Goal: Task Accomplishment & Management: Complete application form

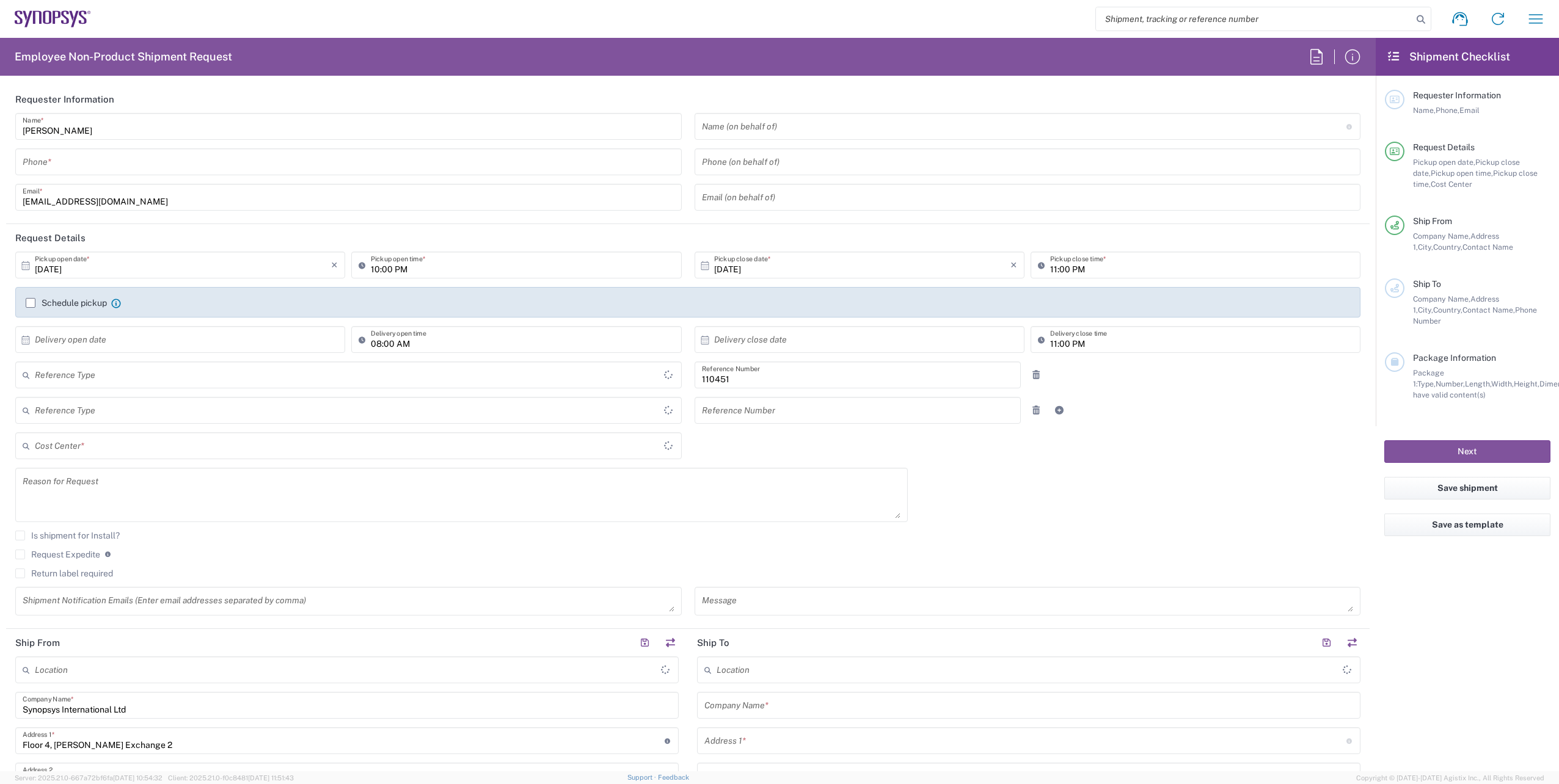
type input "Department"
type input "Delivered at Place"
type input "[GEOGRAPHIC_DATA]"
type input "IE04, FAC, IE02, Dublin 110451"
type input "[GEOGRAPHIC_DATA]"
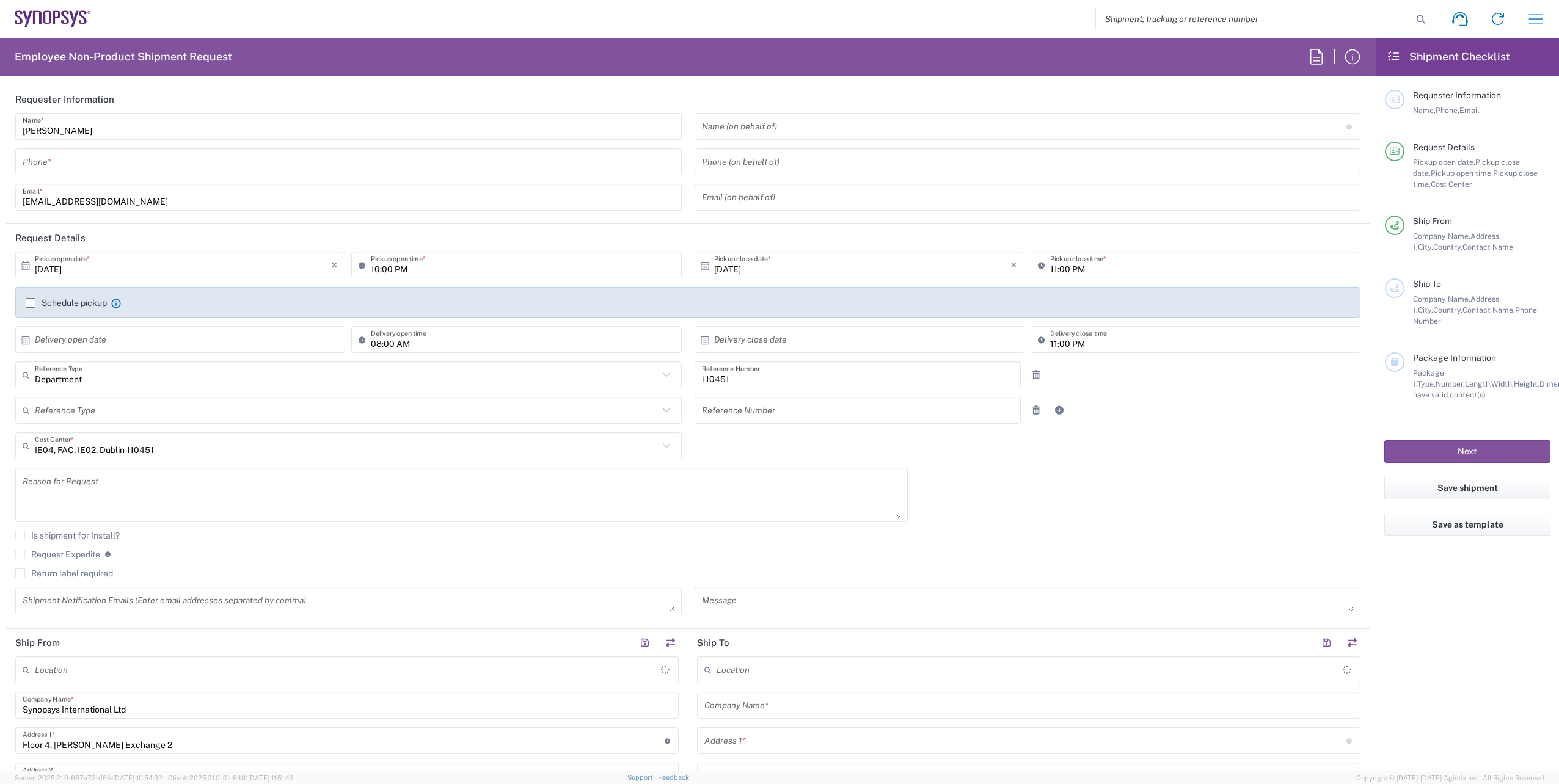
type input "[GEOGRAPHIC_DATA] IE02"
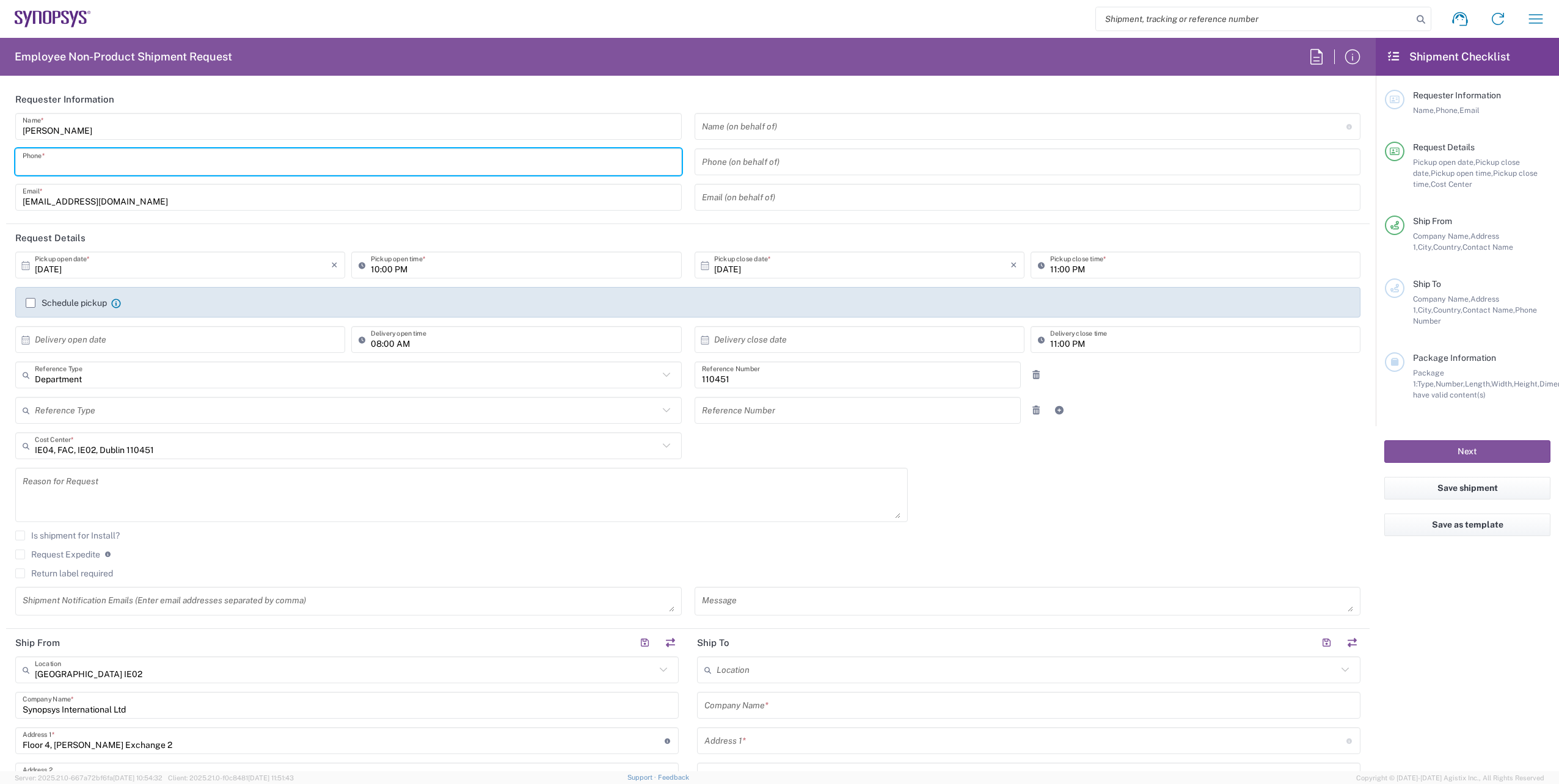
click at [150, 158] on input "tel" at bounding box center [348, 162] width 652 height 21
paste input "[PHONE_NUMBER]"
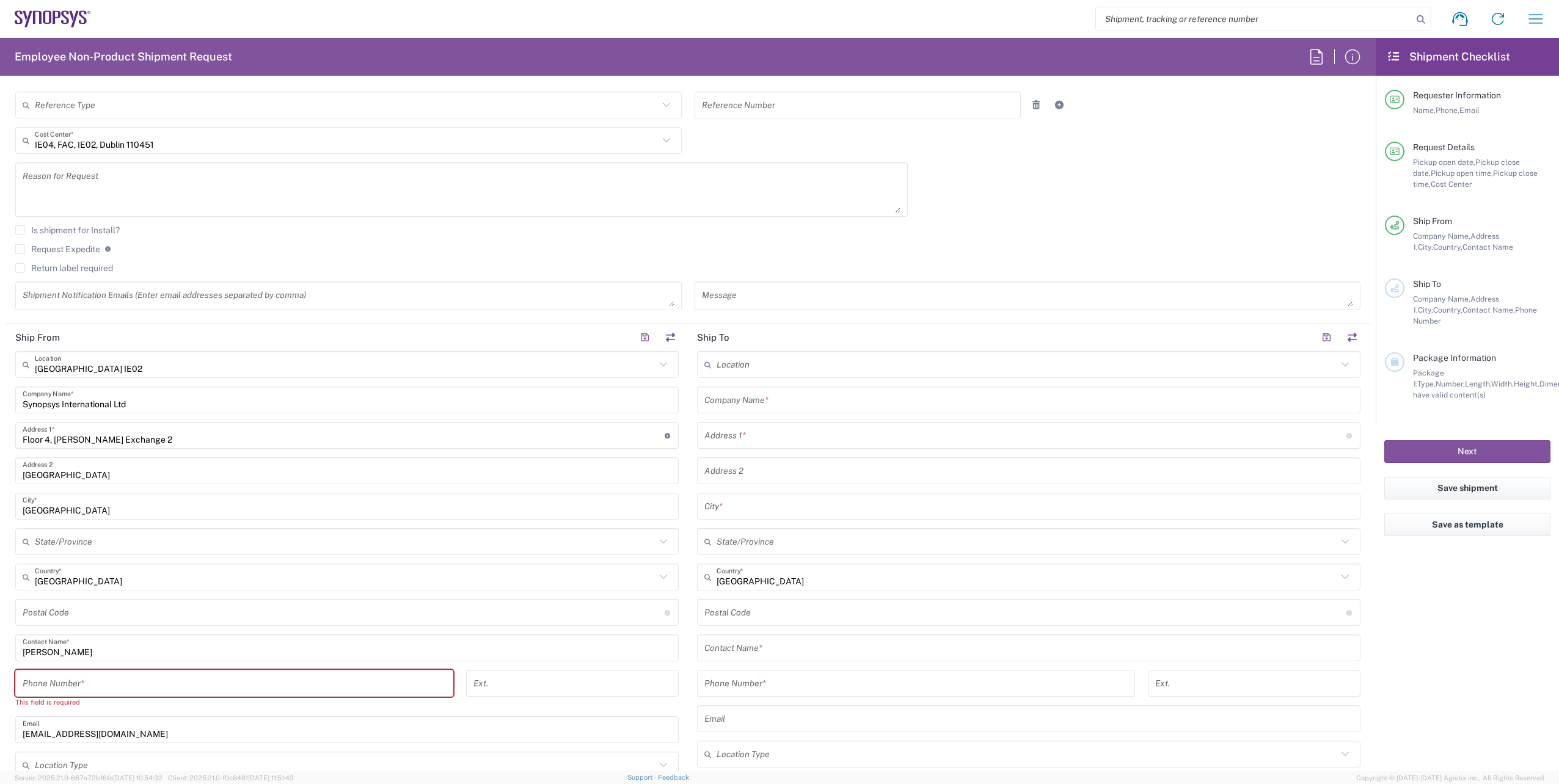
scroll to position [427, 0]
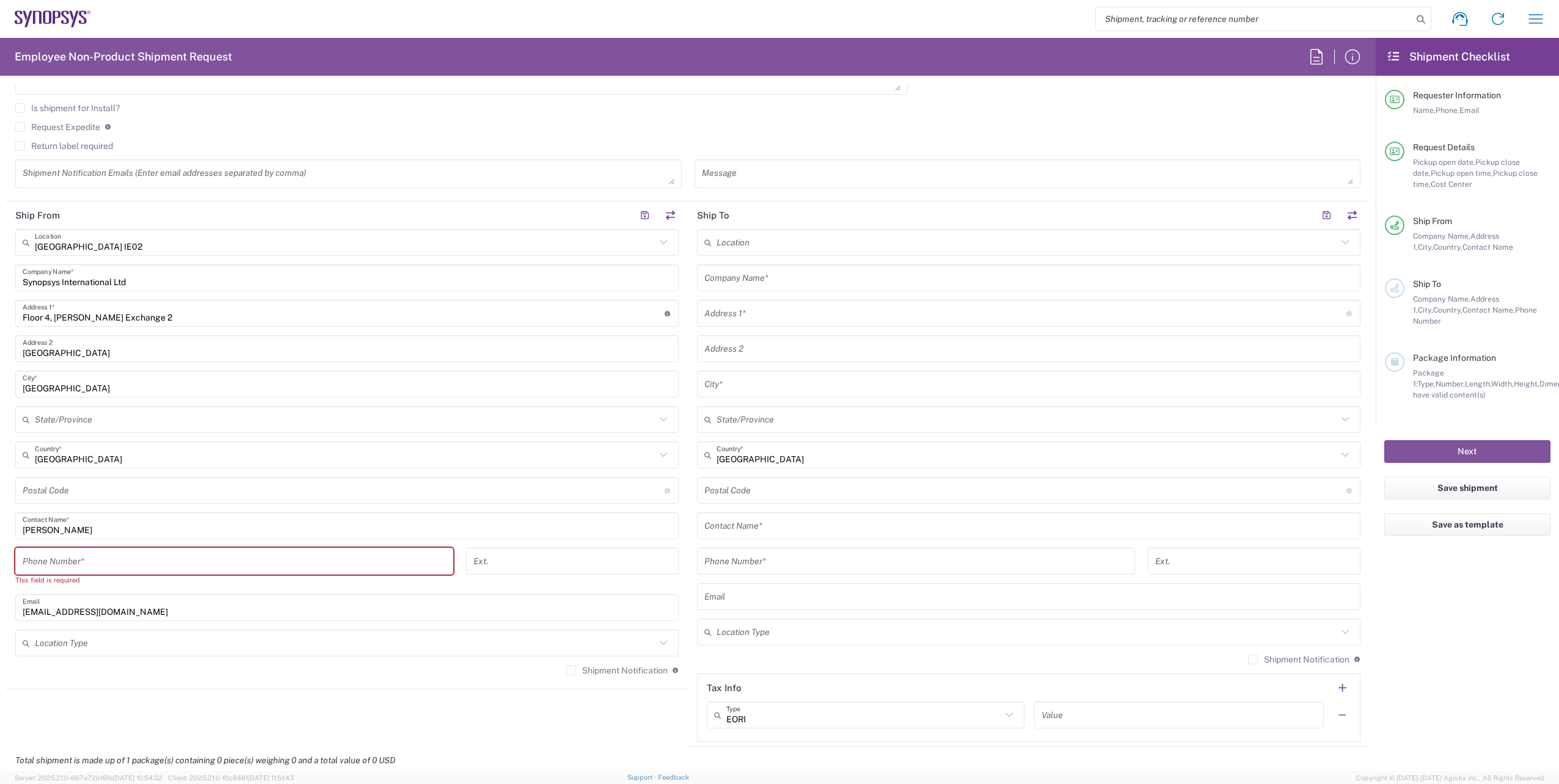
type input "[PHONE_NUMBER]"
click at [164, 558] on input "tel" at bounding box center [234, 561] width 423 height 21
paste input "[PHONE_NUMBER]"
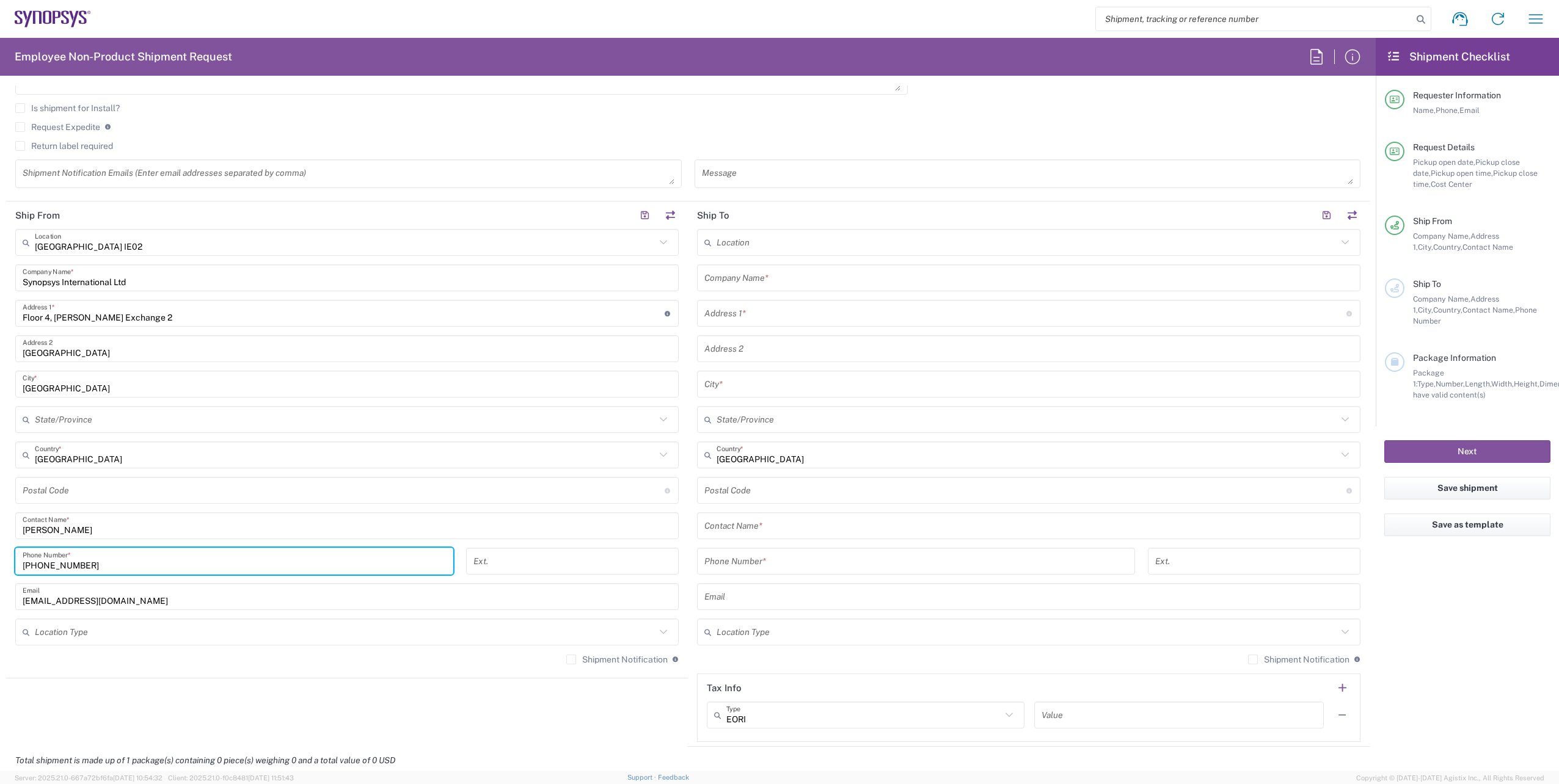
type input "[PHONE_NUMBER]"
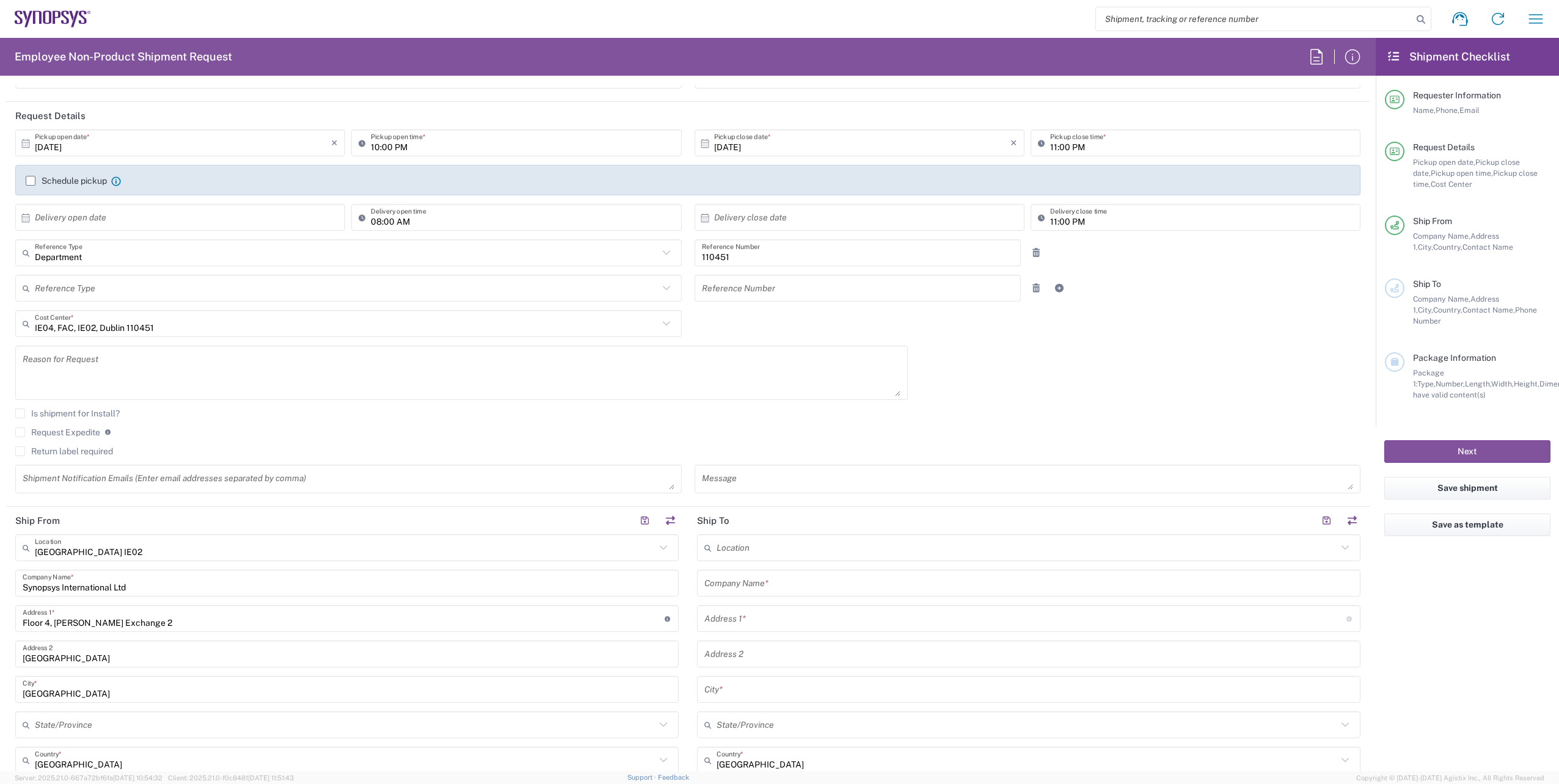
click at [62, 477] on textarea at bounding box center [348, 478] width 652 height 21
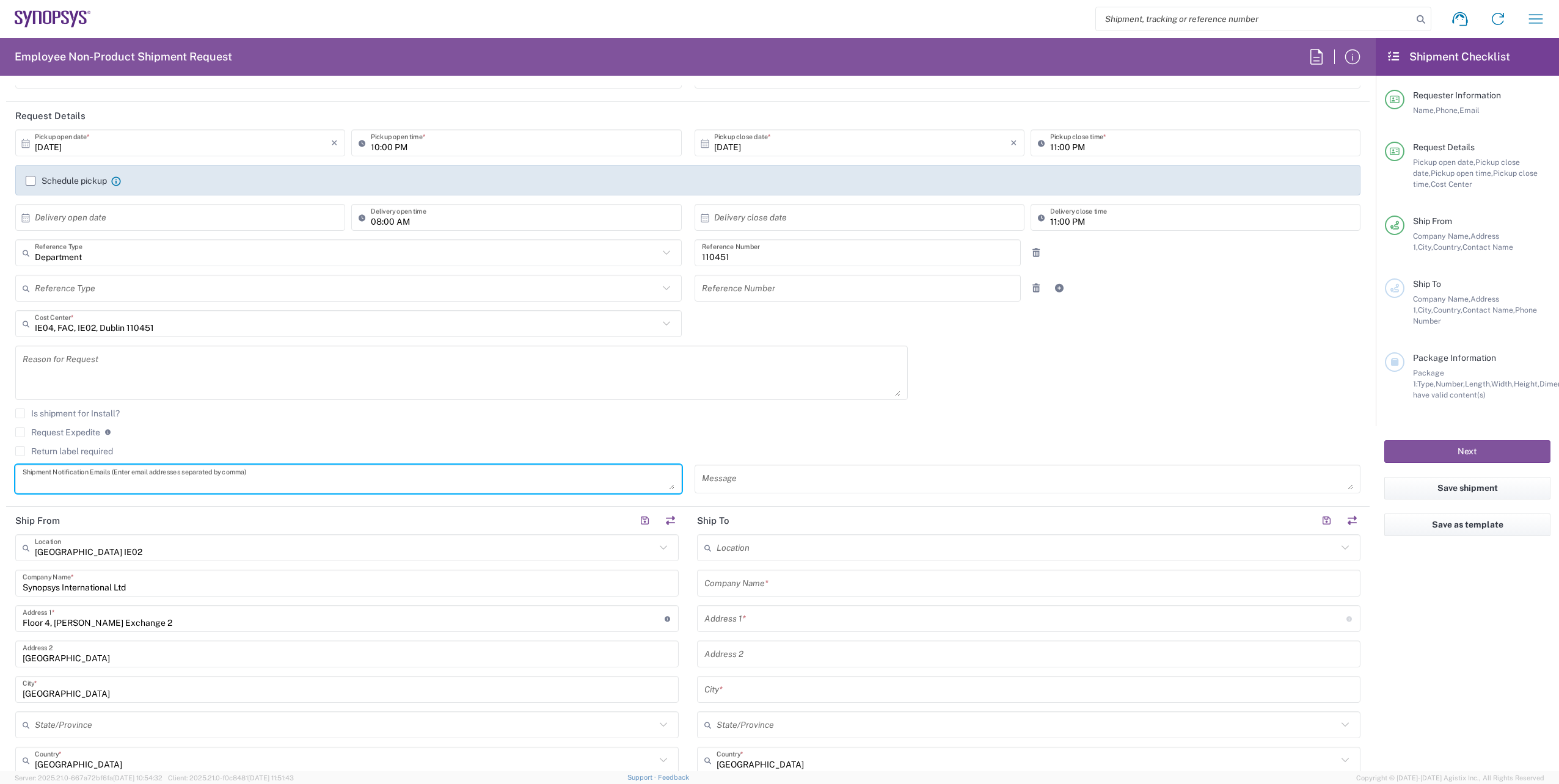
paste textarea "[EMAIL_ADDRESS][DOMAIN_NAME]"
type textarea "[EMAIL_ADDRESS][DOMAIN_NAME]"
click at [108, 141] on input "[DATE]" at bounding box center [183, 143] width 297 height 21
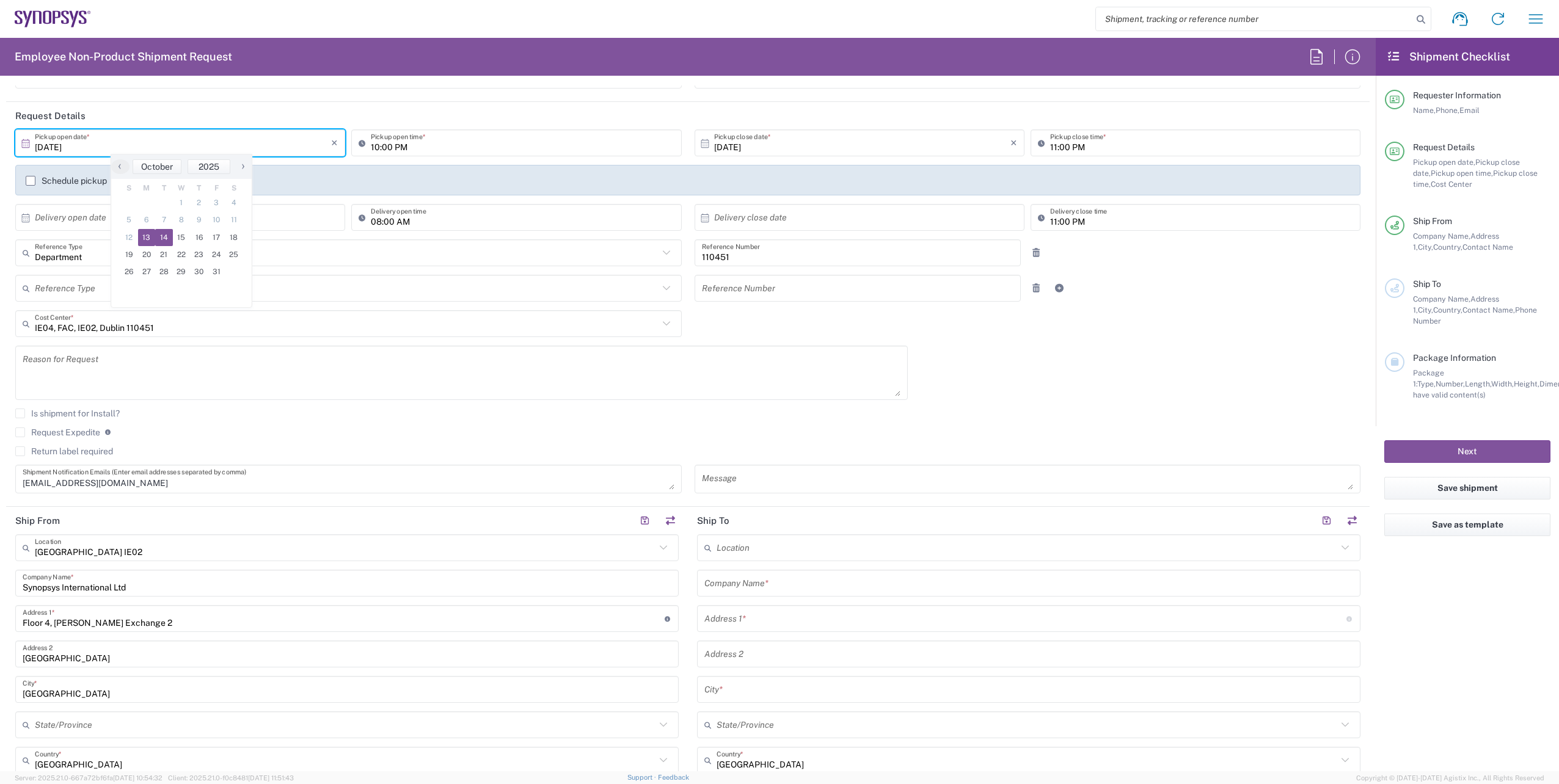
click at [166, 236] on span "14" at bounding box center [164, 238] width 18 height 17
type input "[DATE]"
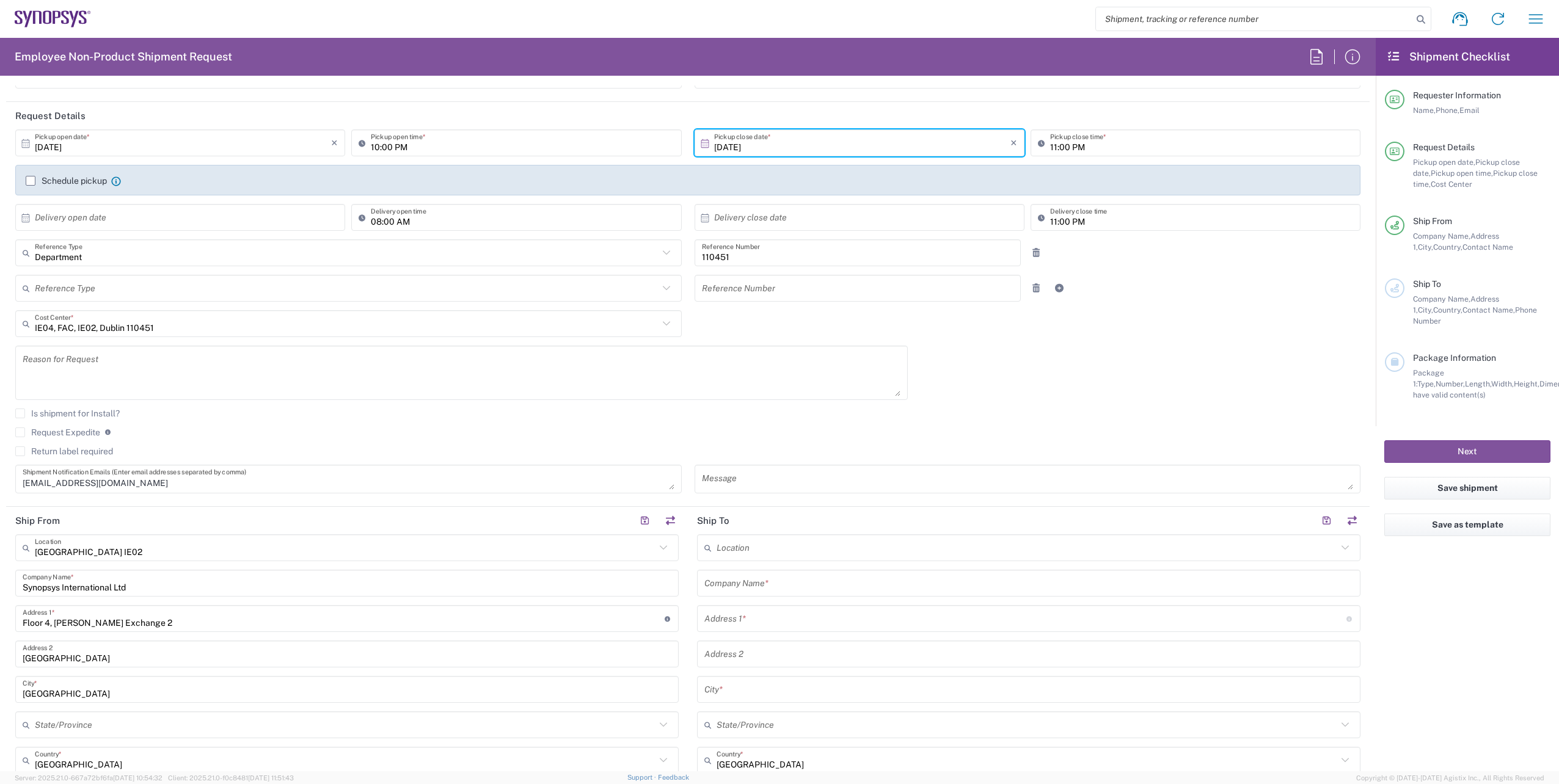
click at [832, 145] on input "[DATE]" at bounding box center [862, 143] width 297 height 21
drag, startPoint x: 838, startPoint y: 228, endPoint x: 837, endPoint y: 237, distance: 9.1
click at [837, 237] on span "14" at bounding box center [838, 238] width 18 height 17
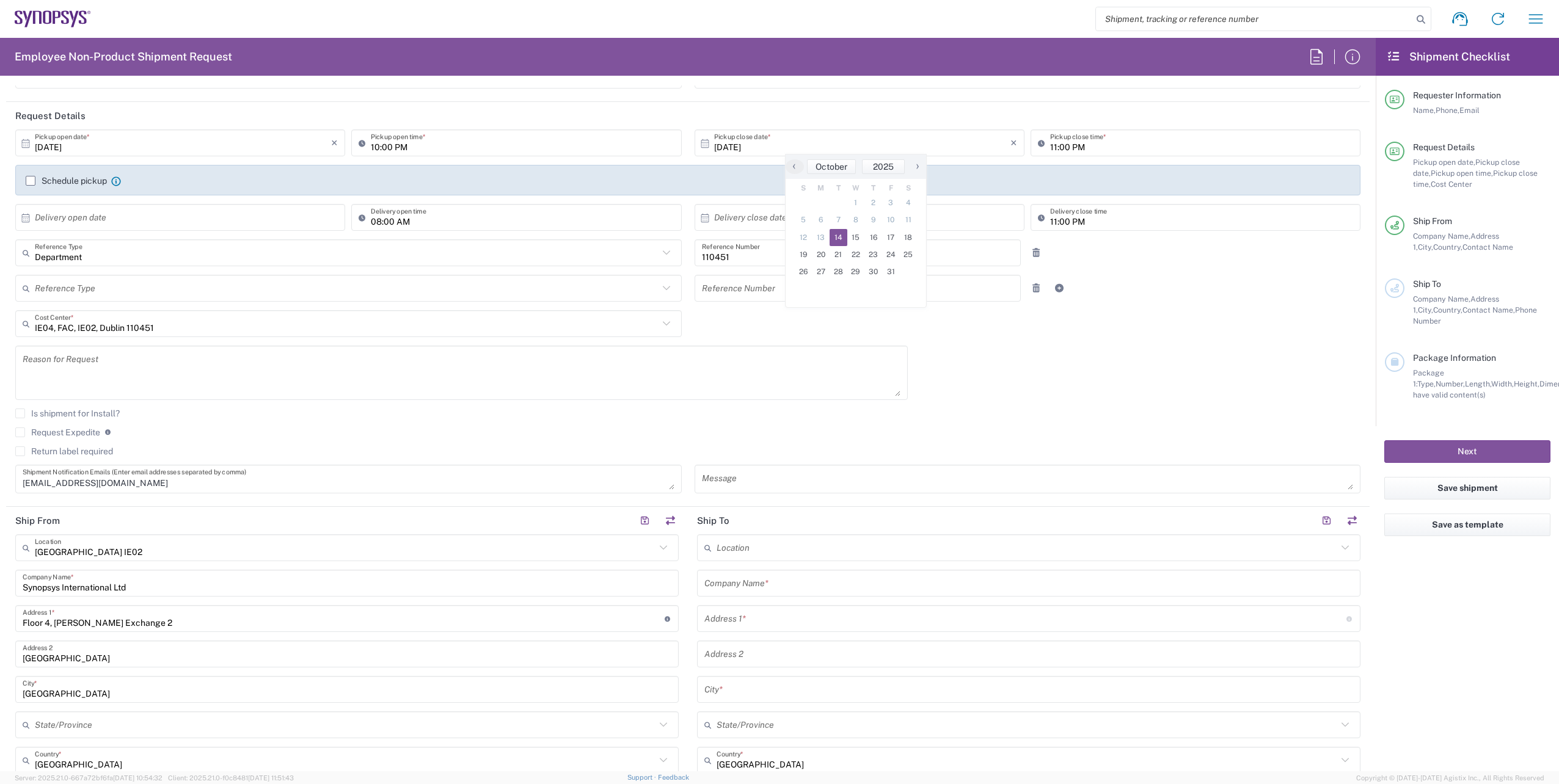
click at [377, 145] on input "10:00 PM" at bounding box center [523, 143] width 303 height 21
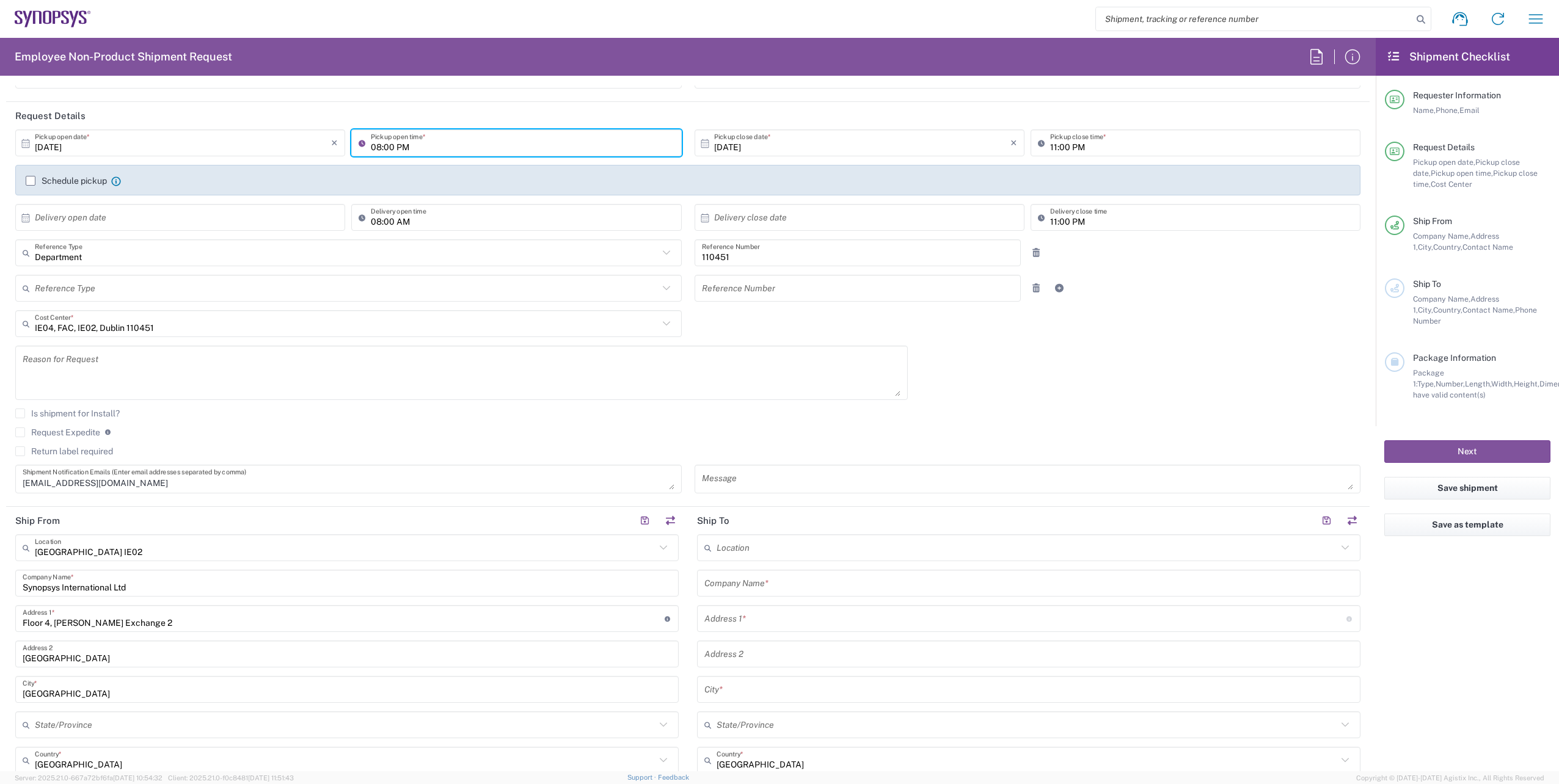
click at [407, 145] on input "08:00 PM" at bounding box center [523, 143] width 303 height 21
type input "08:00 AM"
click at [1050, 148] on input "11:00 PM" at bounding box center [1202, 143] width 303 height 21
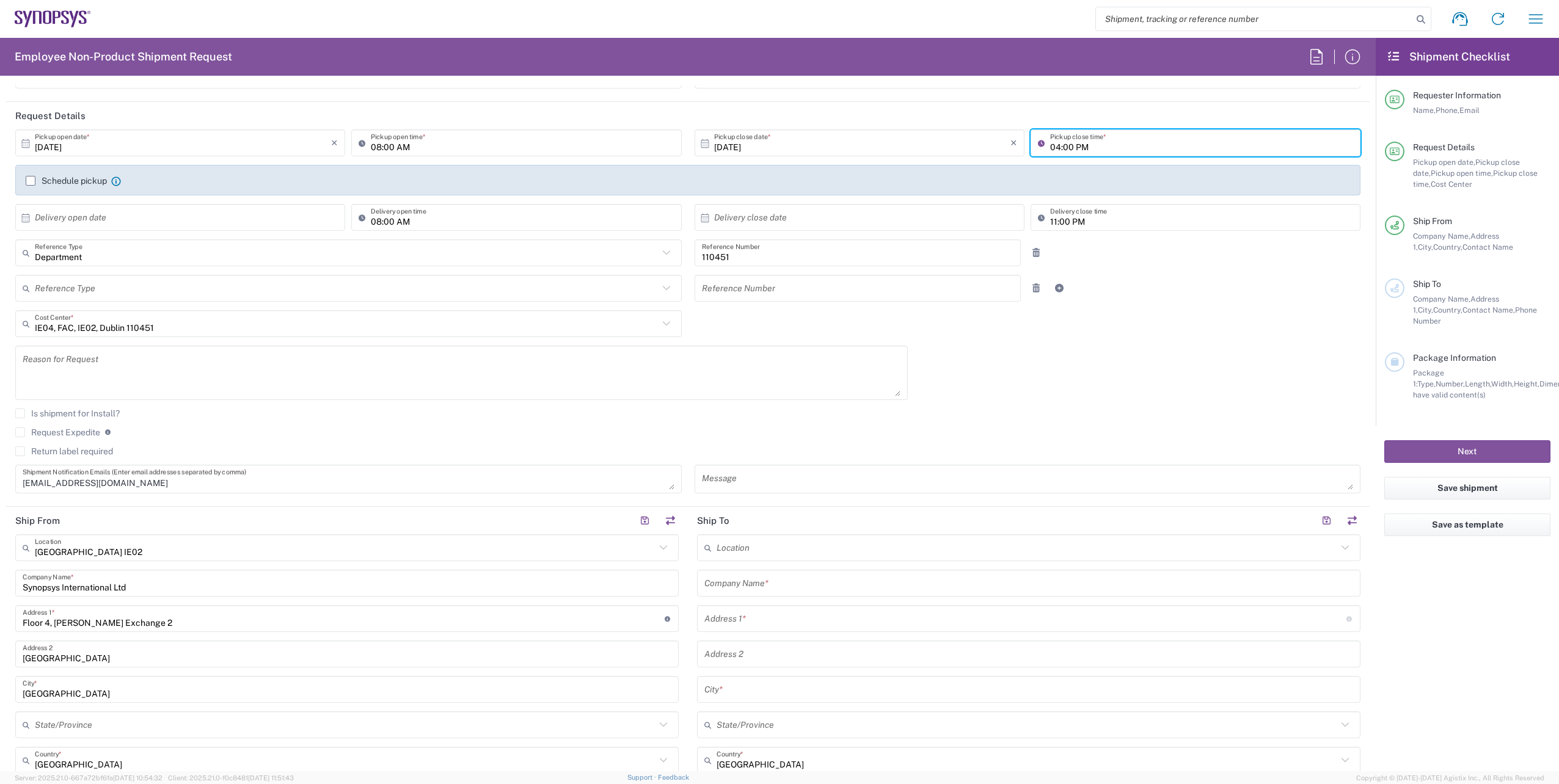
type input "04:00 PM"
drag, startPoint x: 1158, startPoint y: 304, endPoint x: 1171, endPoint y: 338, distance: 36.4
click at [1160, 304] on div "Reference Type Customer Ref Department Invoice Number Purchase Order RMA Refere…" at bounding box center [688, 293] width 1358 height 35
click at [804, 475] on textarea at bounding box center [1028, 478] width 652 height 21
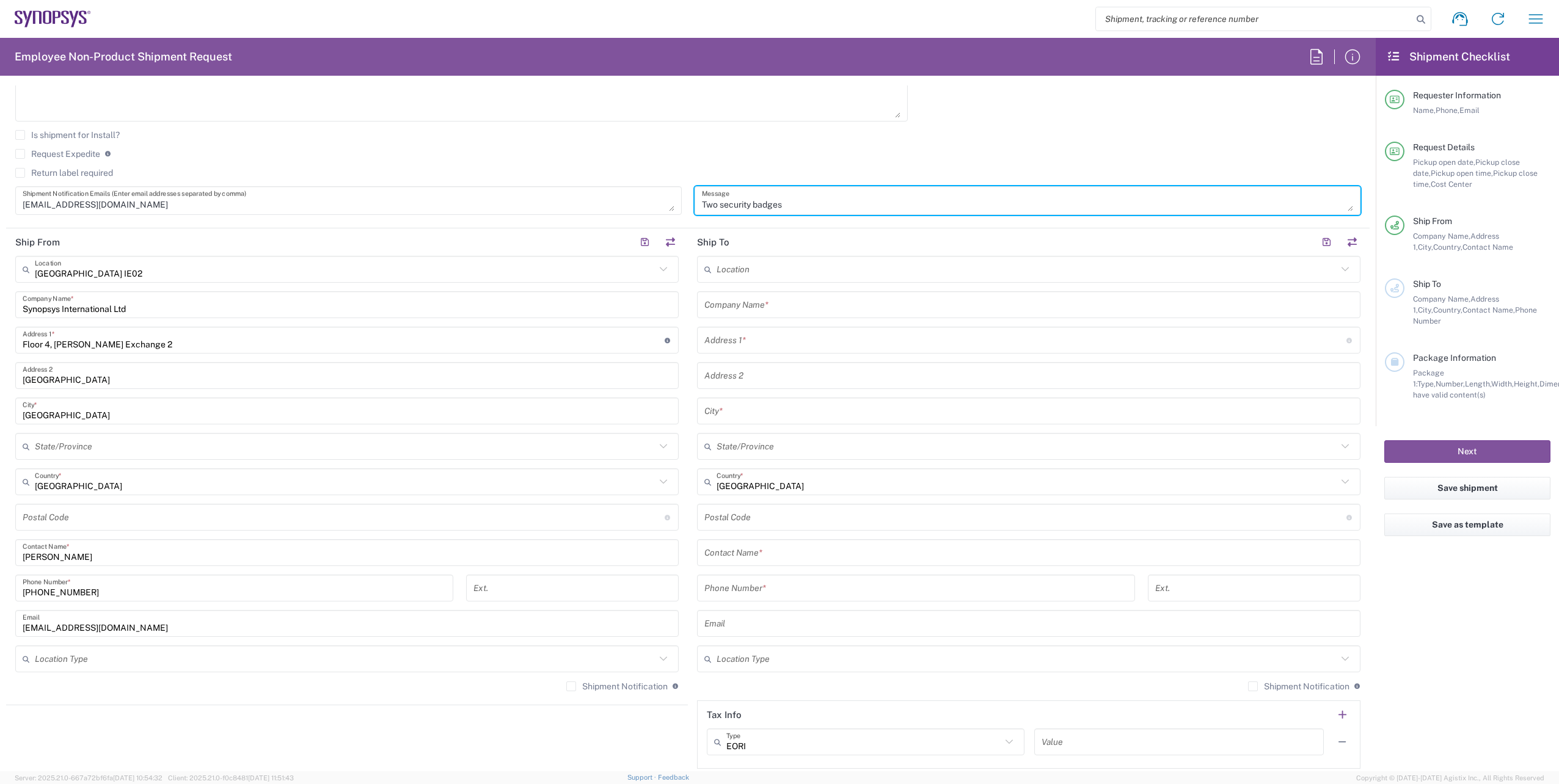
scroll to position [427, 0]
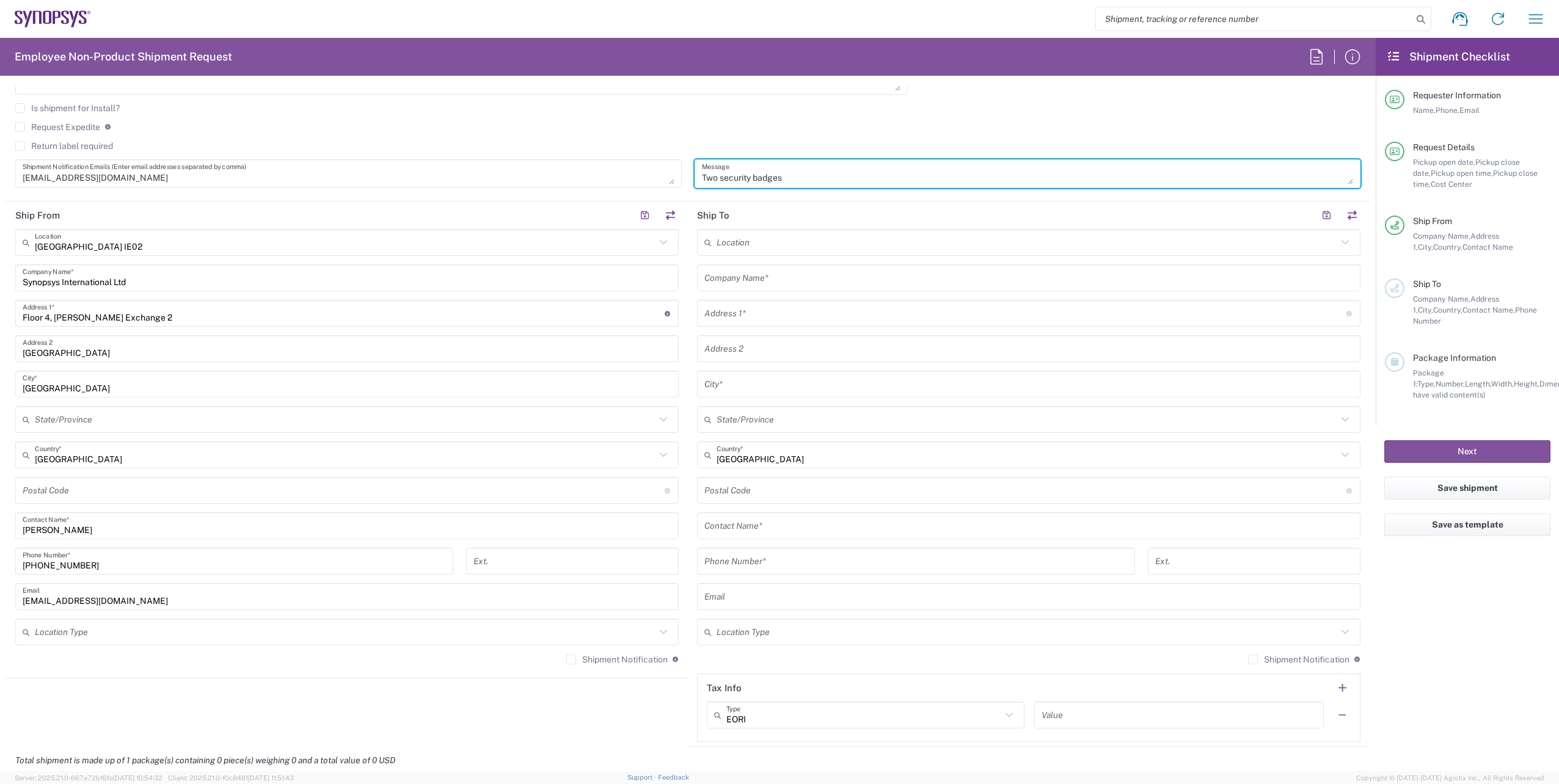
type textarea "Two security badges"
click at [1245, 243] on input "text" at bounding box center [1026, 243] width 621 height 21
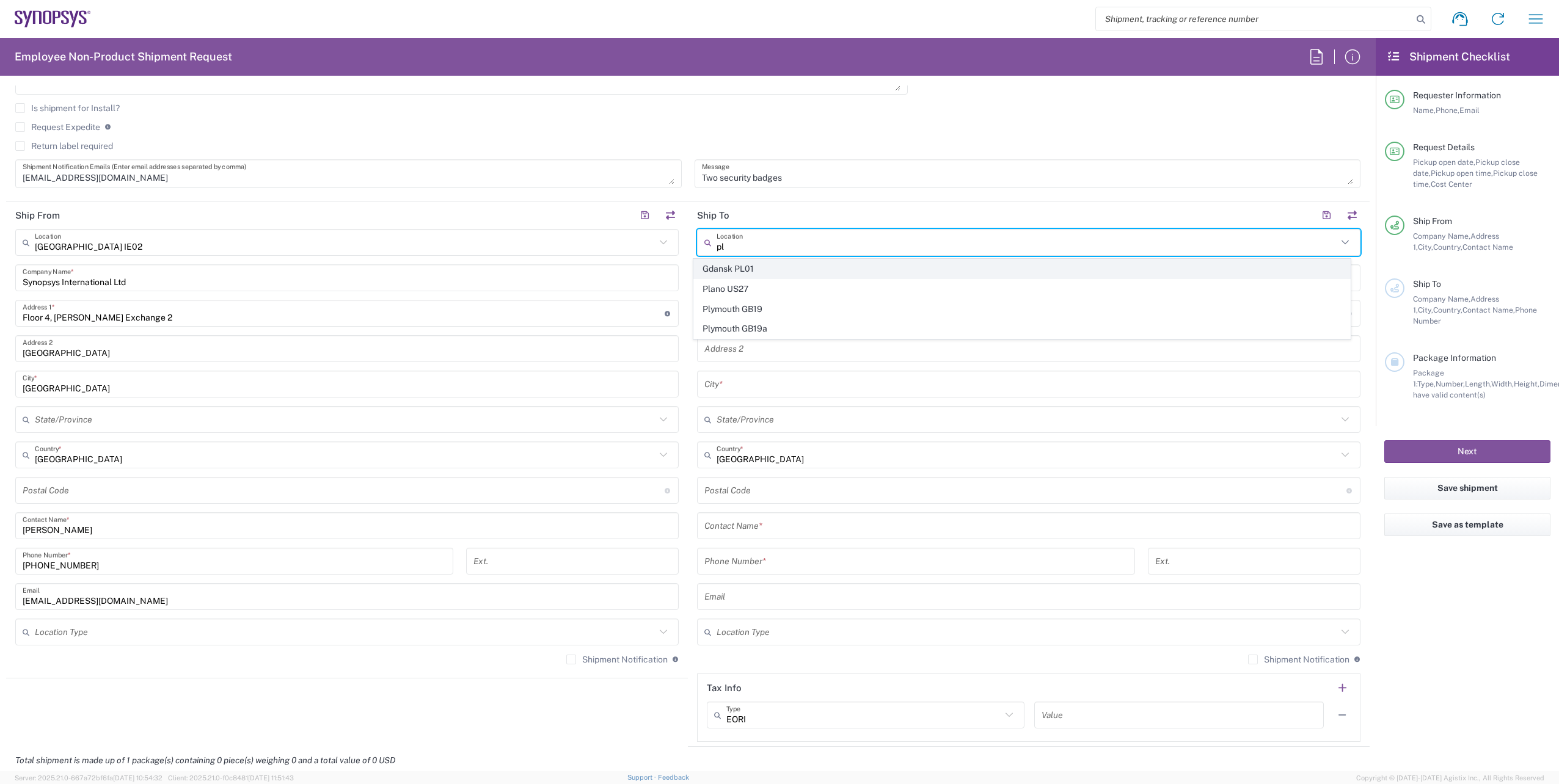
click at [871, 270] on span "Gdansk PL01" at bounding box center [1022, 269] width 657 height 19
type input "Gdansk PL01"
type input "Synopsys Poland Sp.Z.o.o"
type input "[GEOGRAPHIC_DATA] Ul"
type input "Arkonska 6/A4"
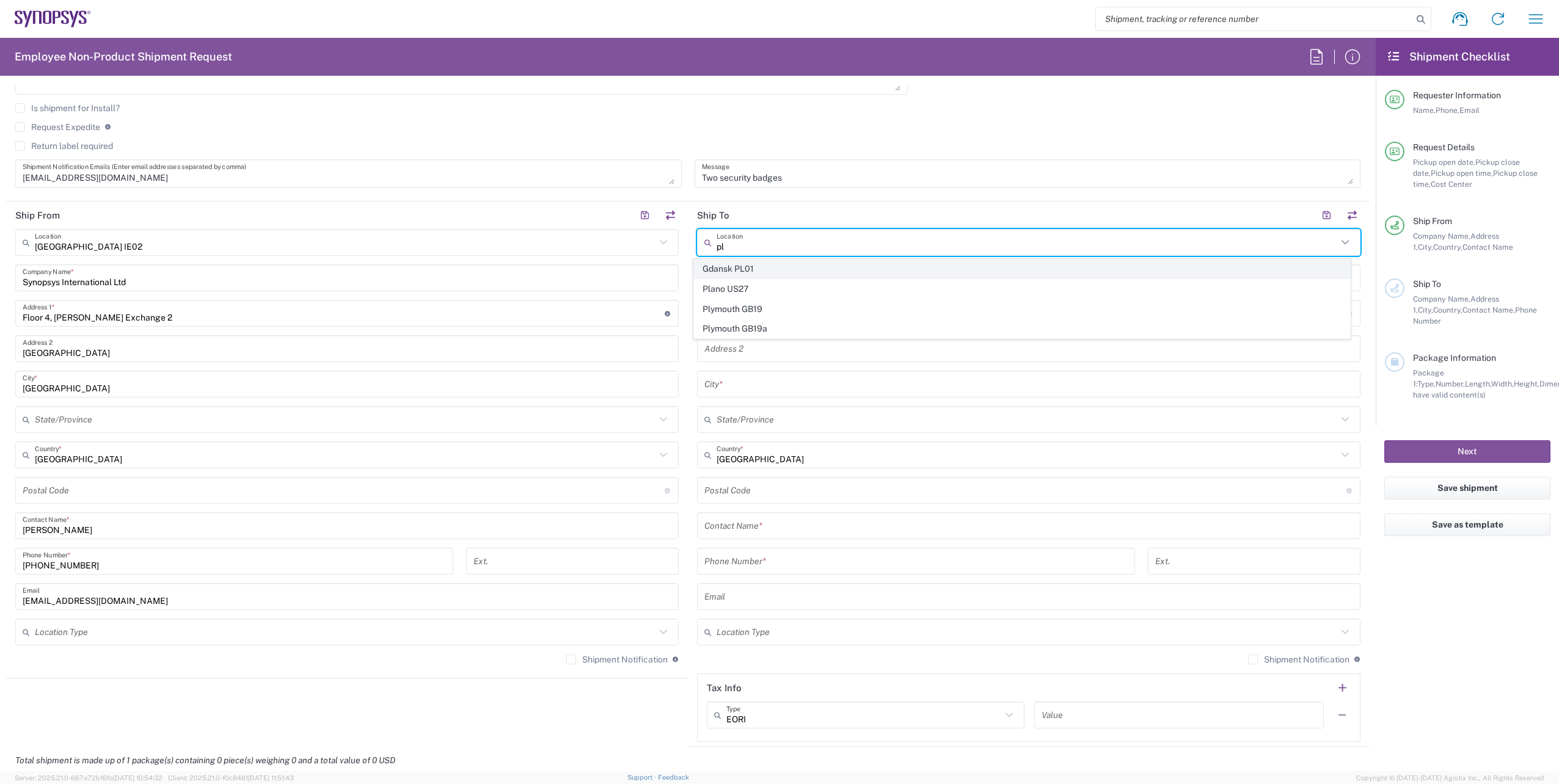
type input "Gdansk"
type input "[GEOGRAPHIC_DATA]"
type input "80-387"
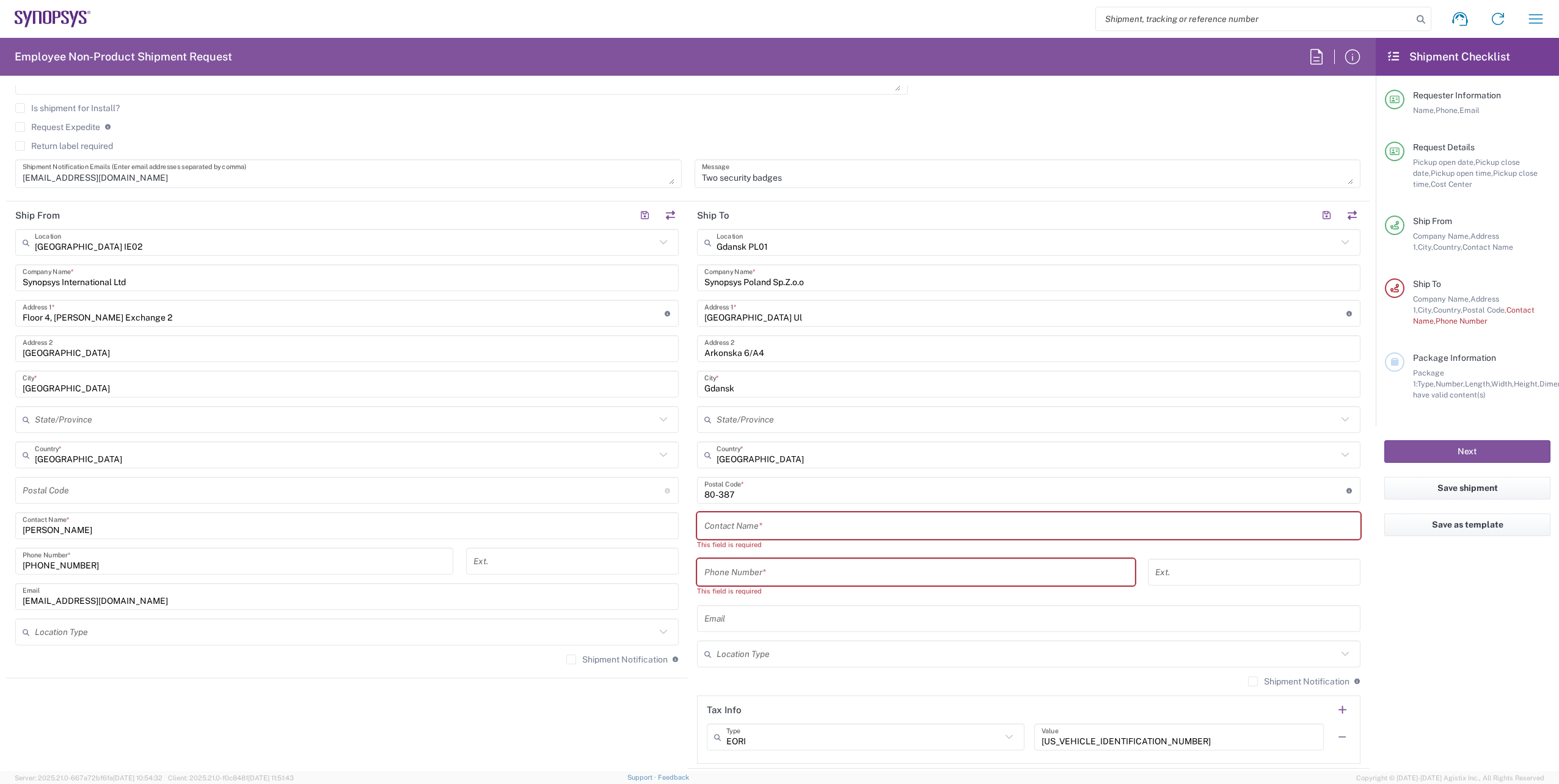
click at [805, 526] on input "text" at bounding box center [1028, 526] width 649 height 21
paste input "[PERSON_NAME]"
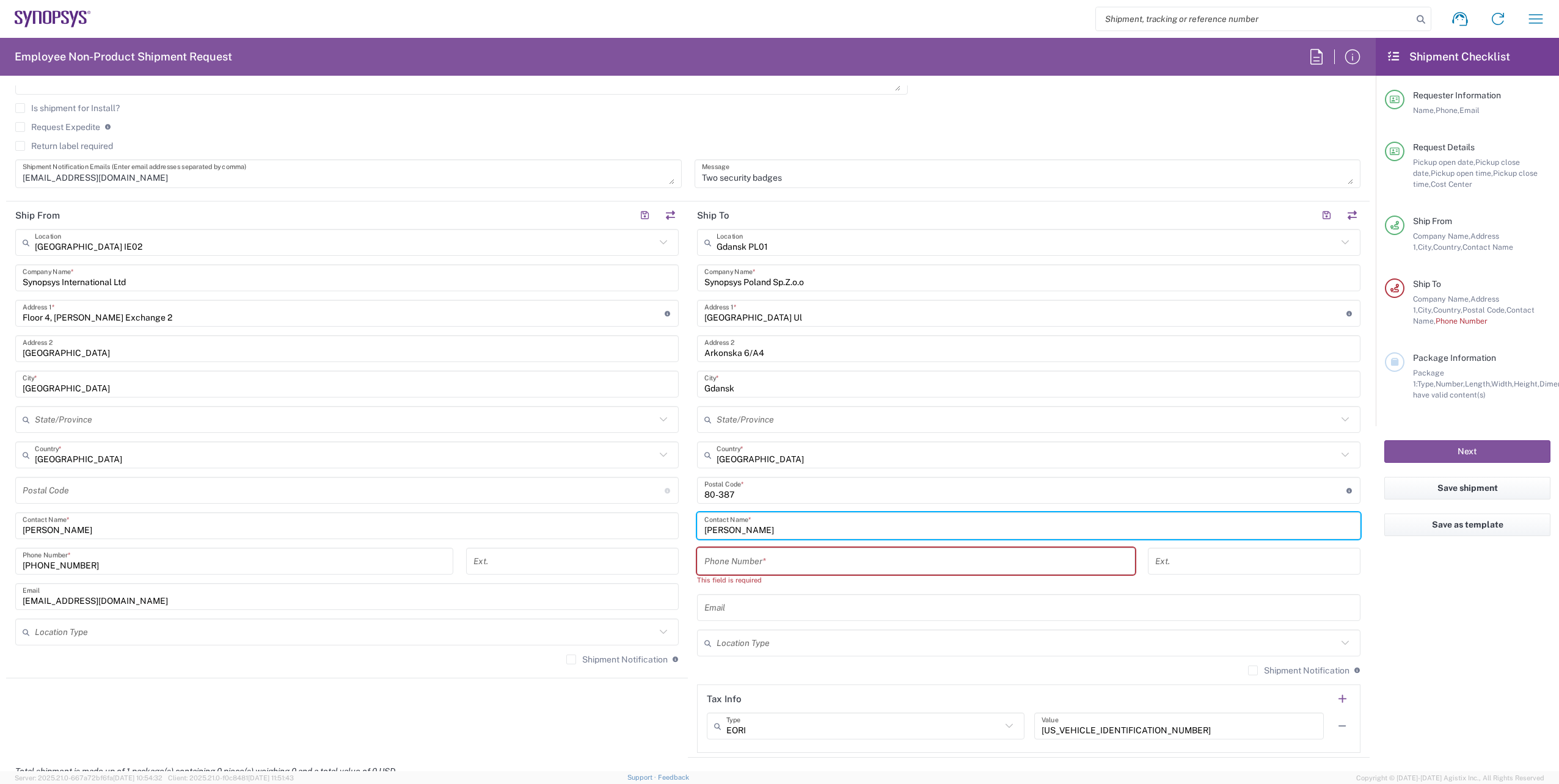
type input "[PERSON_NAME]"
click at [792, 603] on input "text" at bounding box center [1028, 607] width 649 height 21
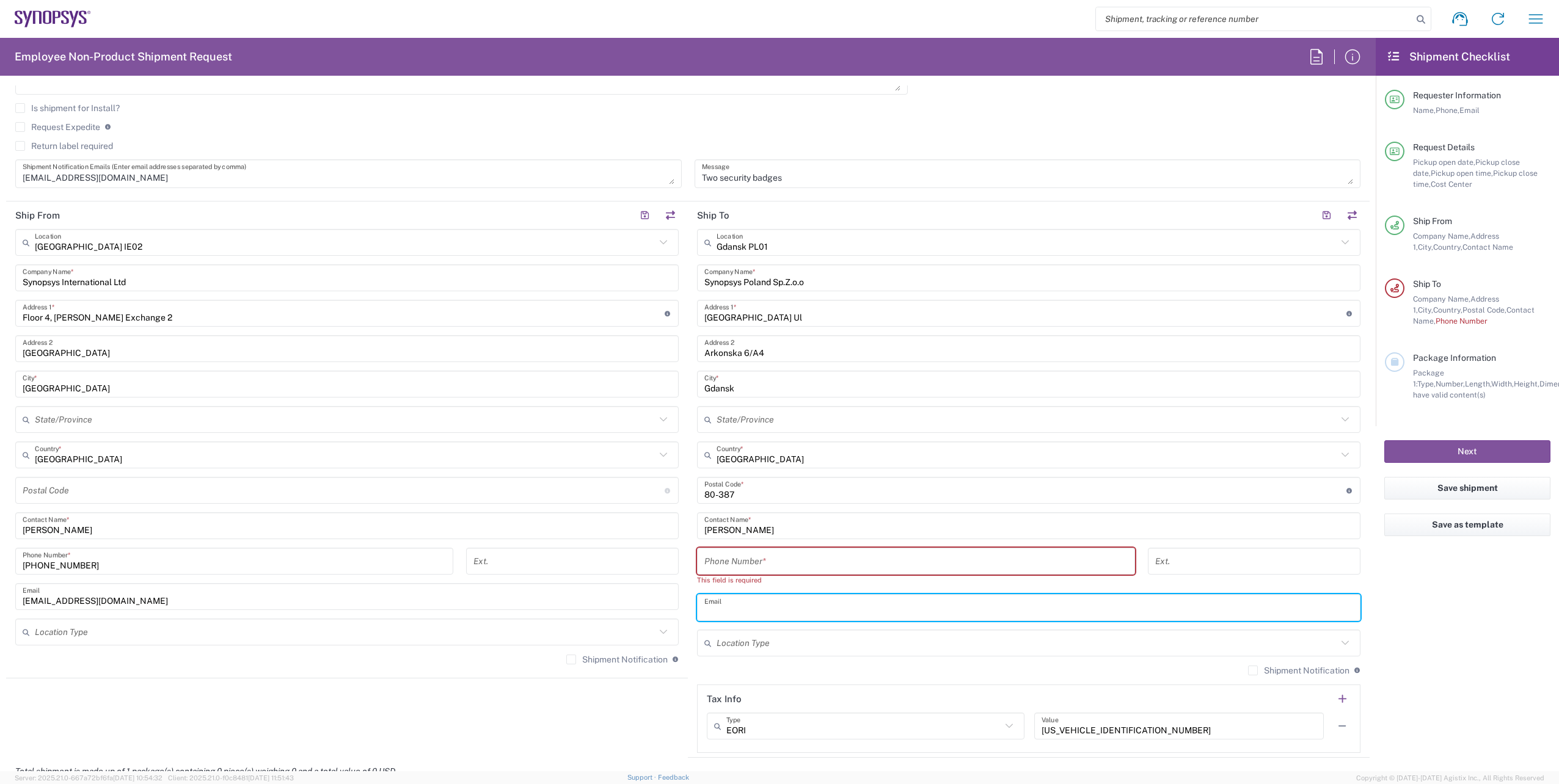
paste input "[EMAIL_ADDRESS][DOMAIN_NAME]"
type input "[EMAIL_ADDRESS][DOMAIN_NAME]"
click at [1470, 642] on agx-form-checklist "Shipment Checklist Requester Information Name, Phone, Email Request Details Pic…" at bounding box center [1467, 405] width 183 height 733
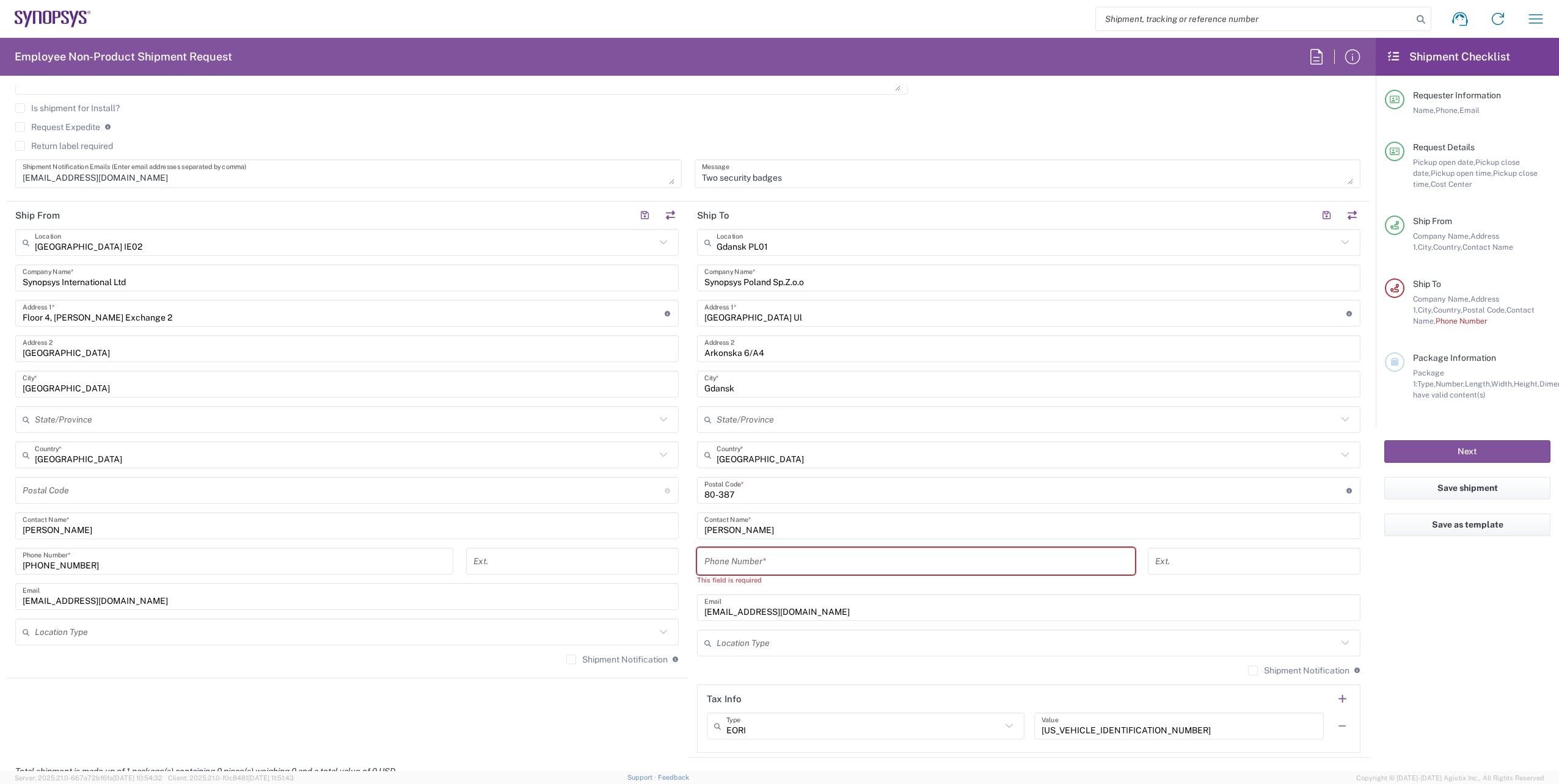
click at [763, 566] on input "tel" at bounding box center [916, 561] width 423 height 21
paste input "[PHONE_NUMBER]"
click at [771, 566] on input "[PHONE_NUMBER]" at bounding box center [916, 561] width 423 height 21
click at [752, 568] on input "[PHONE_NUMBER]" at bounding box center [916, 561] width 423 height 21
click at [734, 569] on input "+48.666054379" at bounding box center [916, 561] width 423 height 21
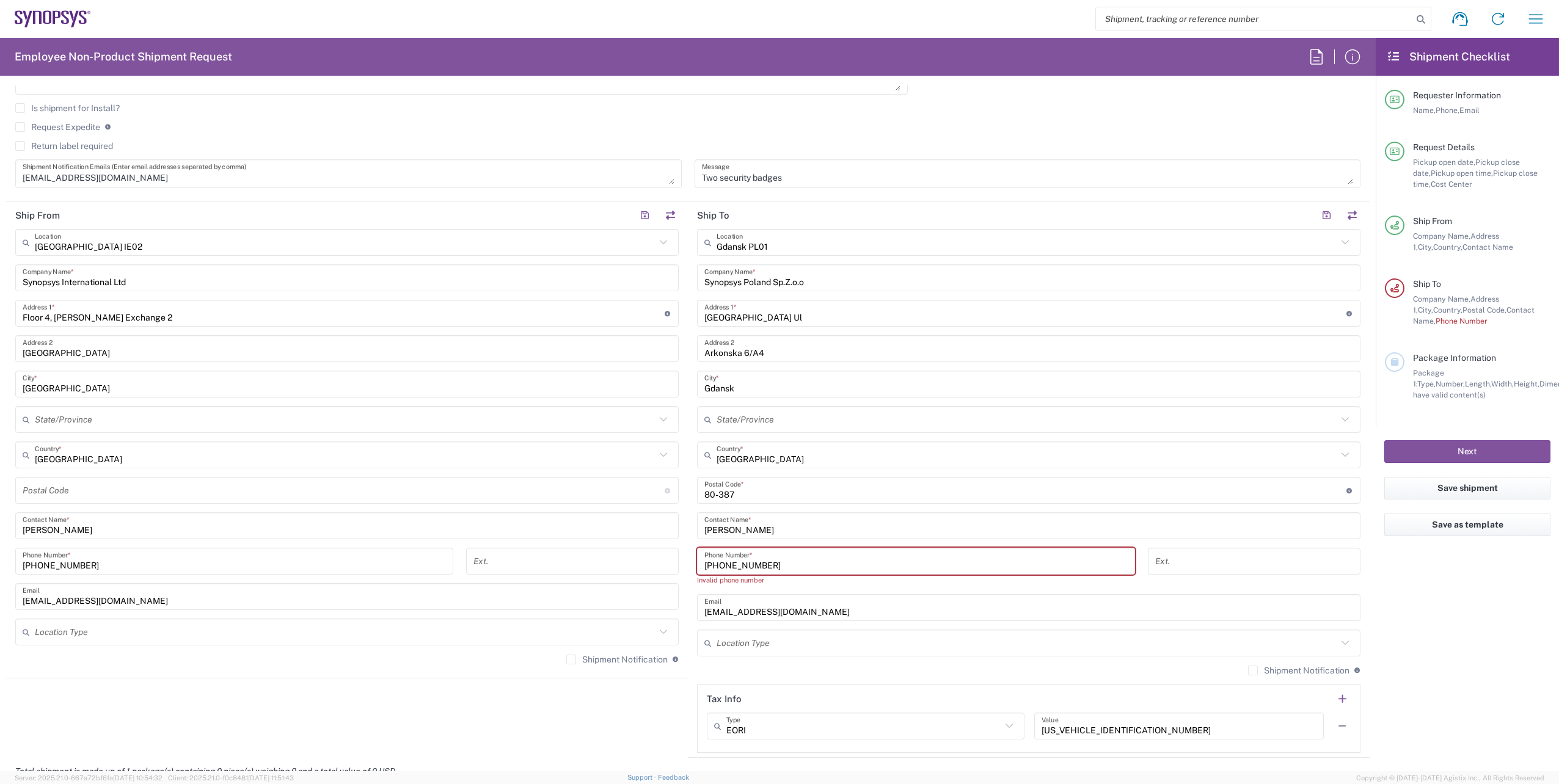
click at [714, 567] on input "[PHONE_NUMBER]" at bounding box center [916, 561] width 423 height 21
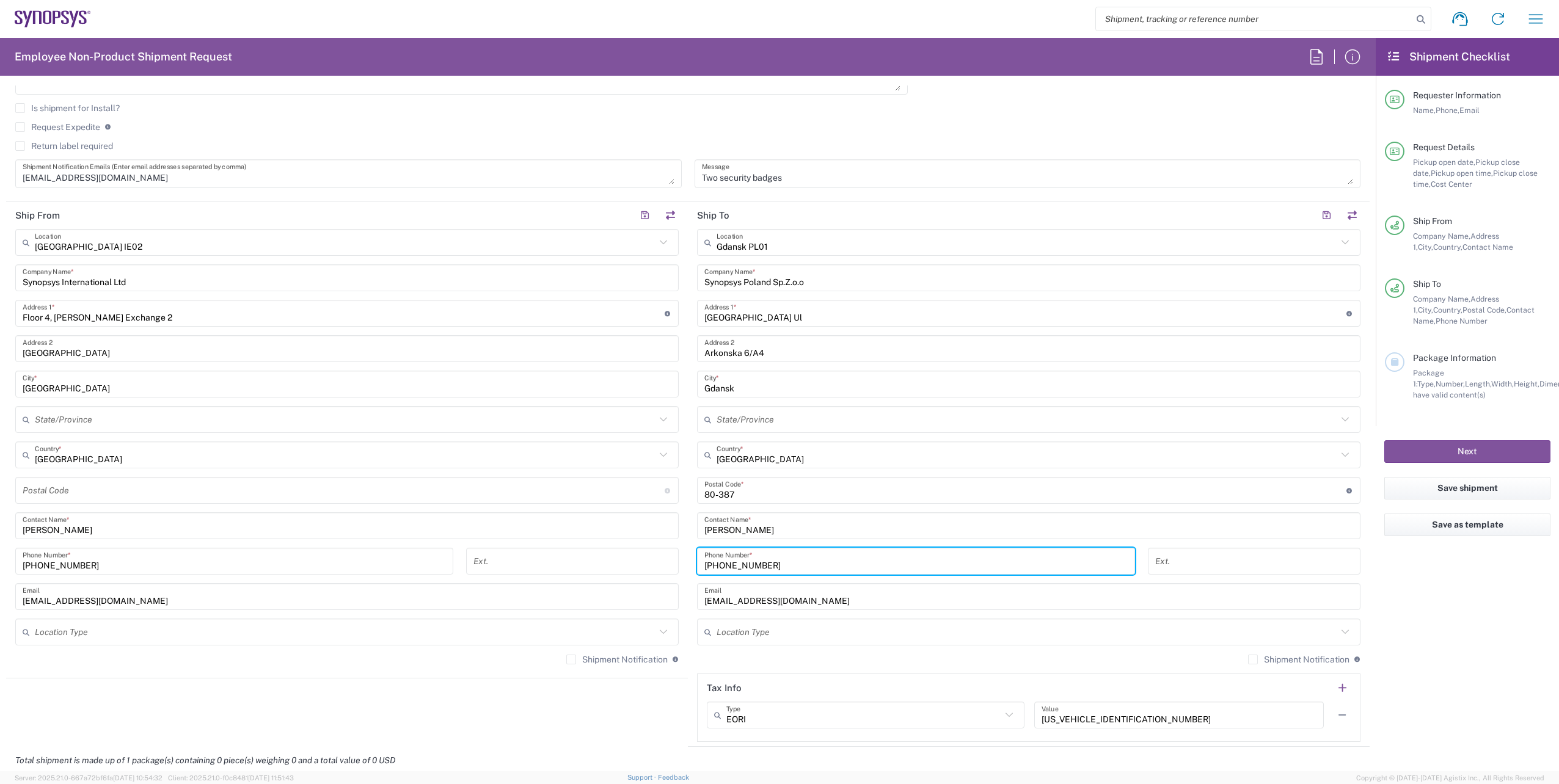
type input "[PHONE_NUMBER]"
click at [1491, 659] on agx-form-checklist "Shipment Checklist Requester Information Name, Phone, Email Request Details Pic…" at bounding box center [1467, 405] width 183 height 733
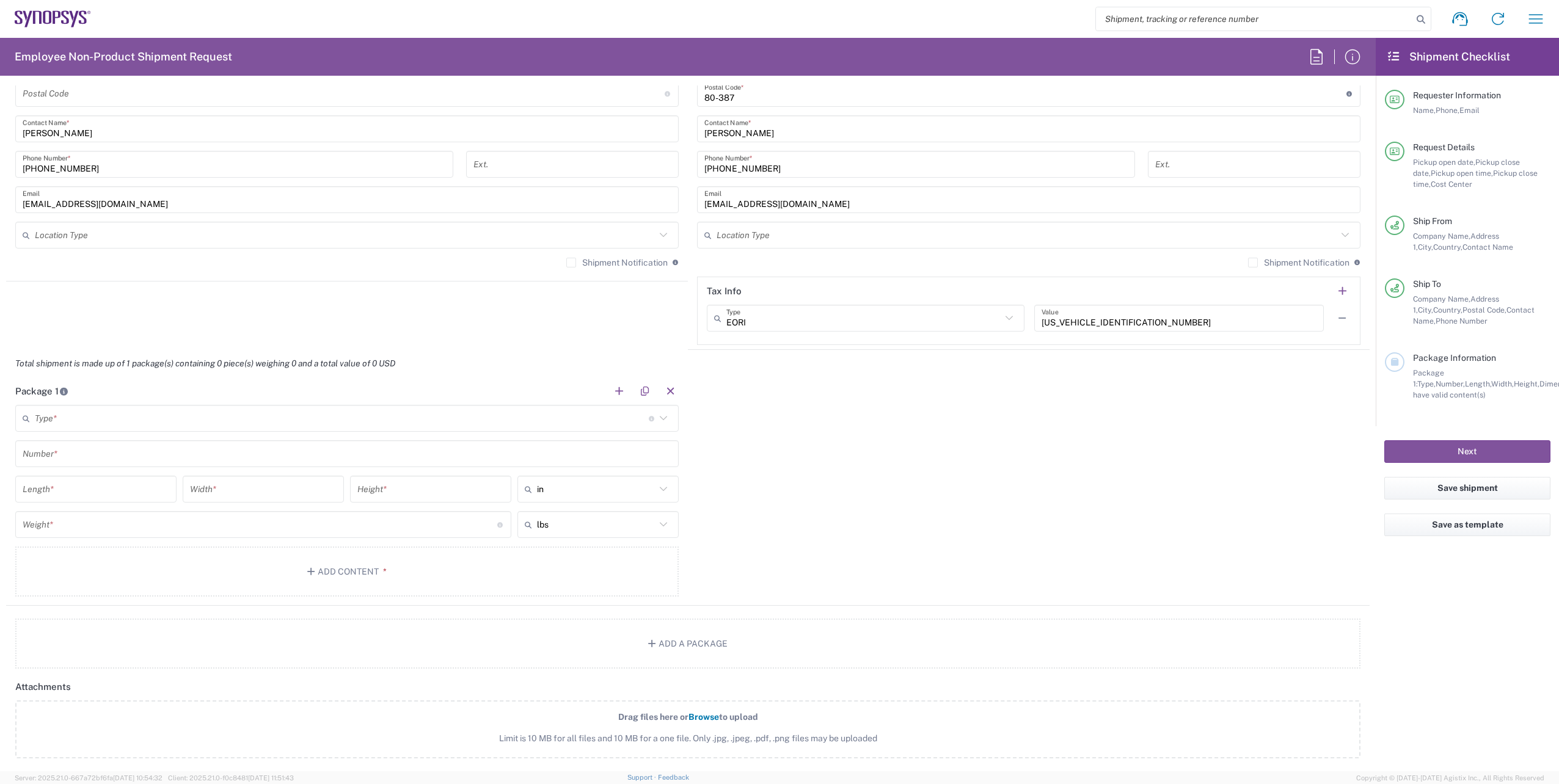
scroll to position [916, 0]
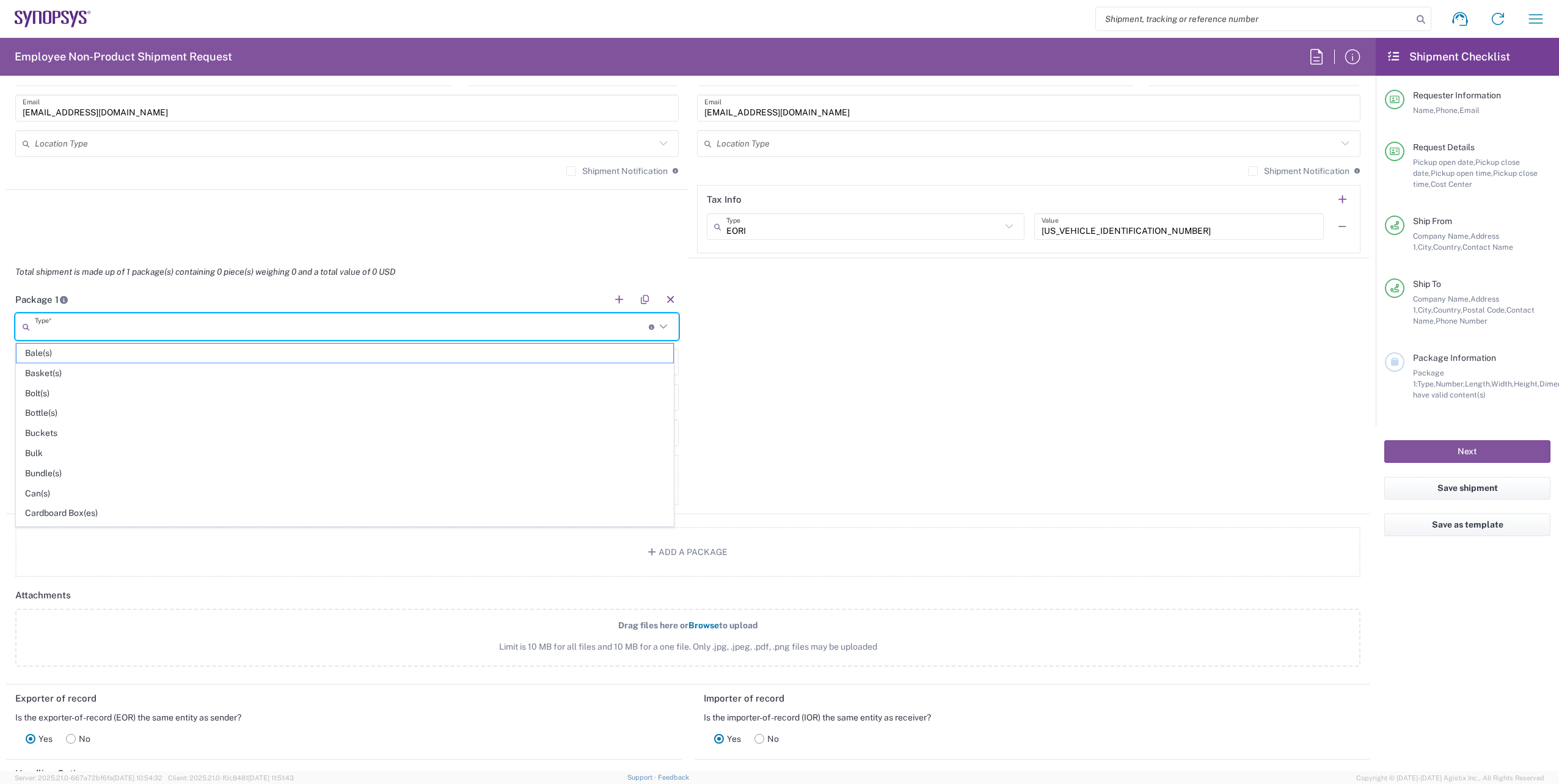
click at [540, 329] on input "text" at bounding box center [342, 327] width 614 height 21
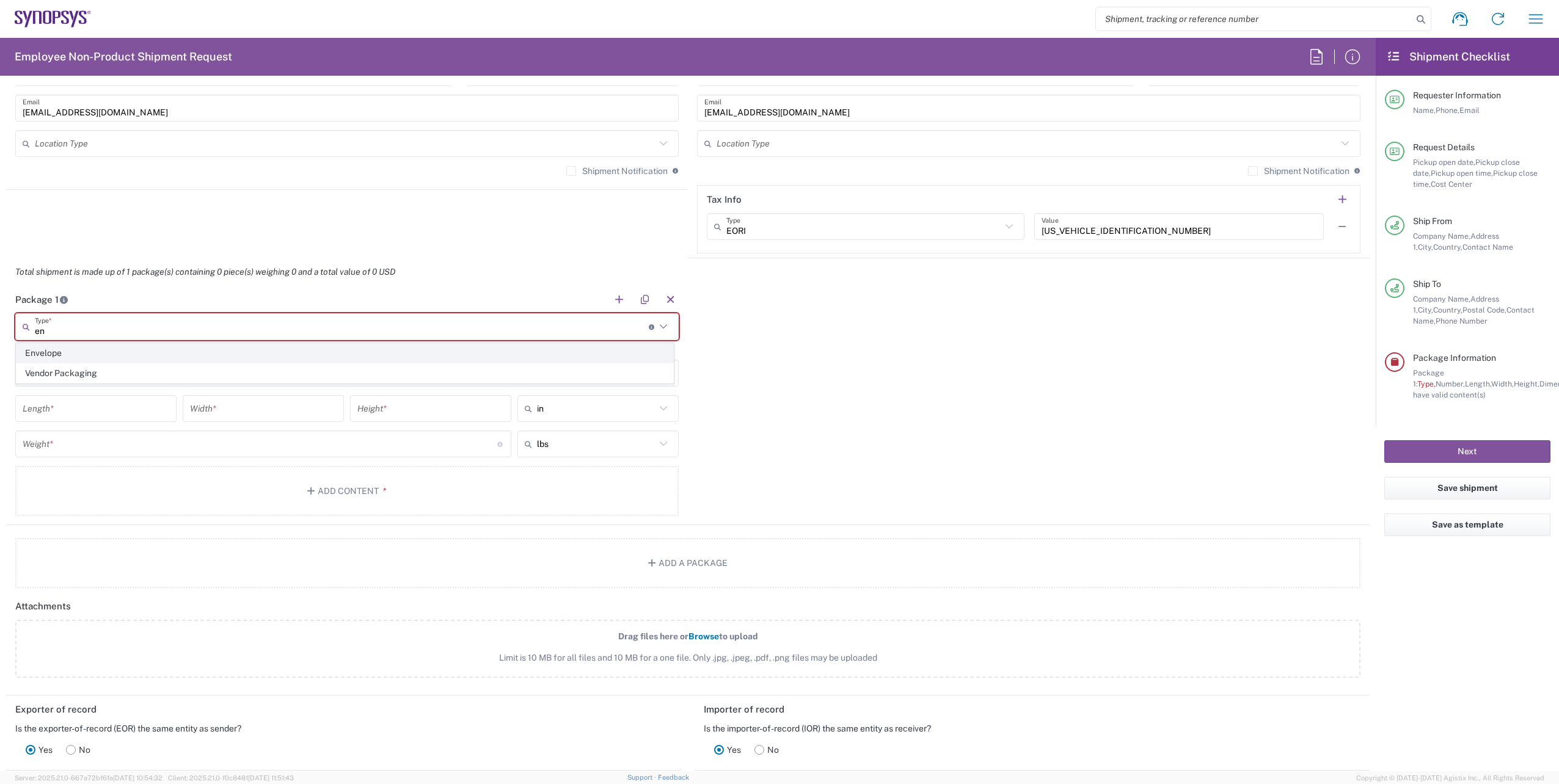
click at [76, 357] on span "Envelope" at bounding box center [345, 353] width 657 height 19
type input "Envelope"
type input "1"
type input "9.5"
type input "12.5"
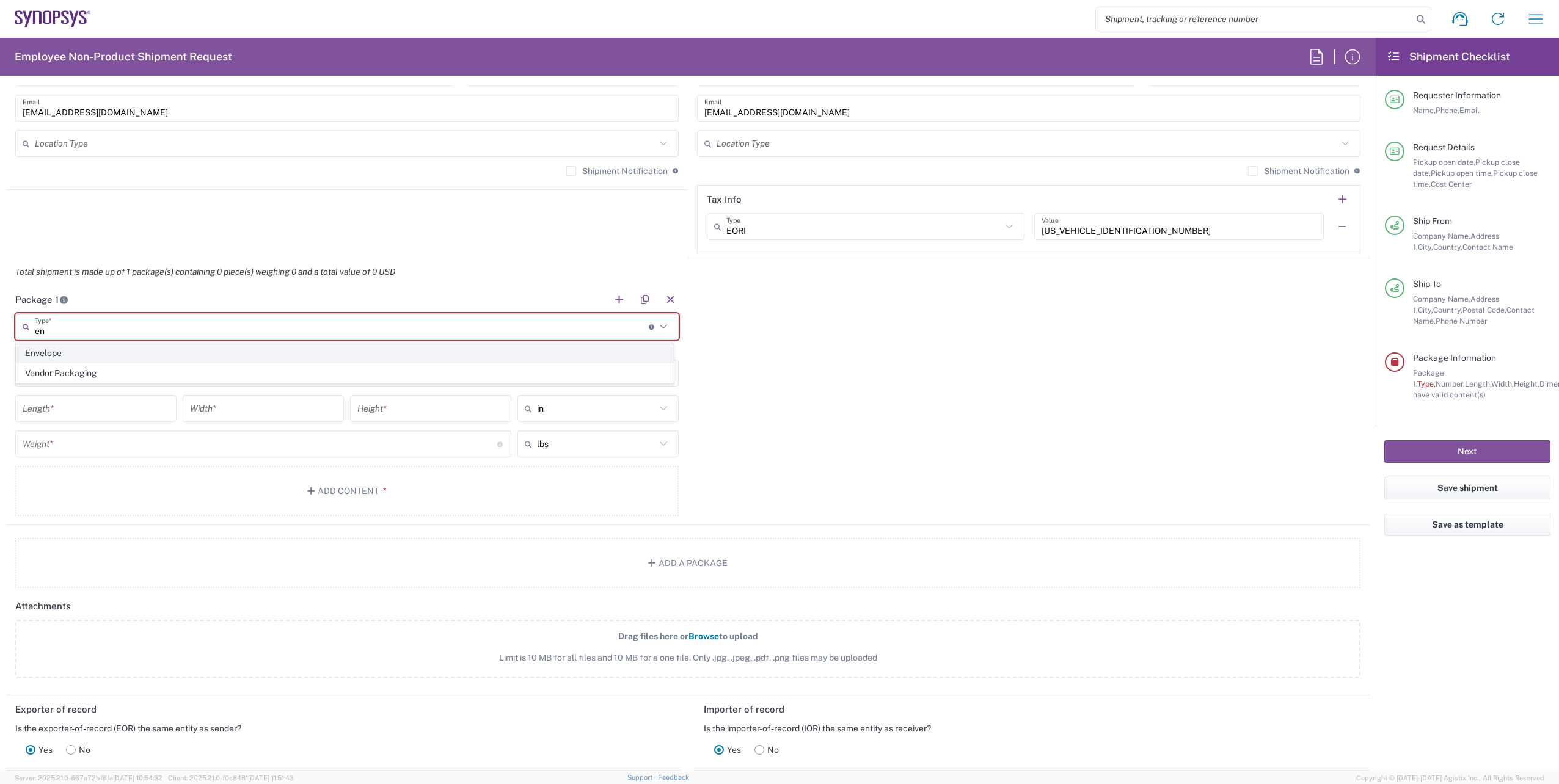
type input "0.25"
type input "1"
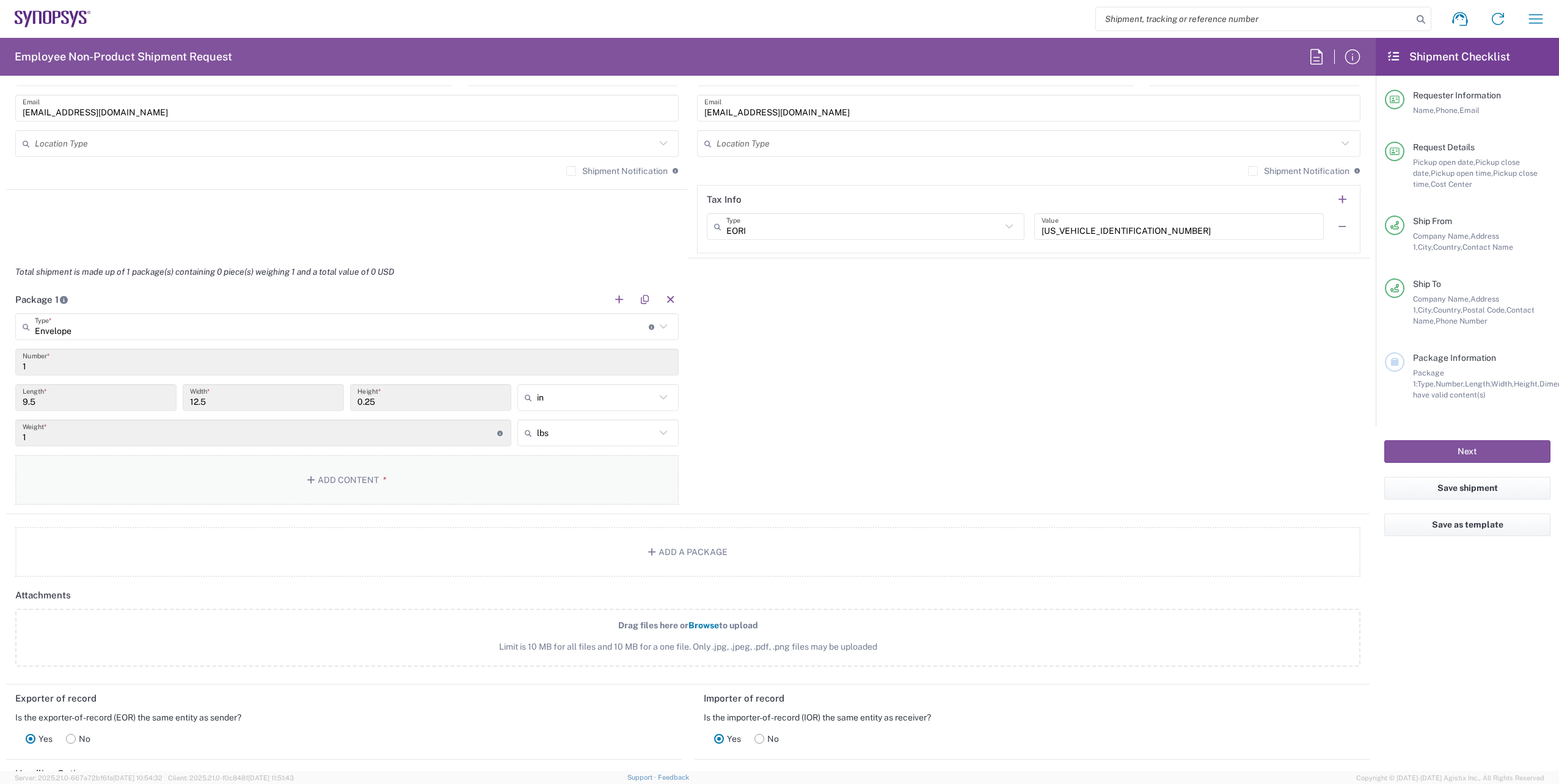
click at [343, 472] on button "Add Content *" at bounding box center [347, 480] width 663 height 50
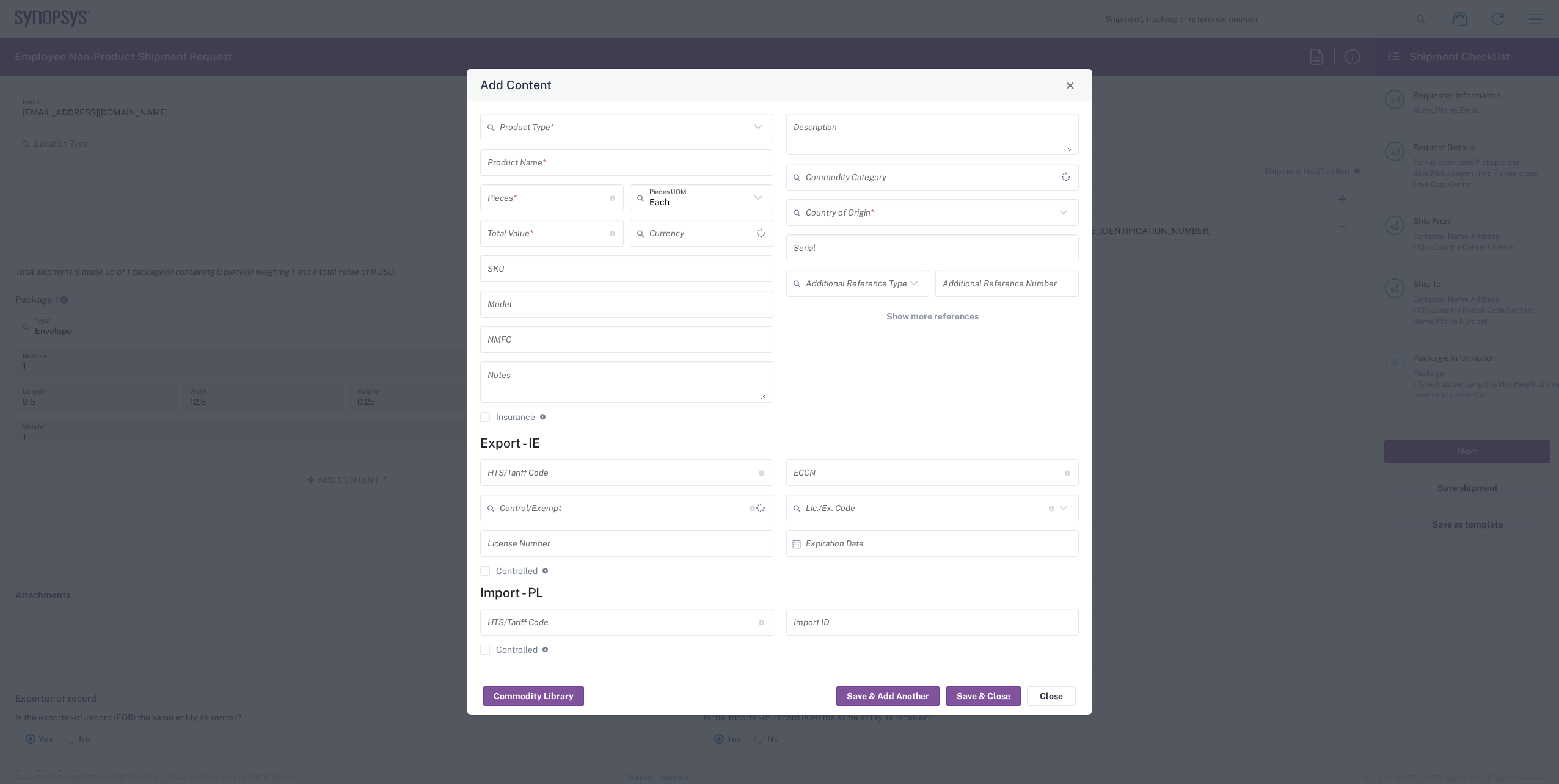
type input "US Dollar"
click at [759, 130] on icon at bounding box center [758, 127] width 16 height 16
click at [613, 172] on span "General Commodity" at bounding box center [627, 174] width 291 height 19
type input "General Commodity"
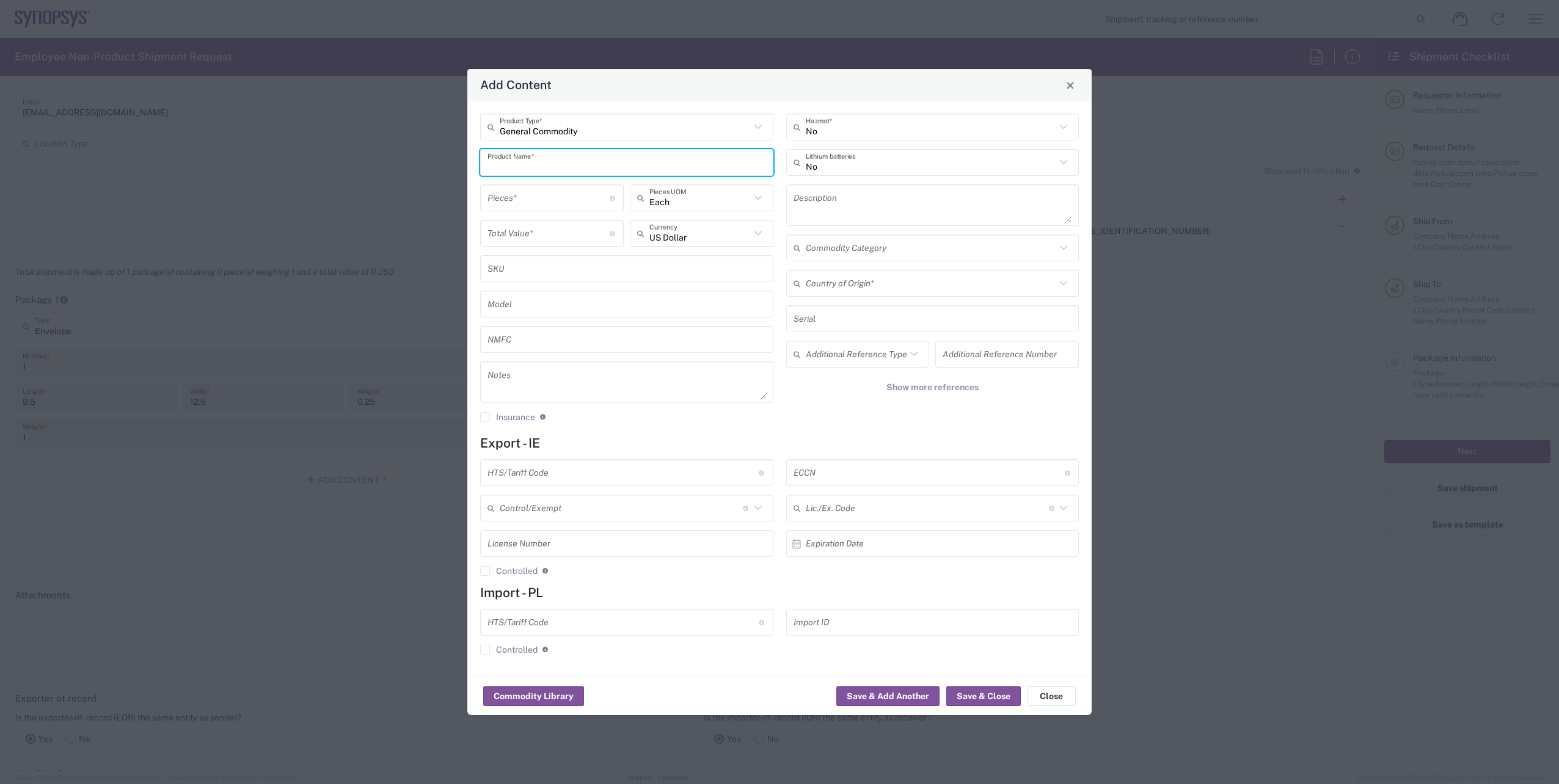
click at [592, 163] on input "text" at bounding box center [627, 163] width 279 height 21
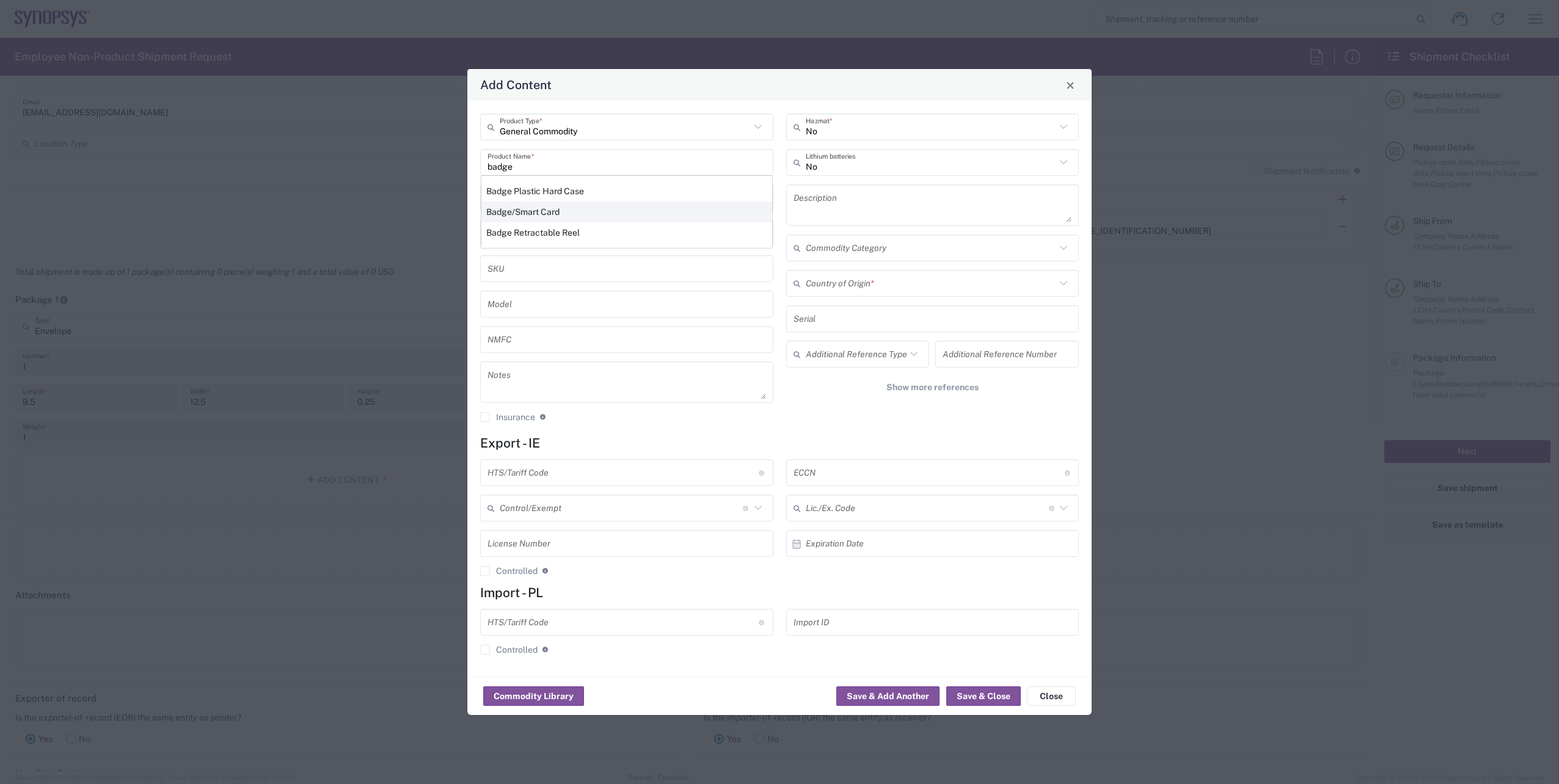
click at [564, 210] on div "Badge/Smart Card" at bounding box center [627, 212] width 291 height 21
type input "Badge/Smart Card"
type input "10.15"
type textarea "Badge/Smart Card"
type input "[GEOGRAPHIC_DATA]"
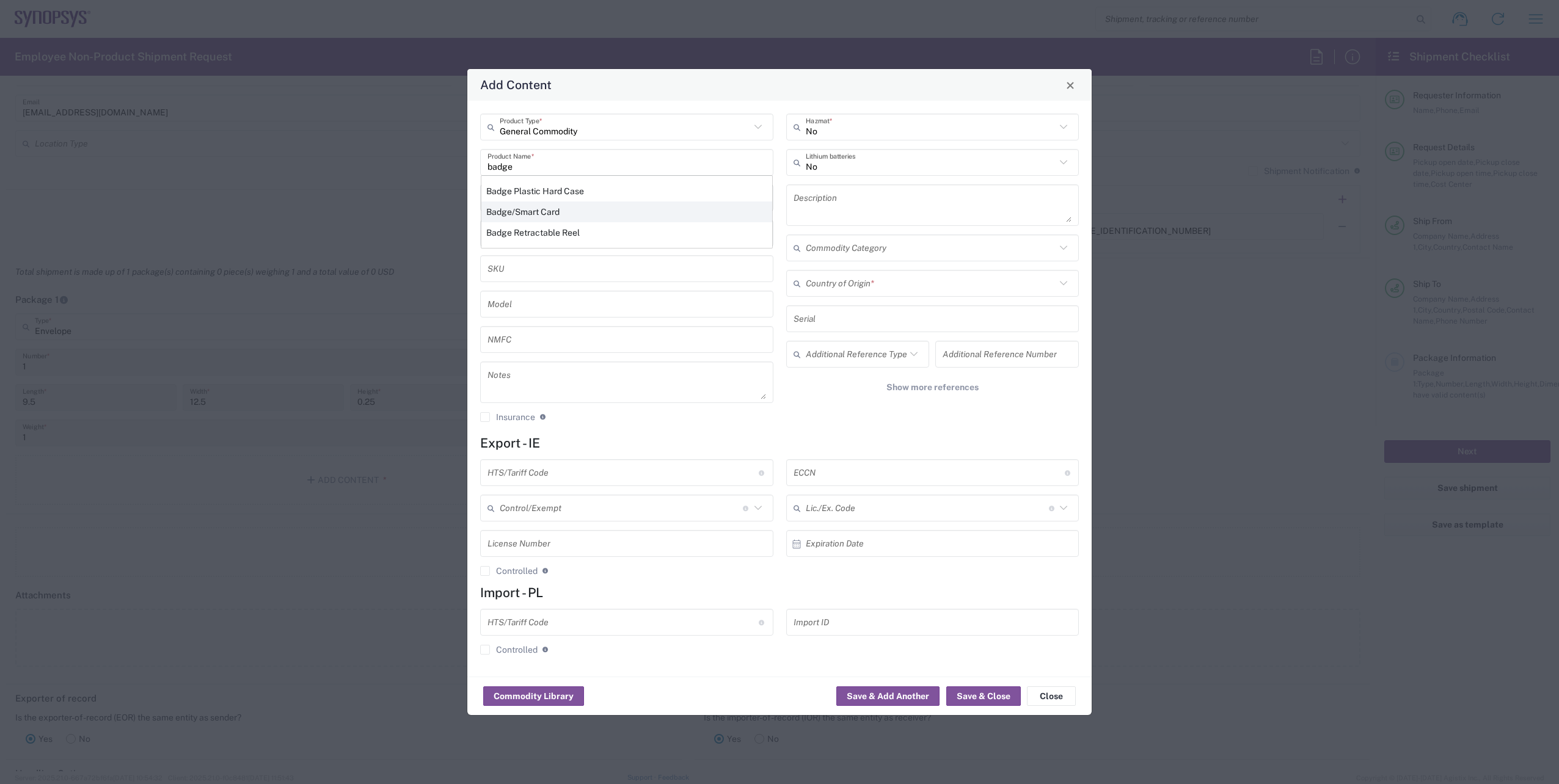
type input "8523.52.0090"
type input "BIS"
type input "EAR99"
type input "NLR - No License Required"
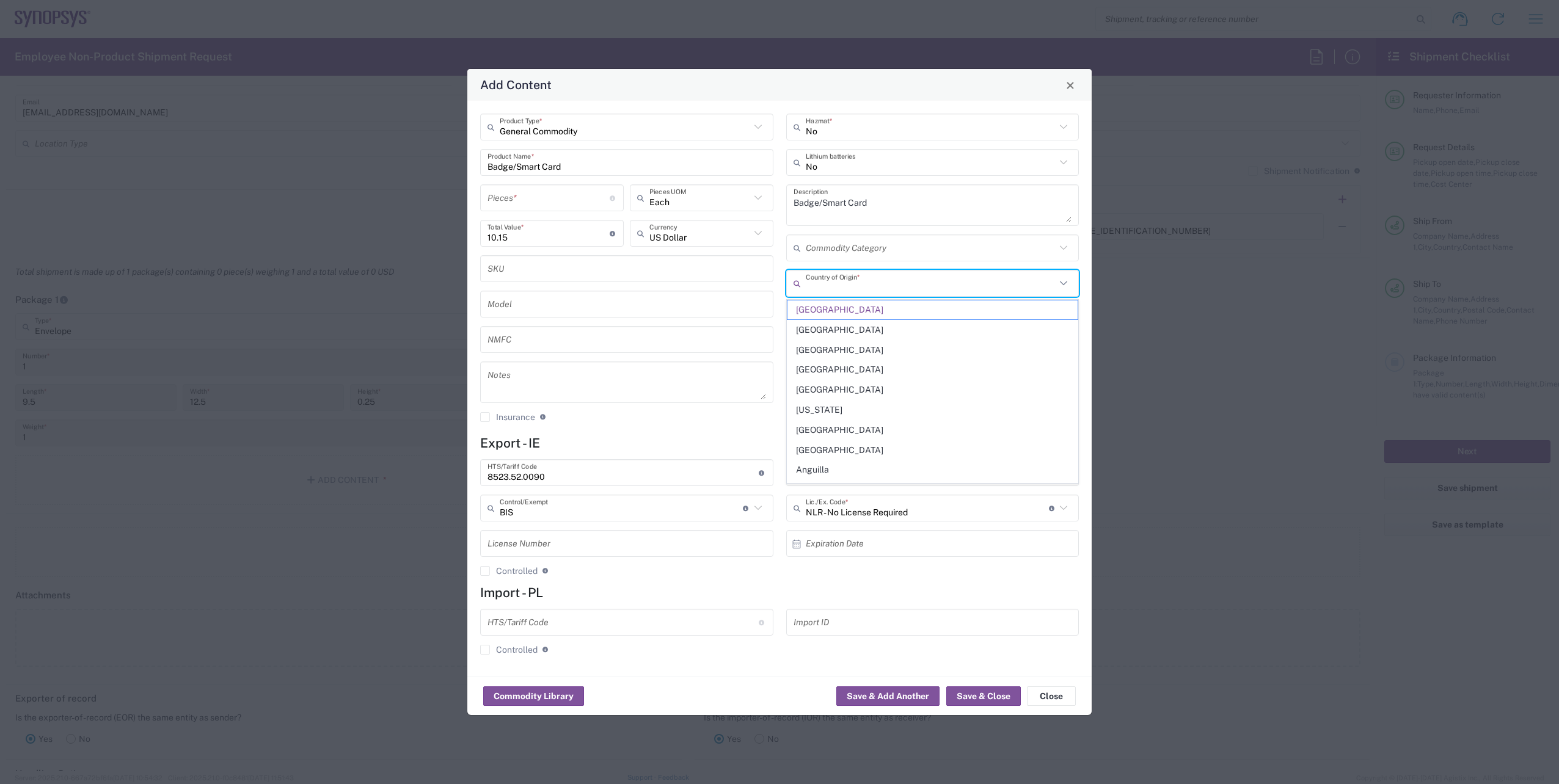
click at [1009, 291] on input "text" at bounding box center [931, 284] width 251 height 21
click at [830, 457] on span "[GEOGRAPHIC_DATA]" at bounding box center [933, 457] width 291 height 19
type input "[GEOGRAPHIC_DATA]"
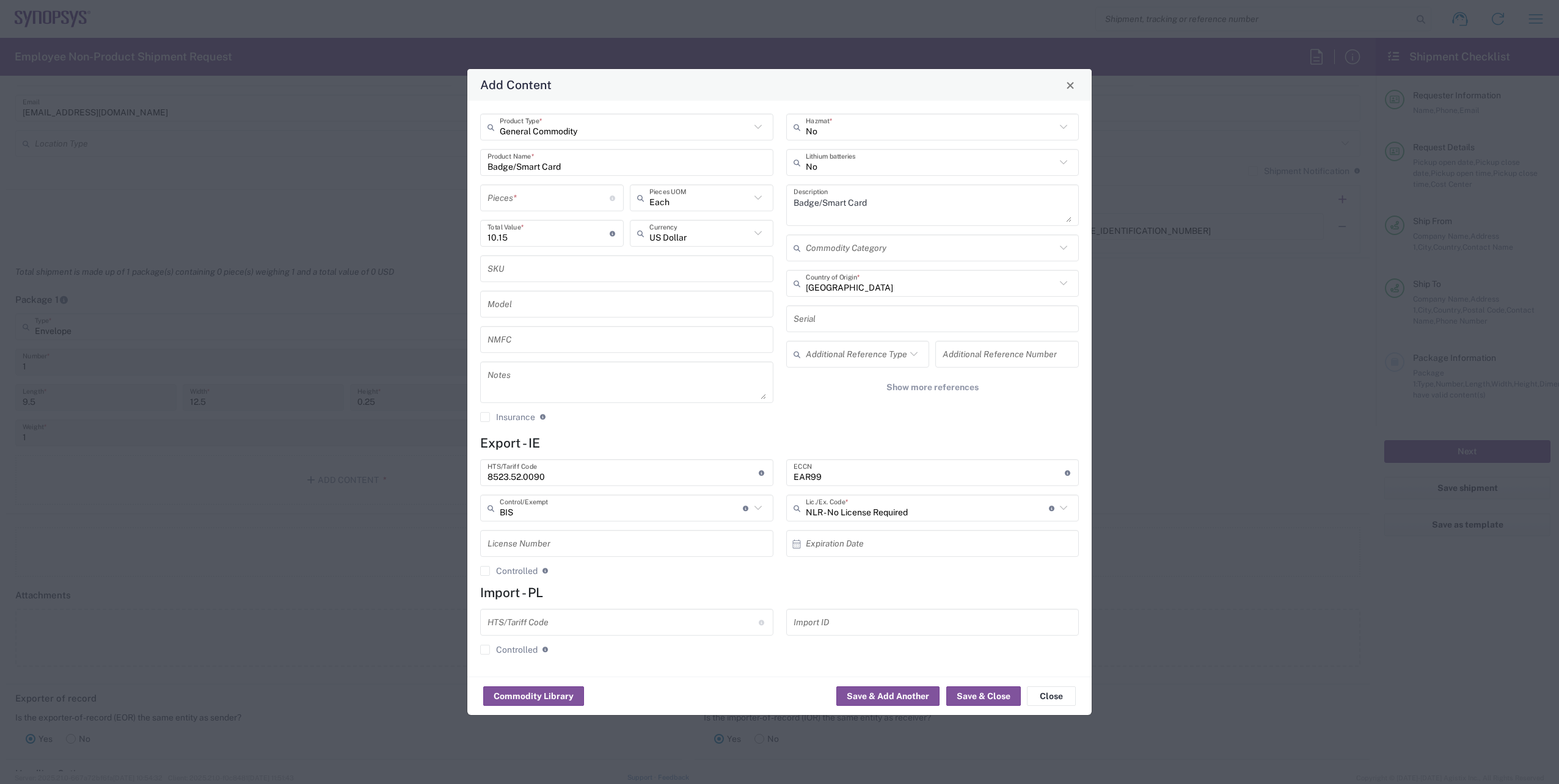
click at [531, 197] on input "number" at bounding box center [548, 198] width 122 height 21
type input "2"
type input "20.3"
type input "2"
click at [696, 438] on h4 "Export - IE" at bounding box center [779, 442] width 599 height 15
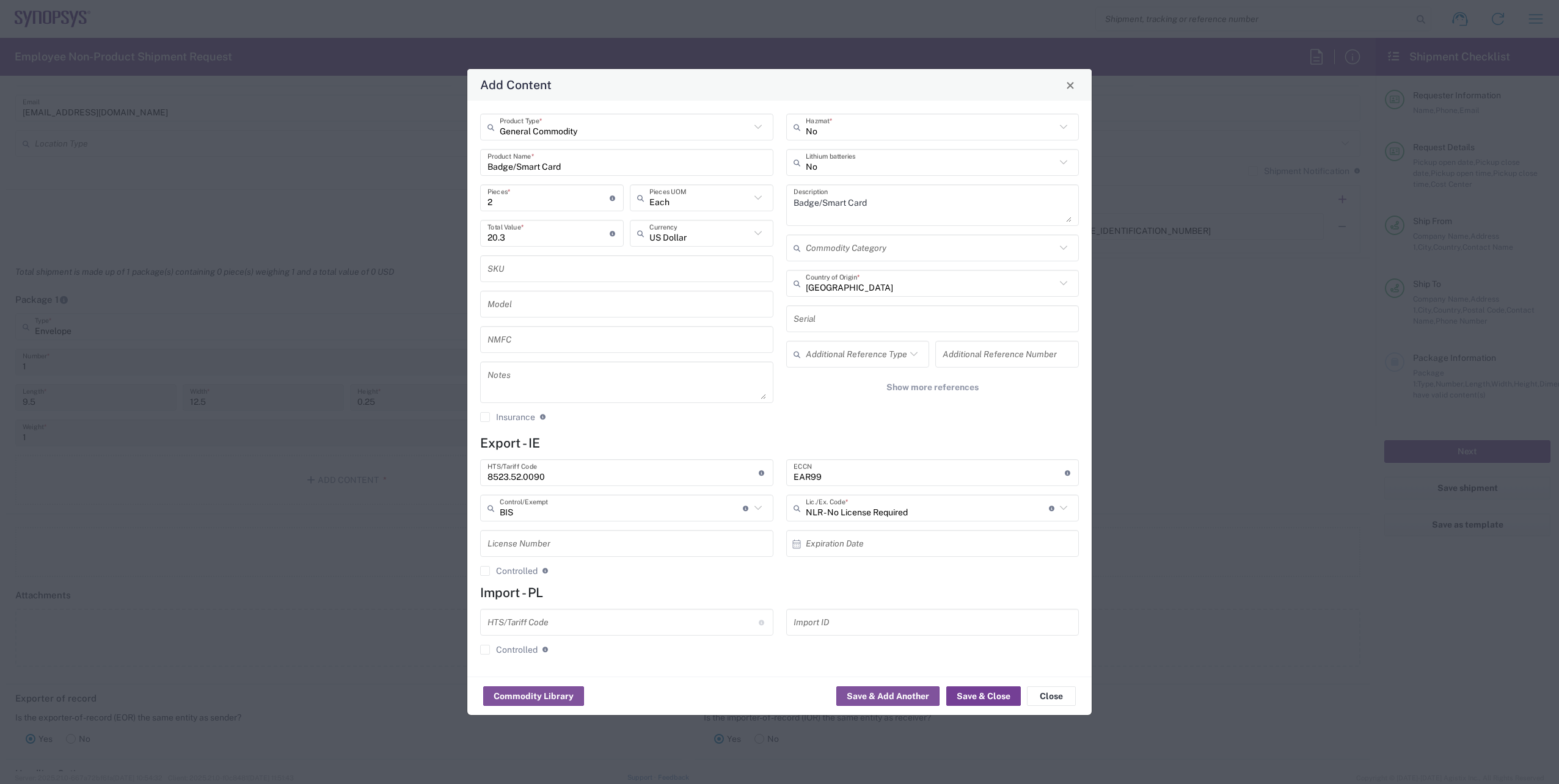
click at [990, 697] on button "Save & Close" at bounding box center [984, 696] width 75 height 20
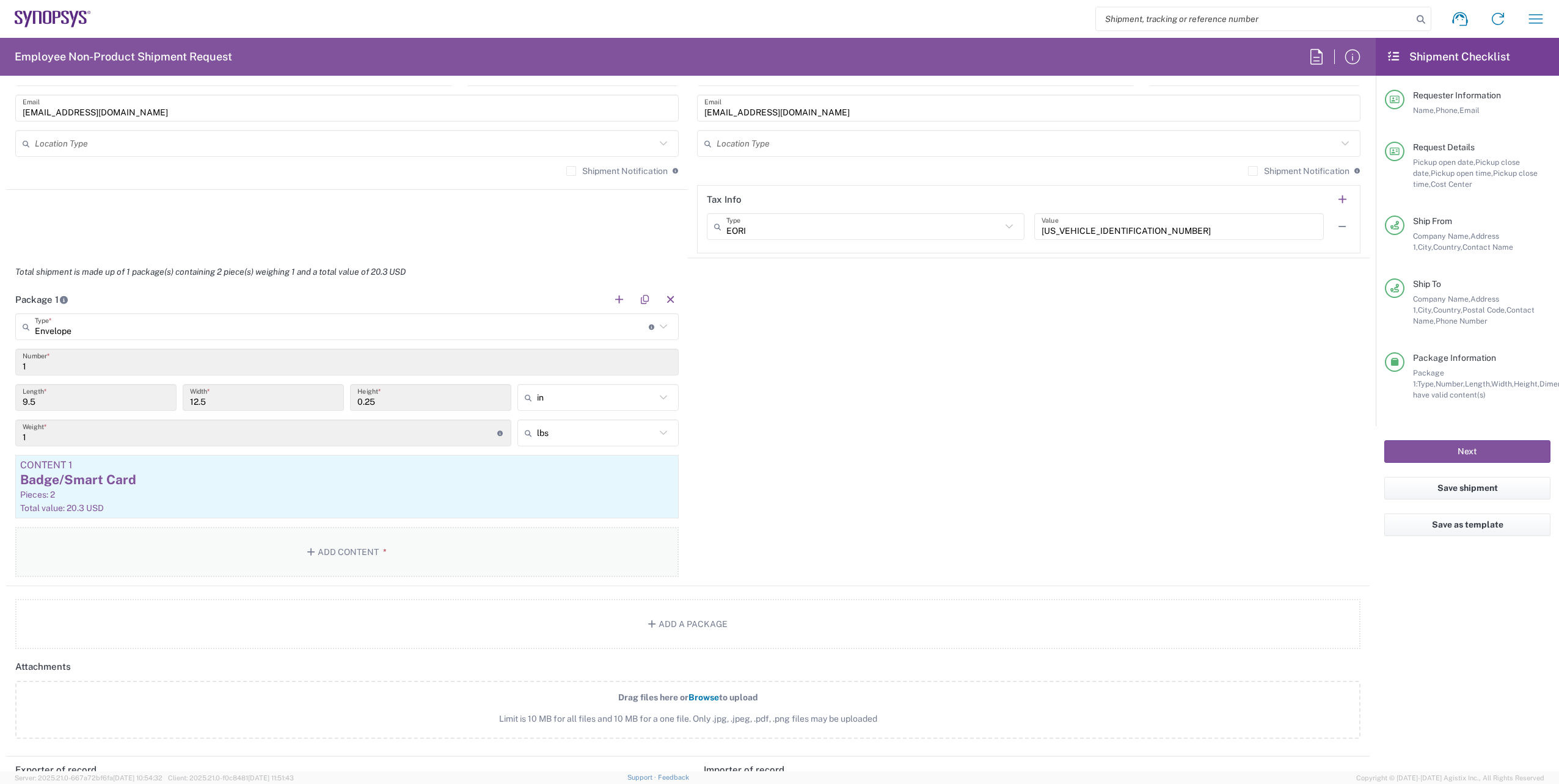
click at [355, 574] on button "Add Content *" at bounding box center [347, 552] width 663 height 50
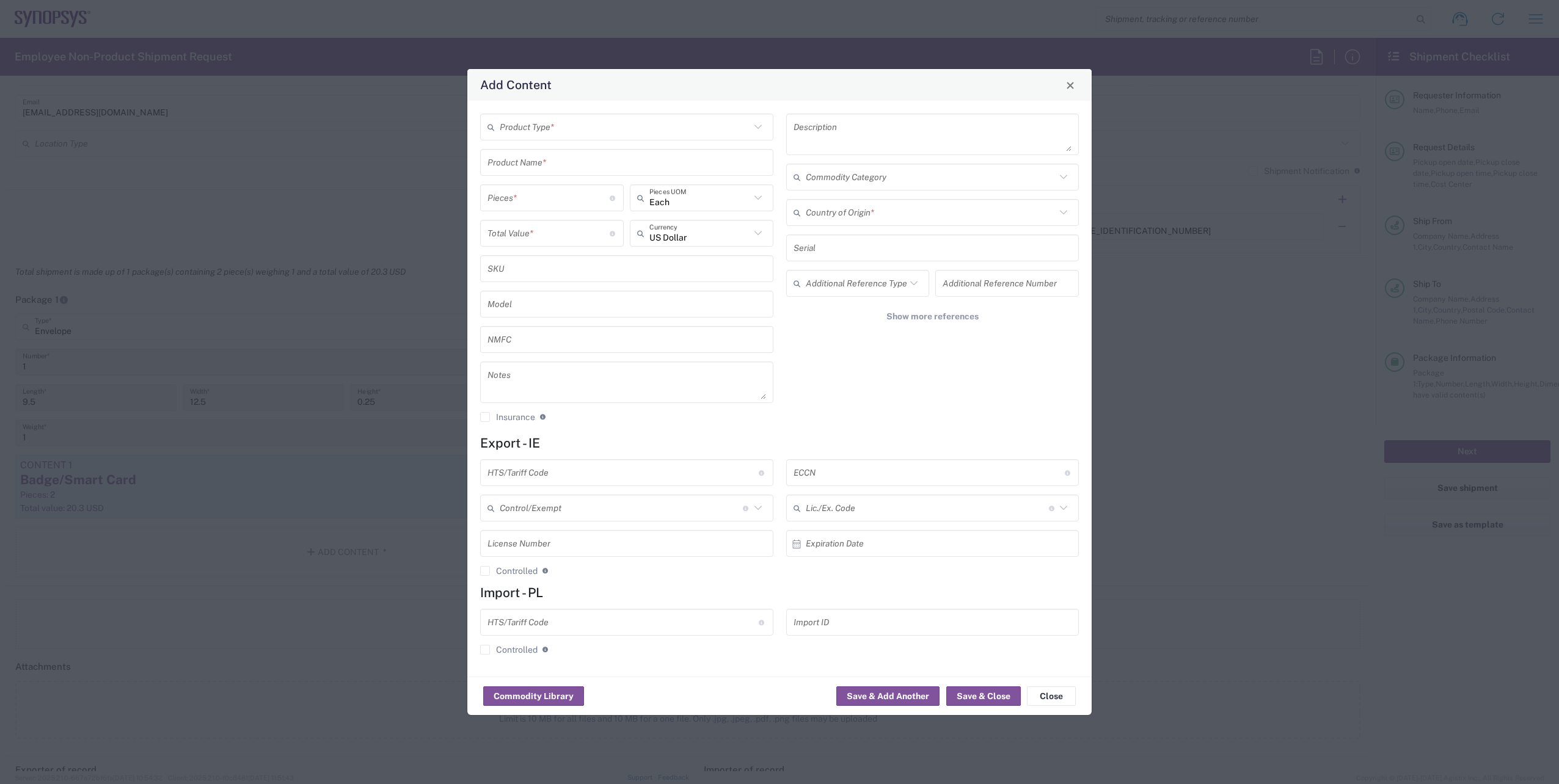
click at [750, 122] on icon at bounding box center [758, 127] width 16 height 16
click at [651, 180] on span "General Commodity" at bounding box center [627, 174] width 291 height 19
type input "General Commodity"
click at [602, 162] on input "text" at bounding box center [627, 163] width 279 height 21
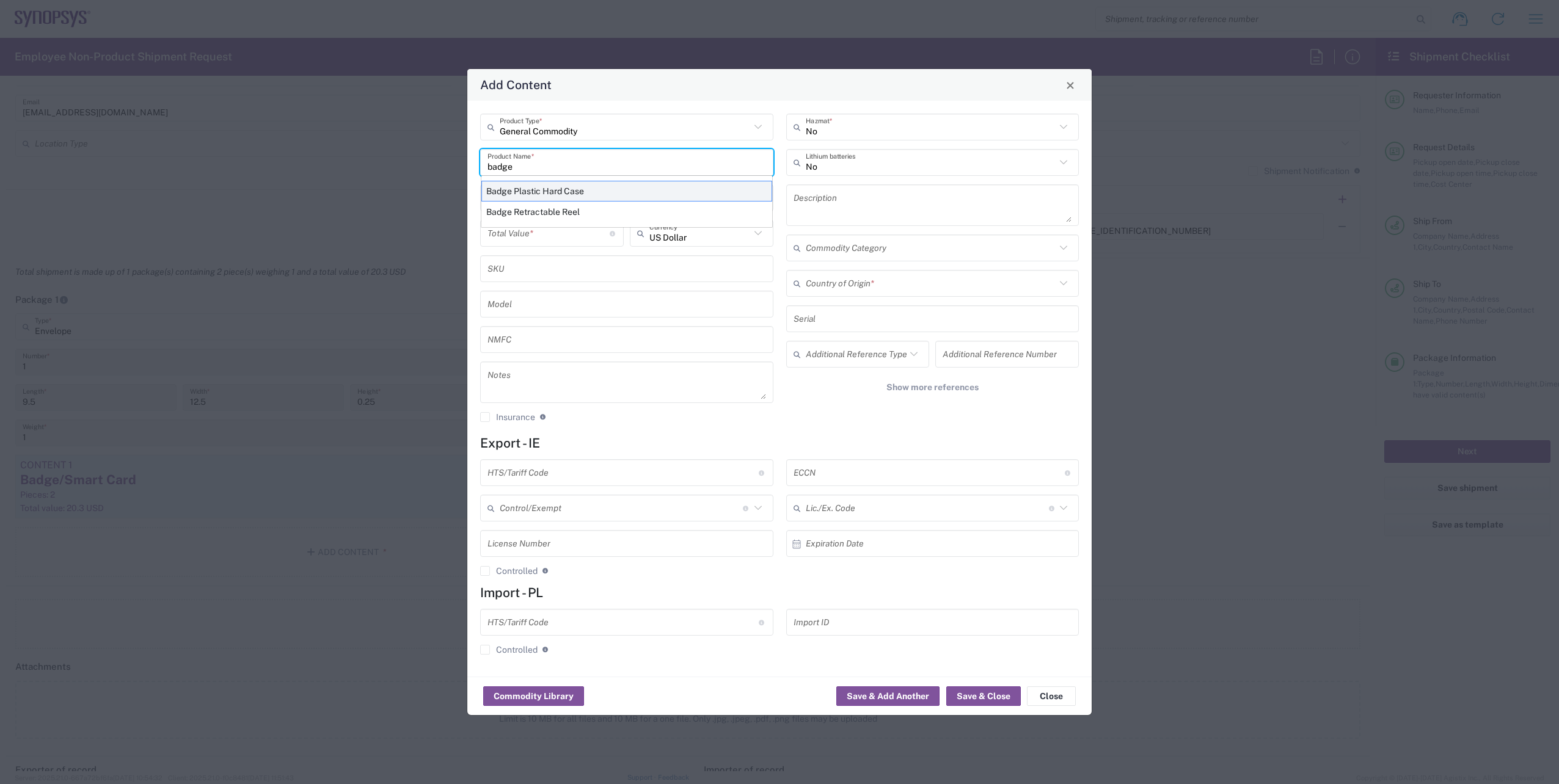
click at [588, 192] on div "Badge Plastic Hard Case" at bounding box center [627, 191] width 291 height 21
type input "Badge Plastic Hard Case"
type input "1.25"
type textarea "Badge Plastic Hard Case"
type input "[GEOGRAPHIC_DATA]"
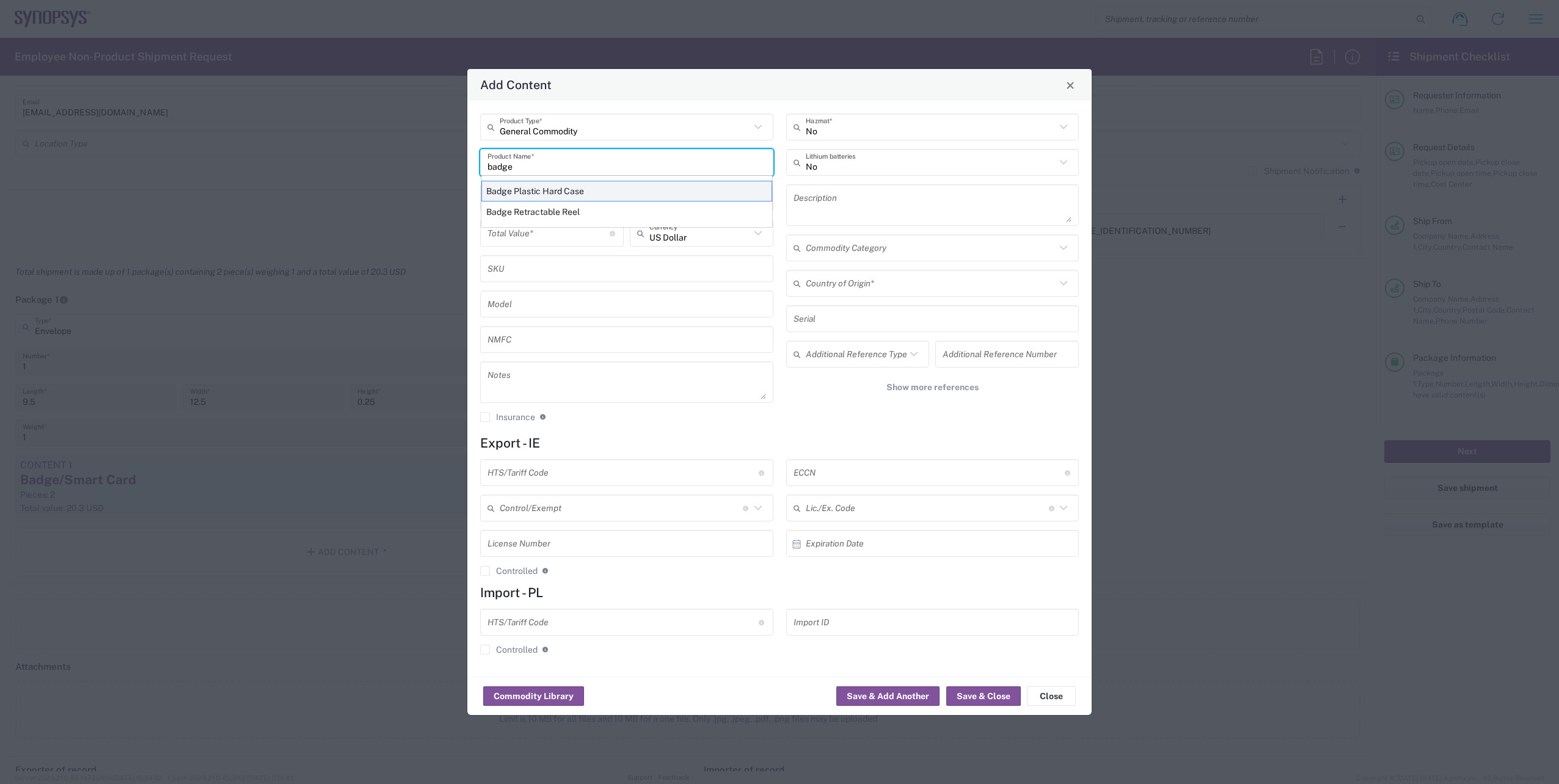
type input "4202.32.0000"
type input "BIS"
type input "EAR99"
type input "NLR - No License Required"
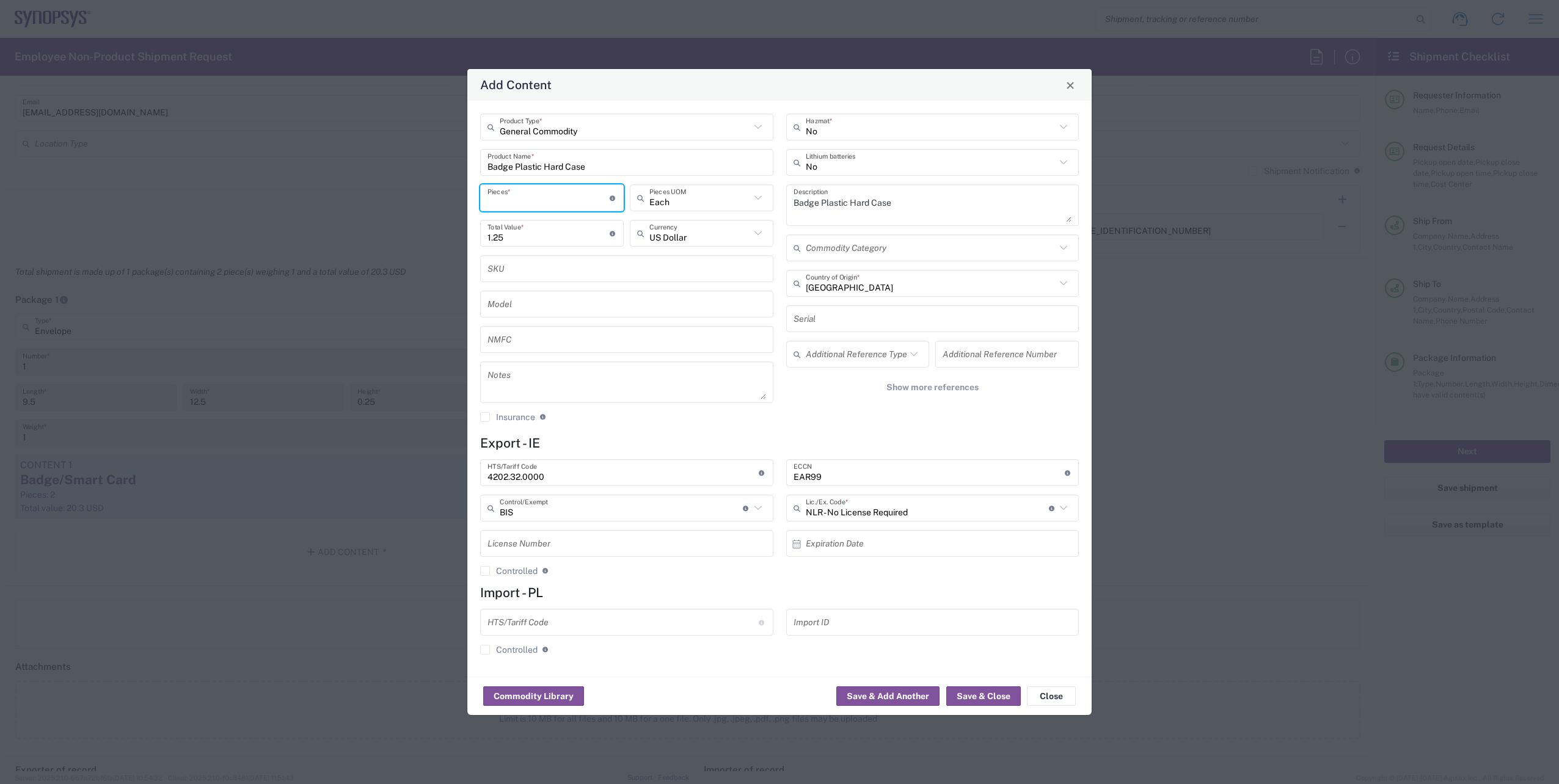
click at [533, 203] on input "number" at bounding box center [548, 198] width 122 height 21
type input "2"
type input "2.5"
type input "2"
click at [626, 420] on agx-checkbox-control "Insurance Check this box to request insurance" at bounding box center [627, 417] width 293 height 11
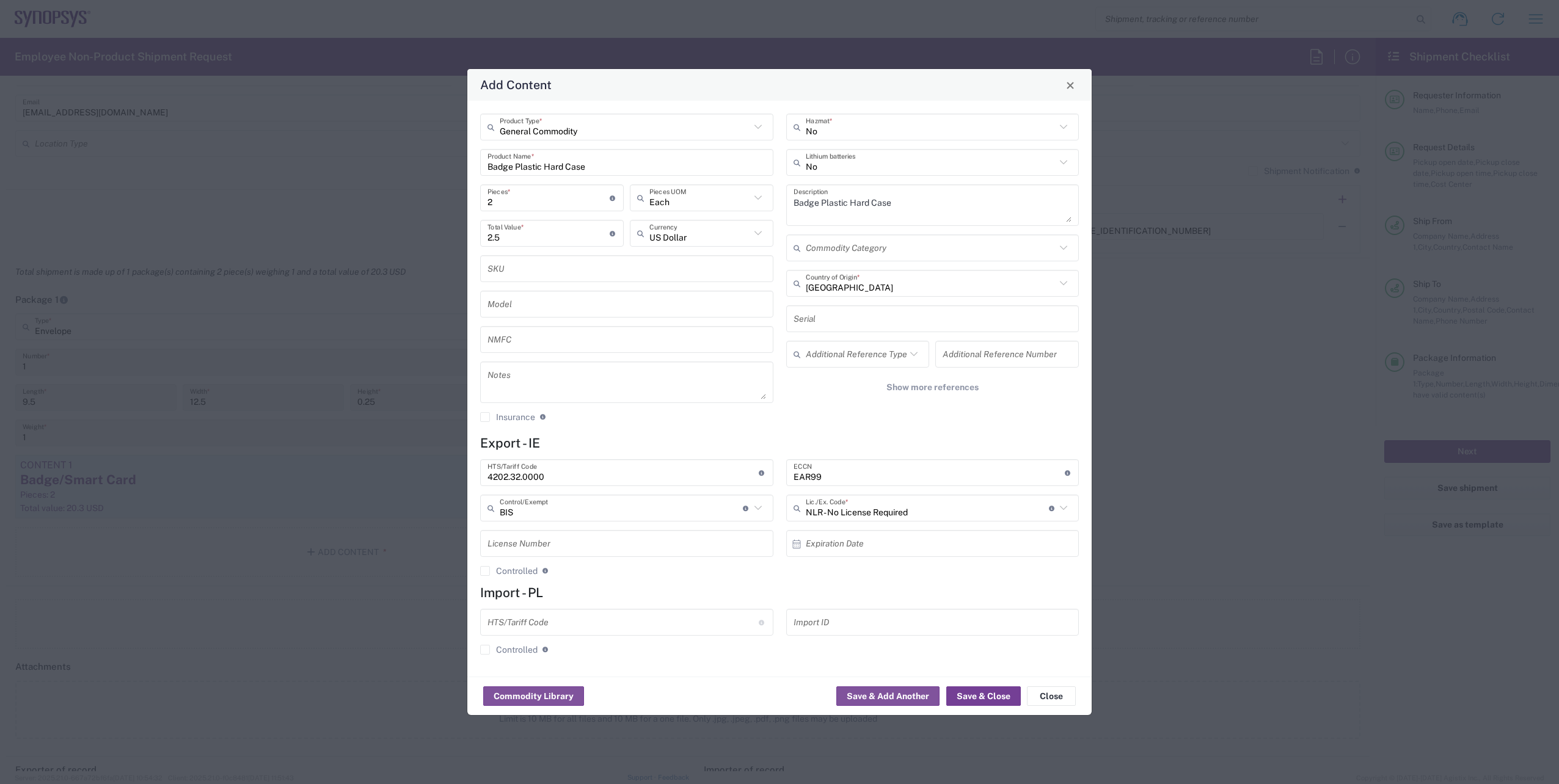
click at [972, 692] on button "Save & Close" at bounding box center [984, 696] width 75 height 20
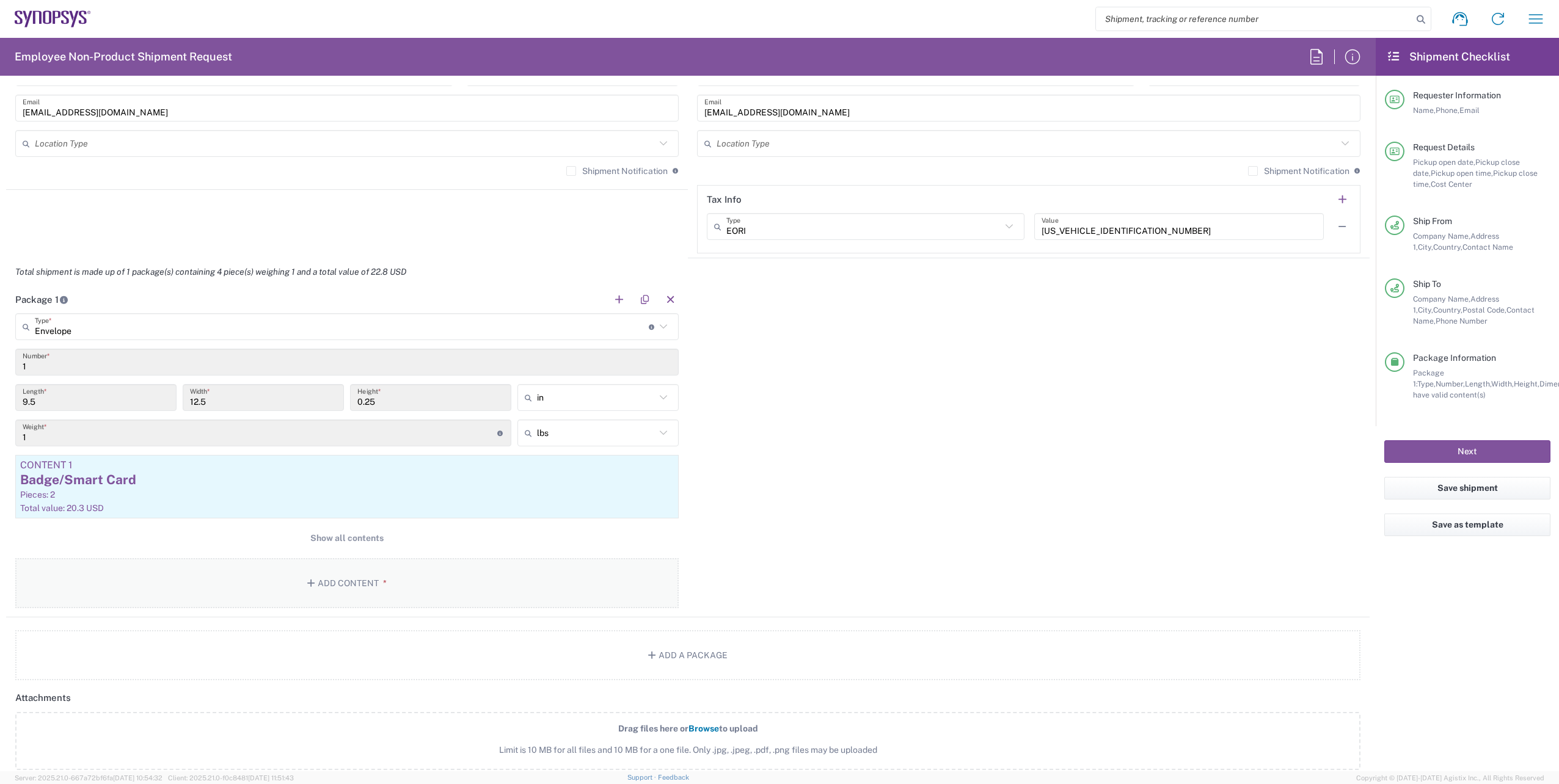
click at [377, 589] on button "Add Content *" at bounding box center [347, 583] width 663 height 50
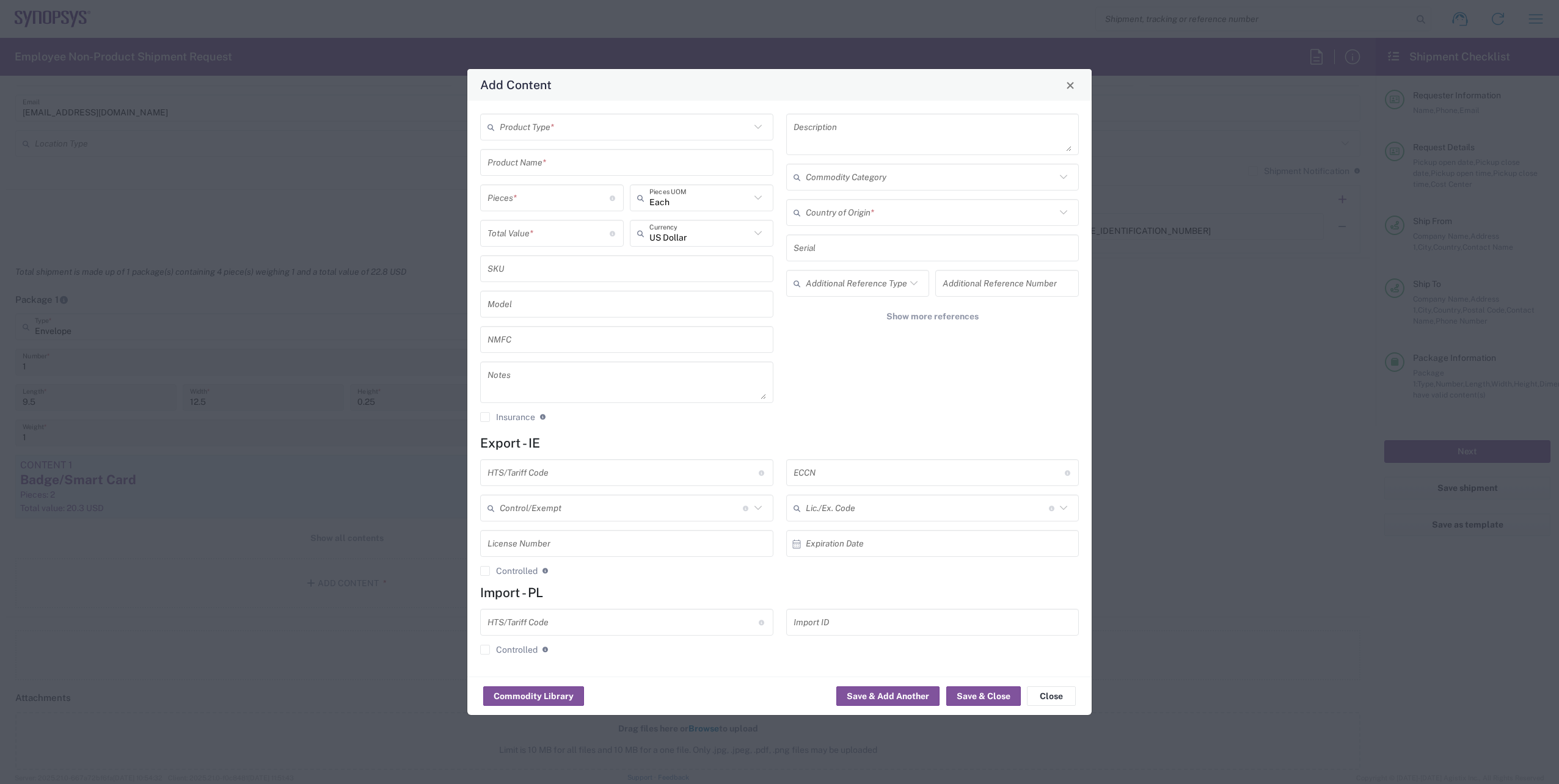
click at [761, 126] on icon at bounding box center [758, 127] width 16 height 16
click at [633, 177] on span "General Commodity" at bounding box center [627, 174] width 291 height 19
type input "General Commodity"
click at [583, 156] on input "text" at bounding box center [627, 163] width 279 height 21
click at [543, 192] on div "Lanyard" at bounding box center [627, 191] width 291 height 21
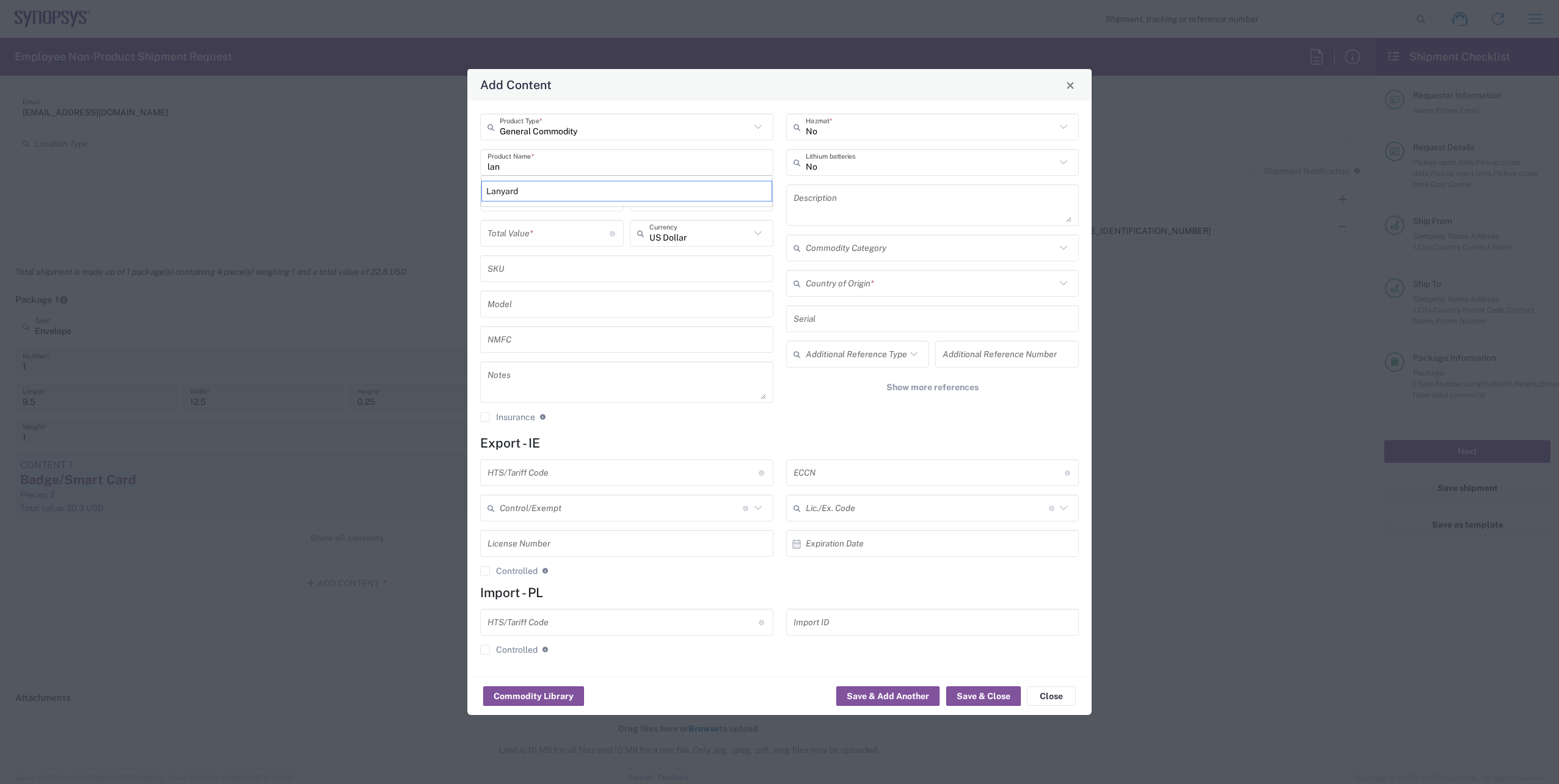
type input "Lanyard"
type input "1.7"
type textarea "Lanyard for ID Badge"
type input "[GEOGRAPHIC_DATA]"
type input "5609.00.3000"
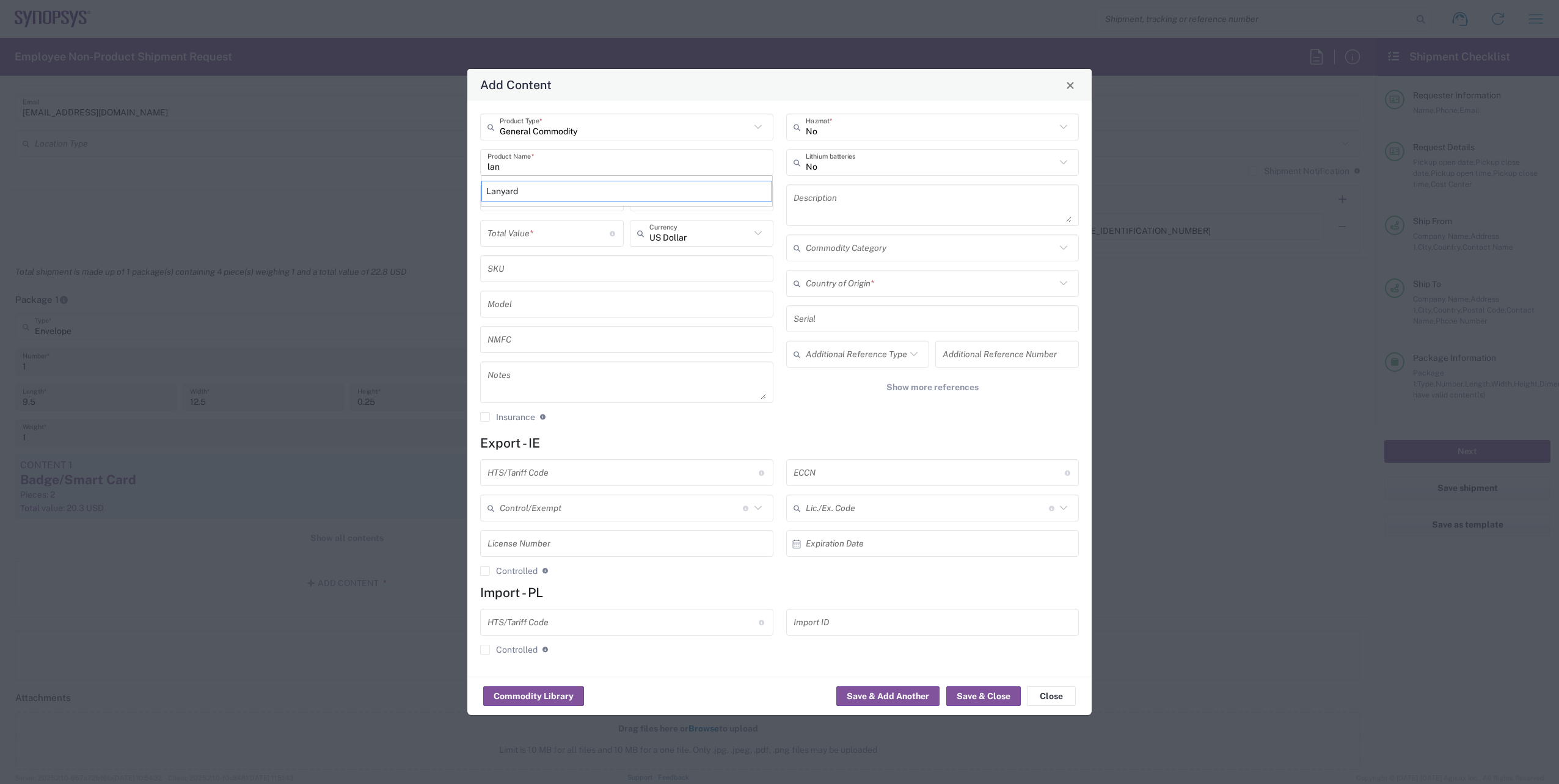
type input "BIS"
type input "EAR99"
type input "NLR - No License Required"
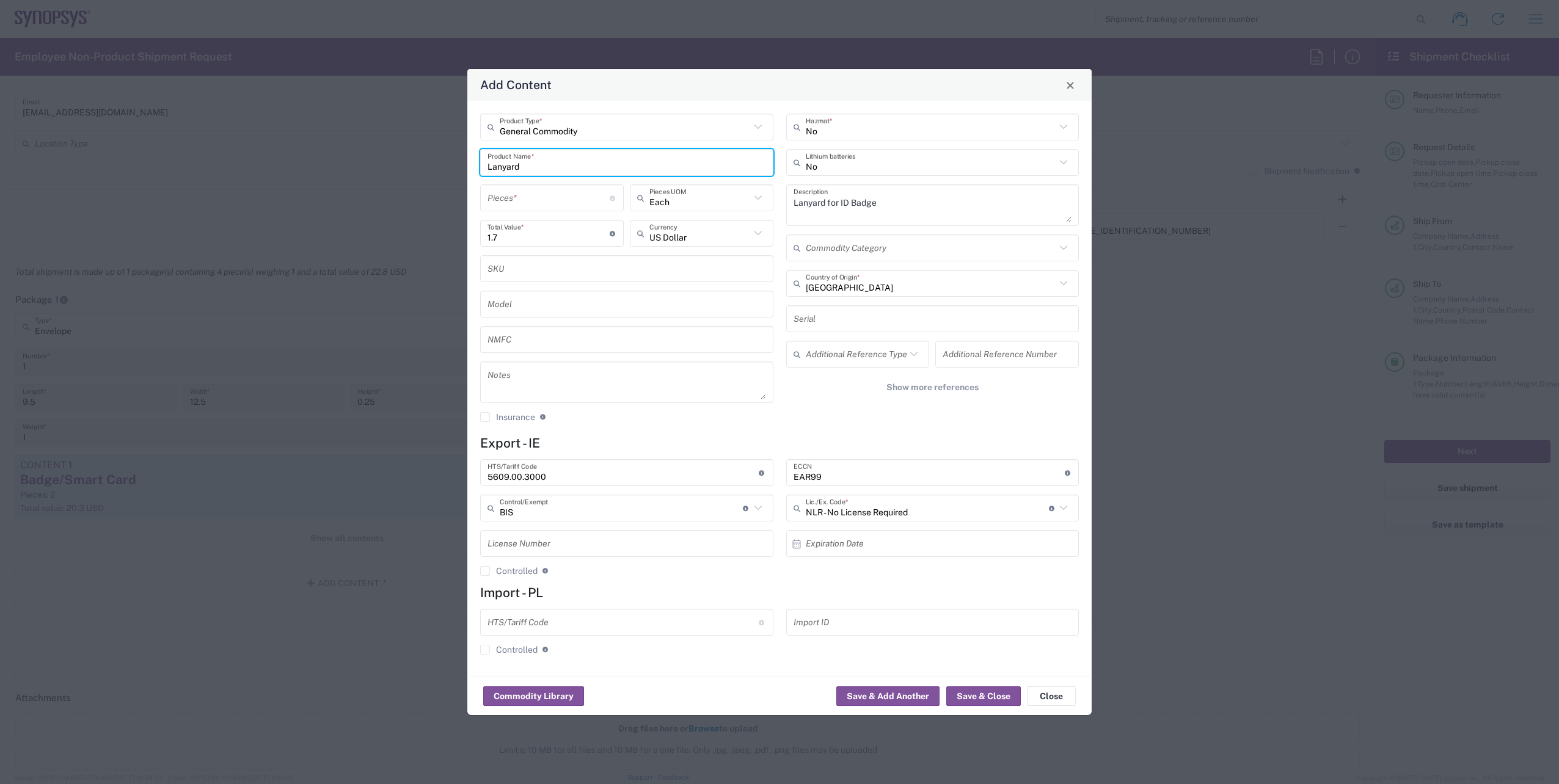
click at [526, 200] on input "number" at bounding box center [548, 198] width 122 height 21
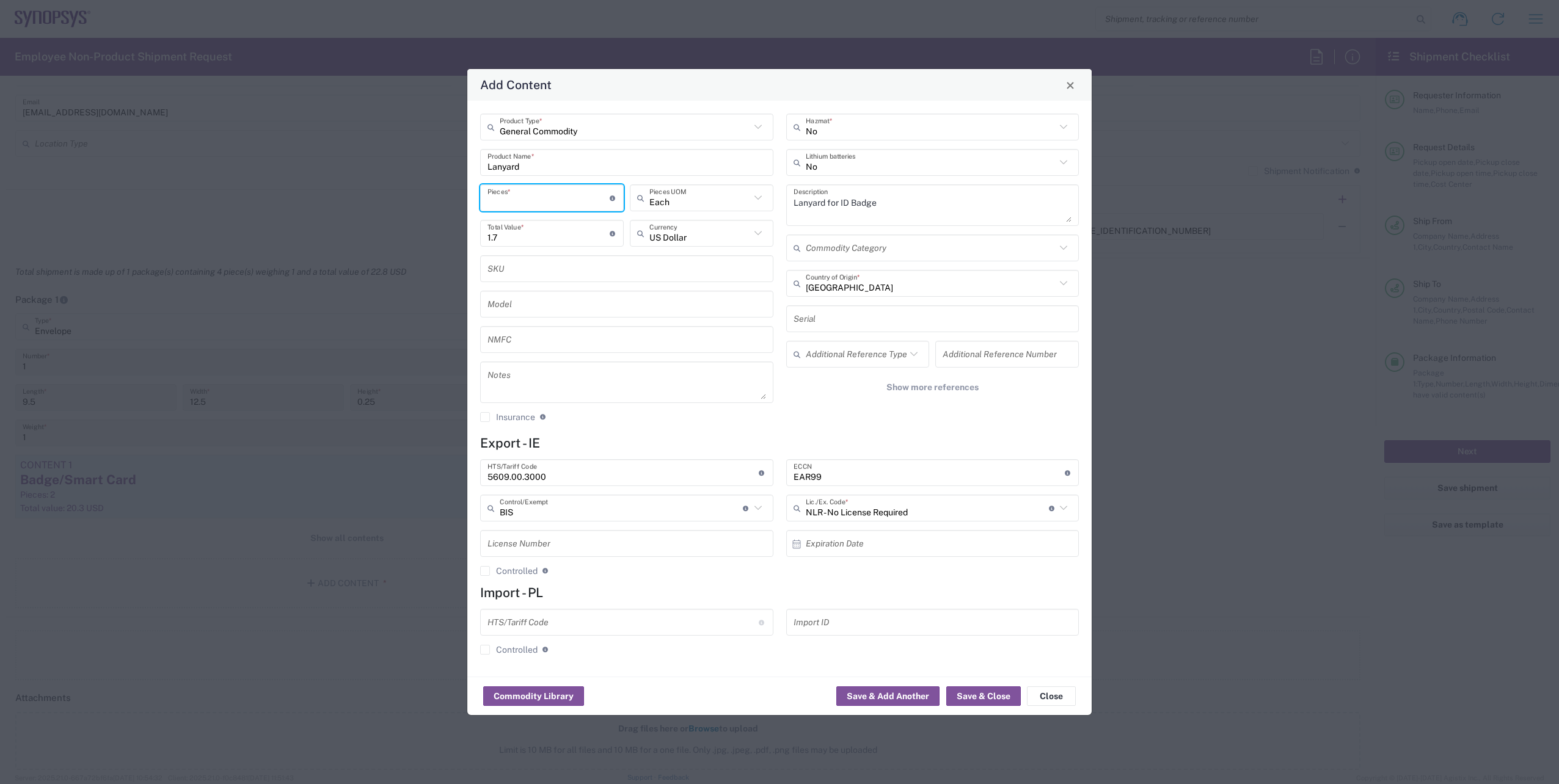
type input "2"
type input "3.4"
type input "2"
click at [696, 435] on h4 "Export - IE" at bounding box center [779, 442] width 599 height 15
click at [977, 699] on button "Save & Close" at bounding box center [984, 696] width 75 height 20
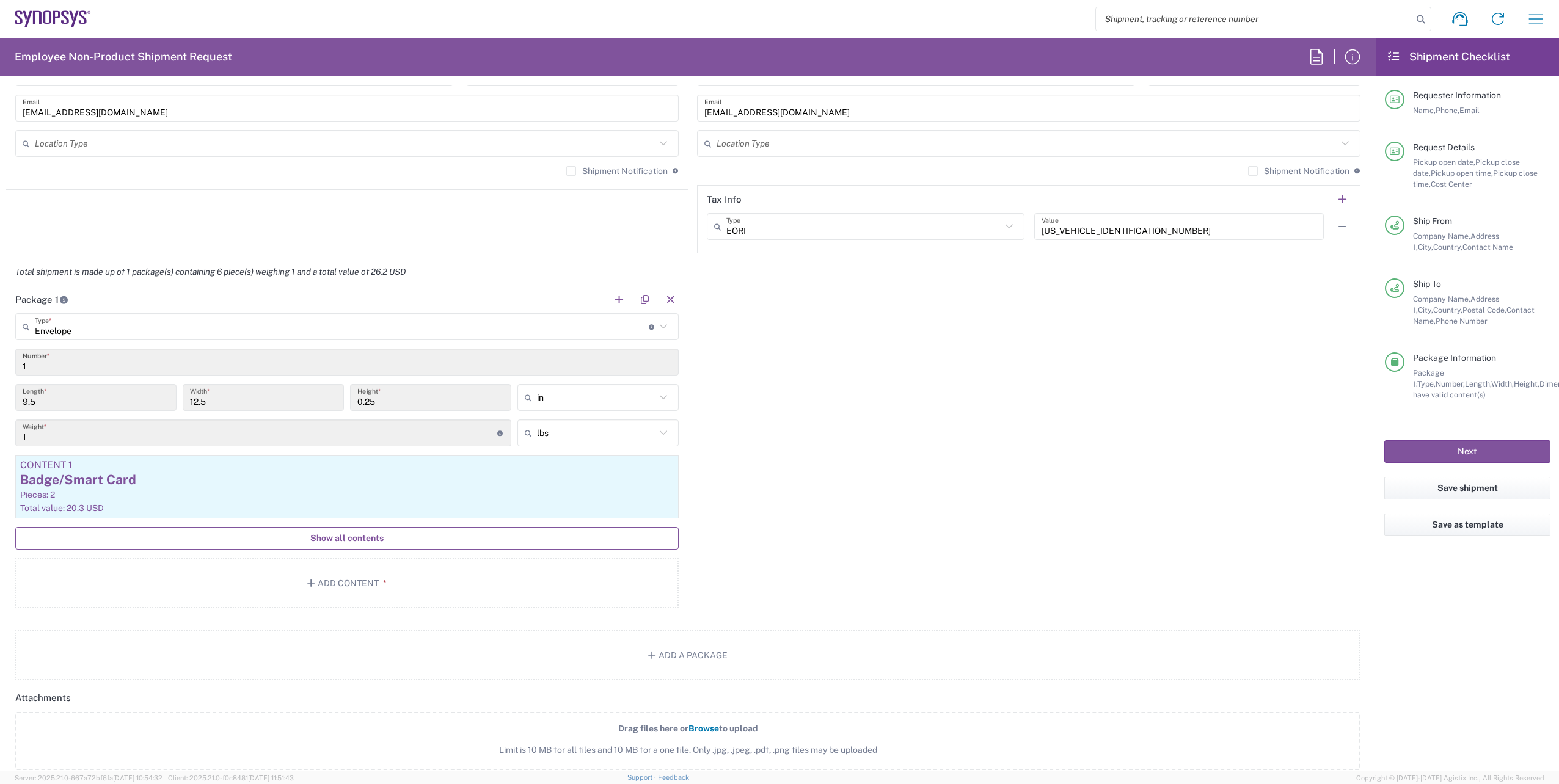
click at [377, 539] on span "Show all contents" at bounding box center [347, 538] width 73 height 12
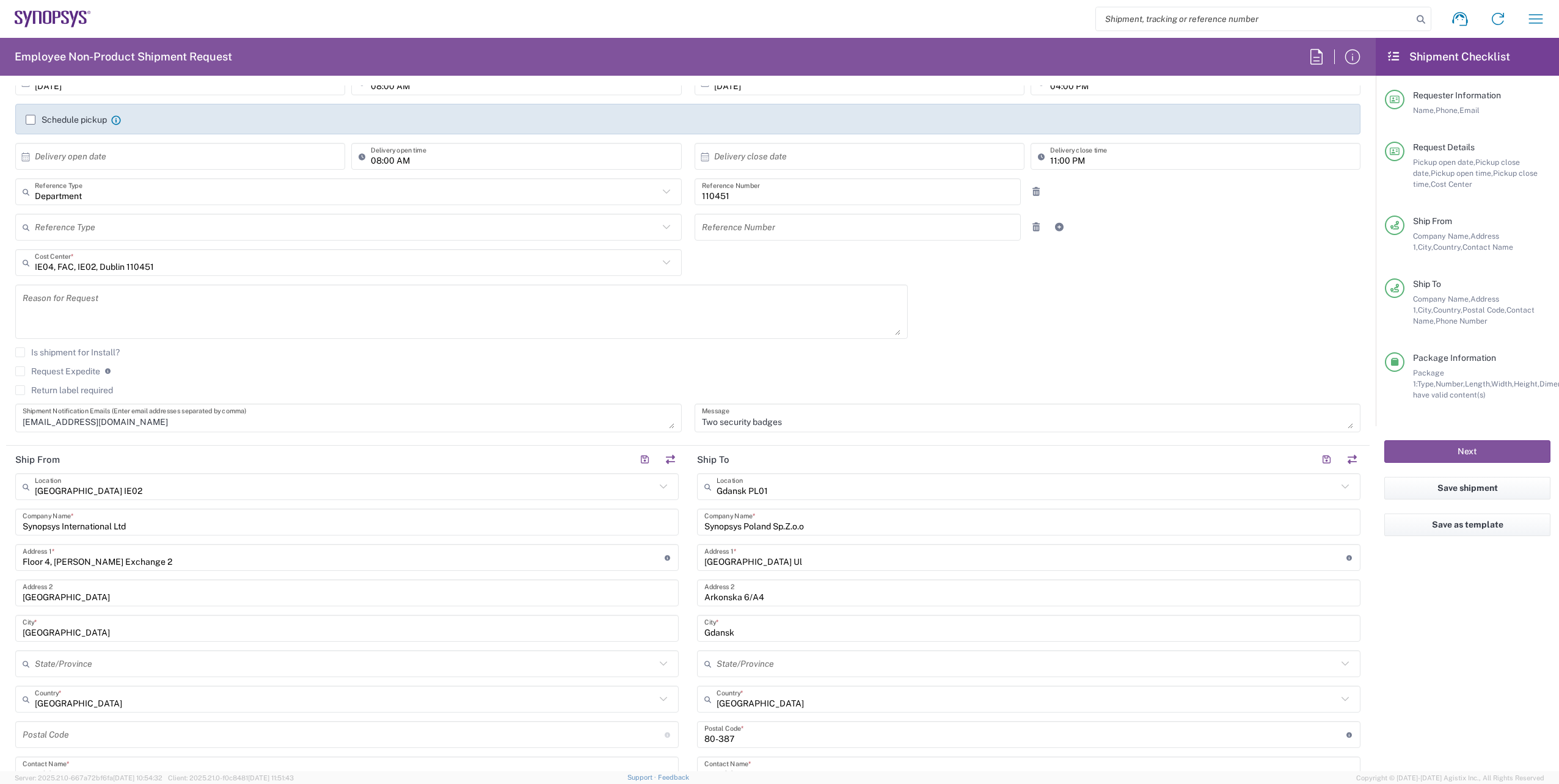
scroll to position [0, 0]
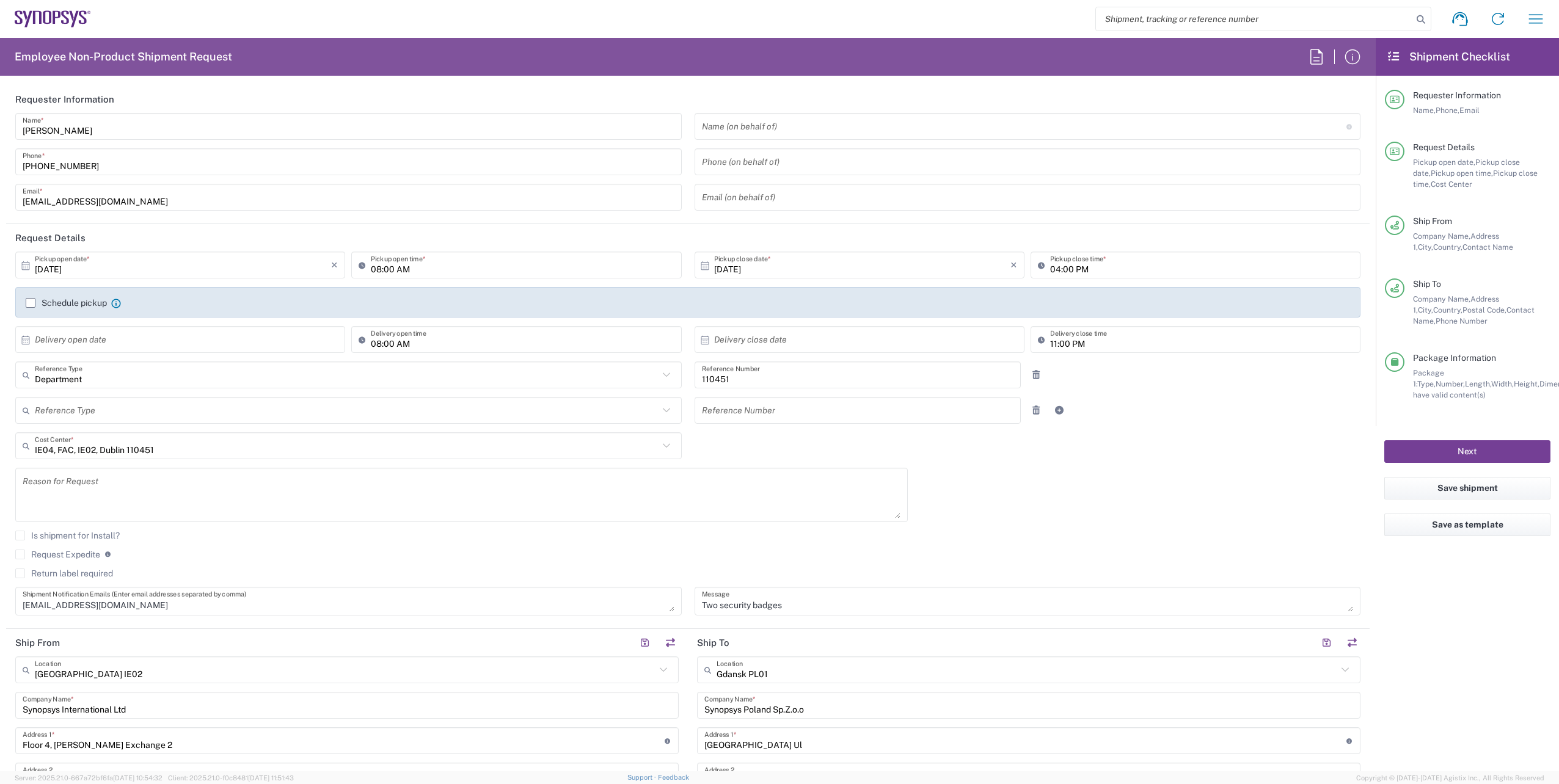
drag, startPoint x: 1426, startPoint y: 452, endPoint x: 1386, endPoint y: 516, distance: 75.5
click at [1427, 454] on button "Next" at bounding box center [1467, 451] width 166 height 23
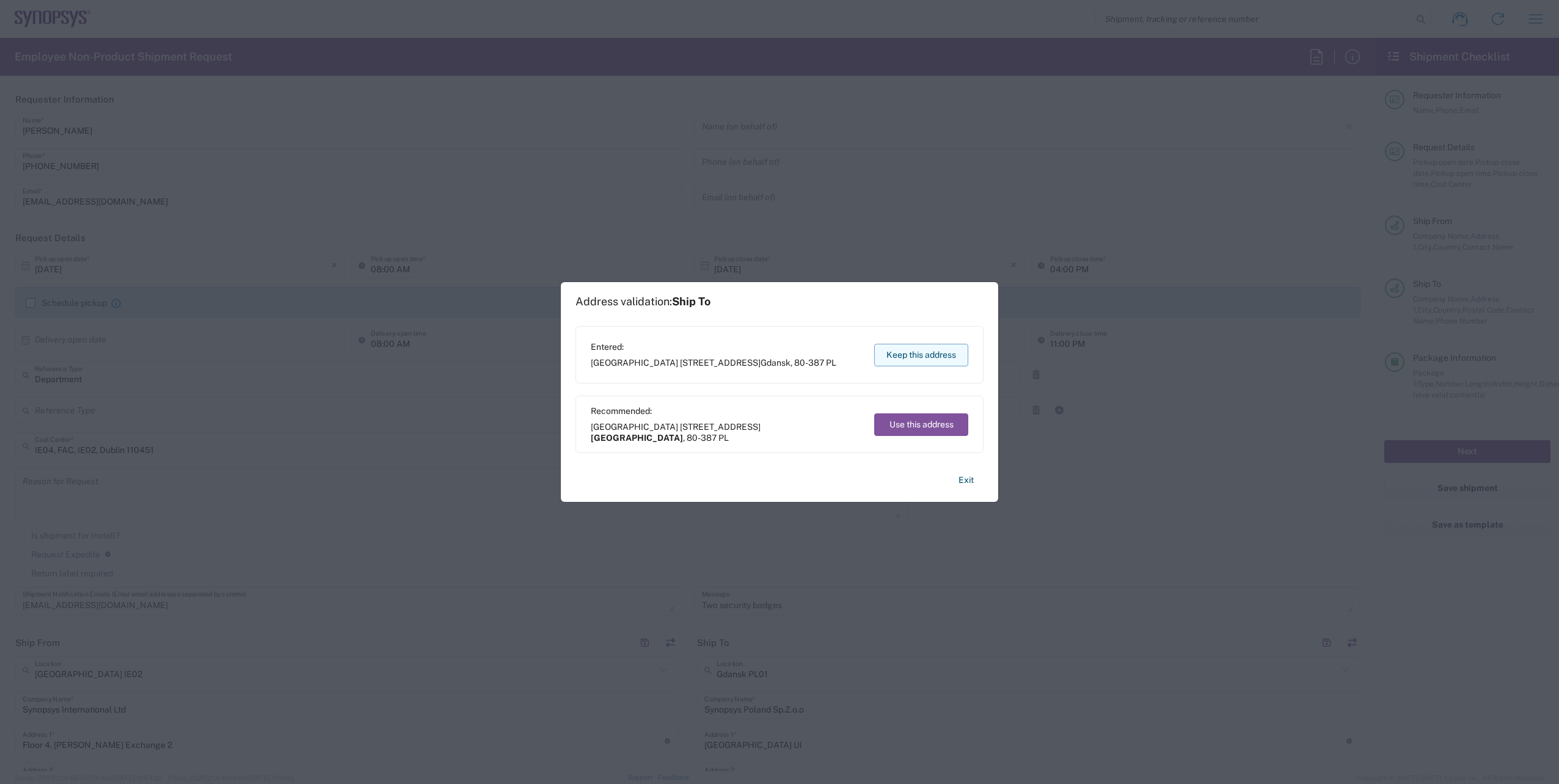
click at [928, 355] on button "Keep this address" at bounding box center [921, 355] width 94 height 23
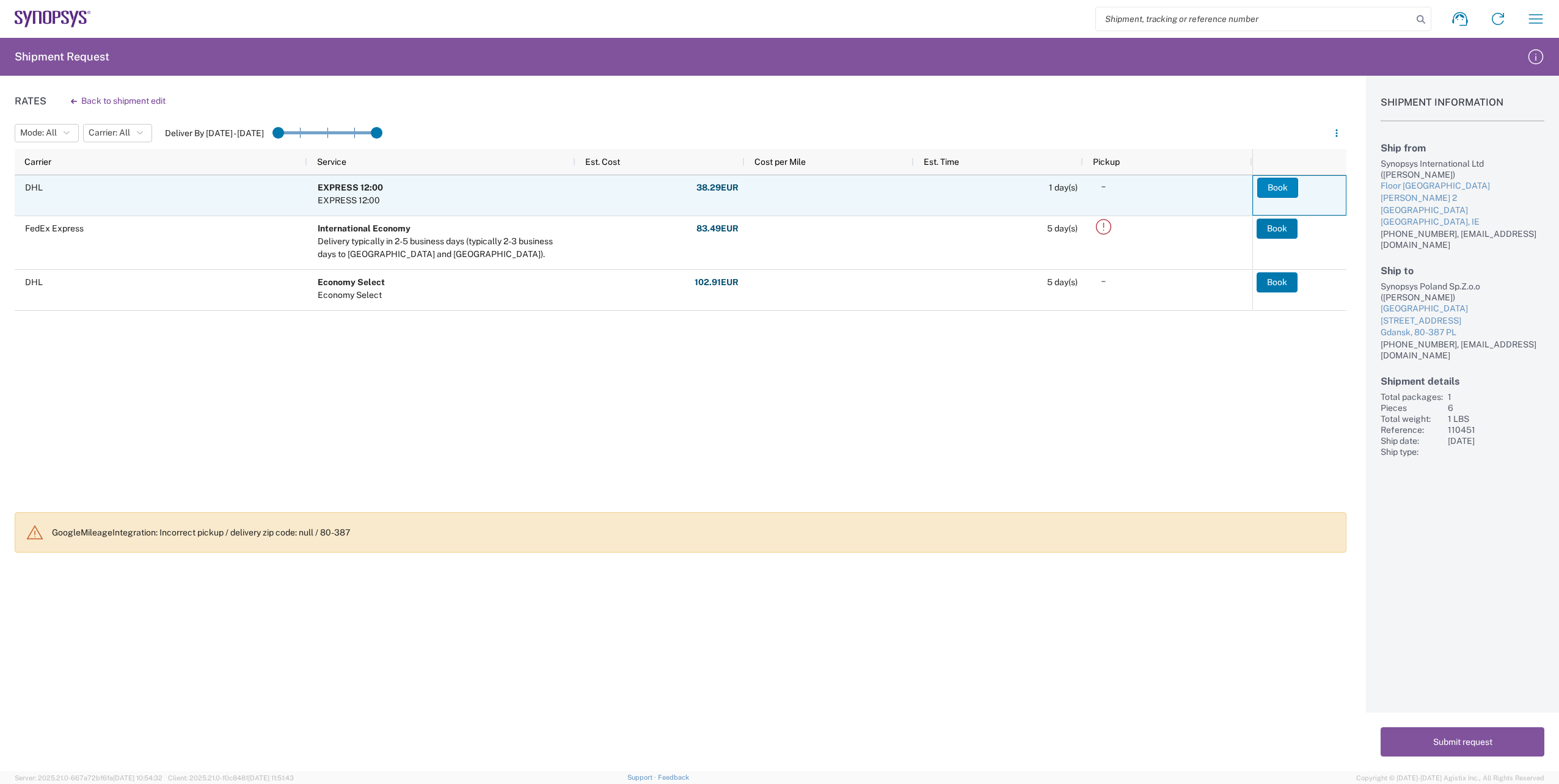
click at [1280, 188] on button "Book" at bounding box center [1277, 188] width 41 height 20
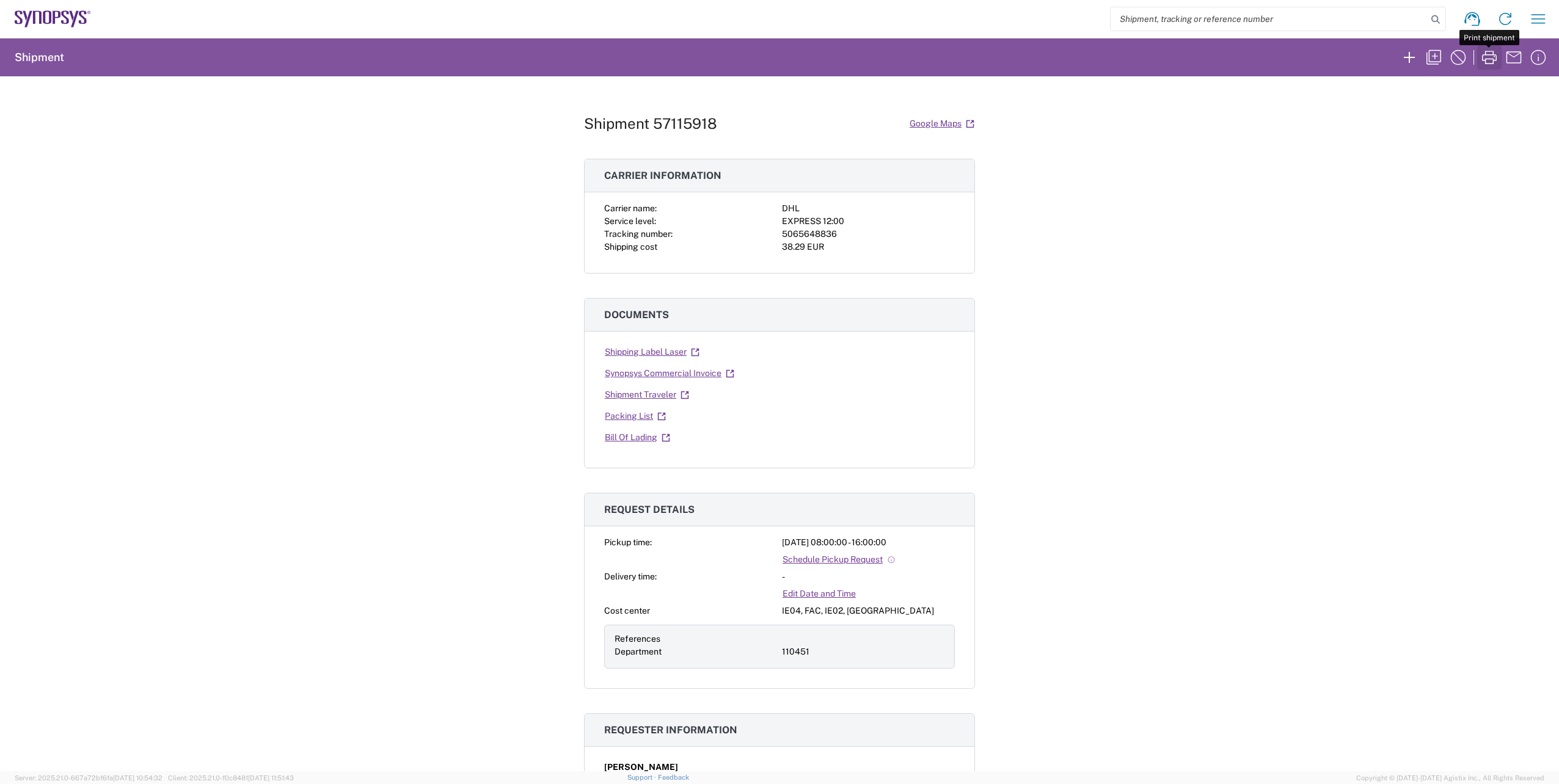
click at [1489, 57] on icon "button" at bounding box center [1489, 57] width 20 height 20
click at [1485, 64] on icon "button" at bounding box center [1489, 57] width 20 height 20
click at [1406, 57] on icon "button" at bounding box center [1409, 57] width 20 height 20
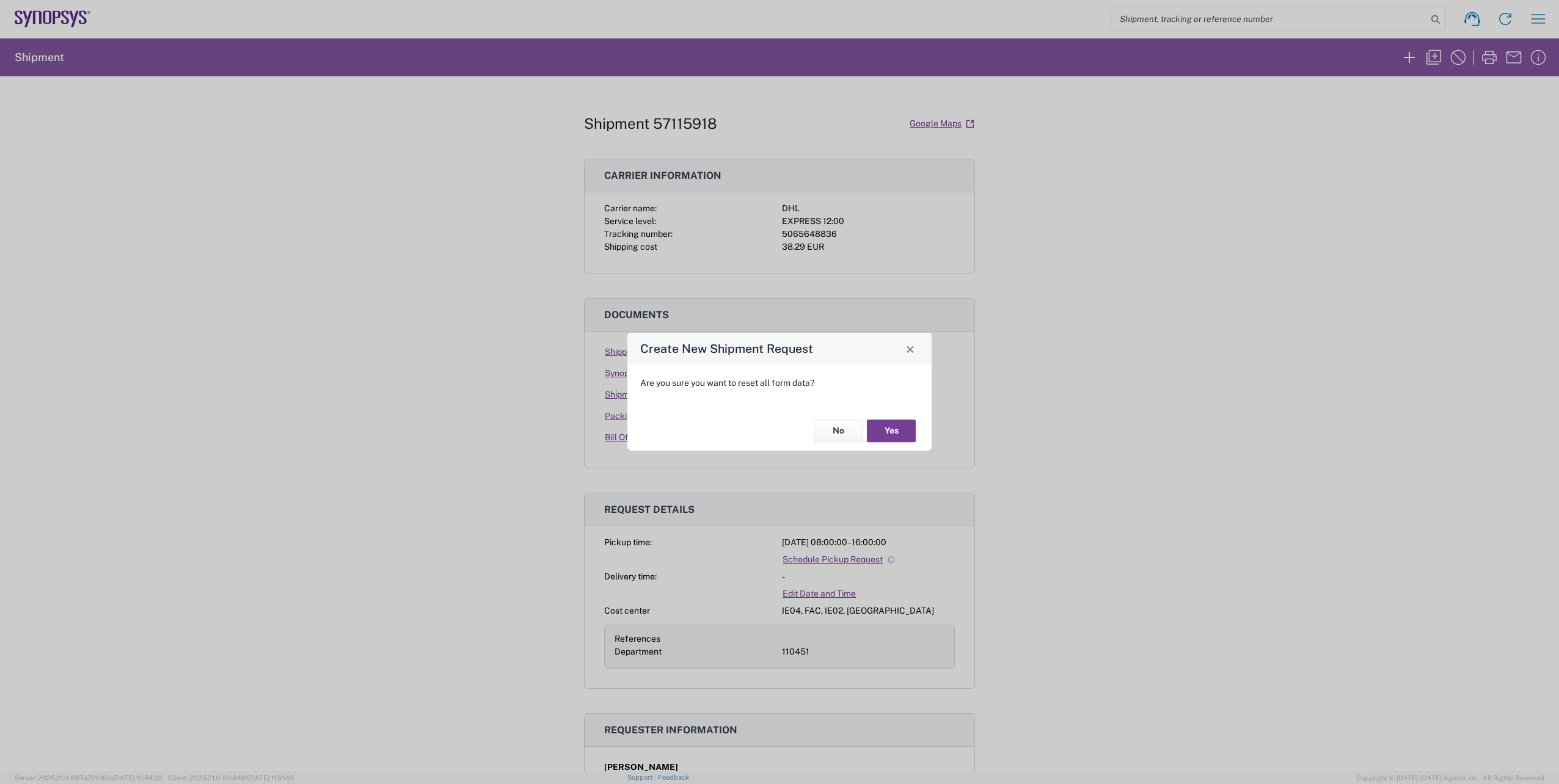
click at [884, 433] on button "Yes" at bounding box center [891, 430] width 49 height 23
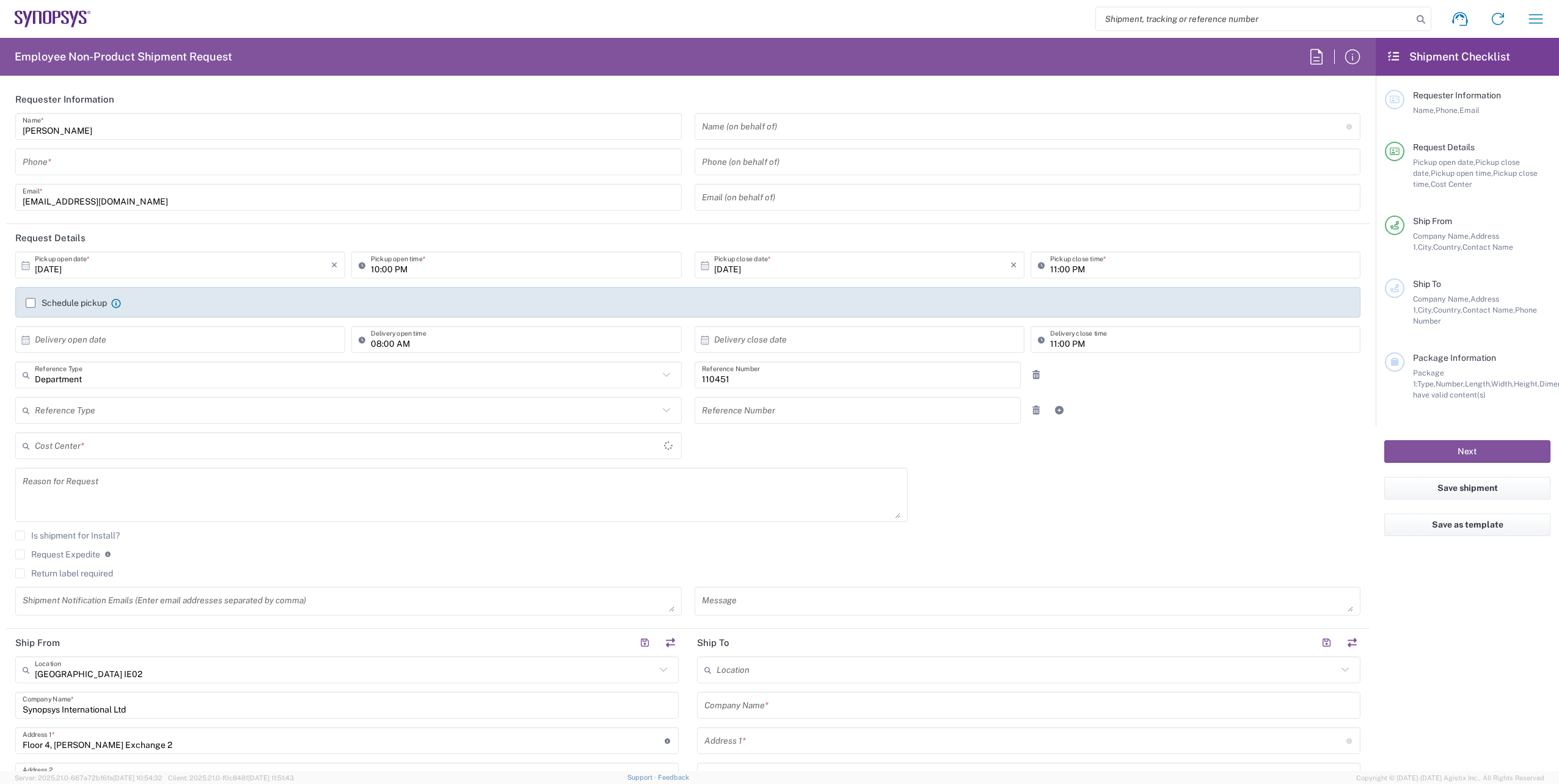
type input "IE04, FAC, IE02, Dublin 110451"
click at [62, 164] on input "tel" at bounding box center [348, 162] width 652 height 21
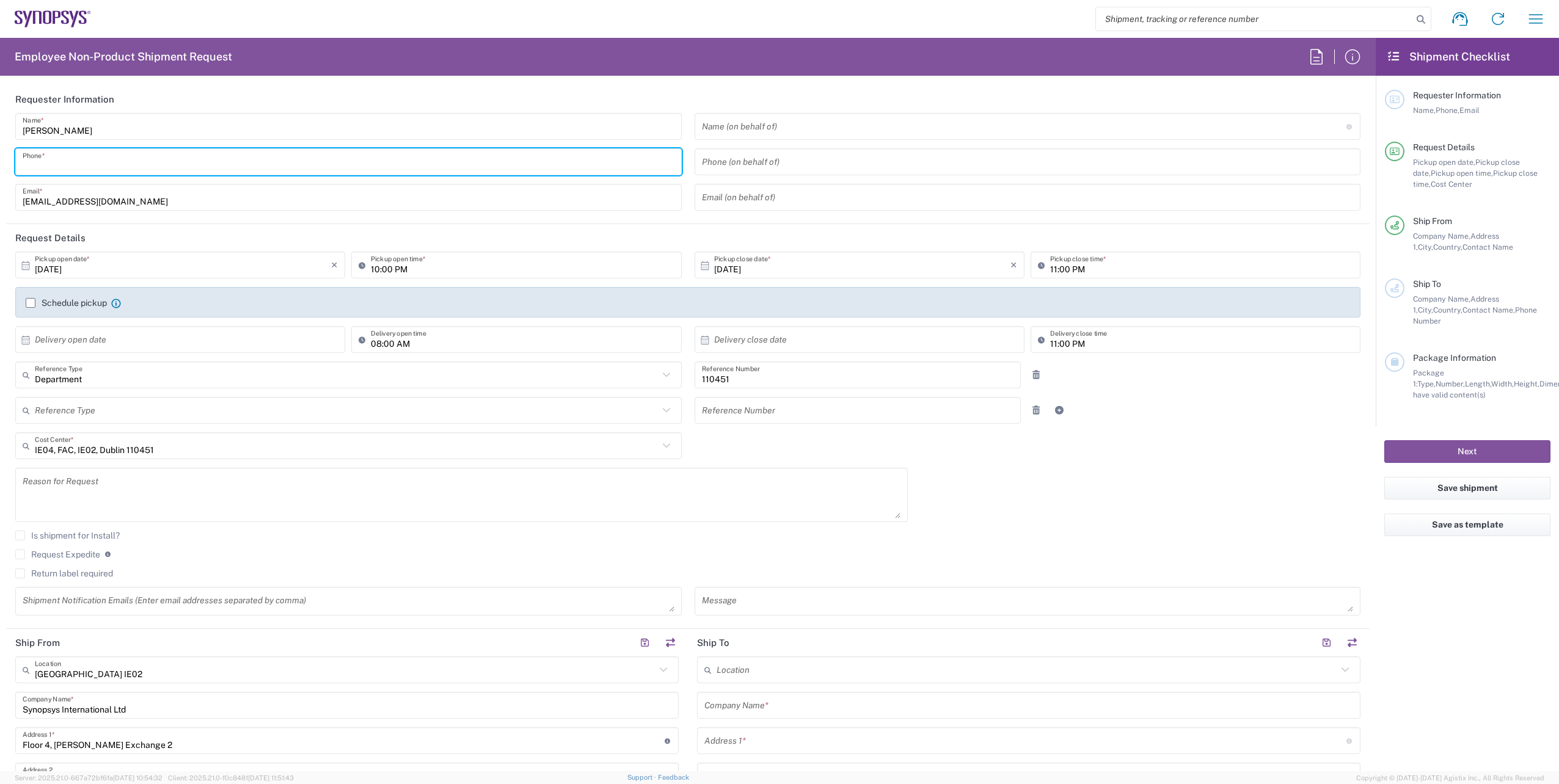
paste input "[PHONE_NUMBER]"
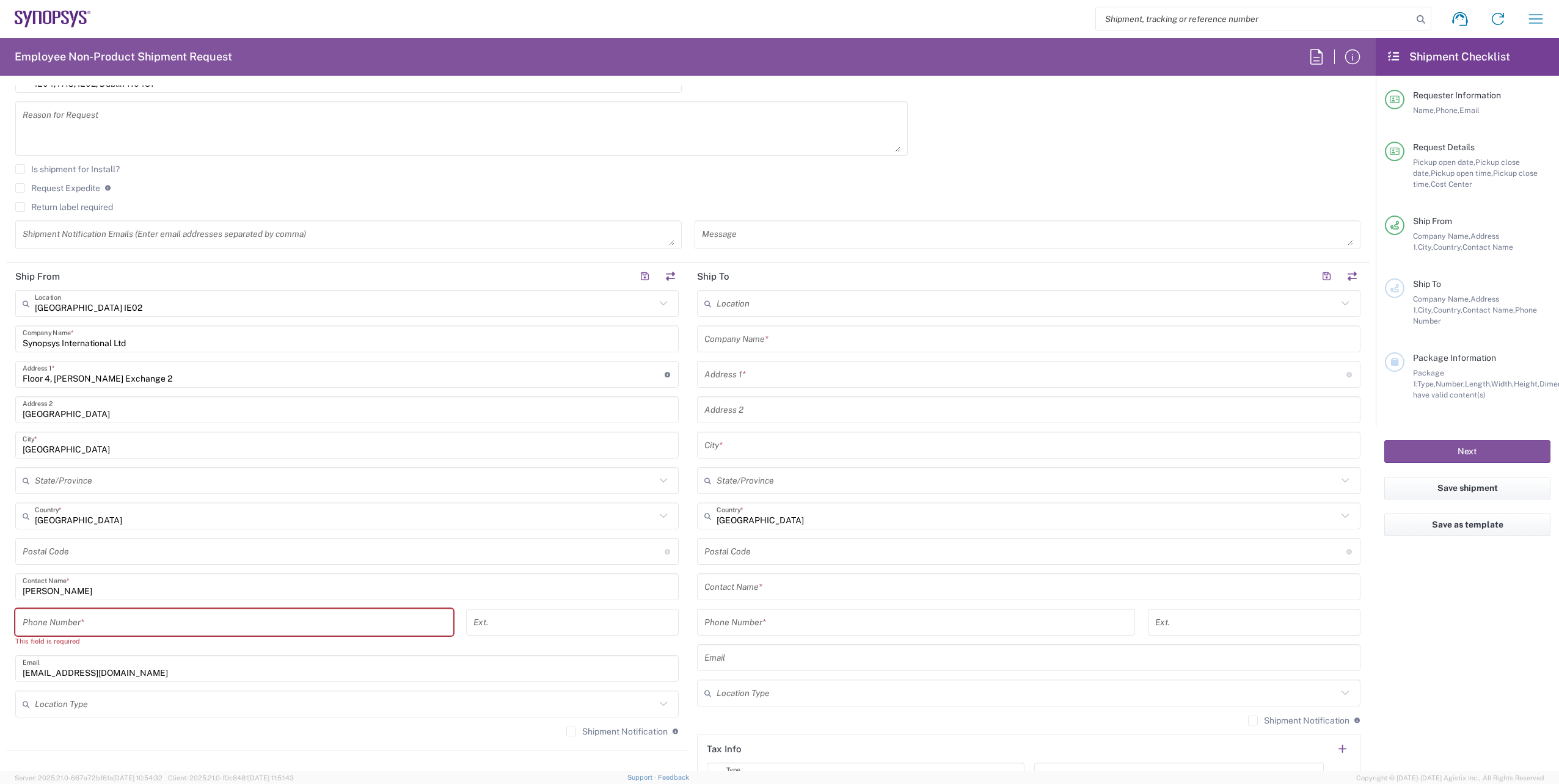
type input "[PHONE_NUMBER]"
click at [140, 626] on input "tel" at bounding box center [234, 622] width 423 height 21
paste input "[PHONE_NUMBER]"
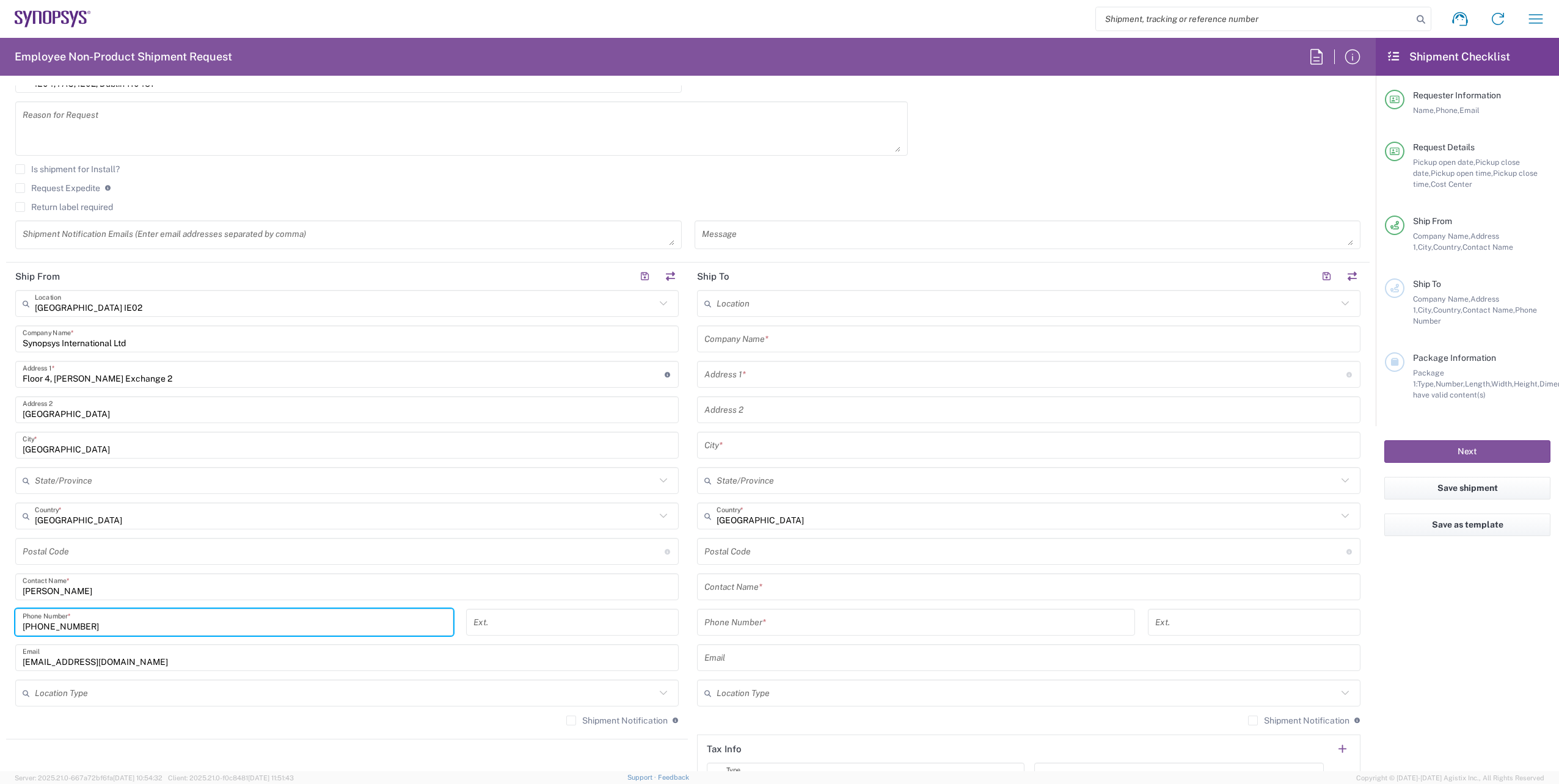
type input "[PHONE_NUMBER]"
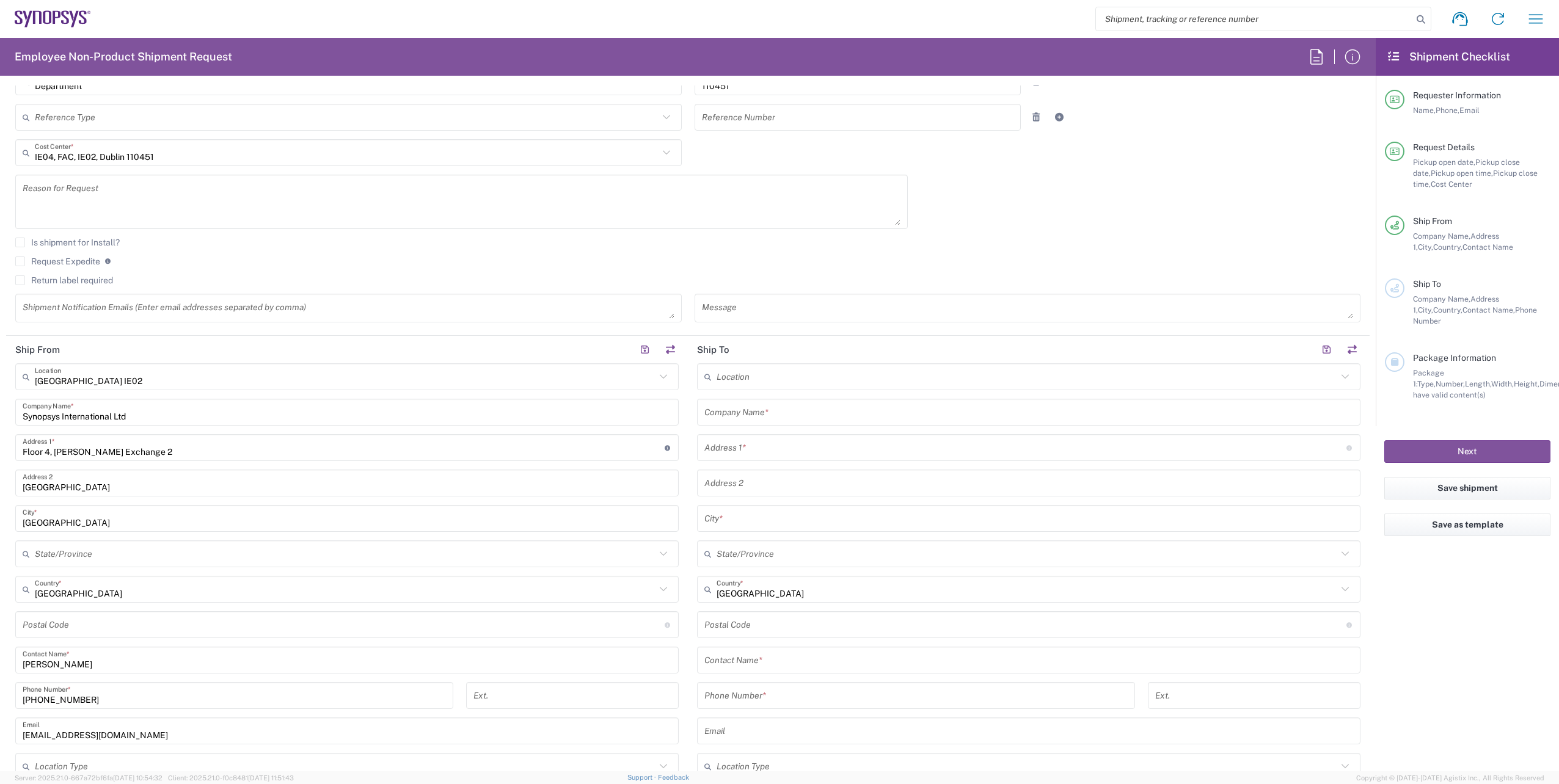
scroll to position [183, 0]
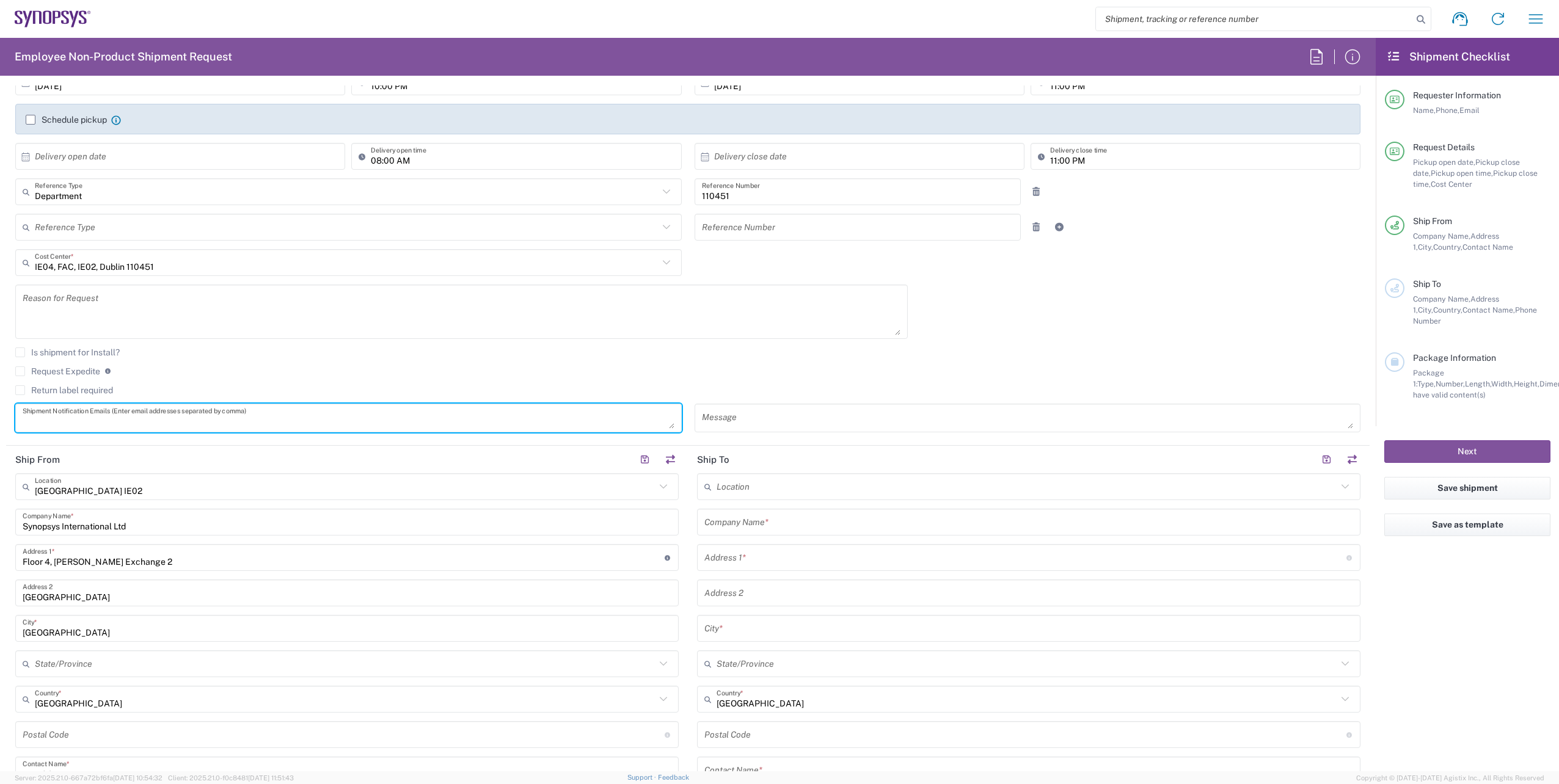
click at [135, 420] on textarea at bounding box center [348, 417] width 652 height 21
paste textarea "[EMAIL_ADDRESS][DOMAIN_NAME]"
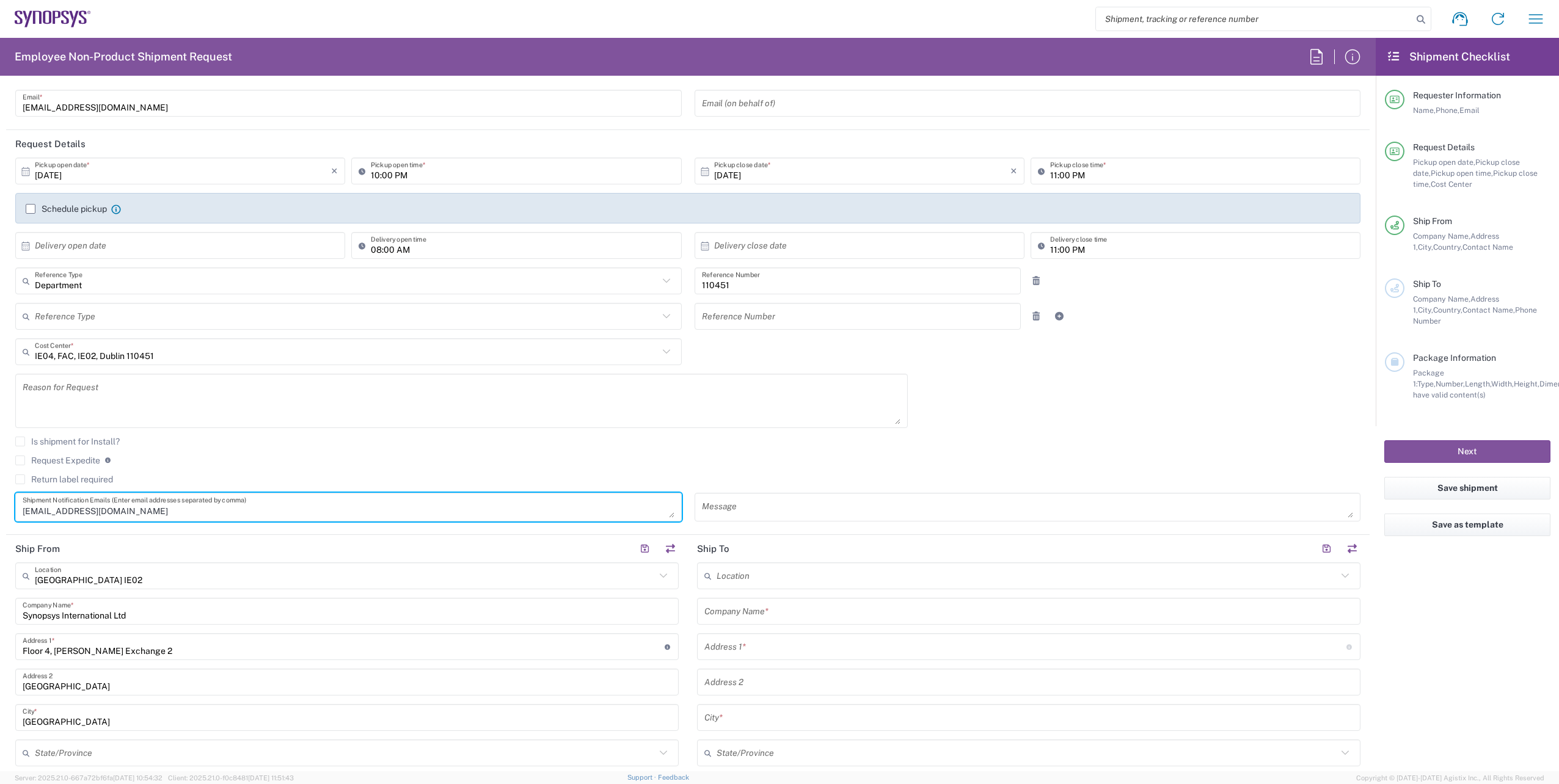
scroll to position [0, 0]
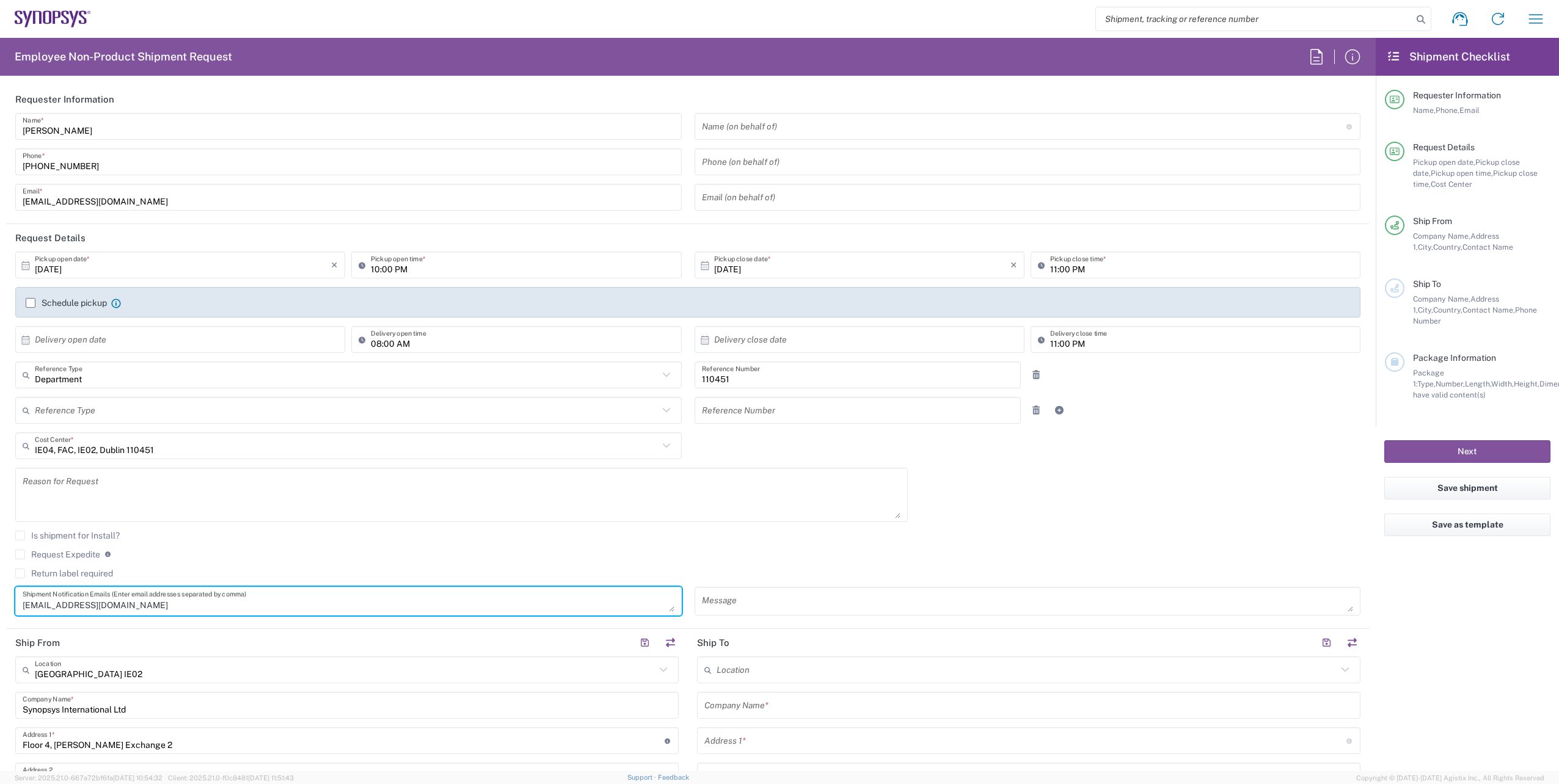
type textarea "[EMAIL_ADDRESS][DOMAIN_NAME]"
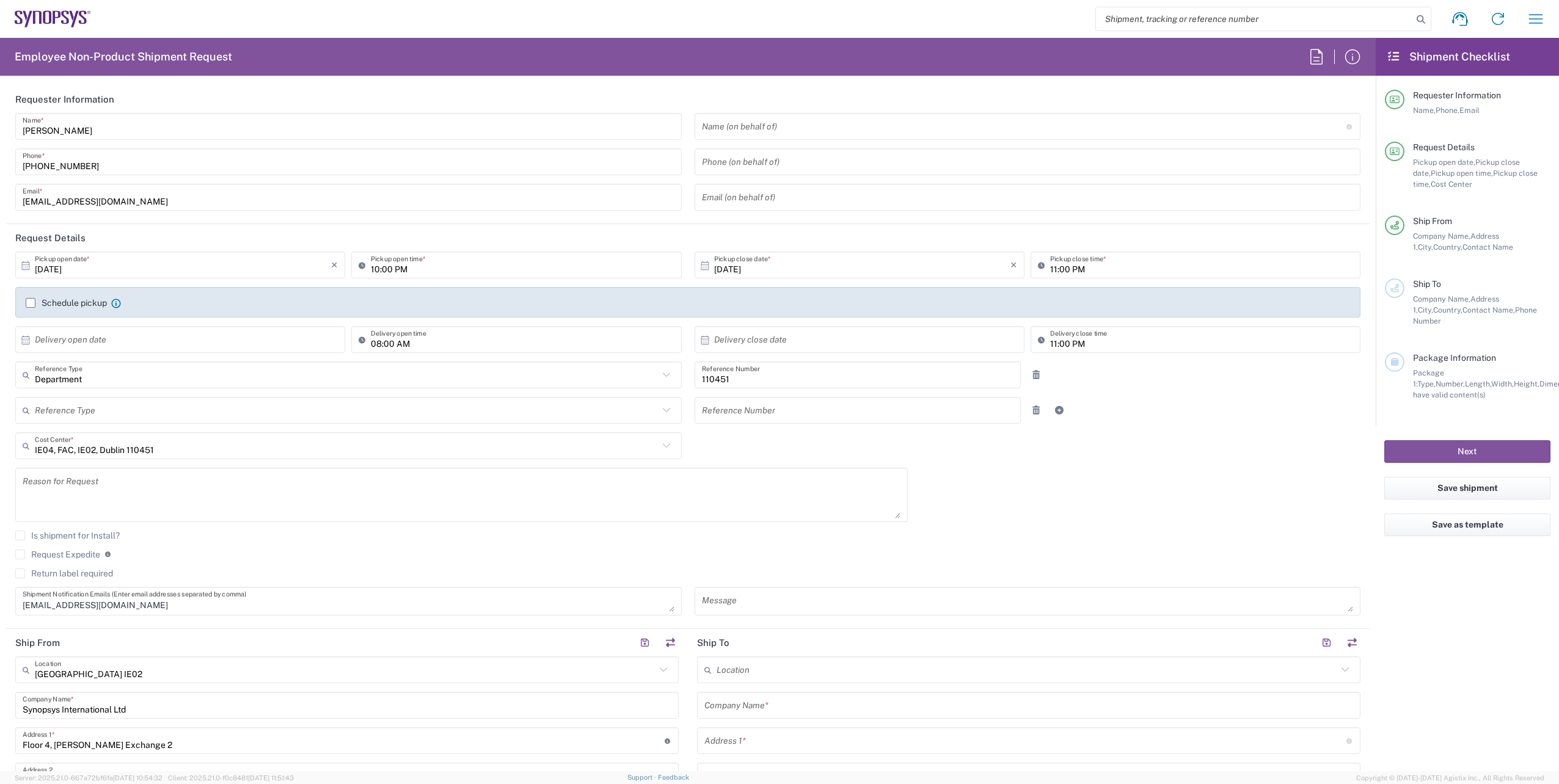
click at [26, 268] on icon at bounding box center [26, 266] width 11 height 11
click at [158, 359] on span "14" at bounding box center [164, 360] width 18 height 17
type input "[DATE]"
click at [702, 269] on icon at bounding box center [705, 266] width 11 height 11
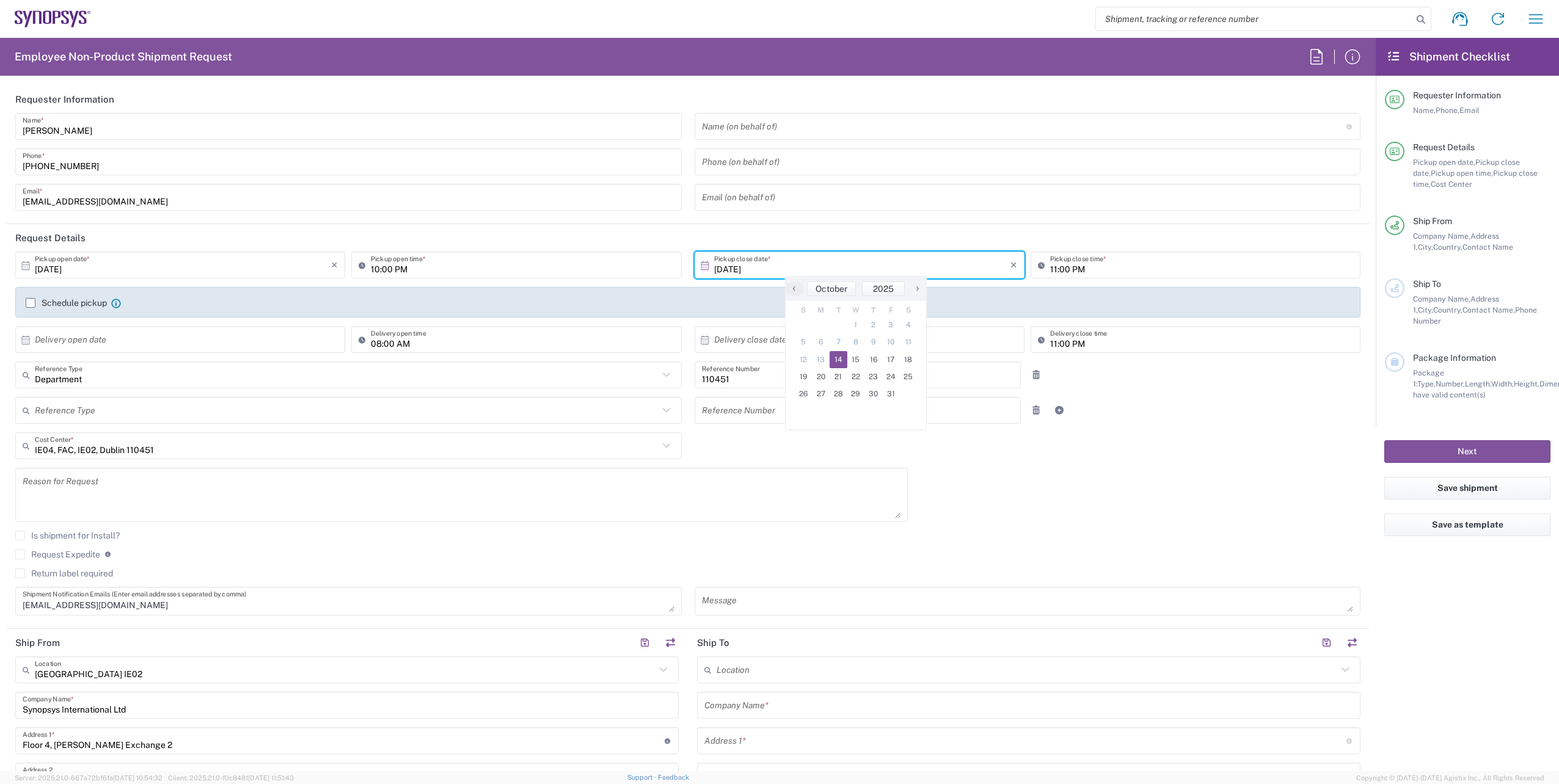
click at [838, 357] on span "14" at bounding box center [838, 360] width 18 height 17
click at [837, 359] on span "14" at bounding box center [838, 360] width 18 height 17
click at [375, 271] on input "10:00 PM" at bounding box center [523, 265] width 303 height 21
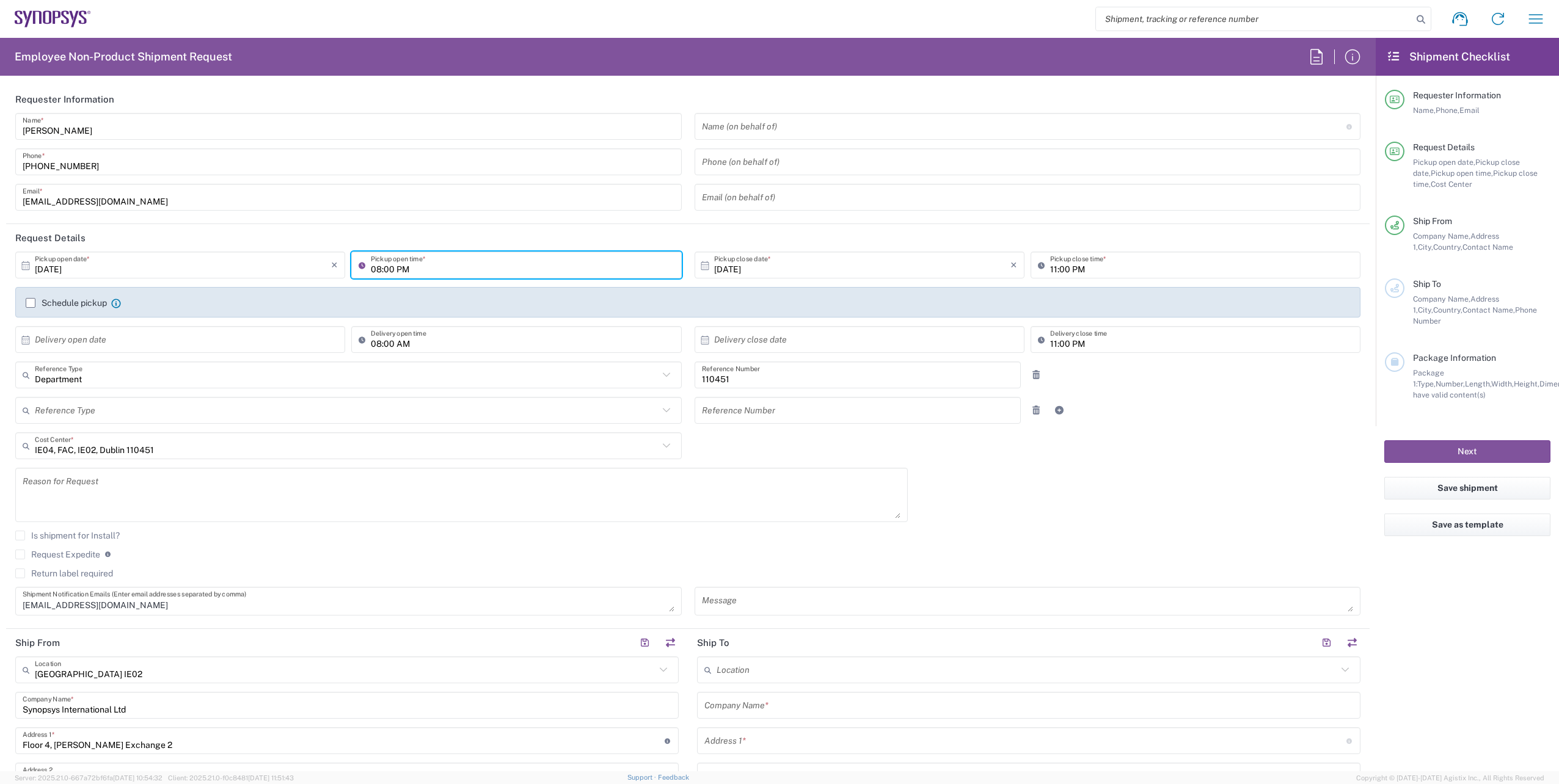
click at [407, 268] on input "08:00 PM" at bounding box center [523, 265] width 303 height 21
type input "08:00 AM"
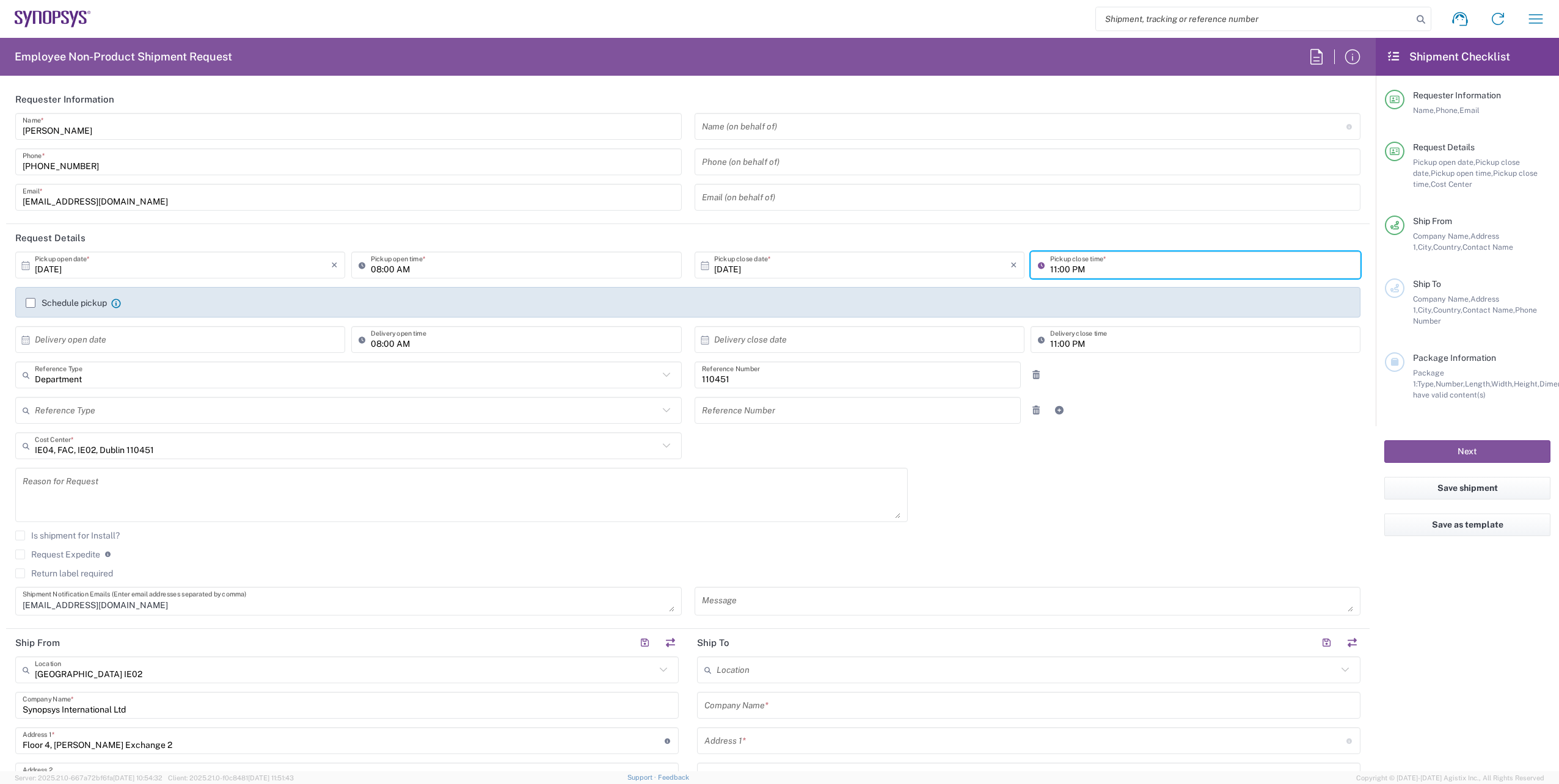
click at [1050, 273] on input "11:00 PM" at bounding box center [1202, 265] width 303 height 21
type input "04:00 PM"
click at [1234, 450] on div "[DATE] × Pickup open date * Cancel Apply 08:00 AM Pickup open time * [DATE] × P…" at bounding box center [688, 438] width 1358 height 373
click at [828, 605] on textarea at bounding box center [1028, 601] width 652 height 21
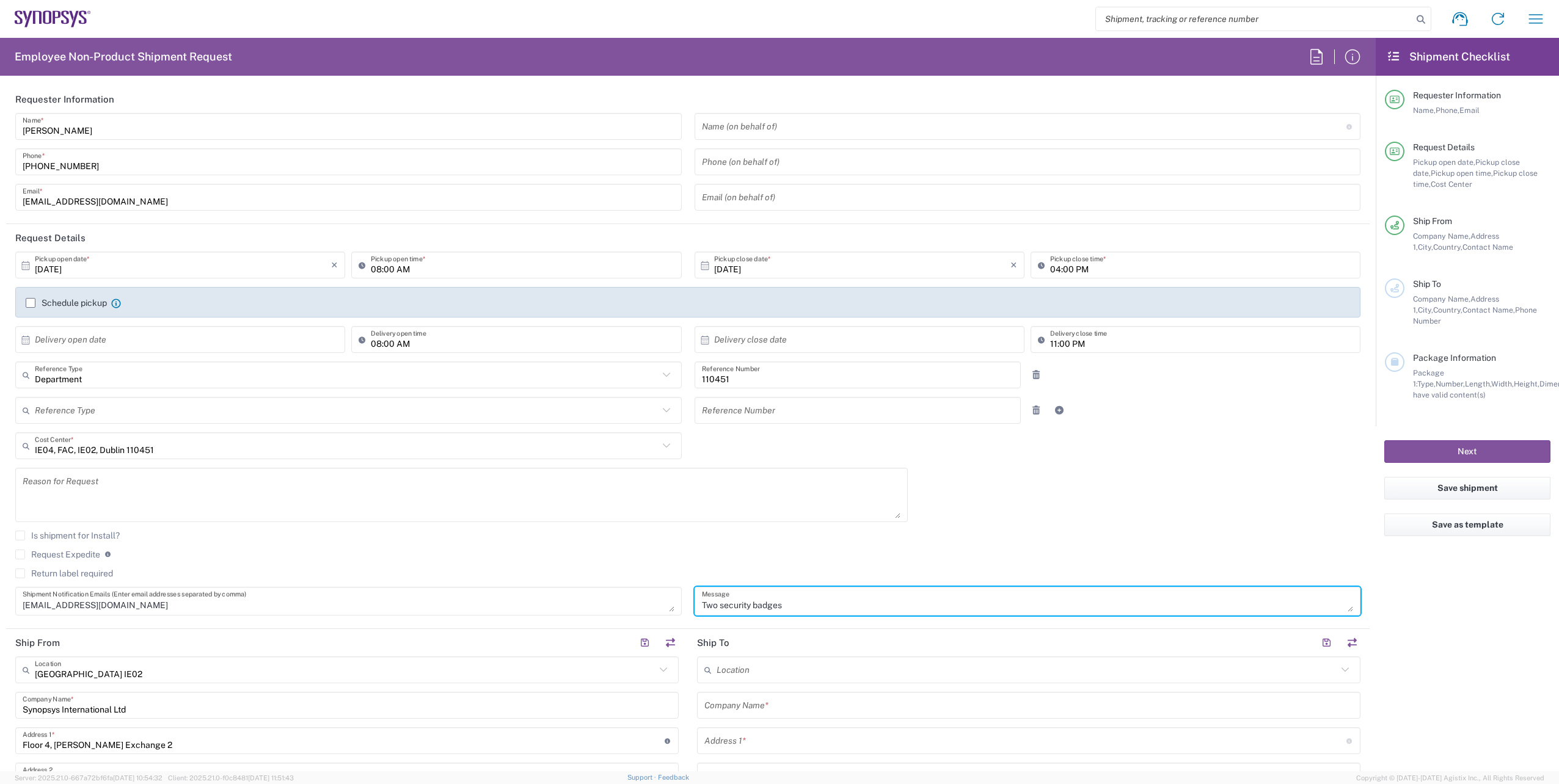
type textarea "Two security badges"
click at [1458, 617] on agx-form-checklist "Shipment Checklist Requester Information Name, Phone, Email Request Details Pic…" at bounding box center [1467, 405] width 183 height 733
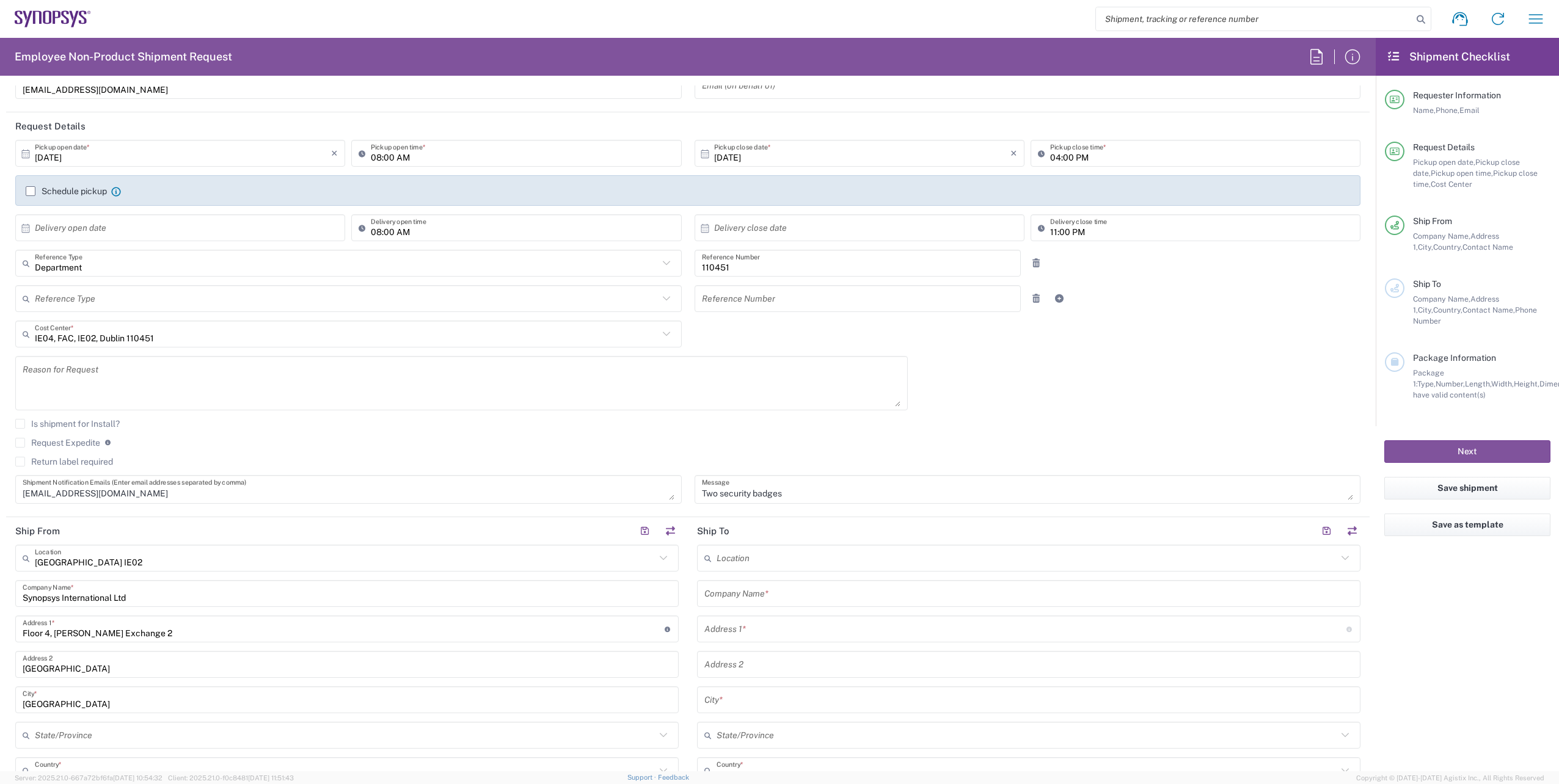
scroll to position [306, 0]
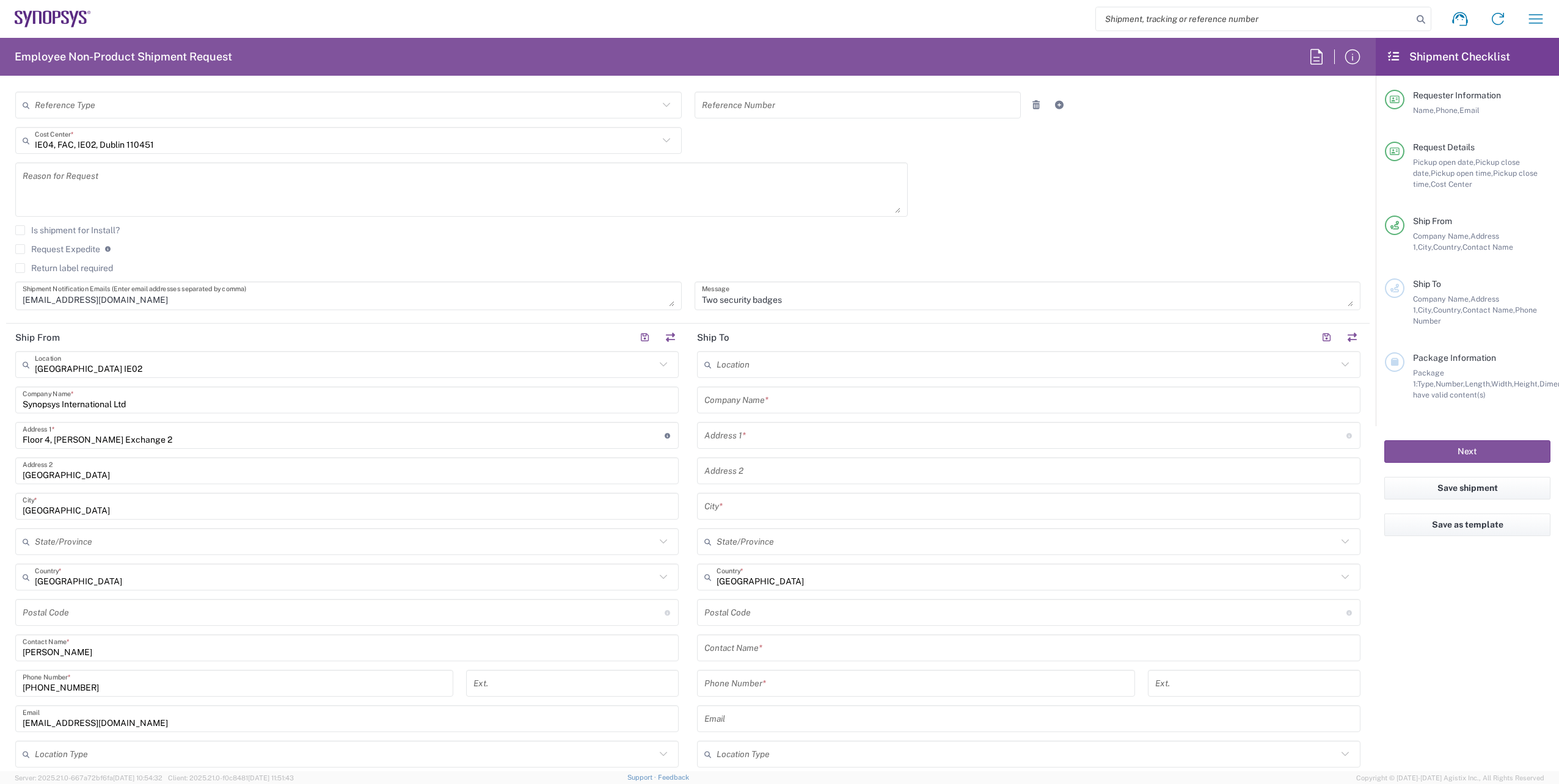
click at [1077, 377] on div "Location" at bounding box center [1028, 365] width 663 height 27
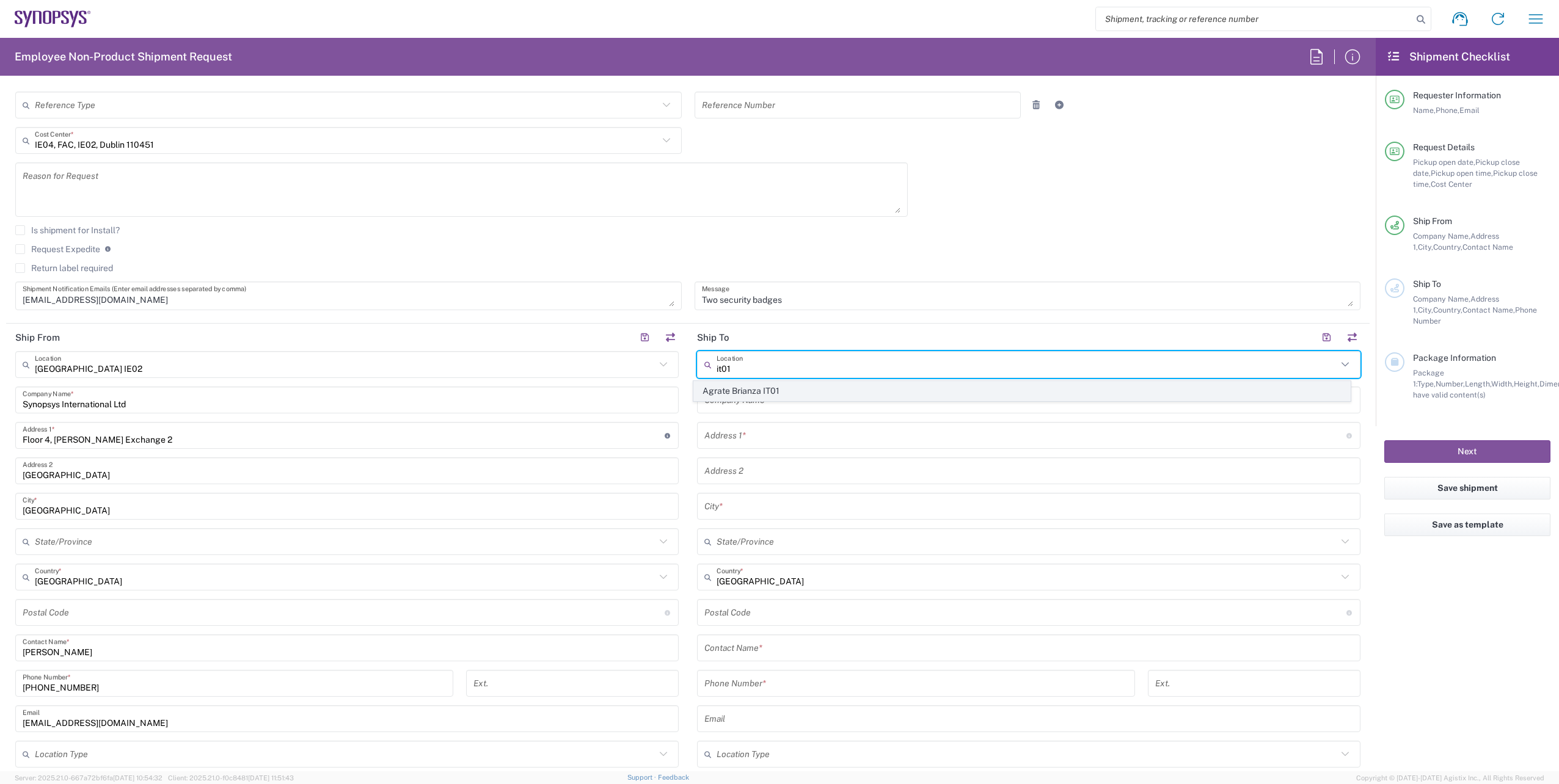
click at [845, 390] on span "Agrate Brianza IT01" at bounding box center [1022, 390] width 657 height 19
type input "Agrate Brianza IT01"
type input "Synopsys SRL"
type input "[STREET_ADDRESS]"
type input "Palazzo Sirio Ing 3"
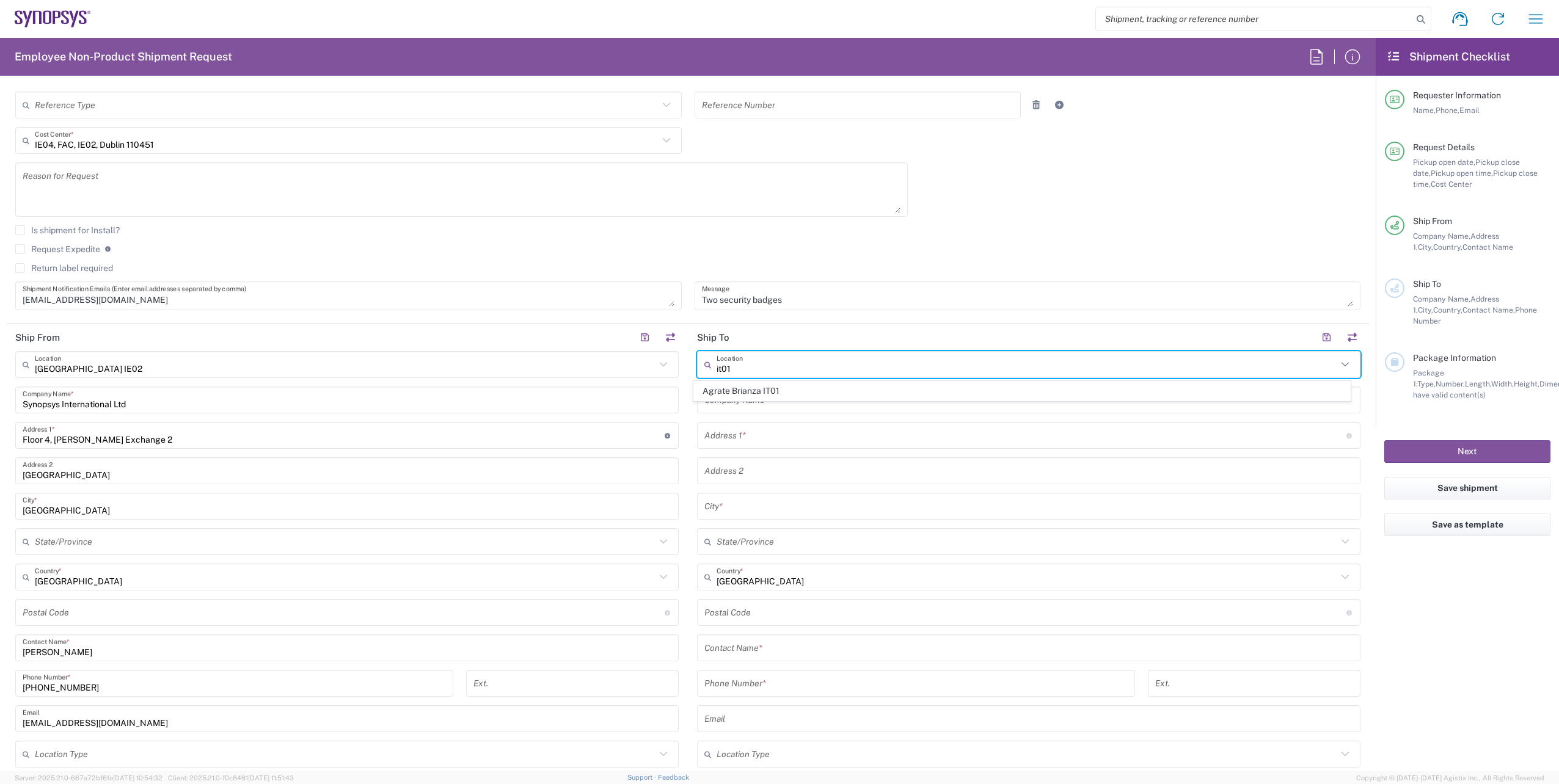
type input "Agrate Brianza"
type input "[GEOGRAPHIC_DATA]"
type input "20864"
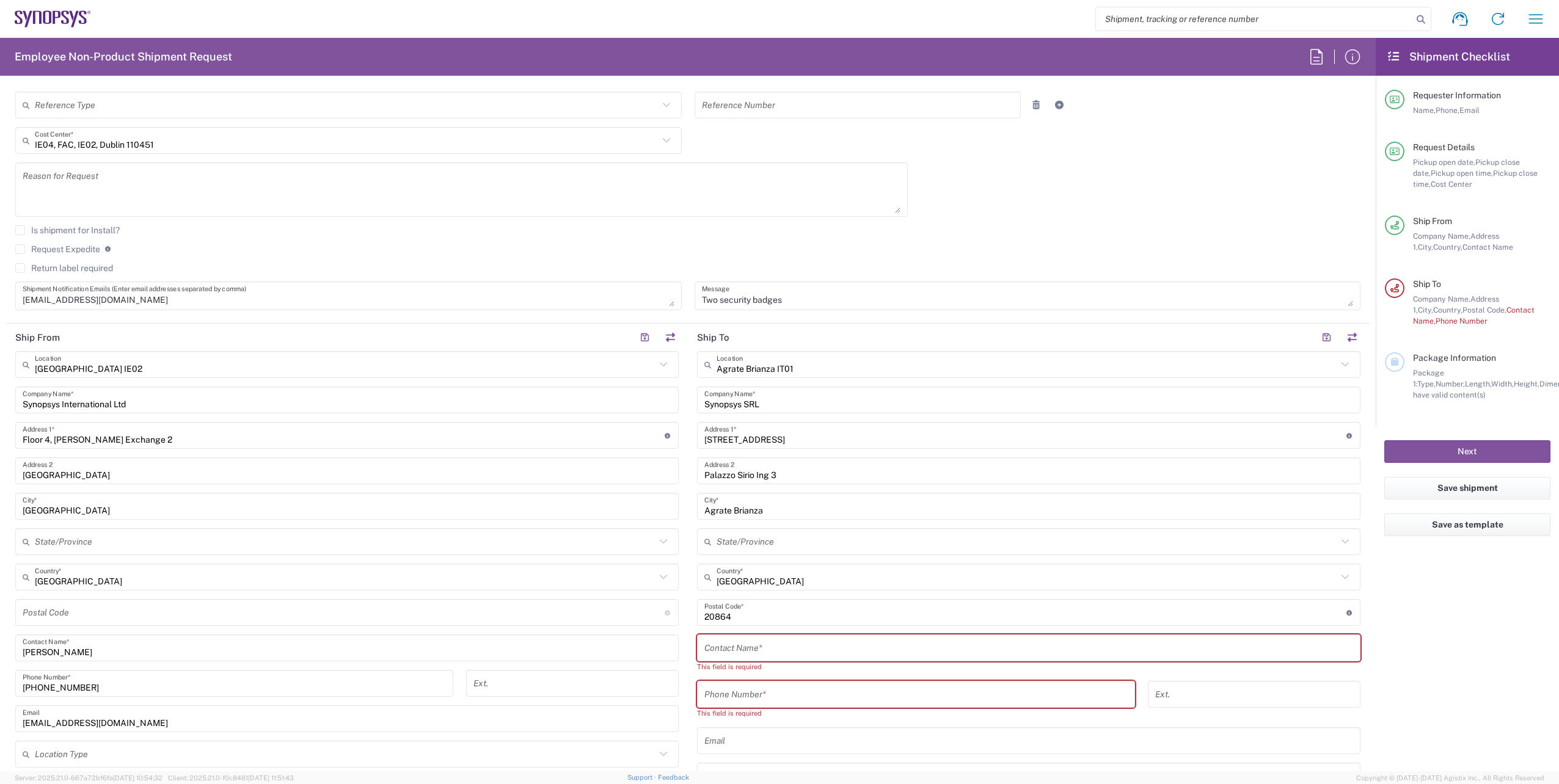
click at [846, 634] on div "Agrate Brianza IT01 Location Agrate Brianza IT01 [GEOGRAPHIC_DATA] DE04 [GEOGRA…" at bounding box center [1028, 618] width 663 height 535
click at [833, 639] on input "text" at bounding box center [1028, 648] width 649 height 21
paste input "[PERSON_NAME]"
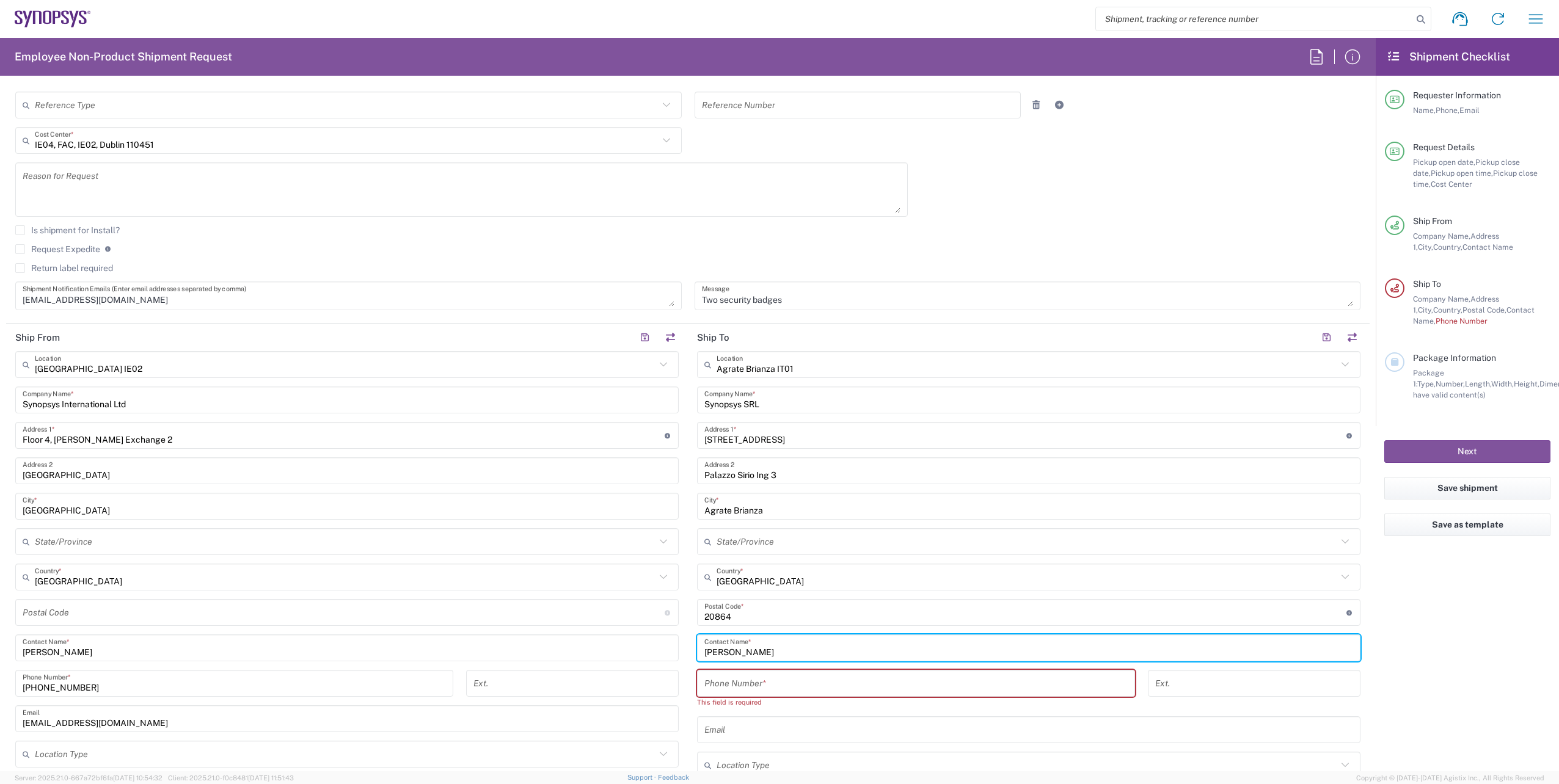
type input "[PERSON_NAME]"
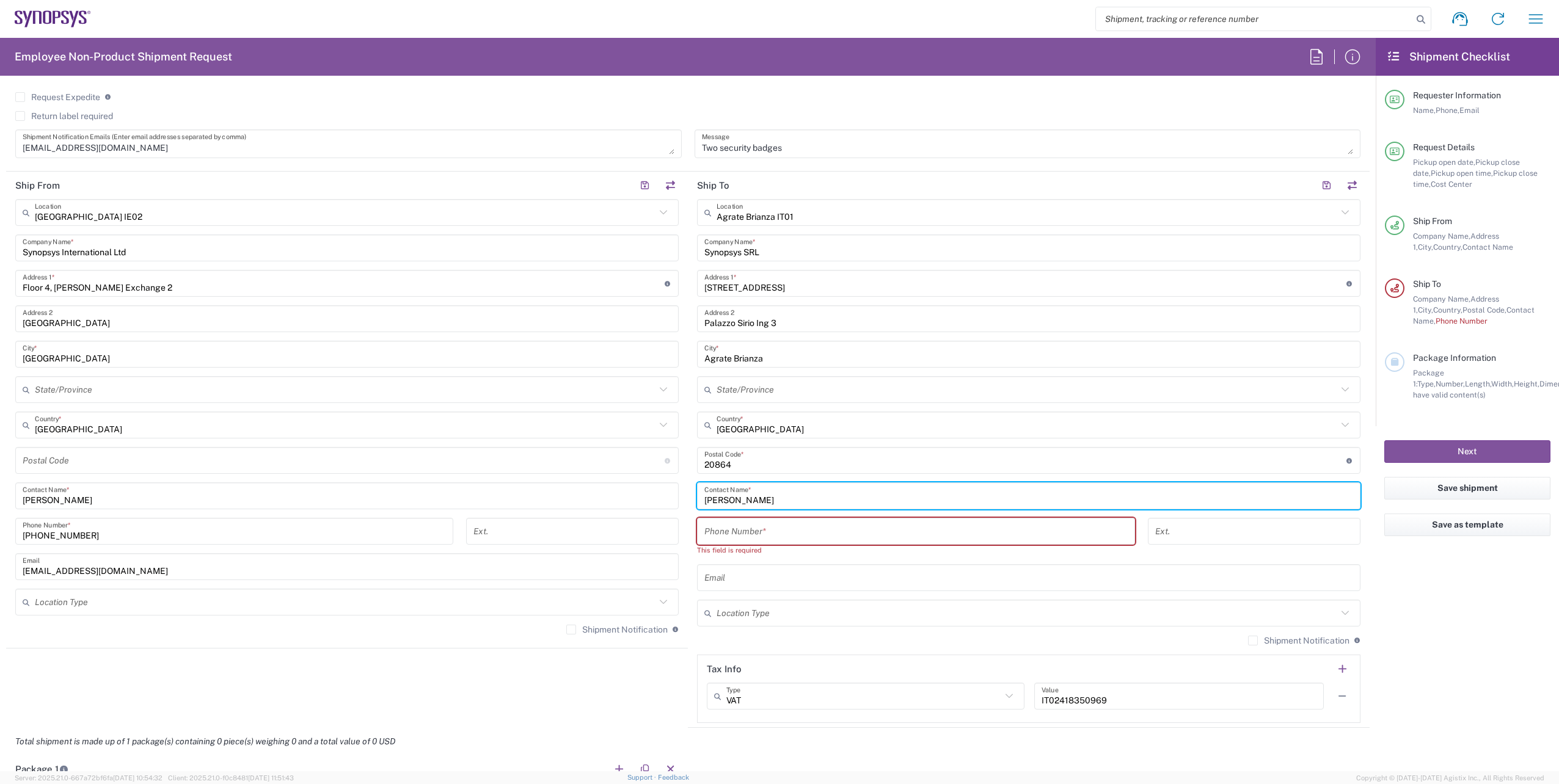
scroll to position [610, 0]
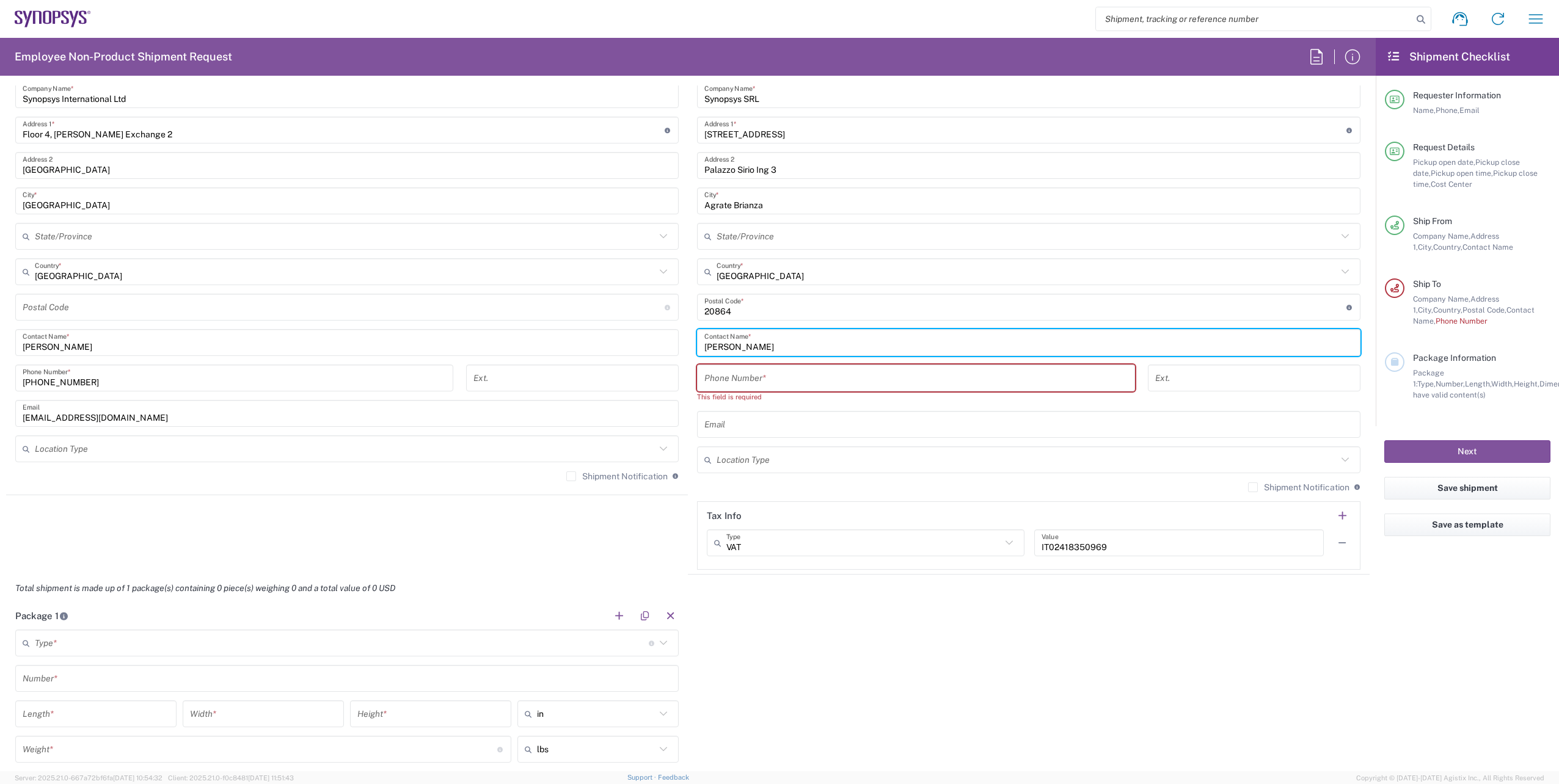
click at [767, 426] on input "text" at bounding box center [1028, 424] width 649 height 21
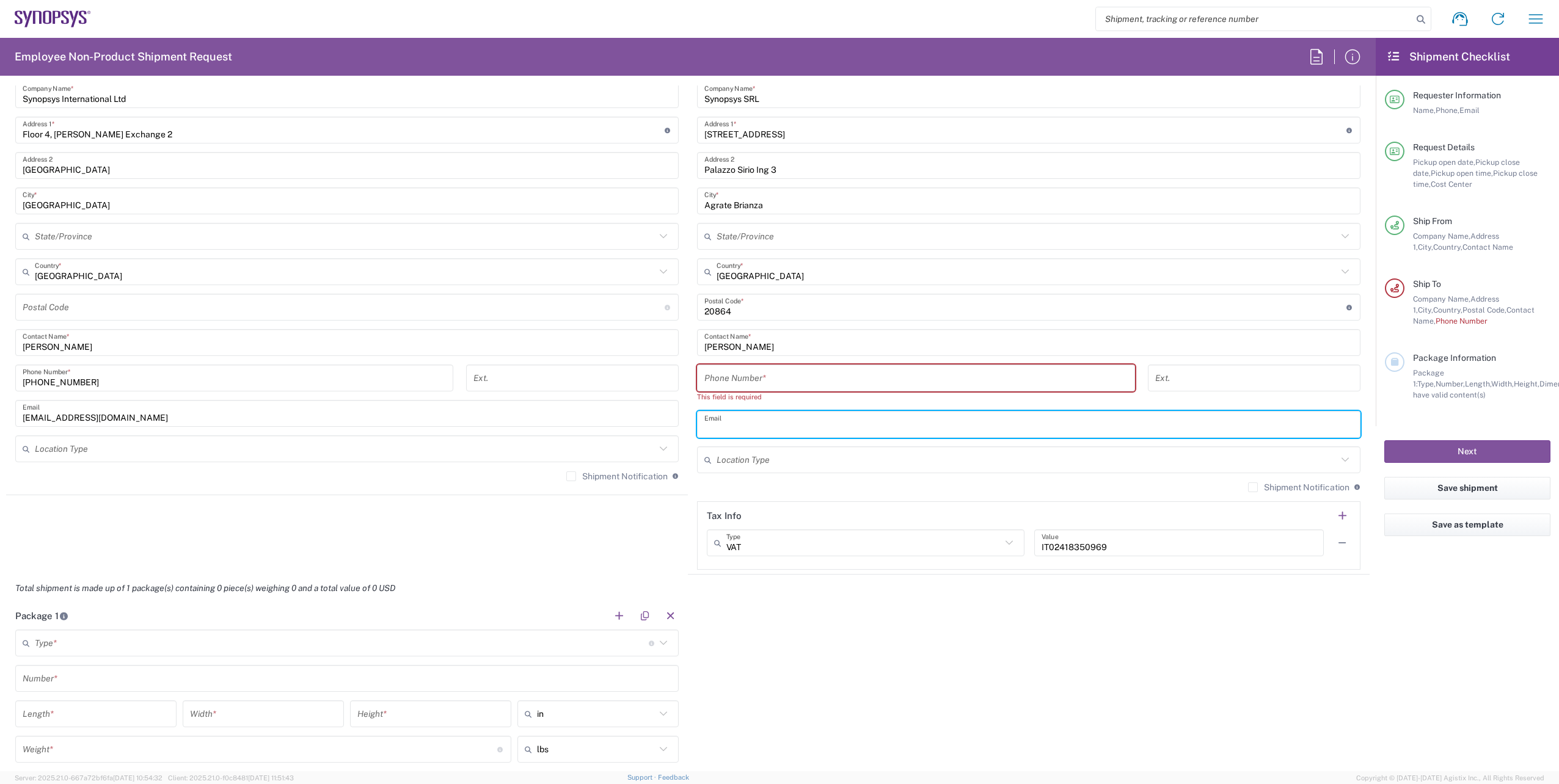
paste input "[EMAIL_ADDRESS][DOMAIN_NAME]"
type input "[EMAIL_ADDRESS][DOMAIN_NAME]"
click at [805, 375] on input "tel" at bounding box center [916, 378] width 423 height 21
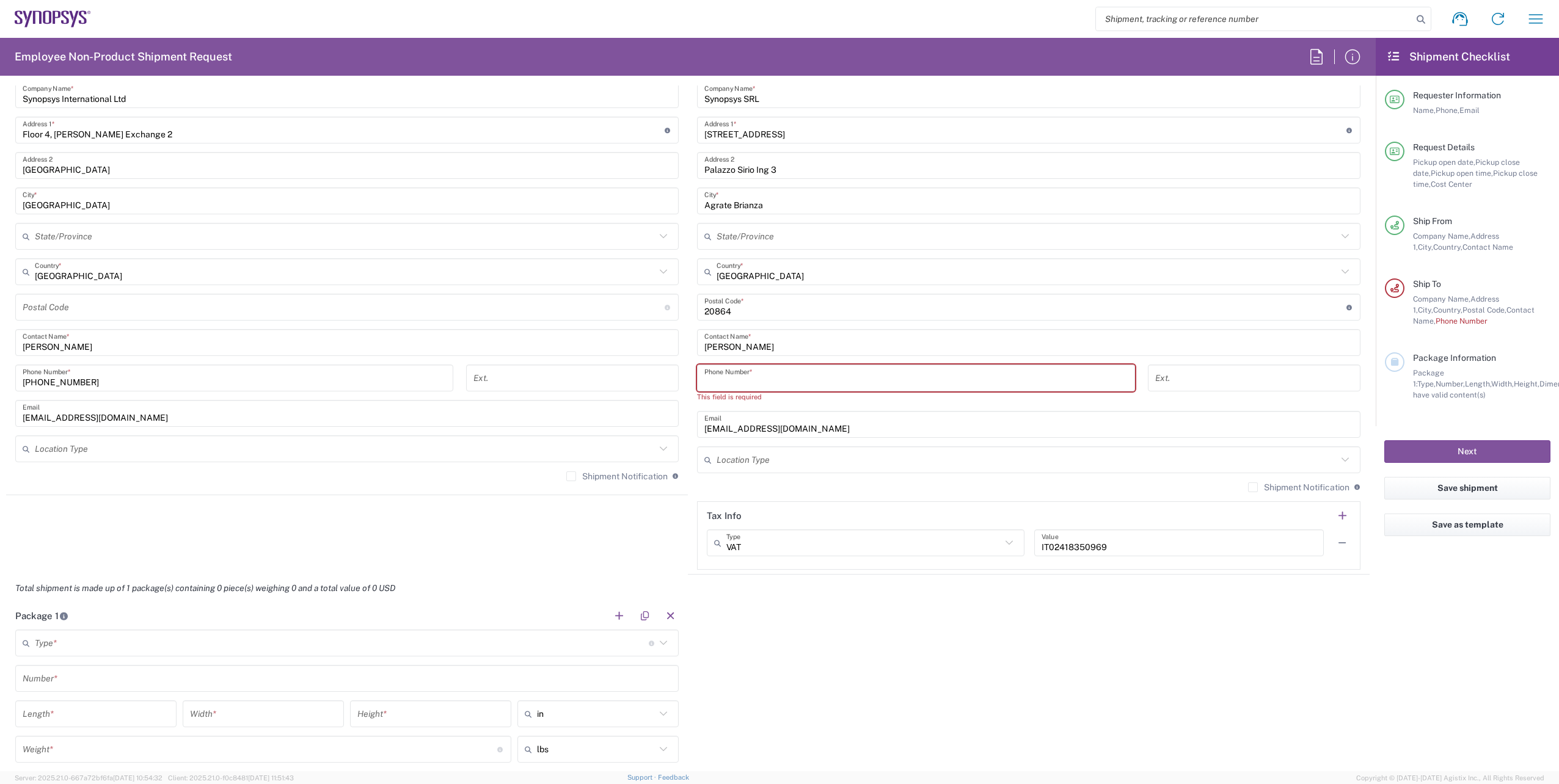
paste input "+39.0398882006"
click at [720, 382] on input "+39.0398882006" at bounding box center [916, 378] width 423 height 21
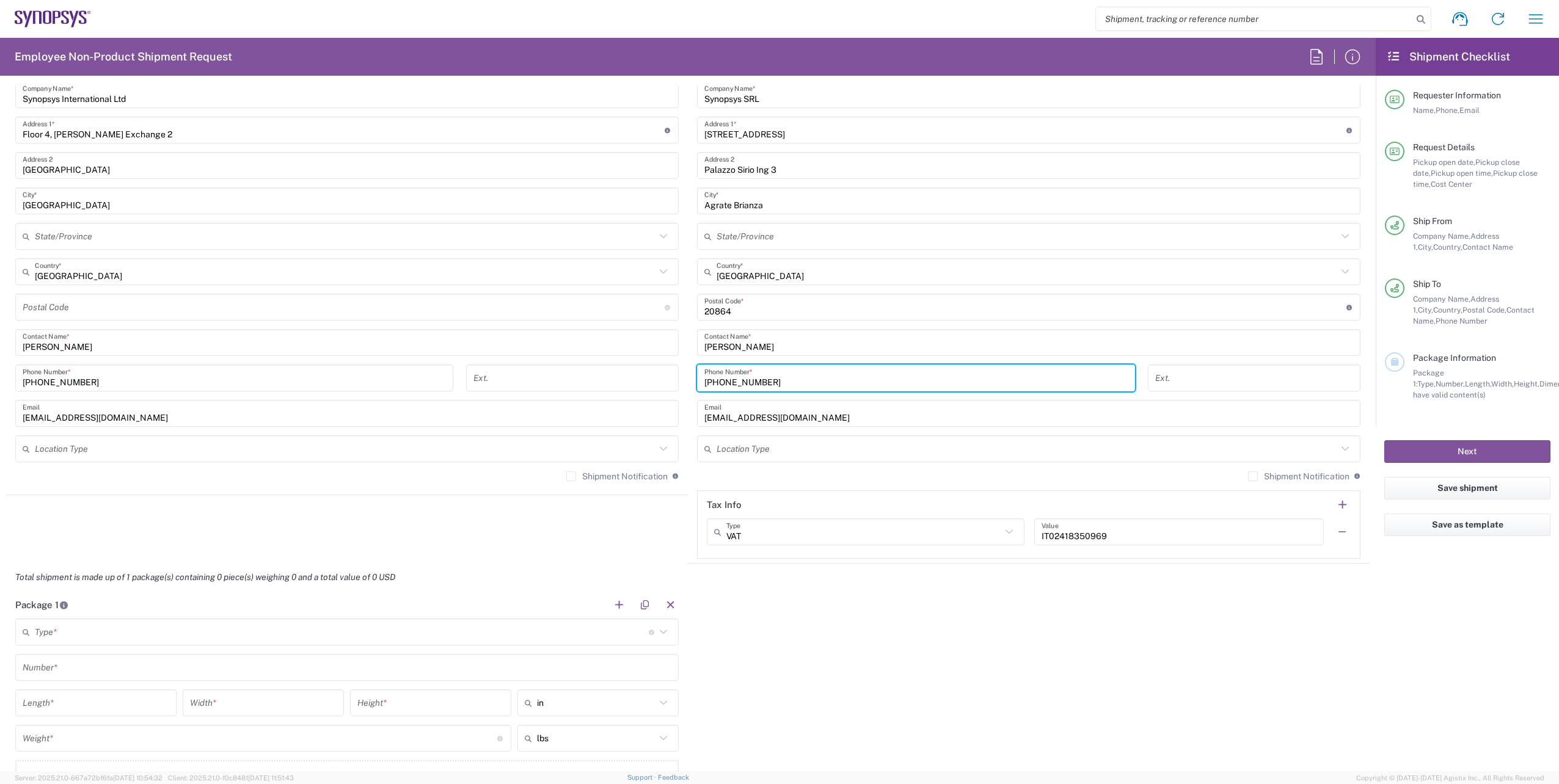
type input "[PHONE_NUMBER]"
click at [1005, 645] on div "Package 1 Type * Material used to package goods Bale(s) Basket(s) Bolt(s) Bottl…" at bounding box center [688, 705] width 1363 height 229
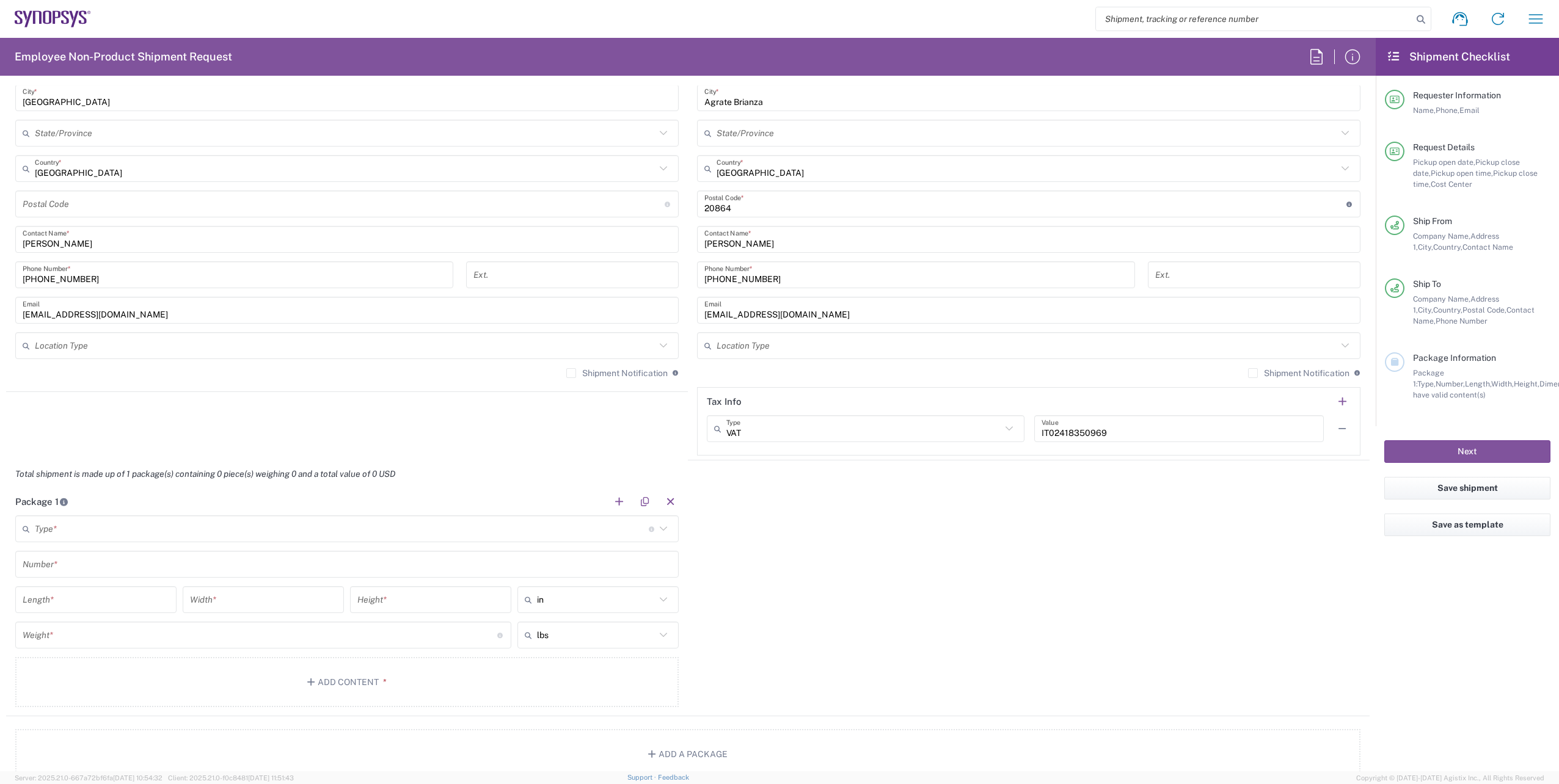
scroll to position [916, 0]
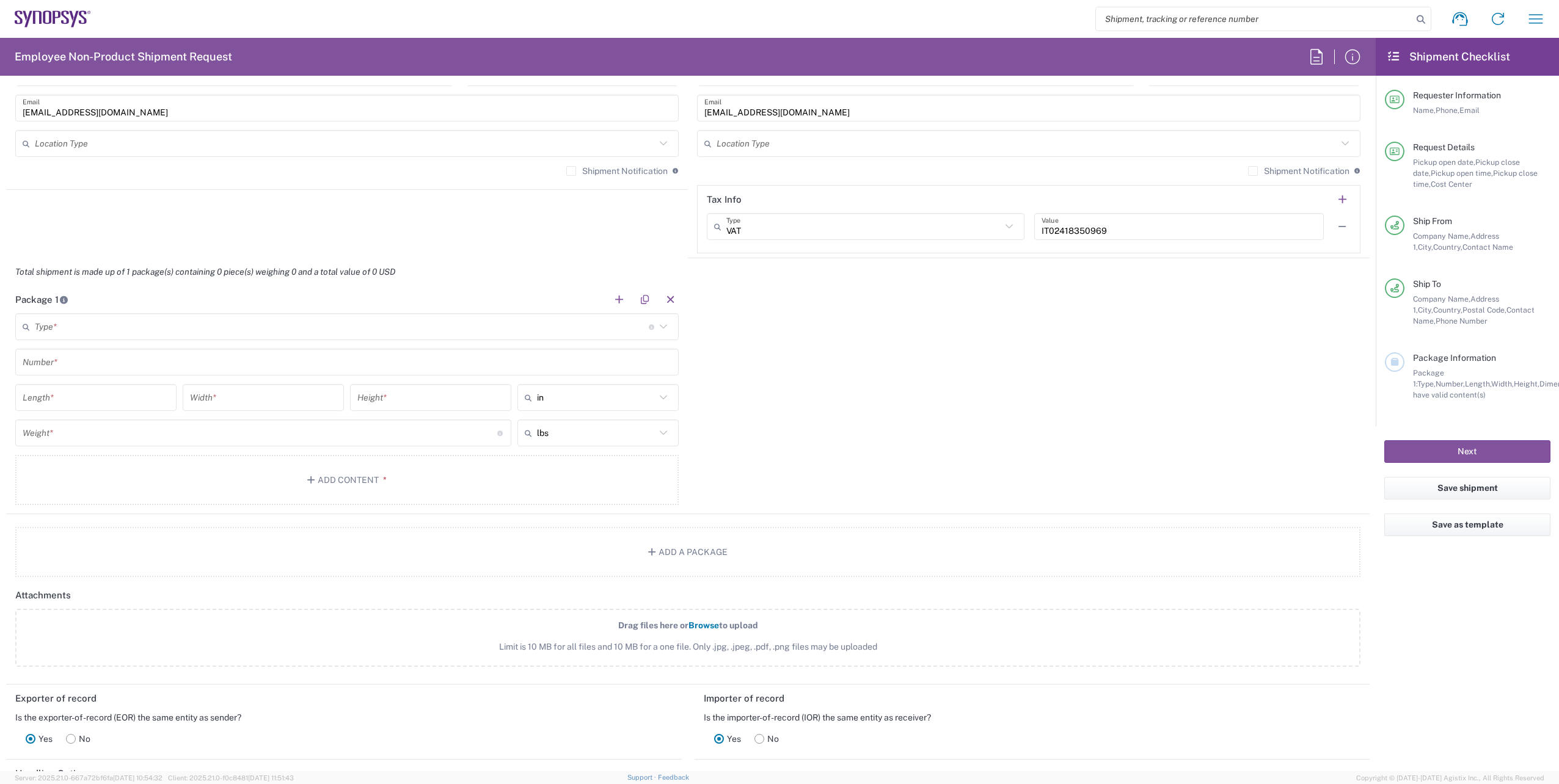
click at [457, 322] on input "text" at bounding box center [342, 327] width 614 height 21
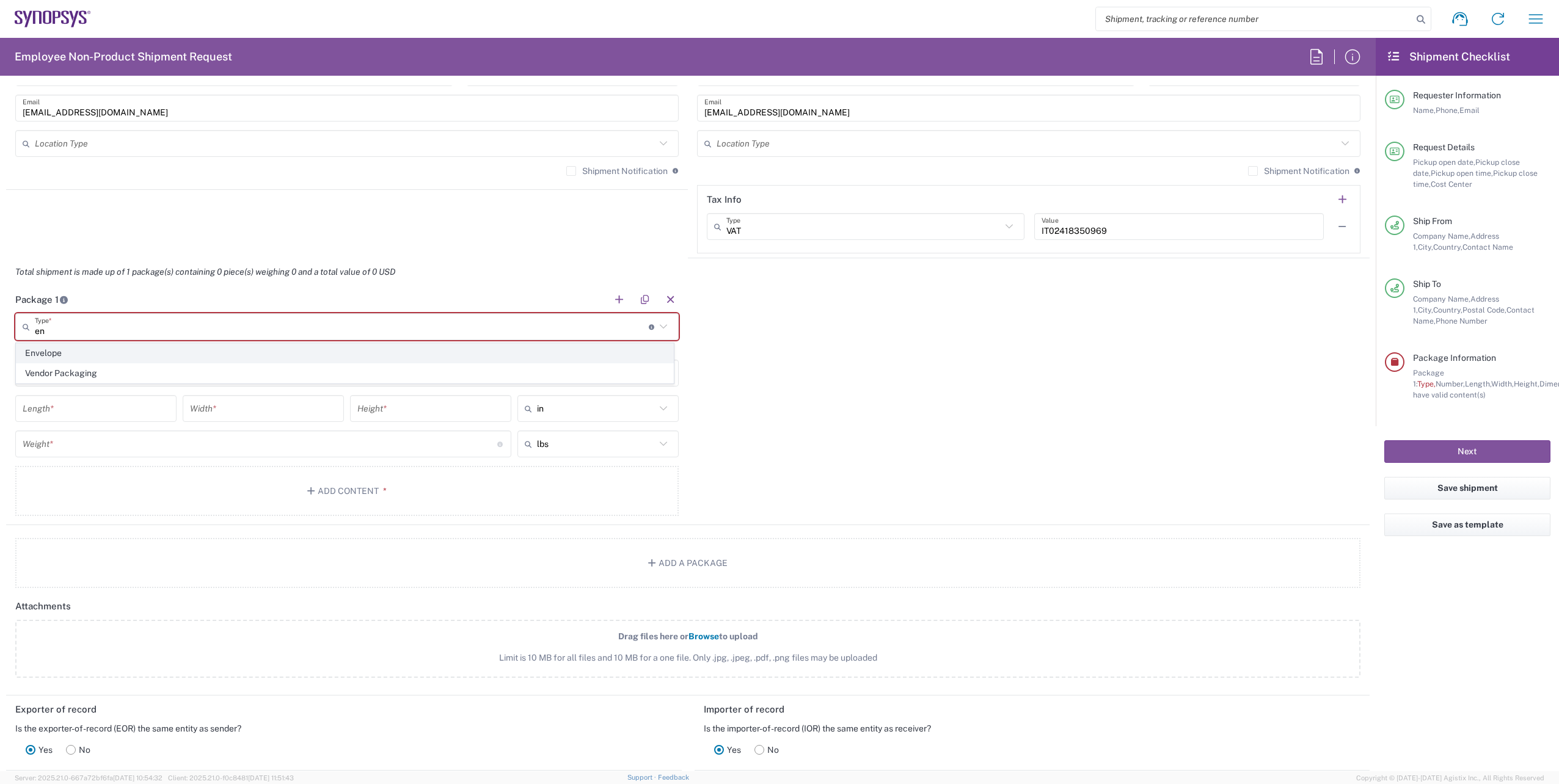
click at [172, 354] on span "Envelope" at bounding box center [345, 353] width 657 height 19
type input "Envelope"
type input "1"
type input "9.5"
type input "12.5"
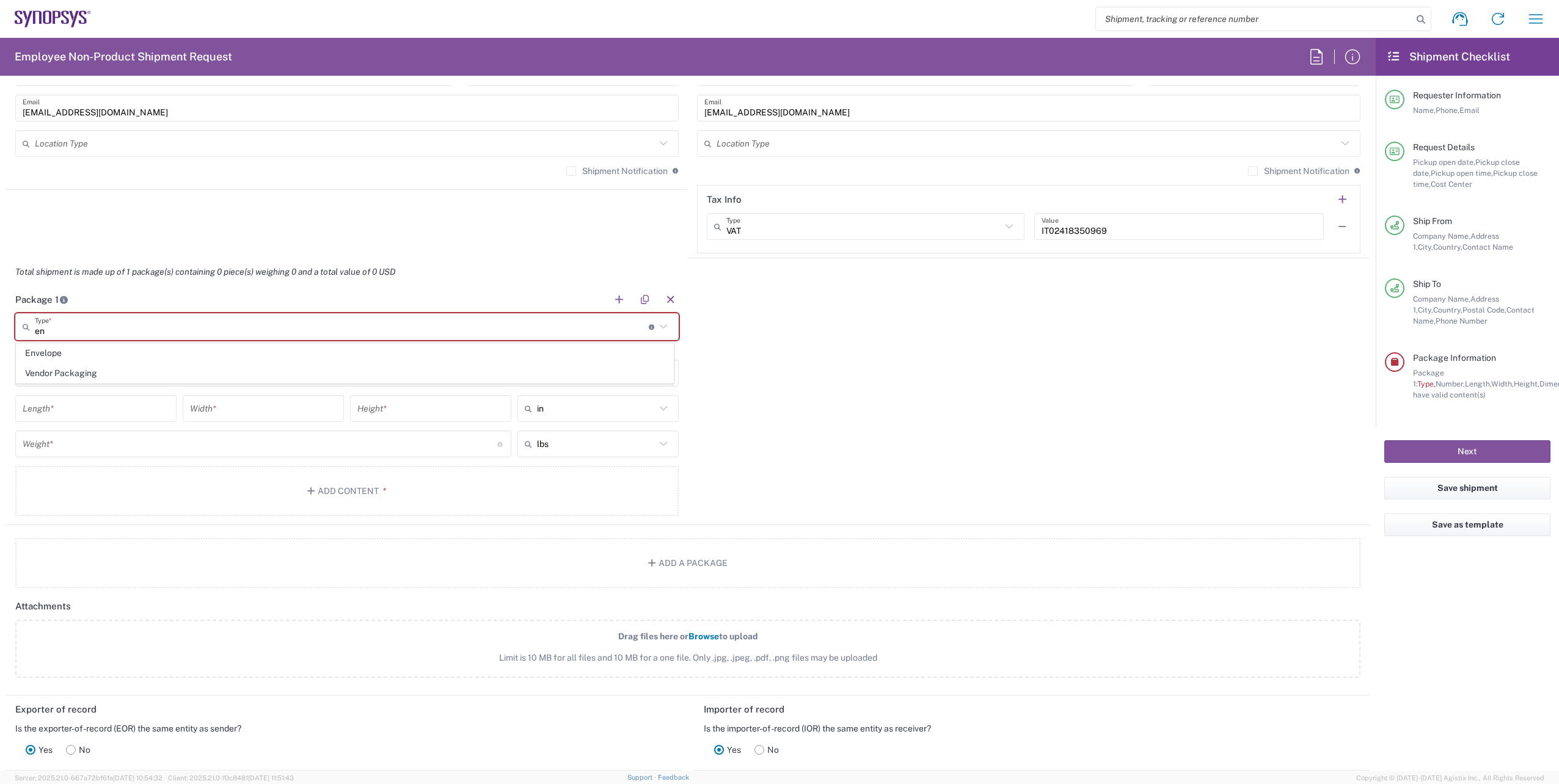
type input "0.25"
type input "1"
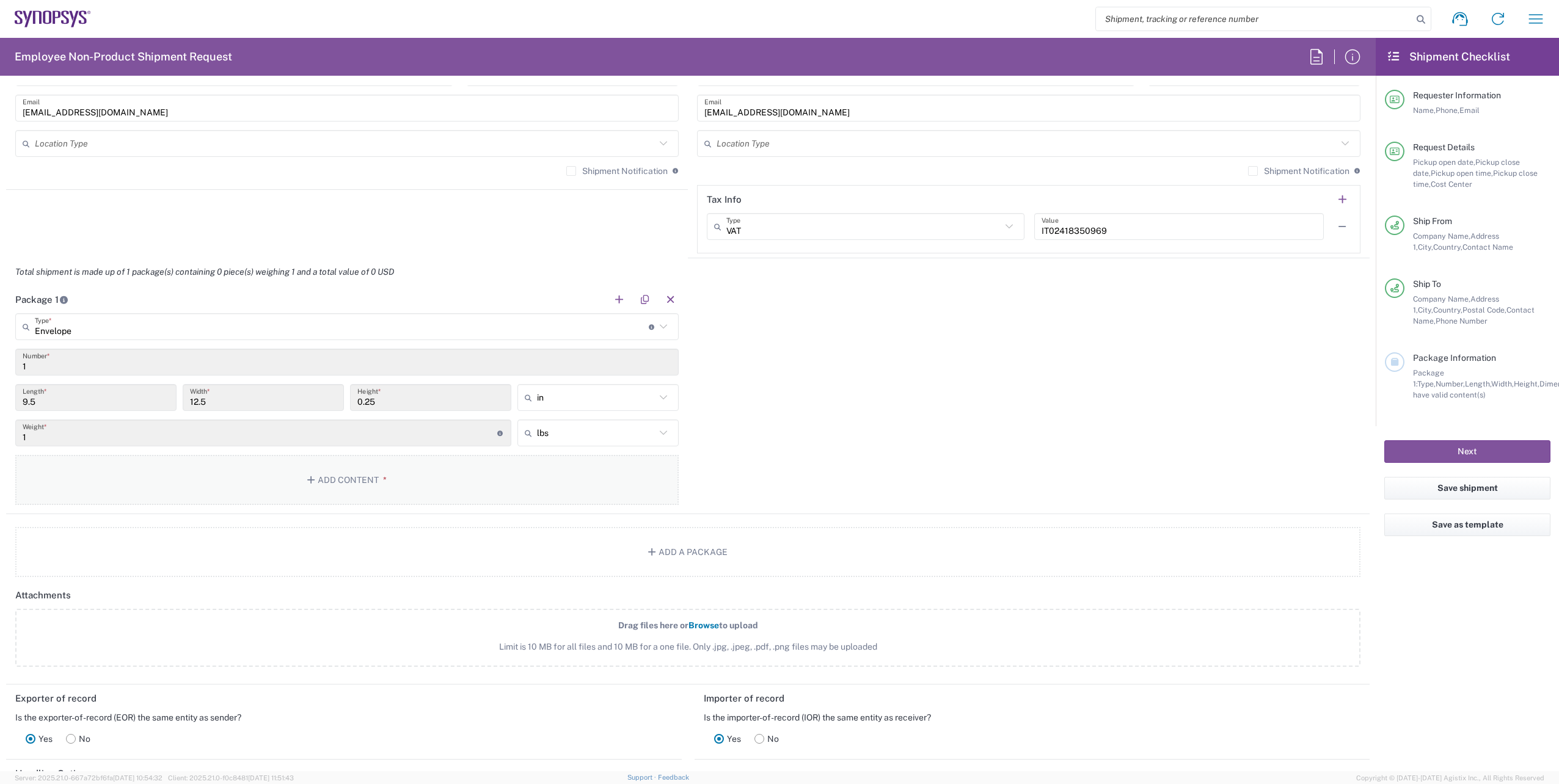
click at [427, 496] on button "Add Content *" at bounding box center [347, 480] width 663 height 50
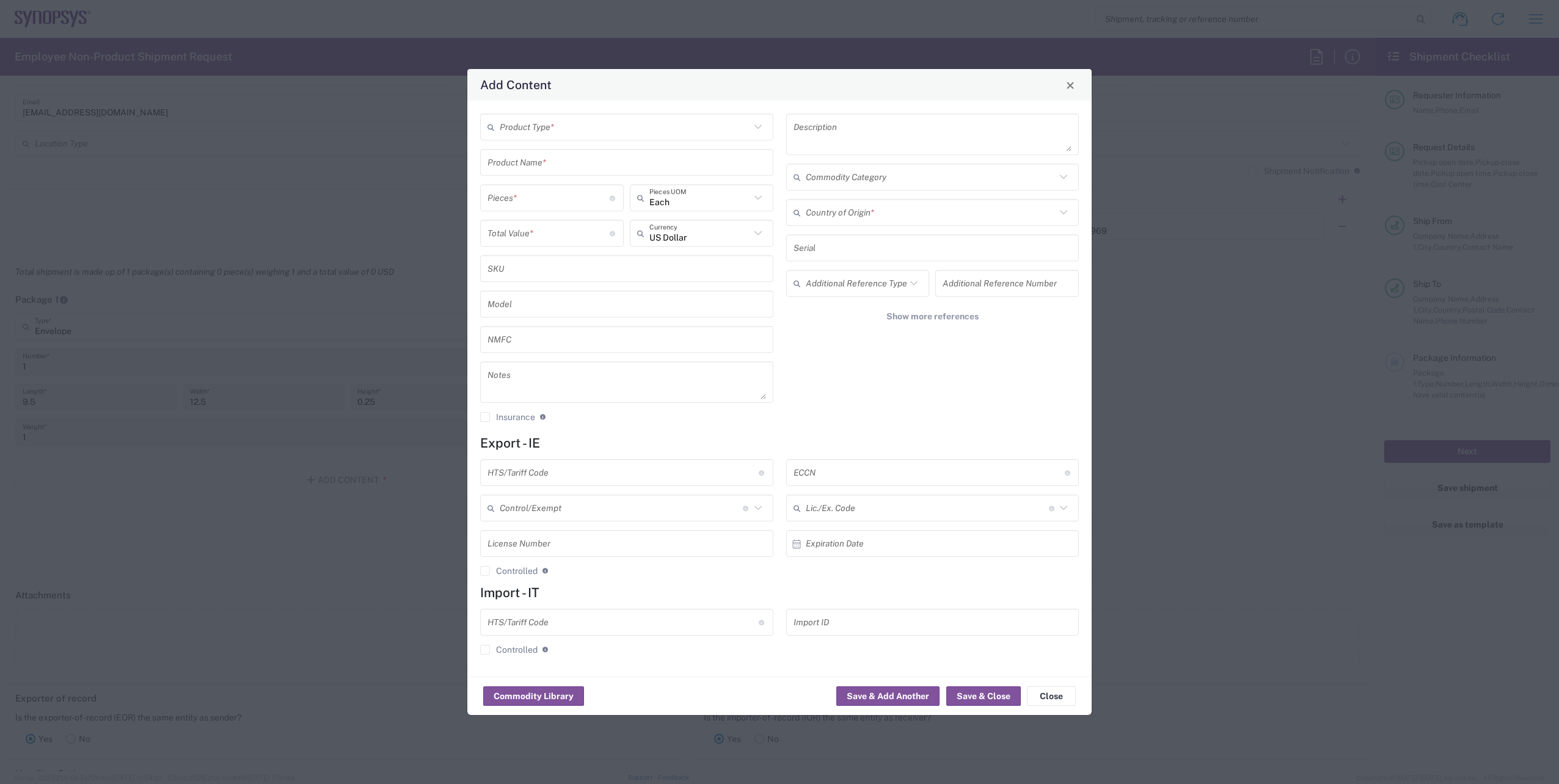
click at [760, 133] on icon at bounding box center [758, 127] width 16 height 16
click at [663, 173] on span "General Commodity" at bounding box center [627, 174] width 291 height 19
type input "General Commodity"
click at [644, 167] on input "text" at bounding box center [627, 163] width 279 height 21
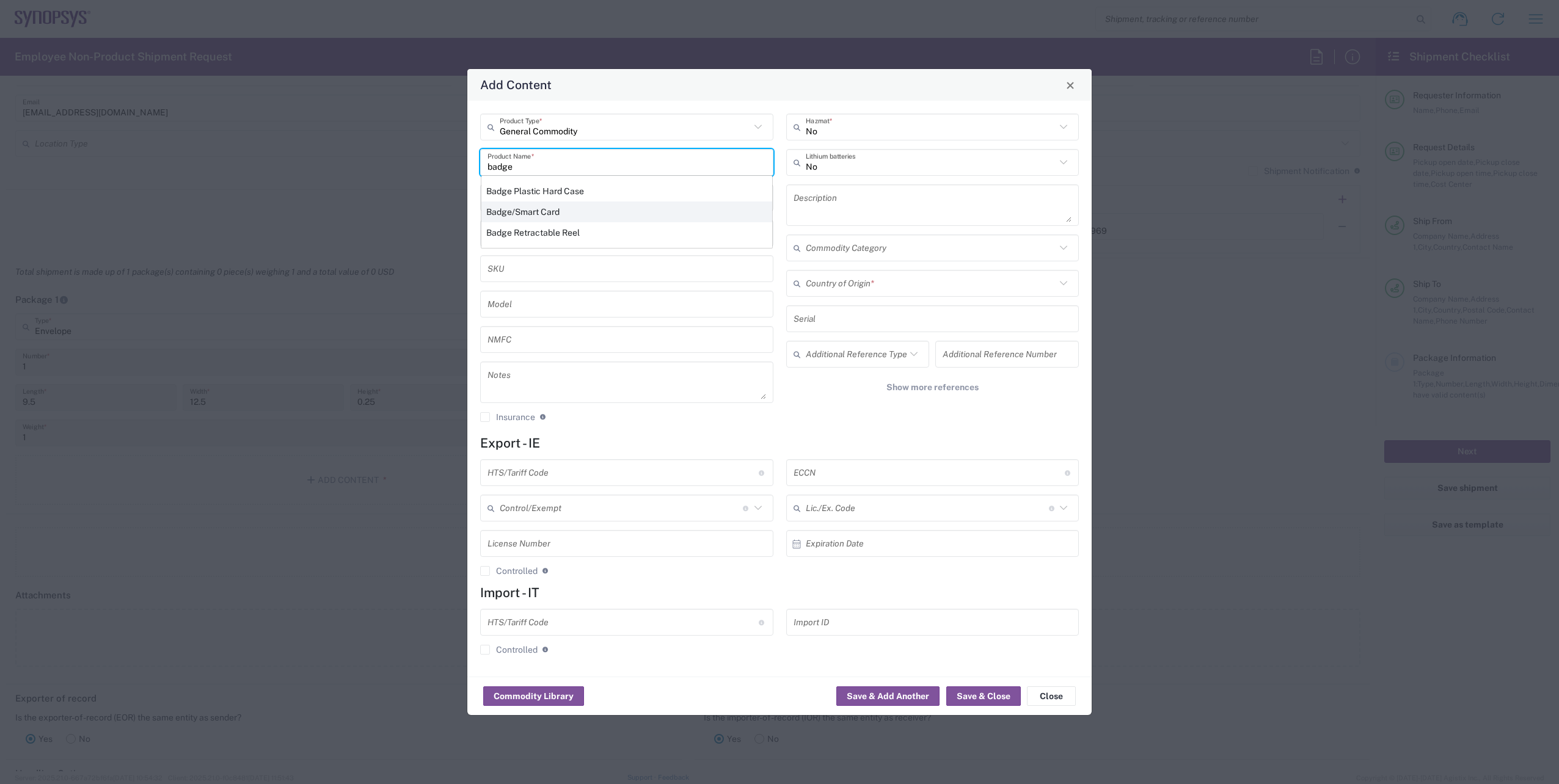
click at [552, 210] on div "Badge/Smart Card" at bounding box center [627, 212] width 291 height 21
type input "Badge/Smart Card"
type input "10.15"
type textarea "Badge/Smart Card"
type input "[GEOGRAPHIC_DATA]"
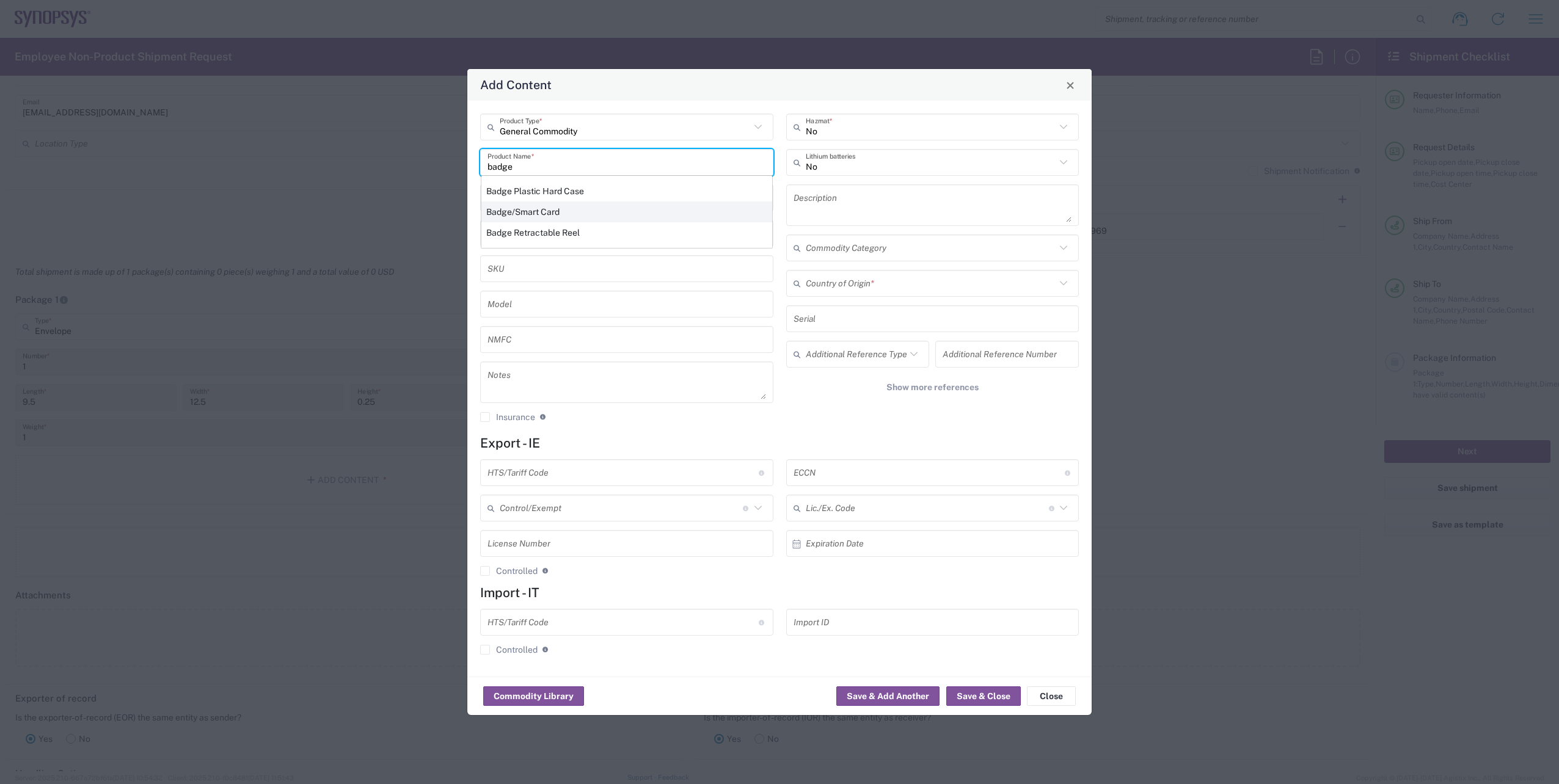
type input "8523.52.0090"
type input "BIS"
type input "EAR99"
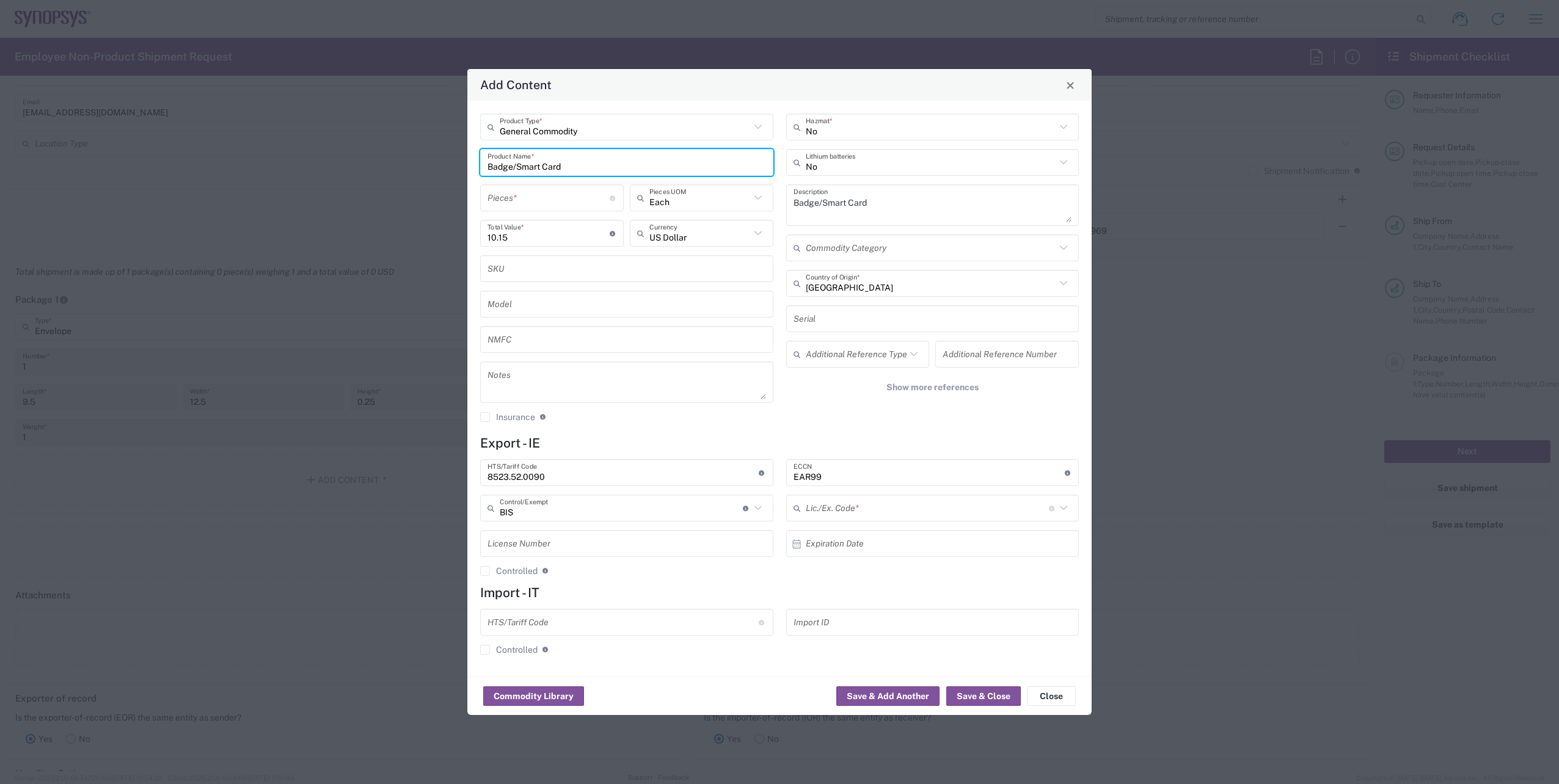
type input "NLR - No License Required"
click at [1065, 280] on icon at bounding box center [1064, 284] width 16 height 16
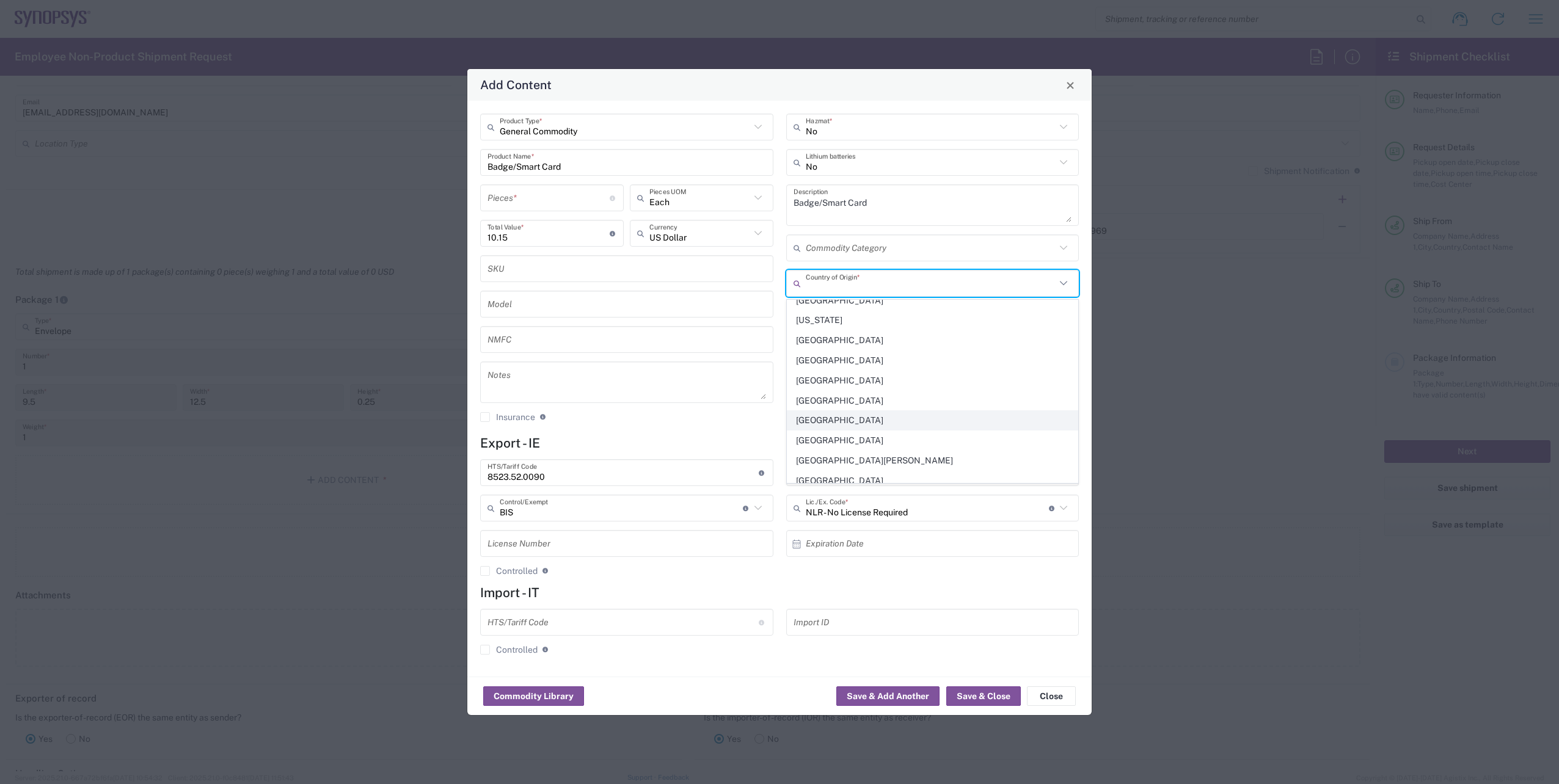
scroll to position [2137, 0]
click at [827, 336] on span "[GEOGRAPHIC_DATA]" at bounding box center [933, 335] width 291 height 19
type input "[GEOGRAPHIC_DATA]"
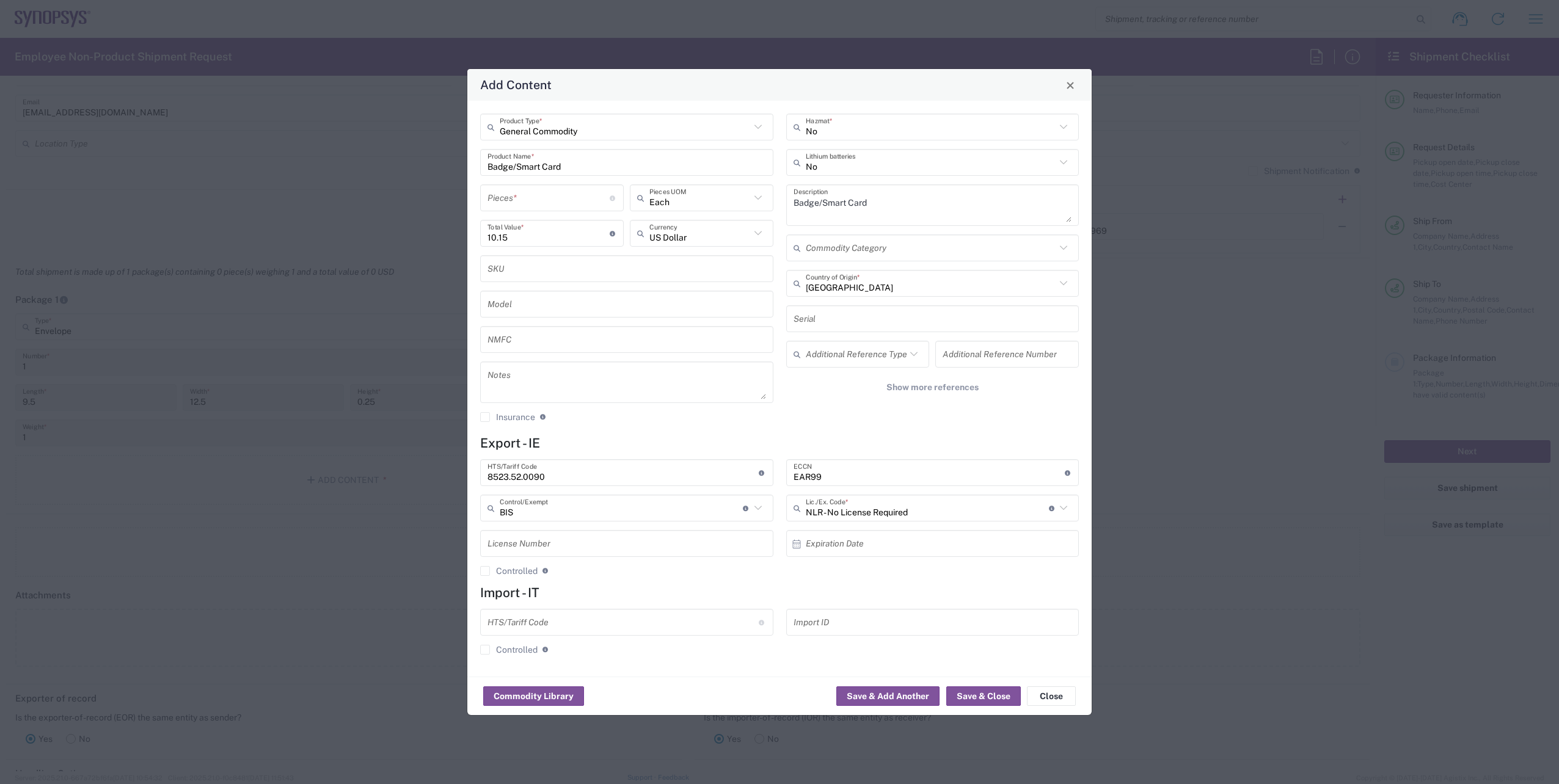
click at [521, 208] on input "number" at bounding box center [548, 198] width 122 height 21
type input "2"
type input "20.3"
type input "2"
click at [669, 430] on div "General Commodity Product Type * Badge/Smart Card Product Name * 2 Pieces * Num…" at bounding box center [627, 273] width 306 height 318
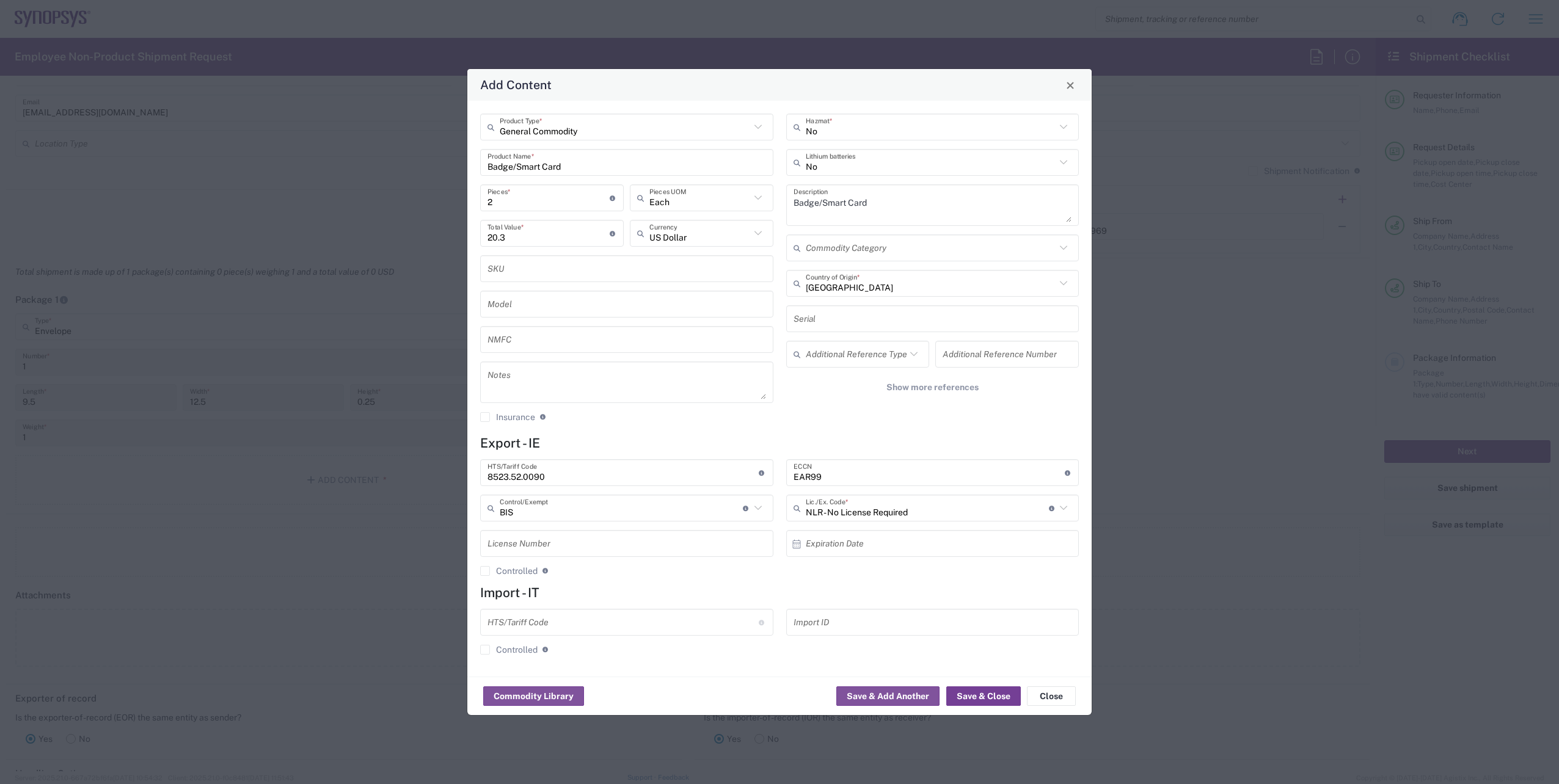
click at [992, 700] on button "Save & Close" at bounding box center [984, 696] width 75 height 20
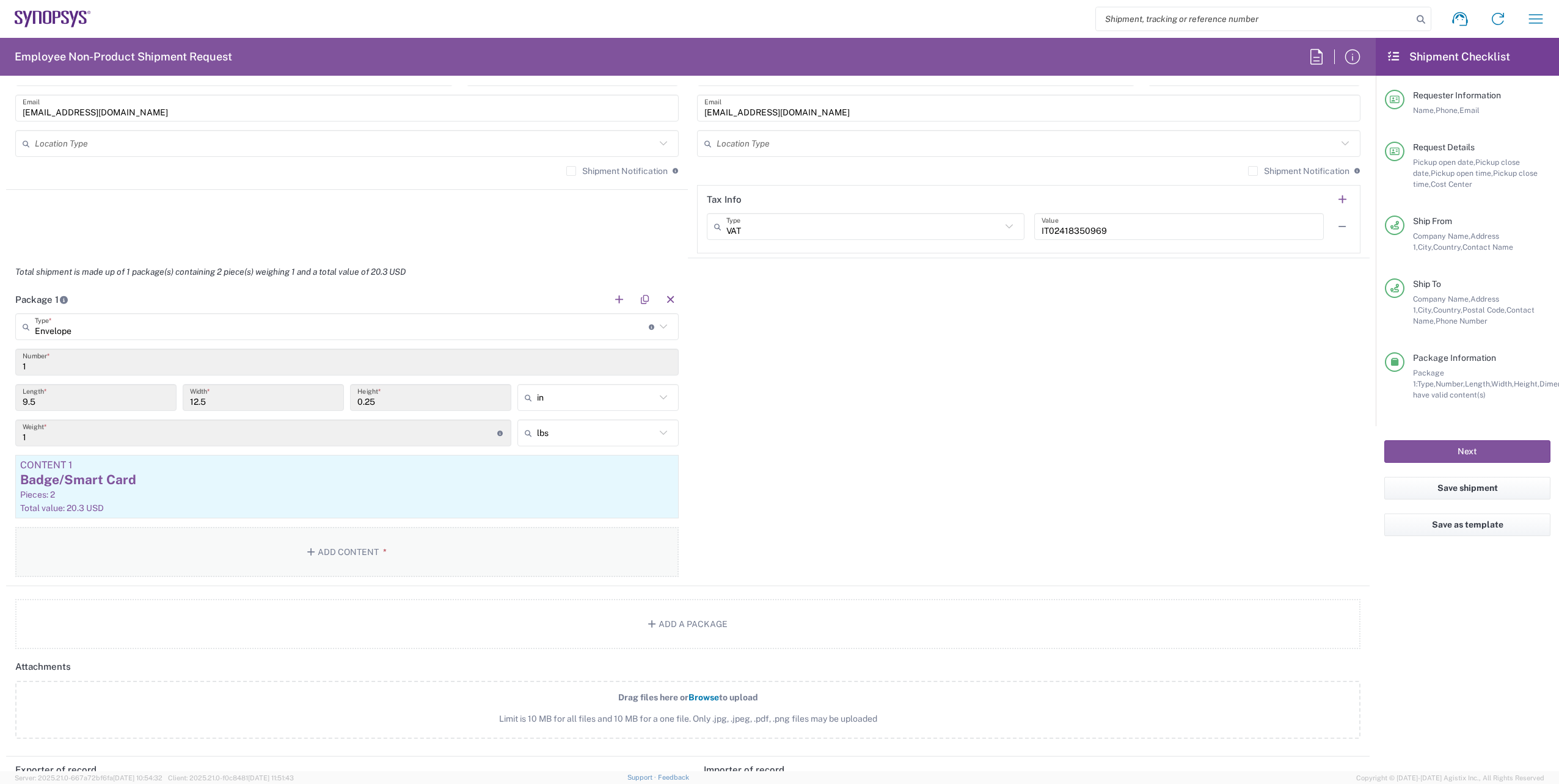
click at [339, 557] on button "Add Content *" at bounding box center [347, 552] width 663 height 50
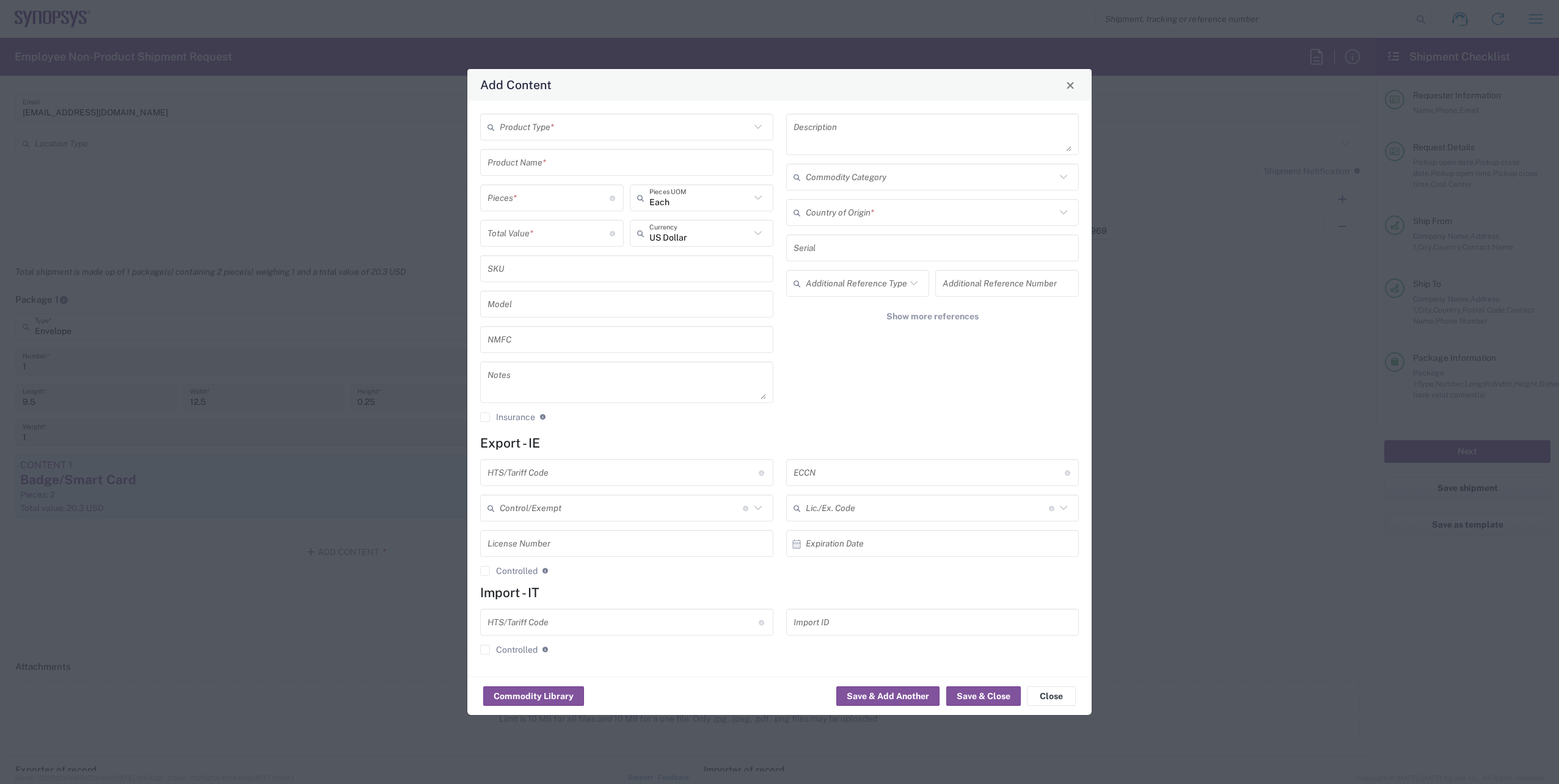
click at [760, 131] on icon at bounding box center [758, 127] width 16 height 16
click at [624, 184] on agx-dropdown-content "Documents General Commodity" at bounding box center [627, 164] width 293 height 42
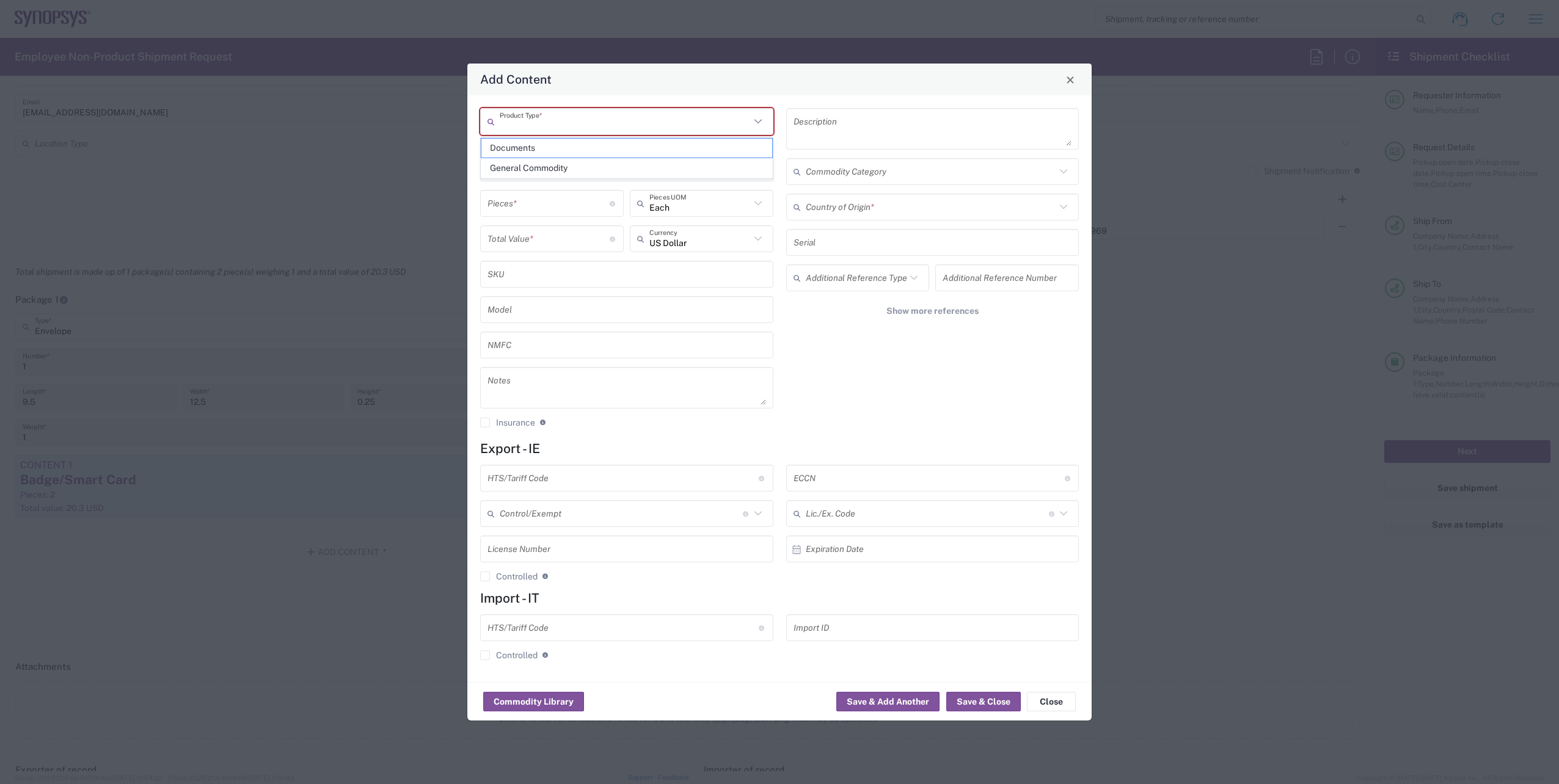
drag, startPoint x: 742, startPoint y: 115, endPoint x: 729, endPoint y: 123, distance: 15.3
click at [742, 117] on input "text" at bounding box center [625, 122] width 251 height 21
click at [627, 175] on span "General Commodity" at bounding box center [627, 168] width 291 height 19
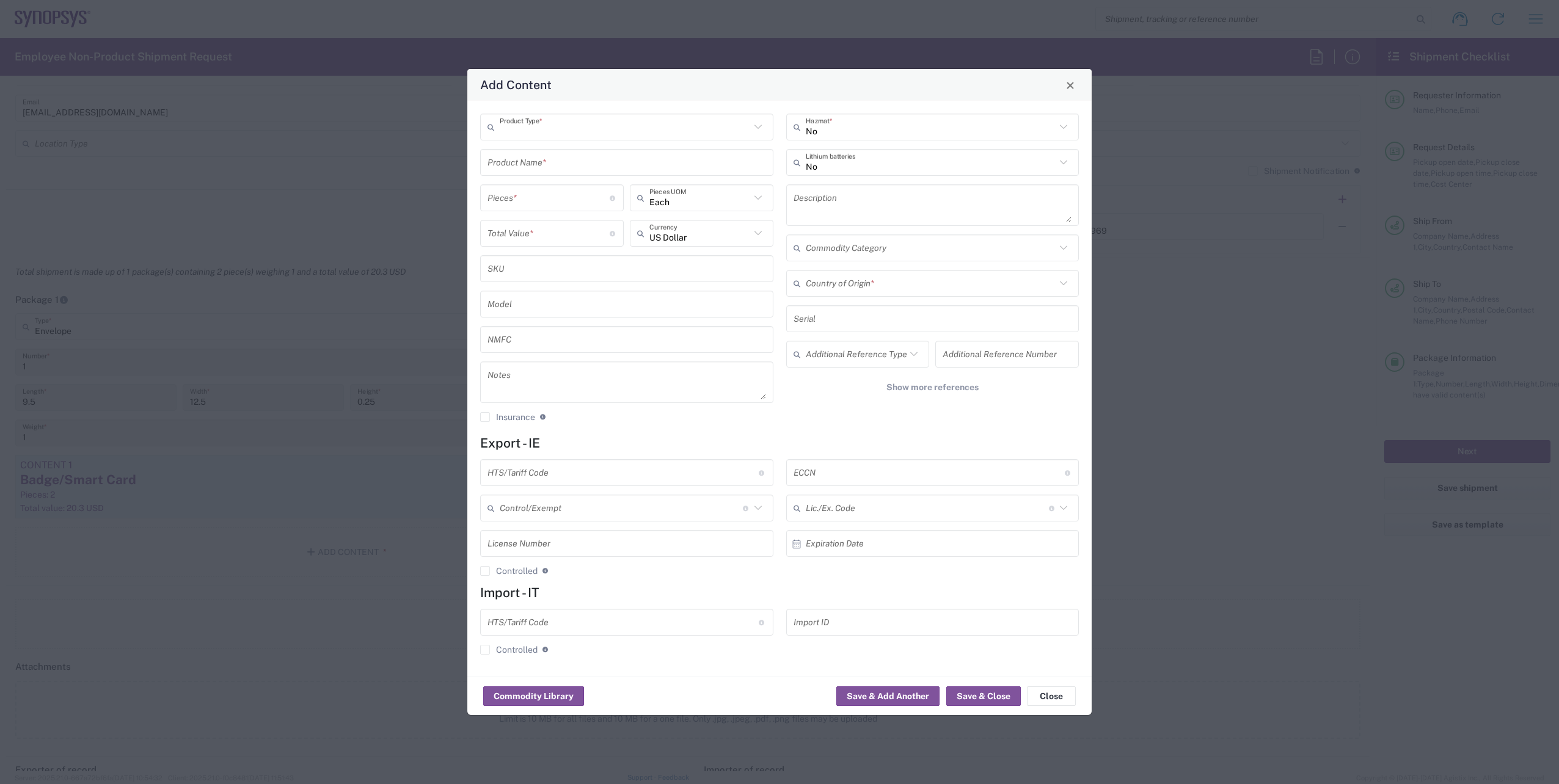
type input "General Commodity"
click at [586, 169] on input "text" at bounding box center [627, 163] width 279 height 21
click at [595, 197] on div "Badge Plastic Hard Case" at bounding box center [627, 191] width 291 height 21
type input "Badge Plastic Hard Case"
type input "1.25"
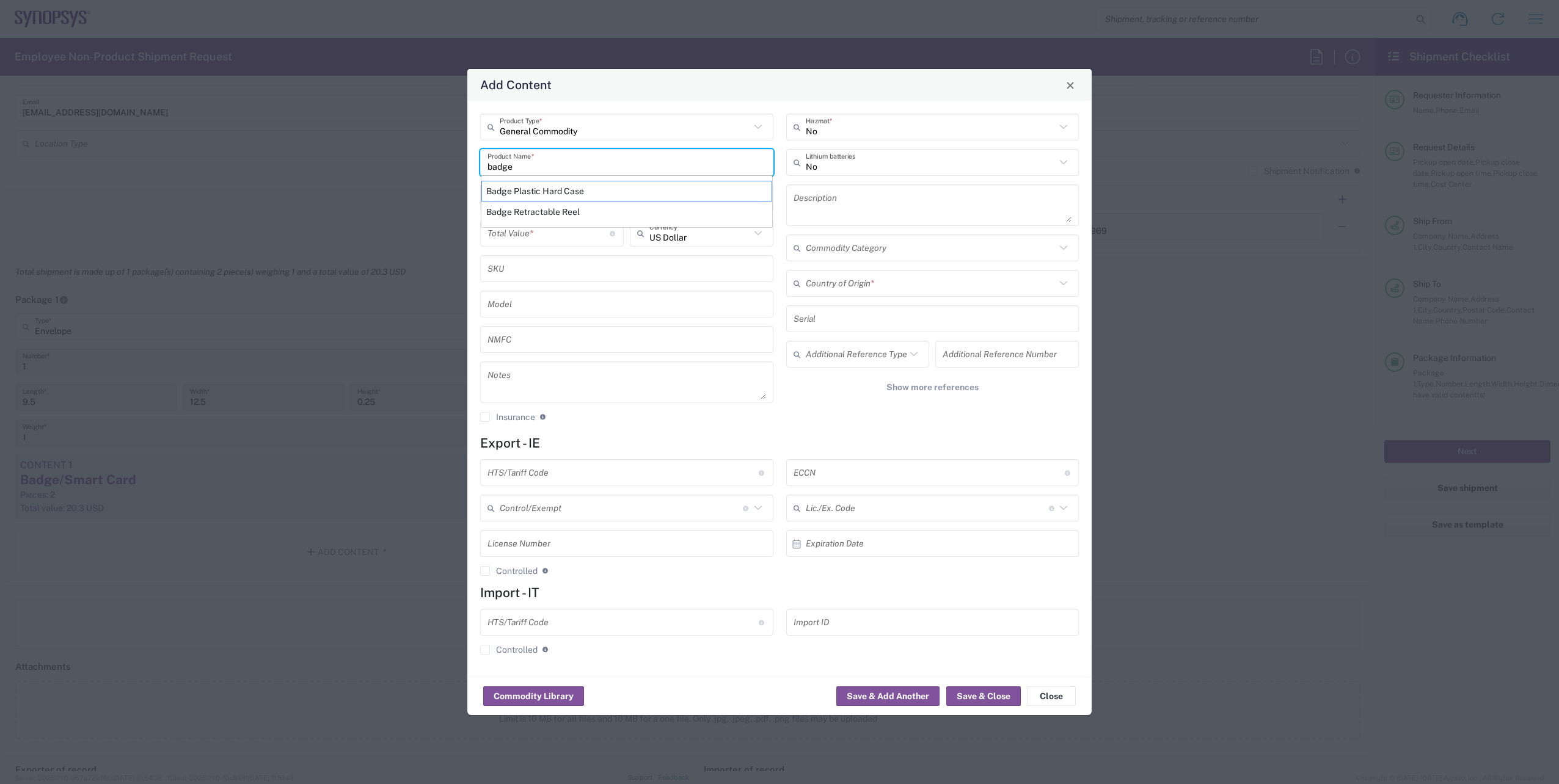
type textarea "Badge Plastic Hard Case"
type input "[GEOGRAPHIC_DATA]"
type input "4202.32.0000"
type input "BIS"
type input "EAR99"
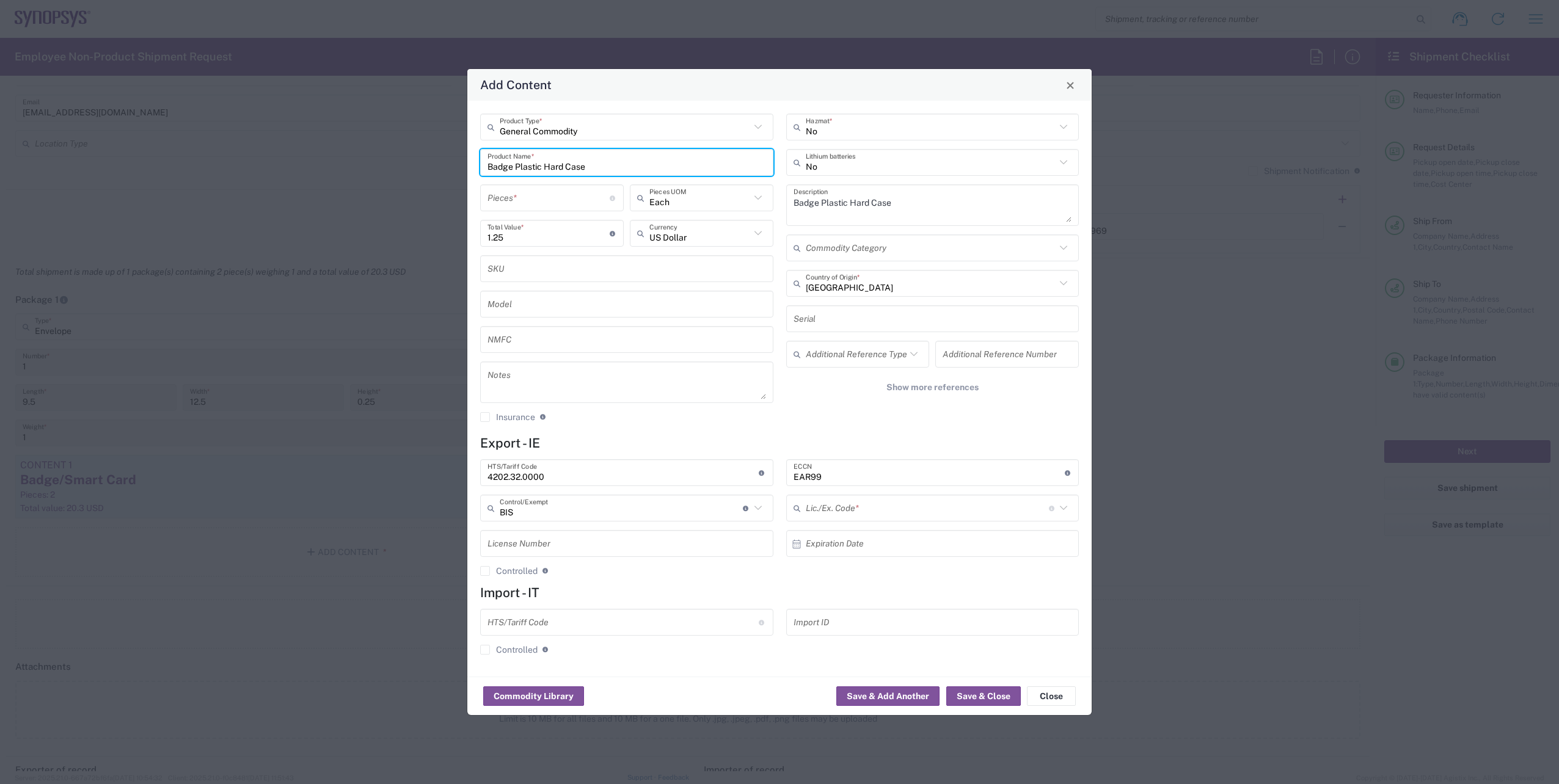
type input "NLR - No License Required"
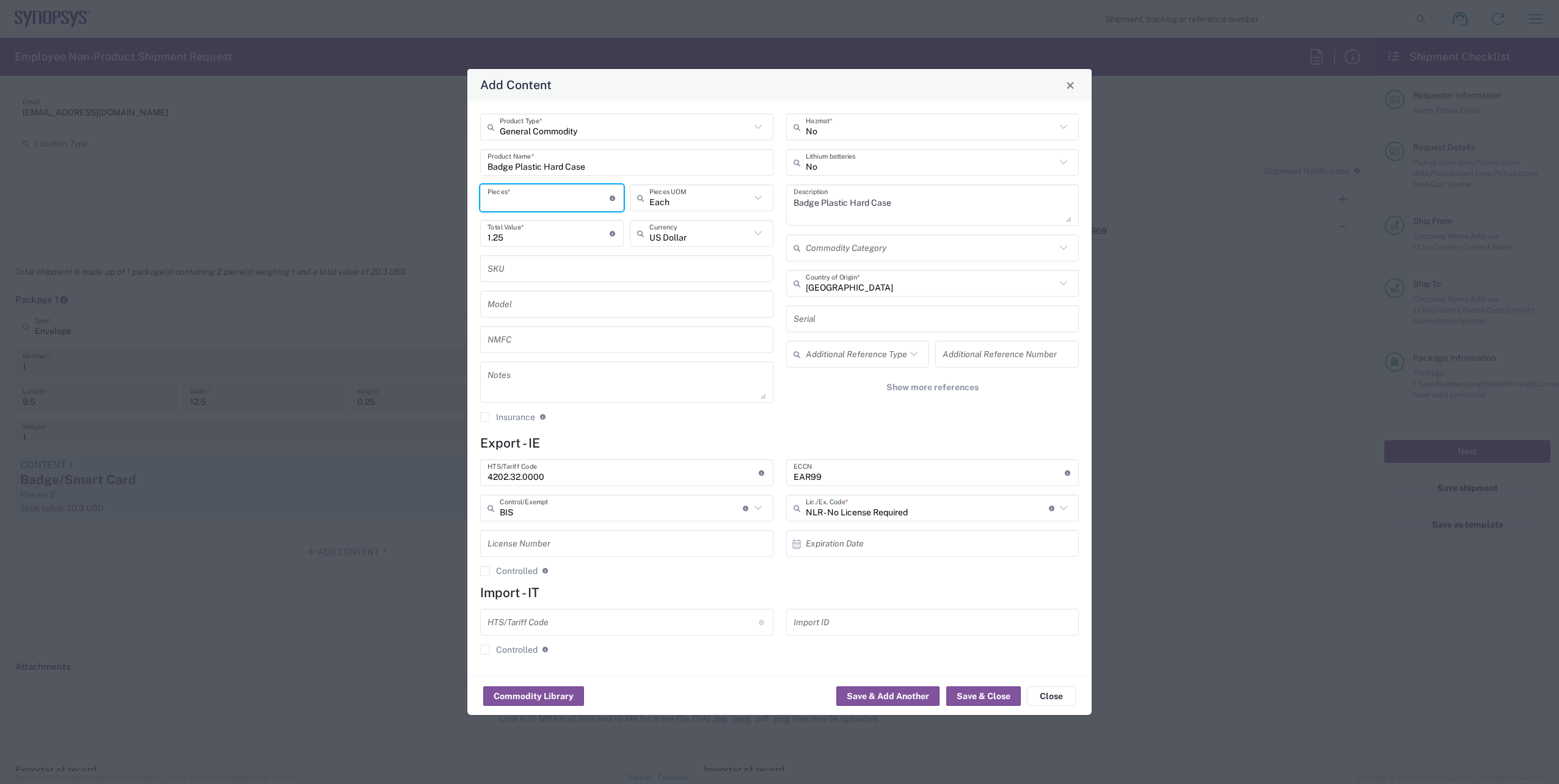
click at [509, 203] on input "number" at bounding box center [548, 198] width 122 height 21
type input "2"
type input "2.5"
type input "2"
click at [694, 441] on h4 "Export - IE" at bounding box center [779, 442] width 599 height 15
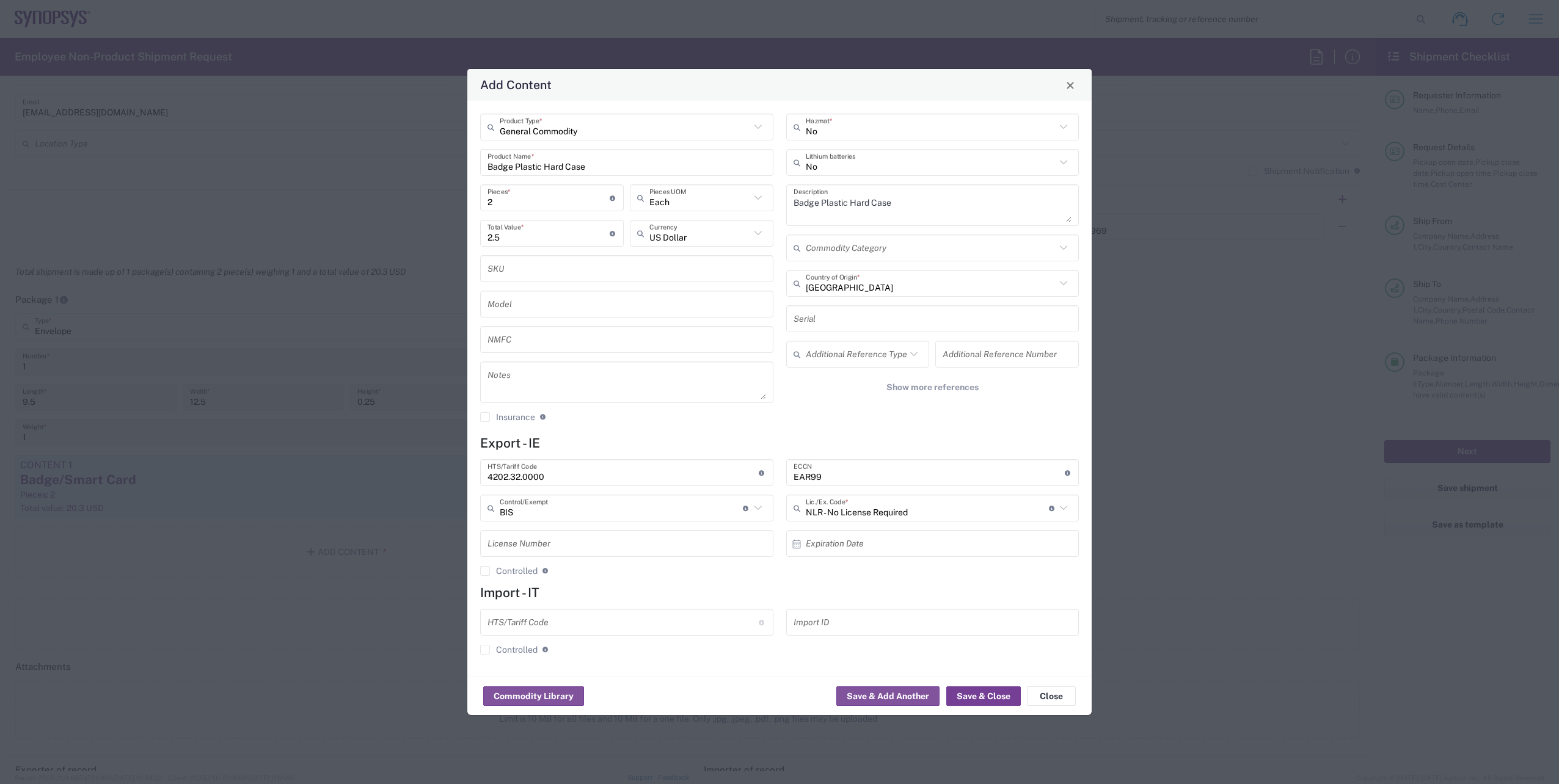
click at [980, 702] on button "Save & Close" at bounding box center [984, 696] width 75 height 20
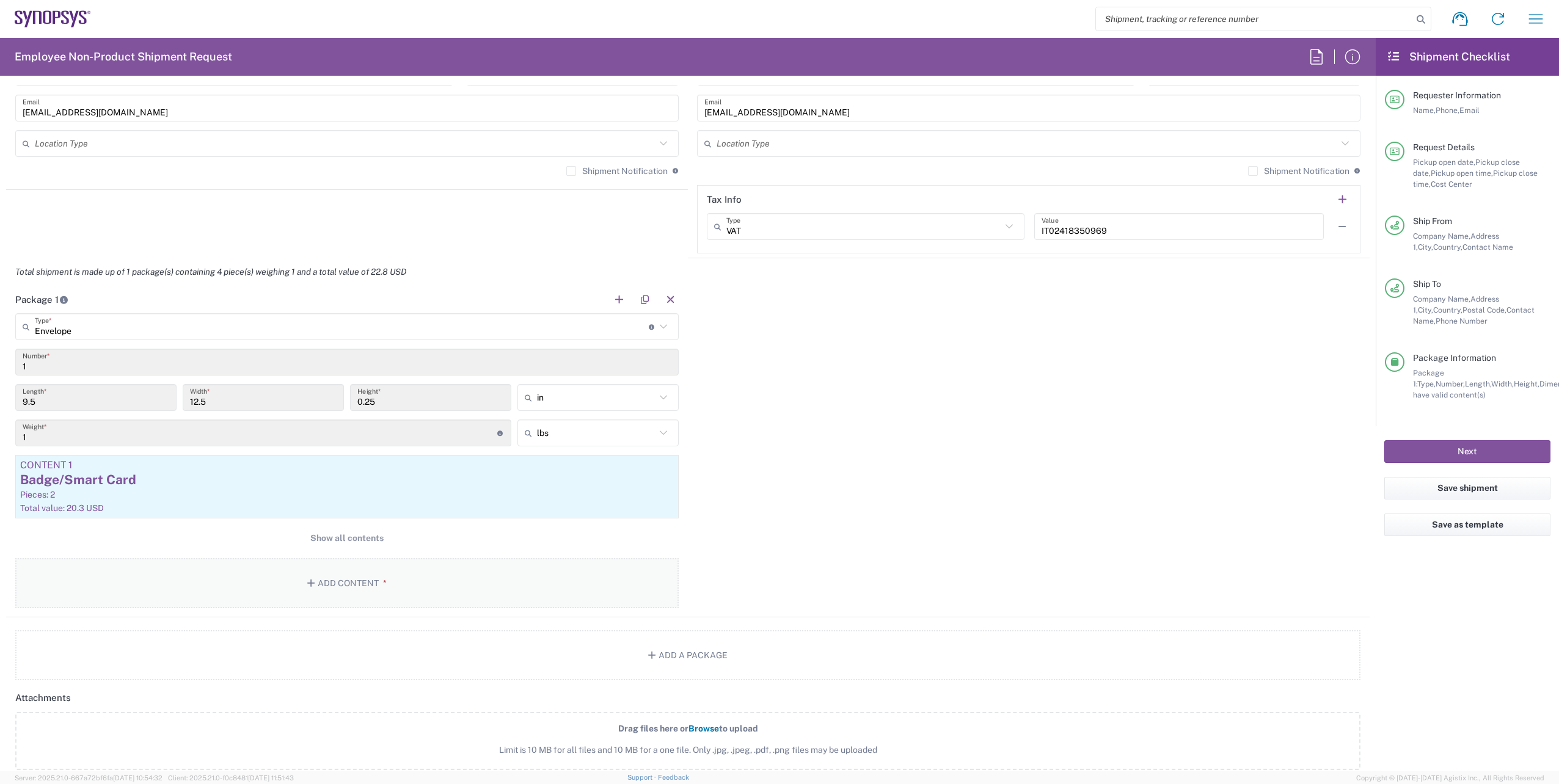
click at [407, 581] on button "Add Content *" at bounding box center [347, 583] width 663 height 50
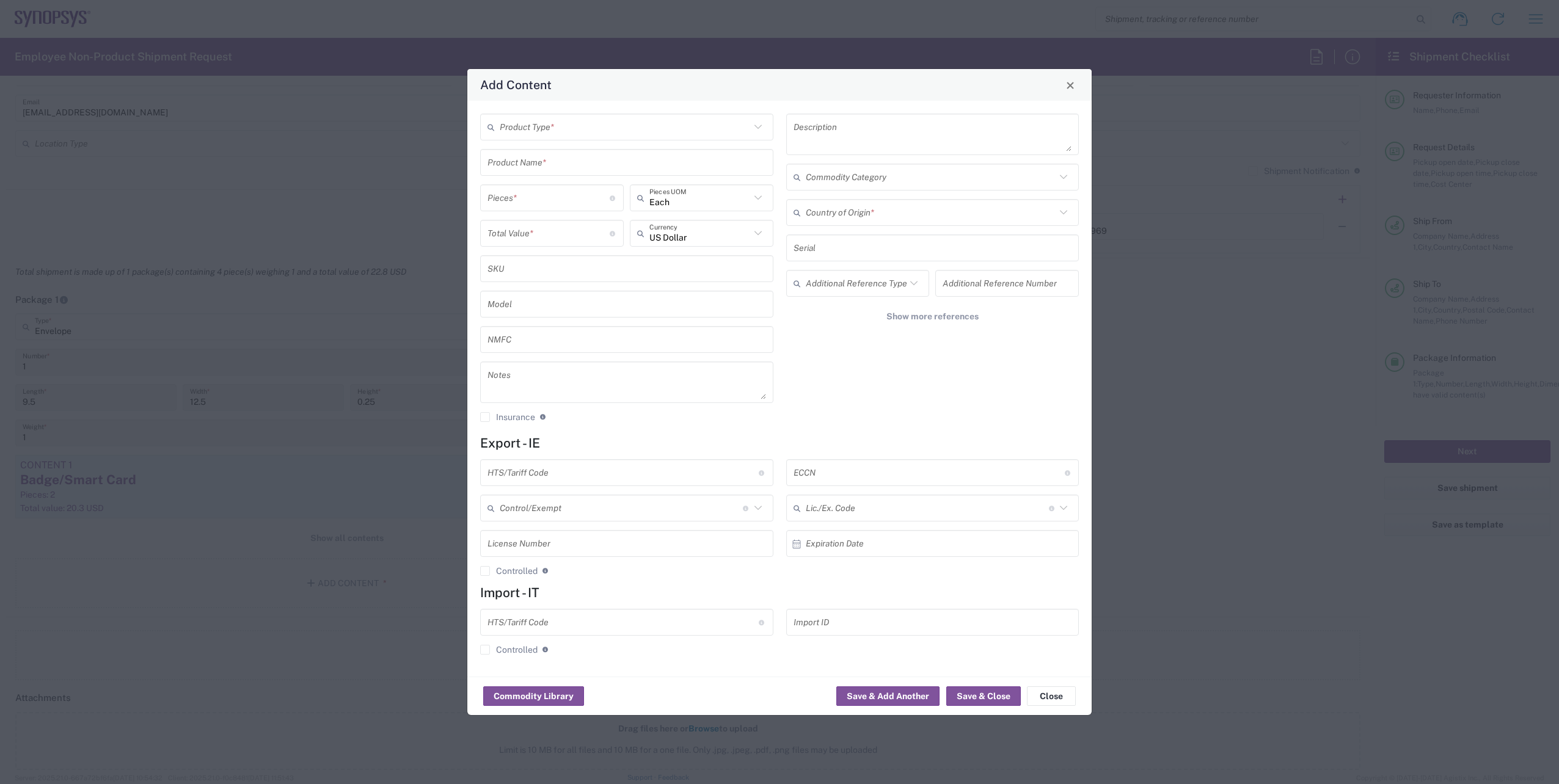
click at [750, 134] on icon at bounding box center [758, 127] width 16 height 16
click at [591, 175] on span "General Commodity" at bounding box center [627, 174] width 291 height 19
type input "General Commodity"
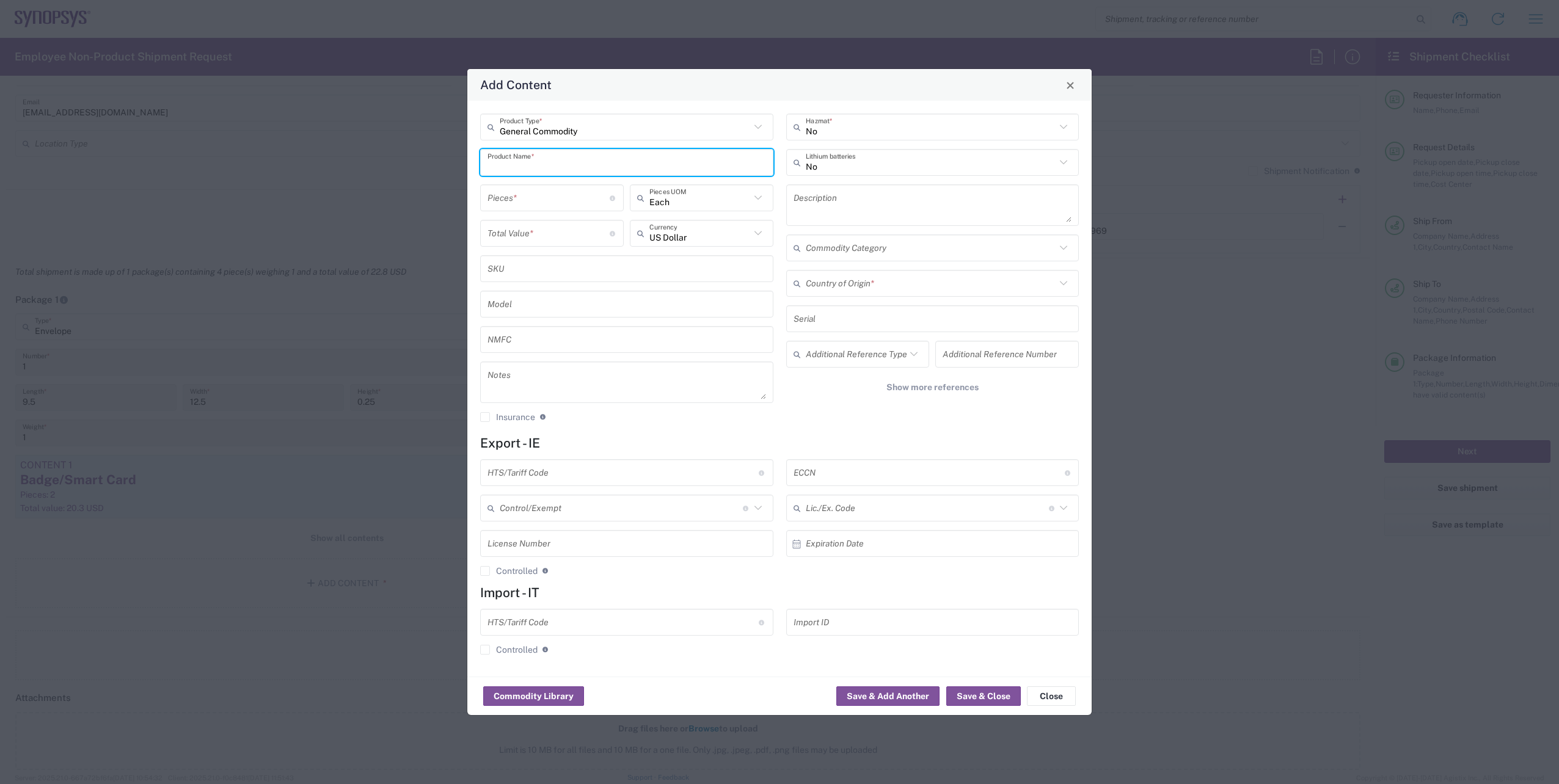
click at [572, 163] on input "text" at bounding box center [627, 163] width 279 height 21
drag, startPoint x: 564, startPoint y: 194, endPoint x: 568, endPoint y: 205, distance: 11.7
click at [564, 194] on div "Lanyard" at bounding box center [627, 191] width 291 height 21
type input "Lanyard"
type input "1.7"
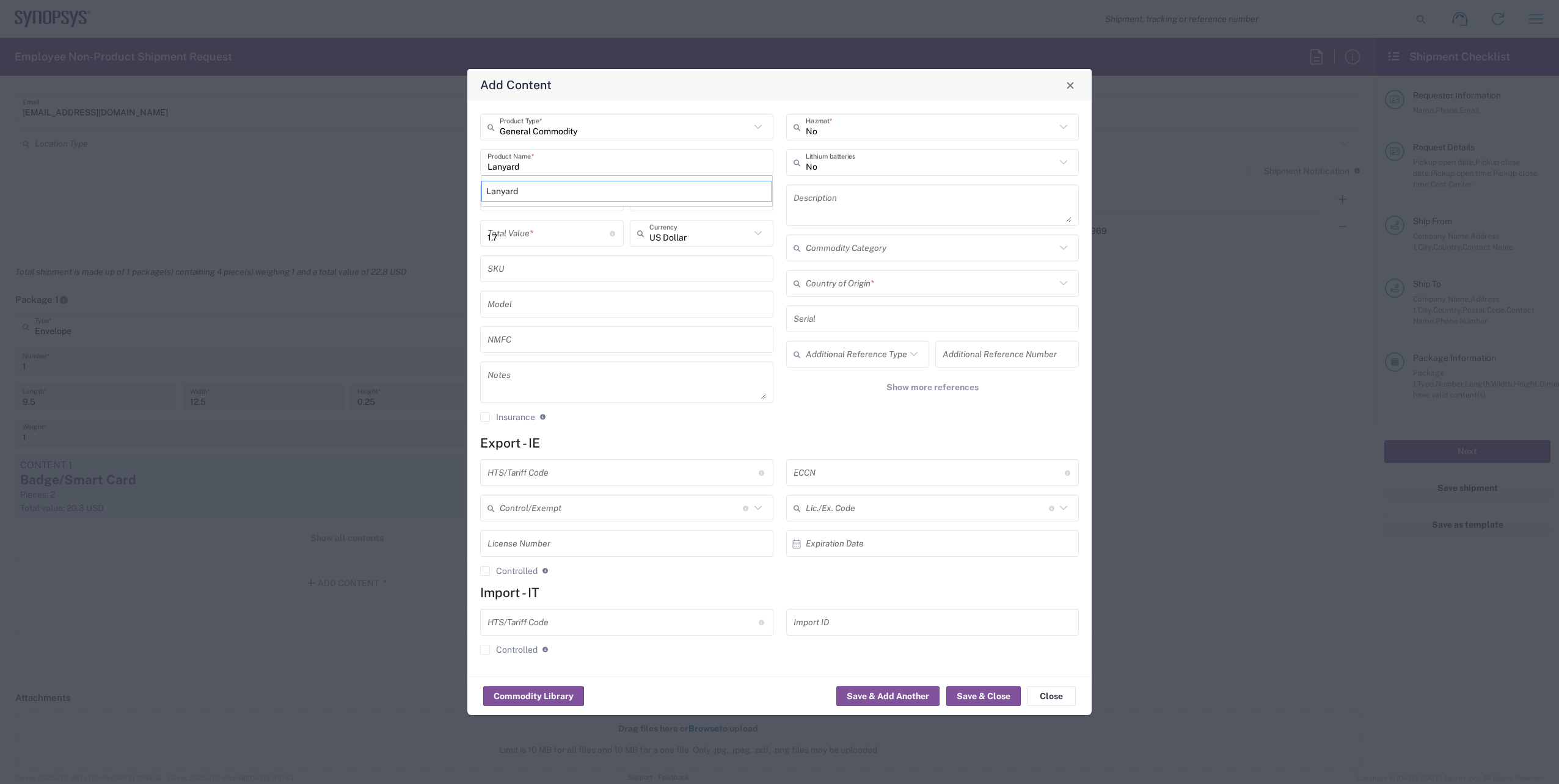
type textarea "Lanyard for ID Badge"
type input "[GEOGRAPHIC_DATA]"
type input "5609.00.3000"
type input "BIS"
type input "EAR99"
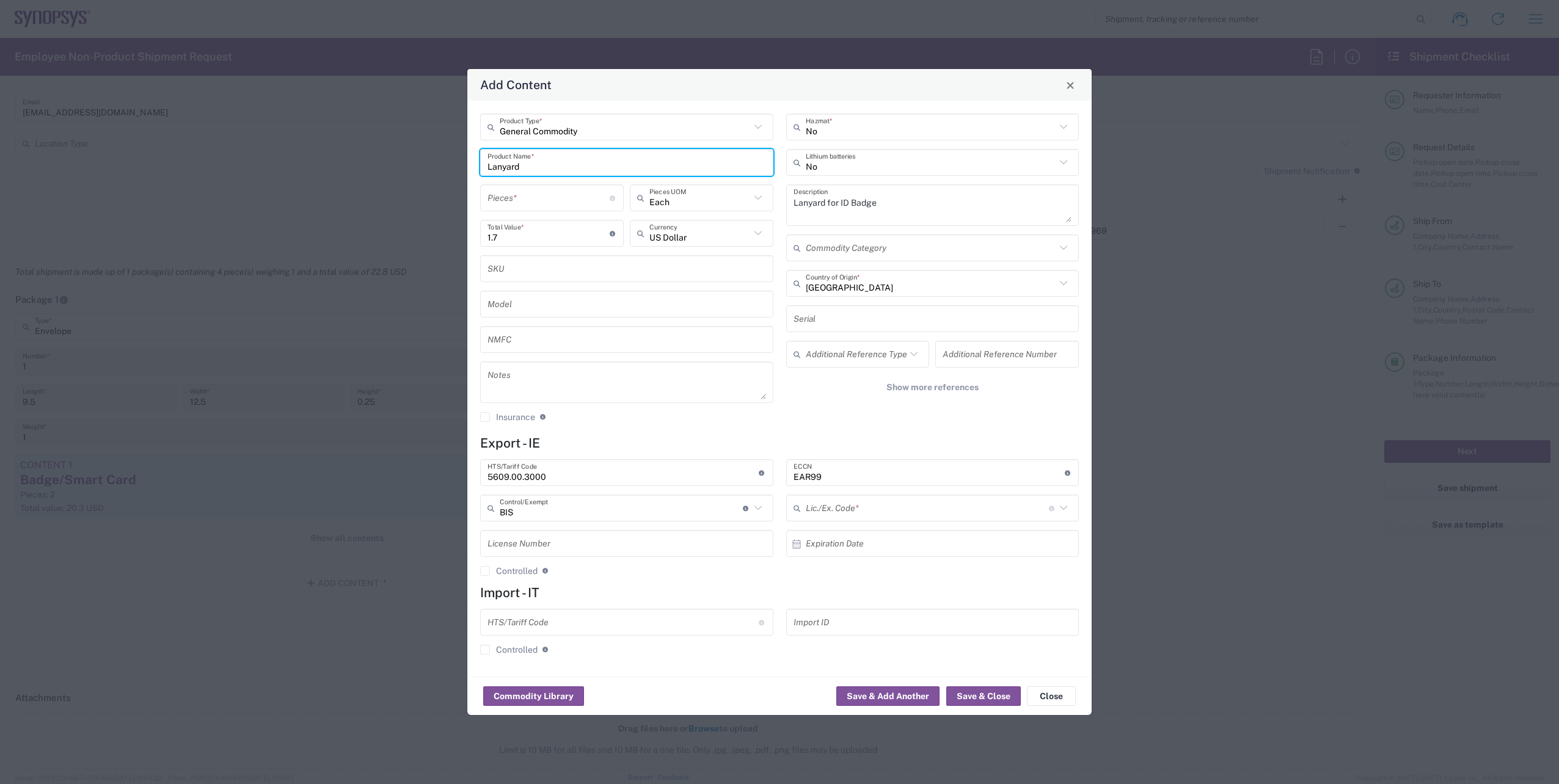
type input "NLR - No License Required"
click at [528, 205] on input "number" at bounding box center [548, 198] width 122 height 21
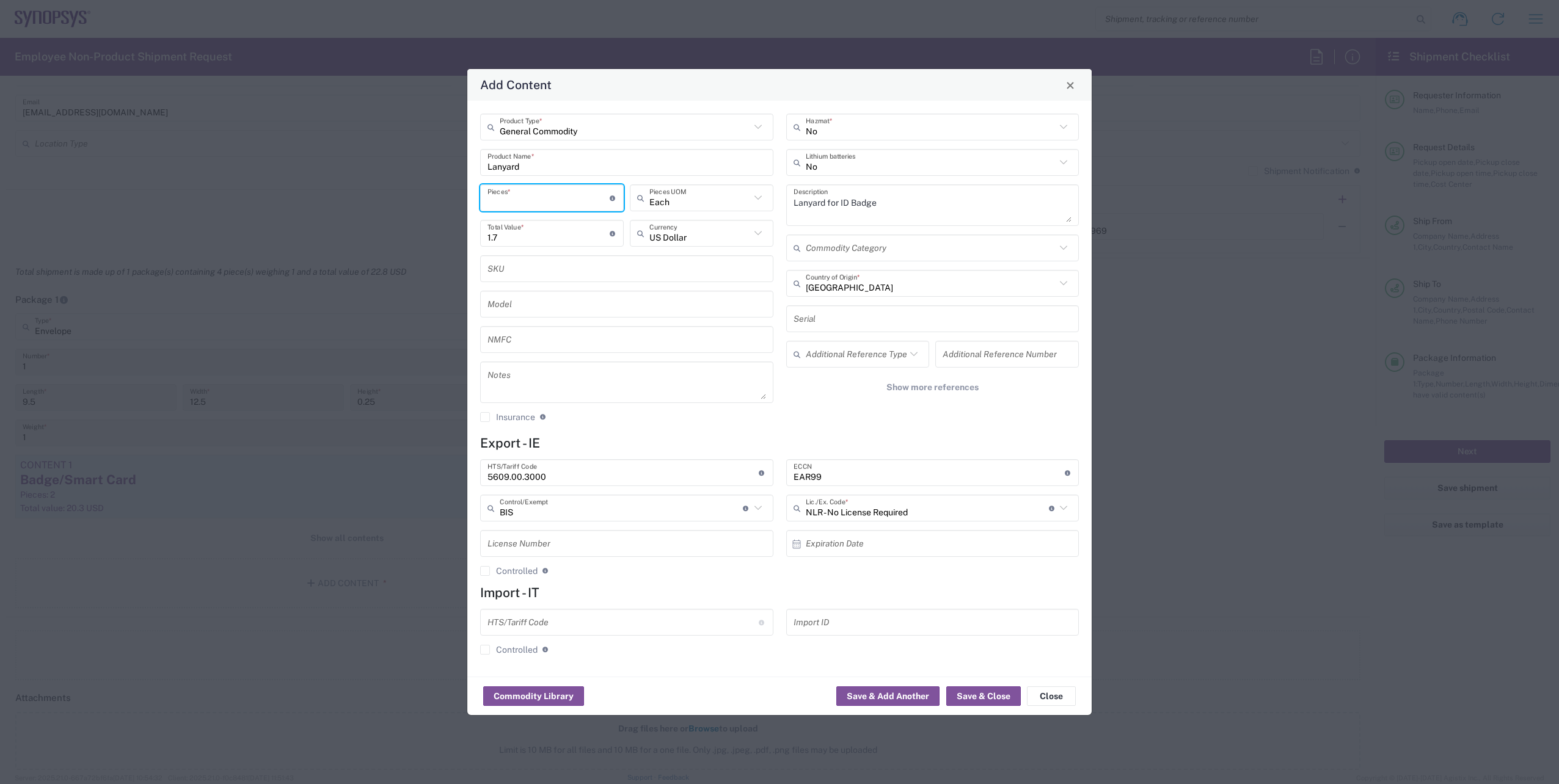
type input "2"
type input "3.4"
type input "2"
drag, startPoint x: 621, startPoint y: 436, endPoint x: 627, endPoint y: 438, distance: 6.3
click at [620, 436] on h4 "Export - IE" at bounding box center [779, 442] width 599 height 15
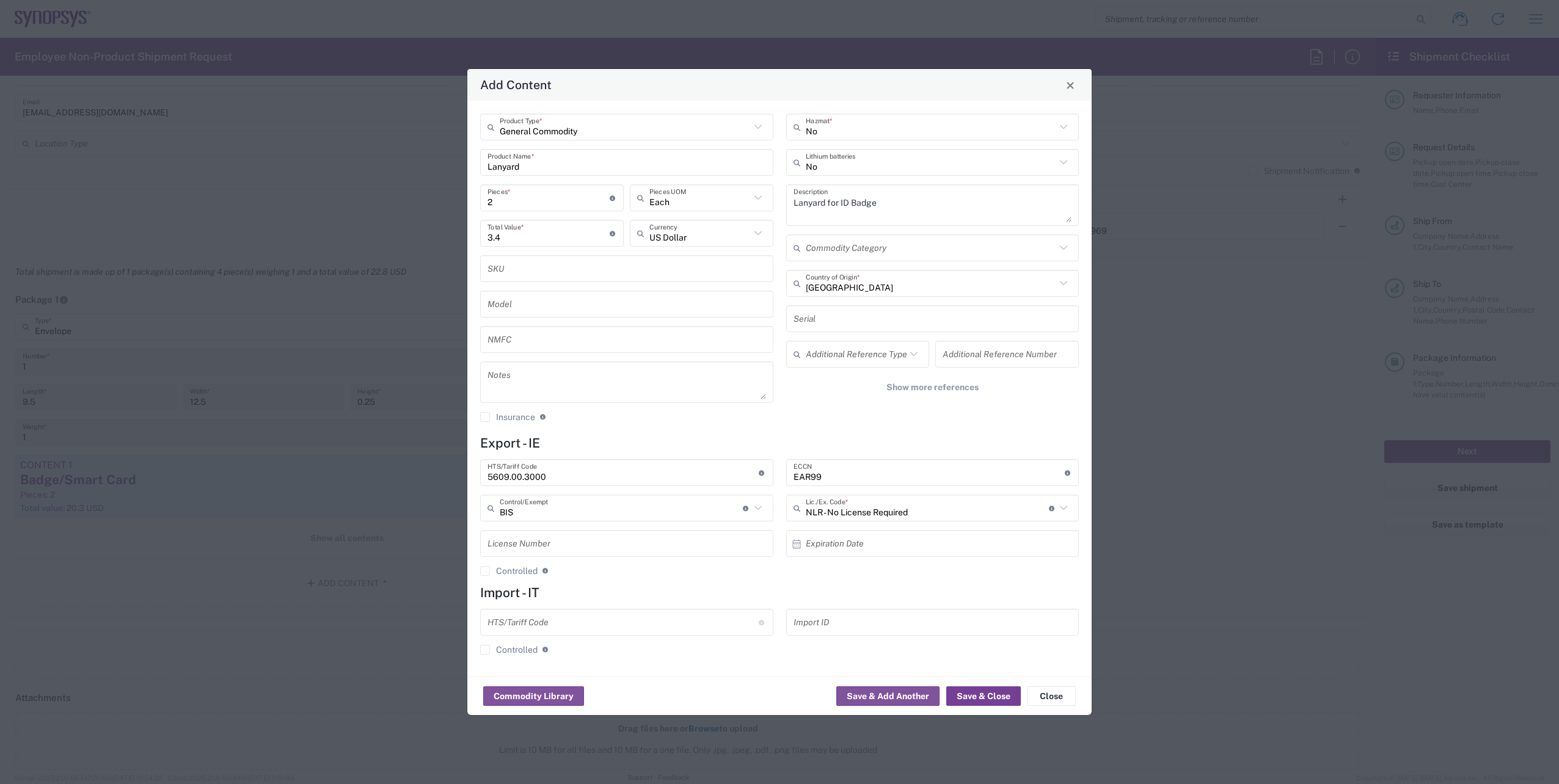
click at [986, 695] on button "Save & Close" at bounding box center [984, 696] width 75 height 20
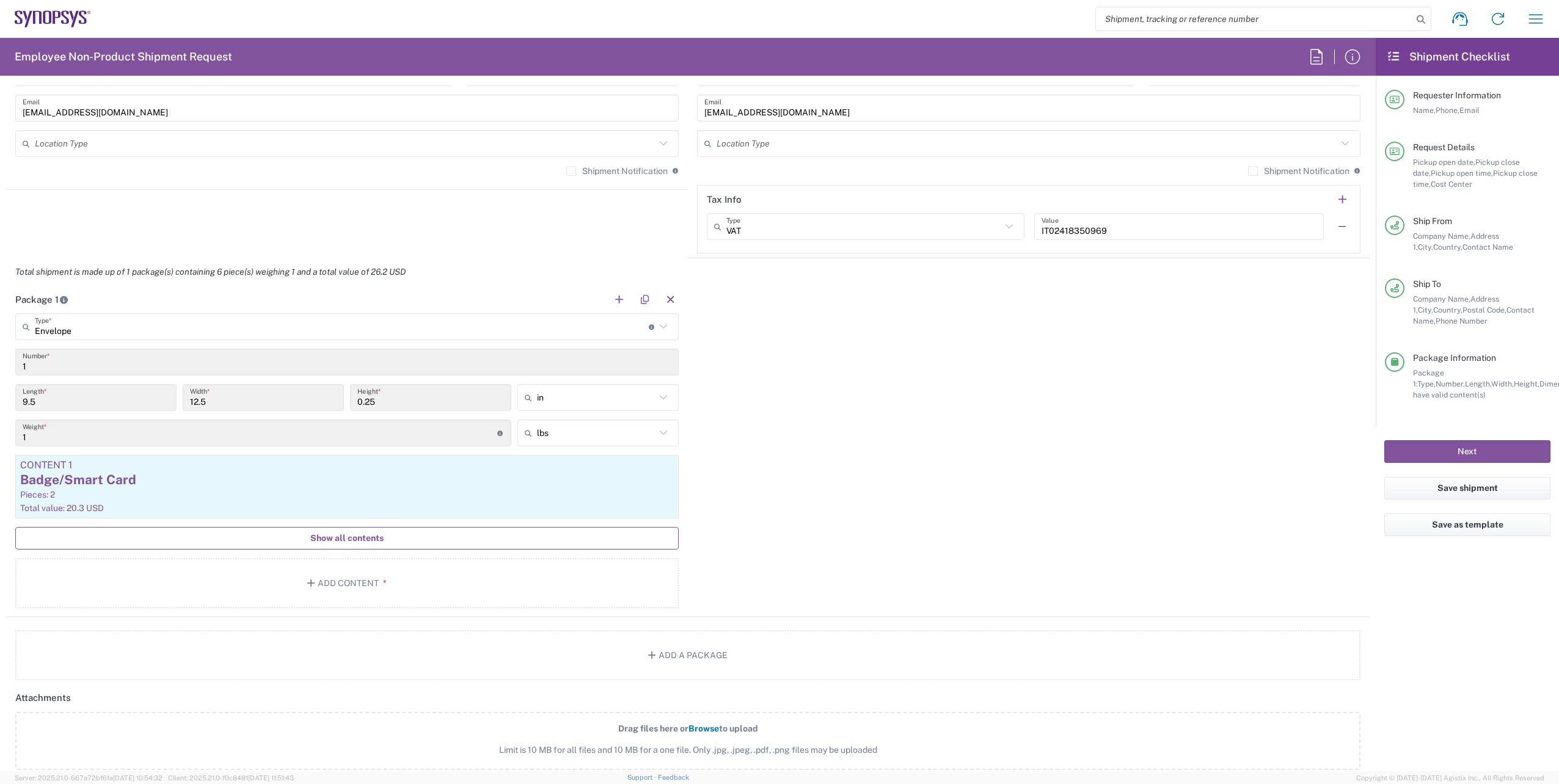
click at [365, 543] on button "Show all contents" at bounding box center [347, 538] width 663 height 23
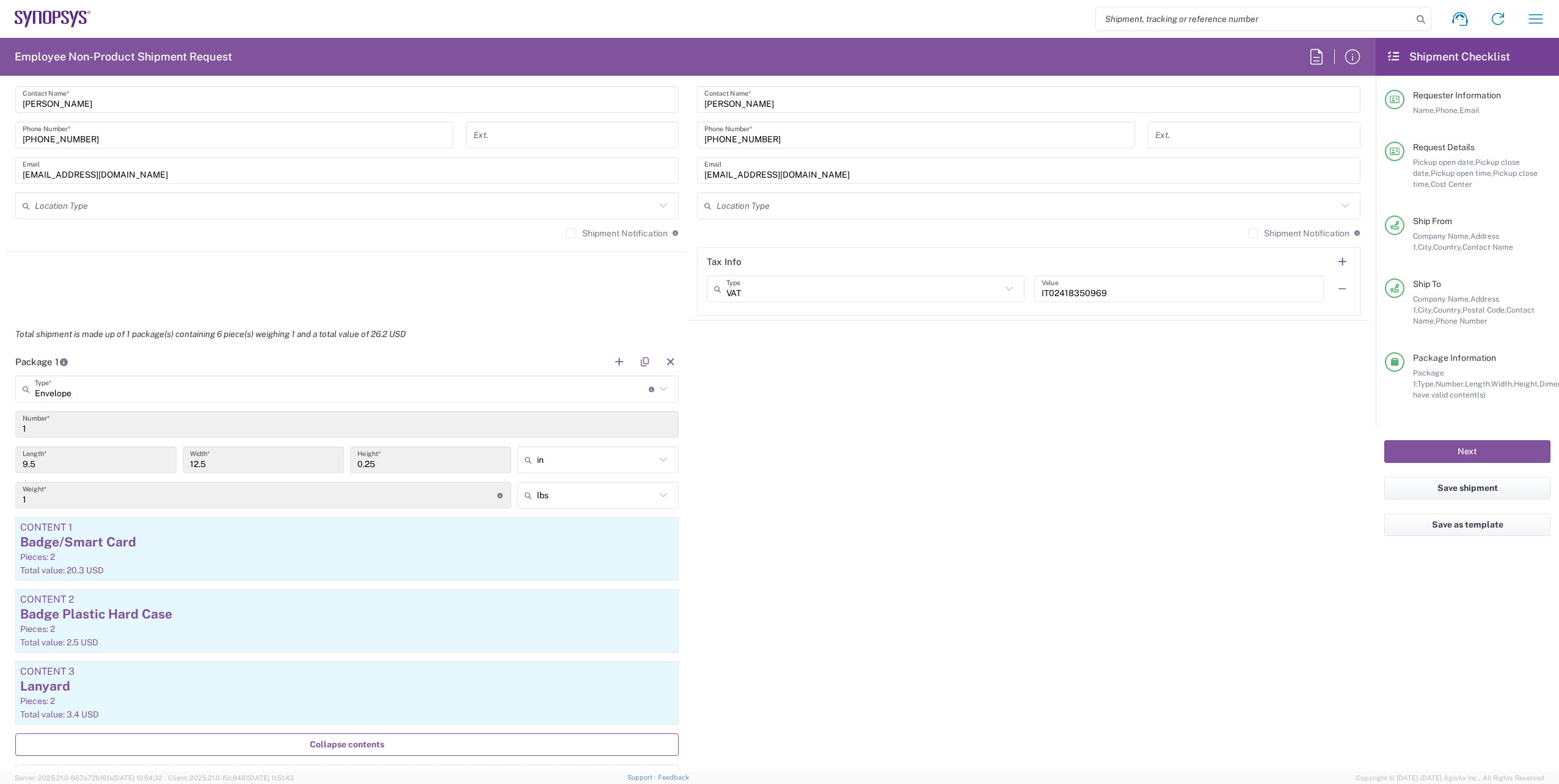
scroll to position [733, 0]
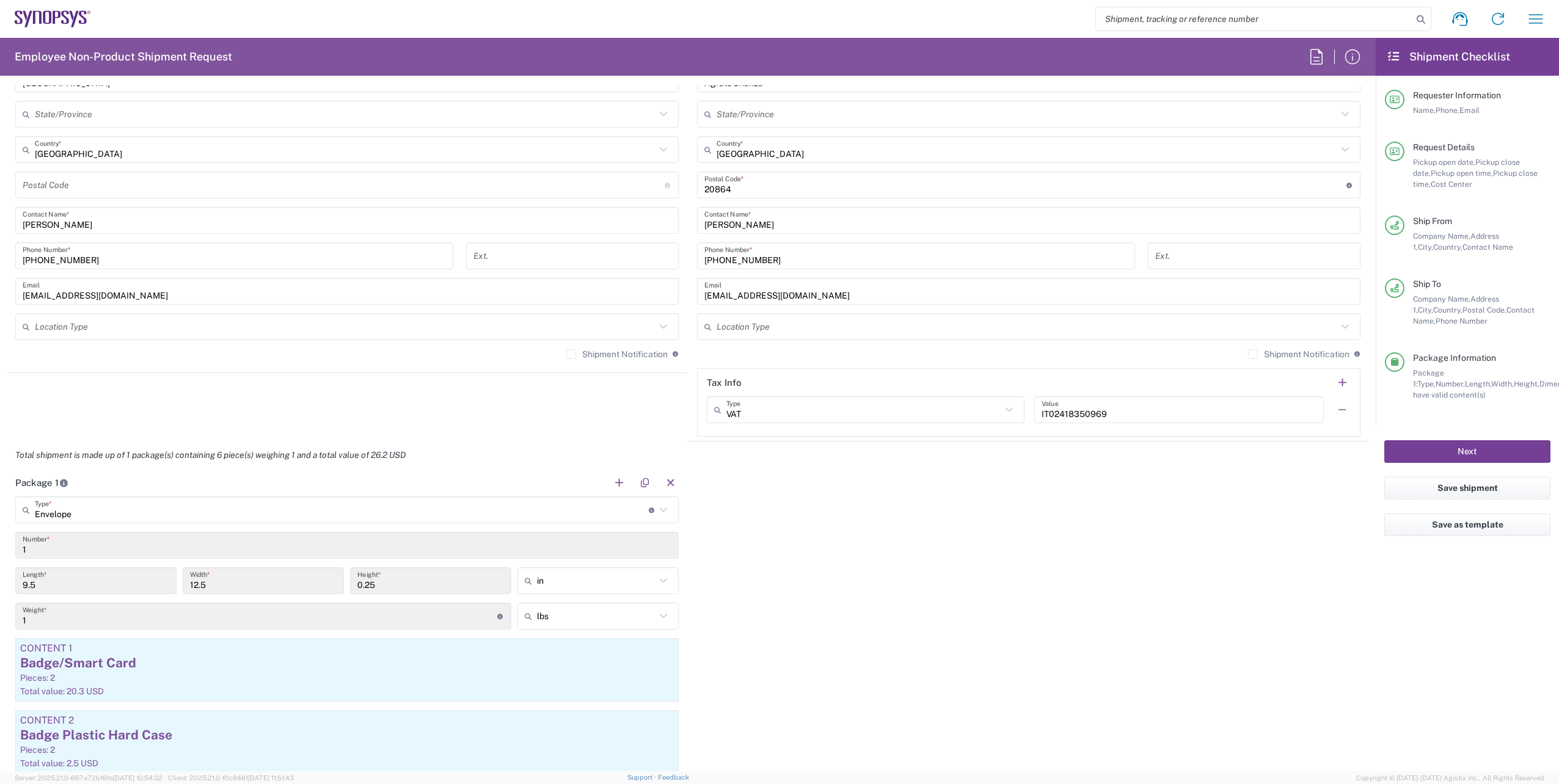
click at [1455, 449] on button "Next" at bounding box center [1467, 451] width 166 height 23
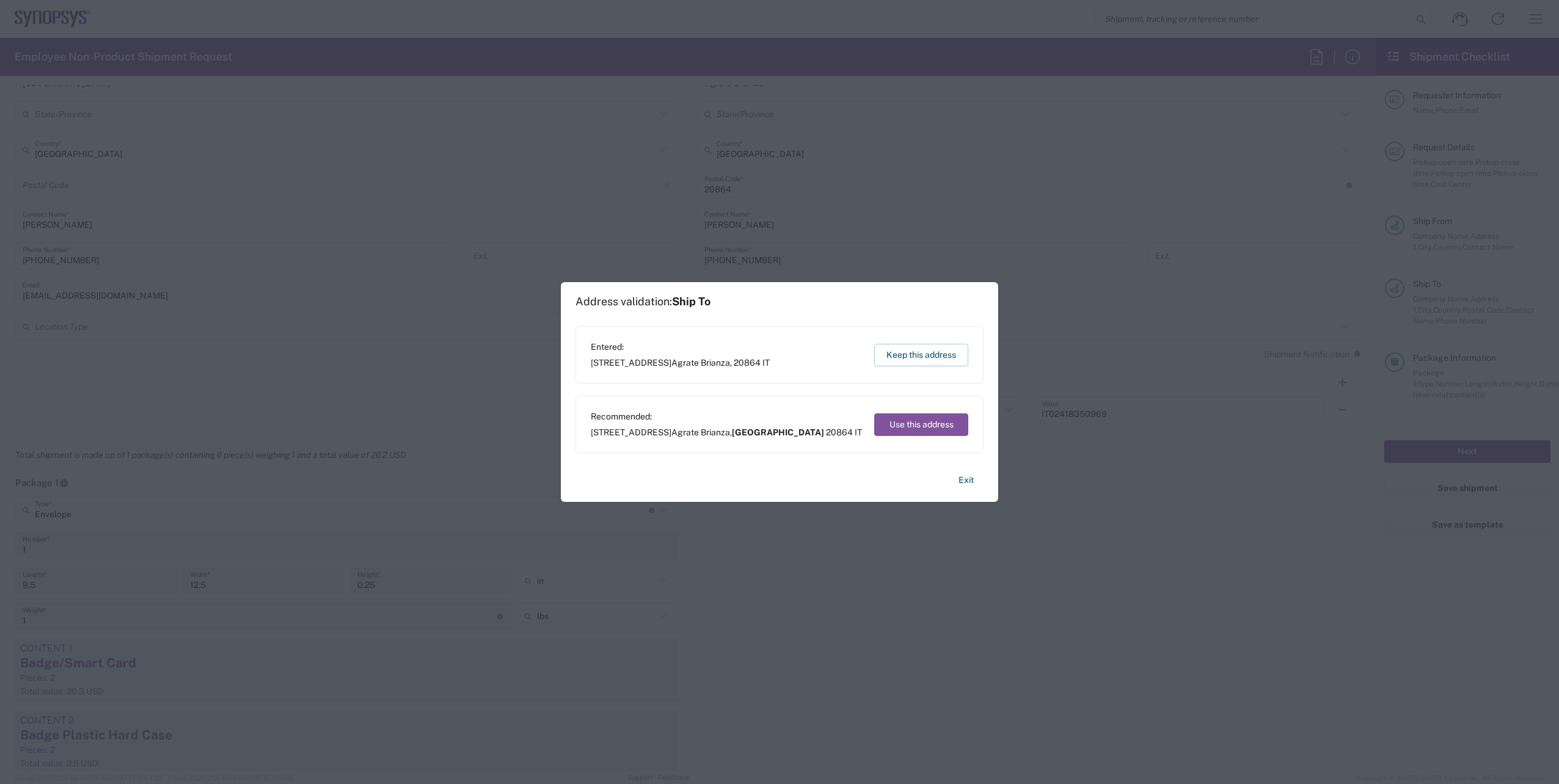
click at [934, 347] on button "Keep this address" at bounding box center [921, 355] width 94 height 23
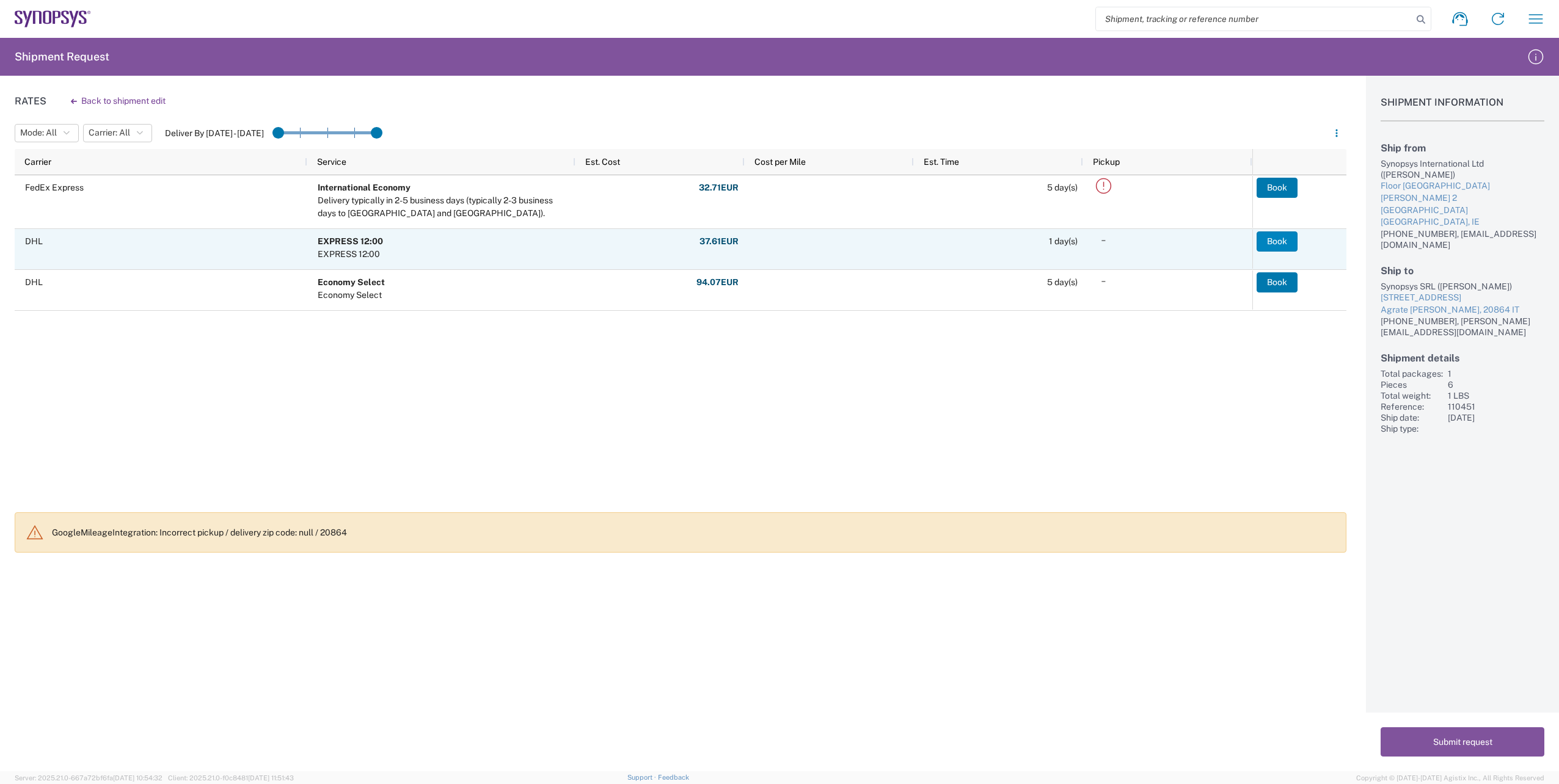
click at [1275, 245] on button "Book" at bounding box center [1277, 241] width 41 height 20
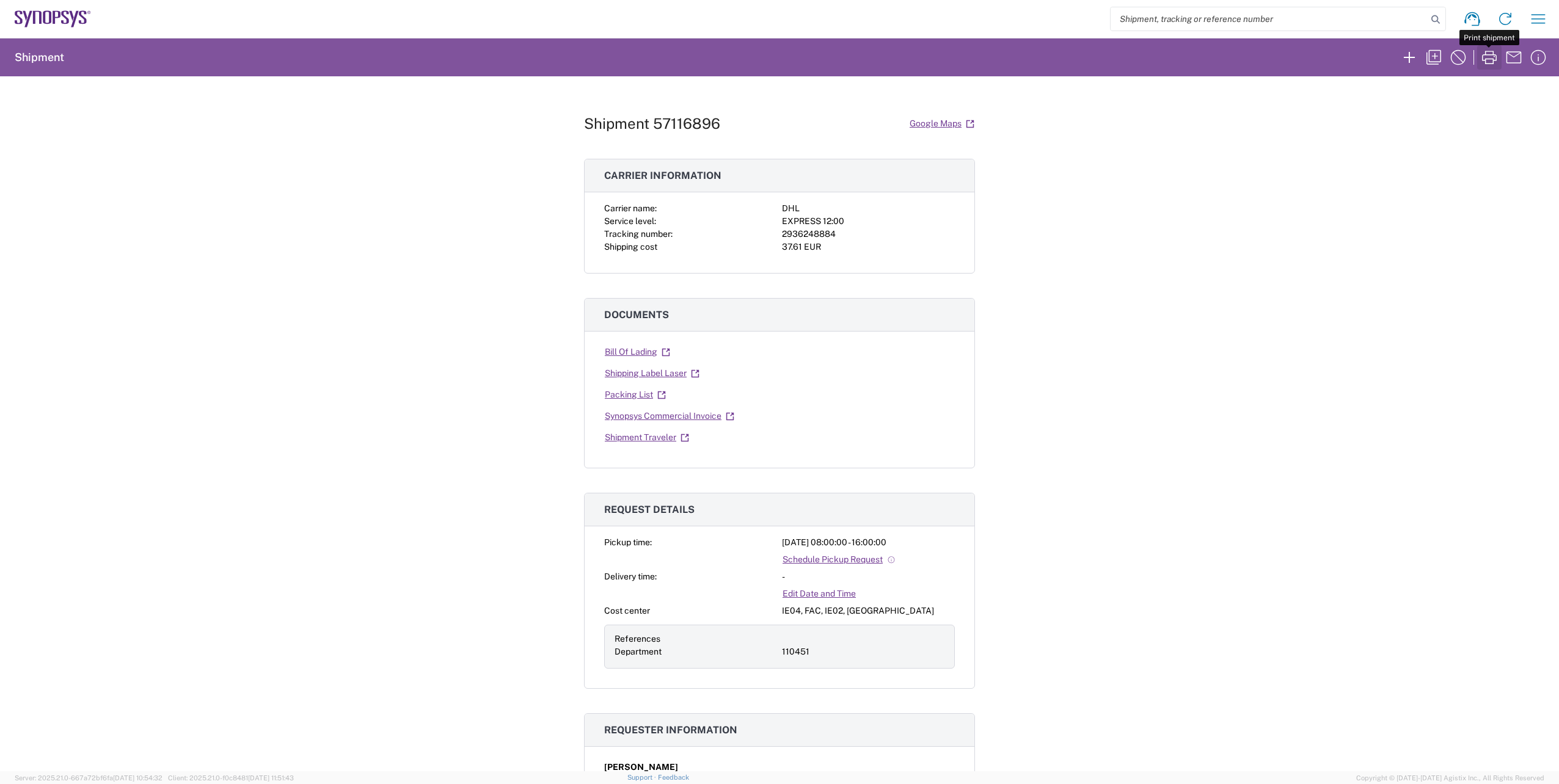
click at [1483, 64] on icon "button" at bounding box center [1489, 57] width 20 height 20
click at [1407, 64] on icon "button" at bounding box center [1409, 57] width 20 height 20
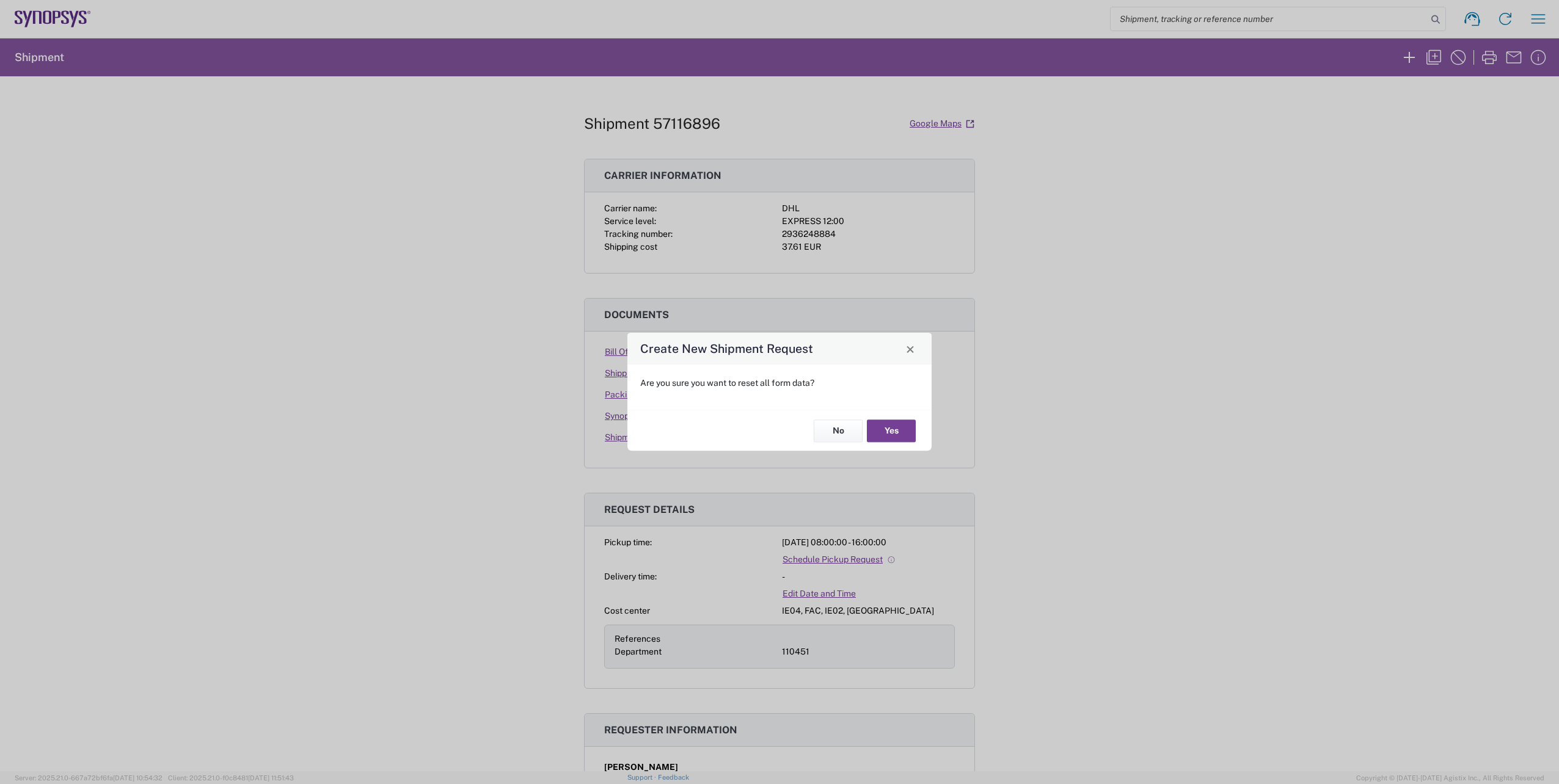
click at [893, 429] on button "Yes" at bounding box center [891, 430] width 49 height 23
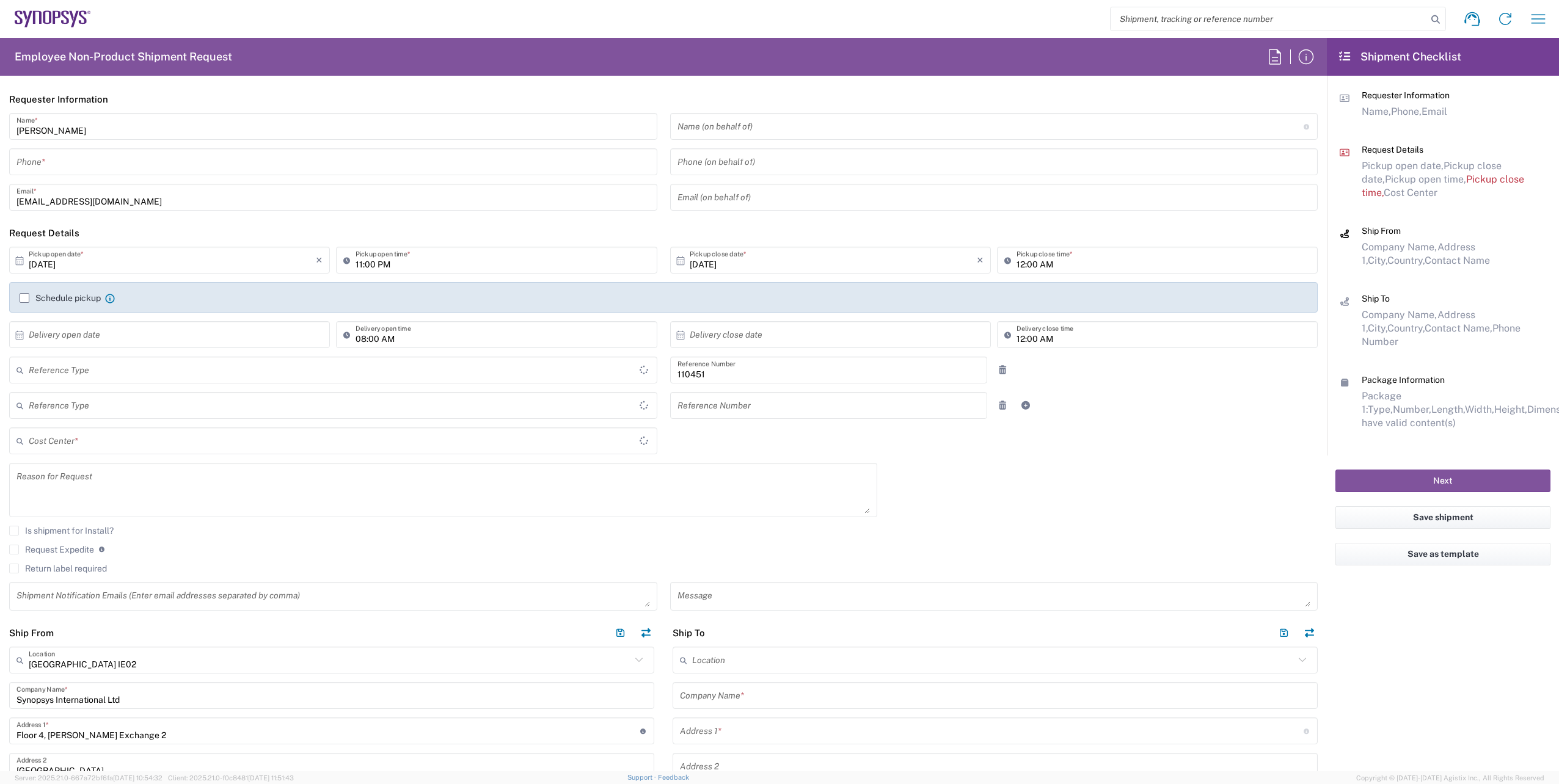
type input "[GEOGRAPHIC_DATA]"
type input "Department"
type input "Delivered at Place"
type input "IE04, FAC, IE02, Dublin 110451"
type input "[GEOGRAPHIC_DATA]"
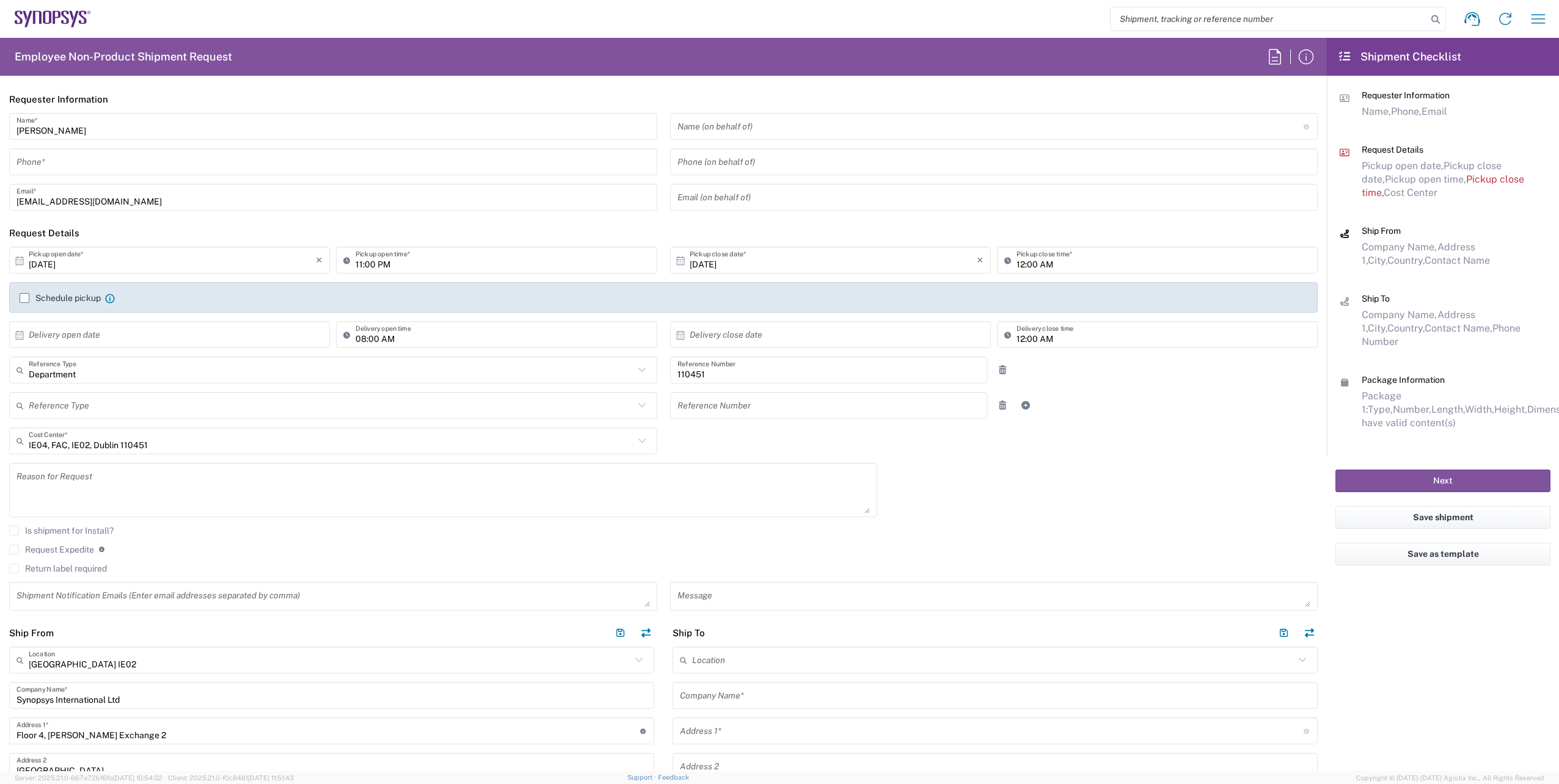
click at [76, 166] on input "tel" at bounding box center [333, 162] width 633 height 21
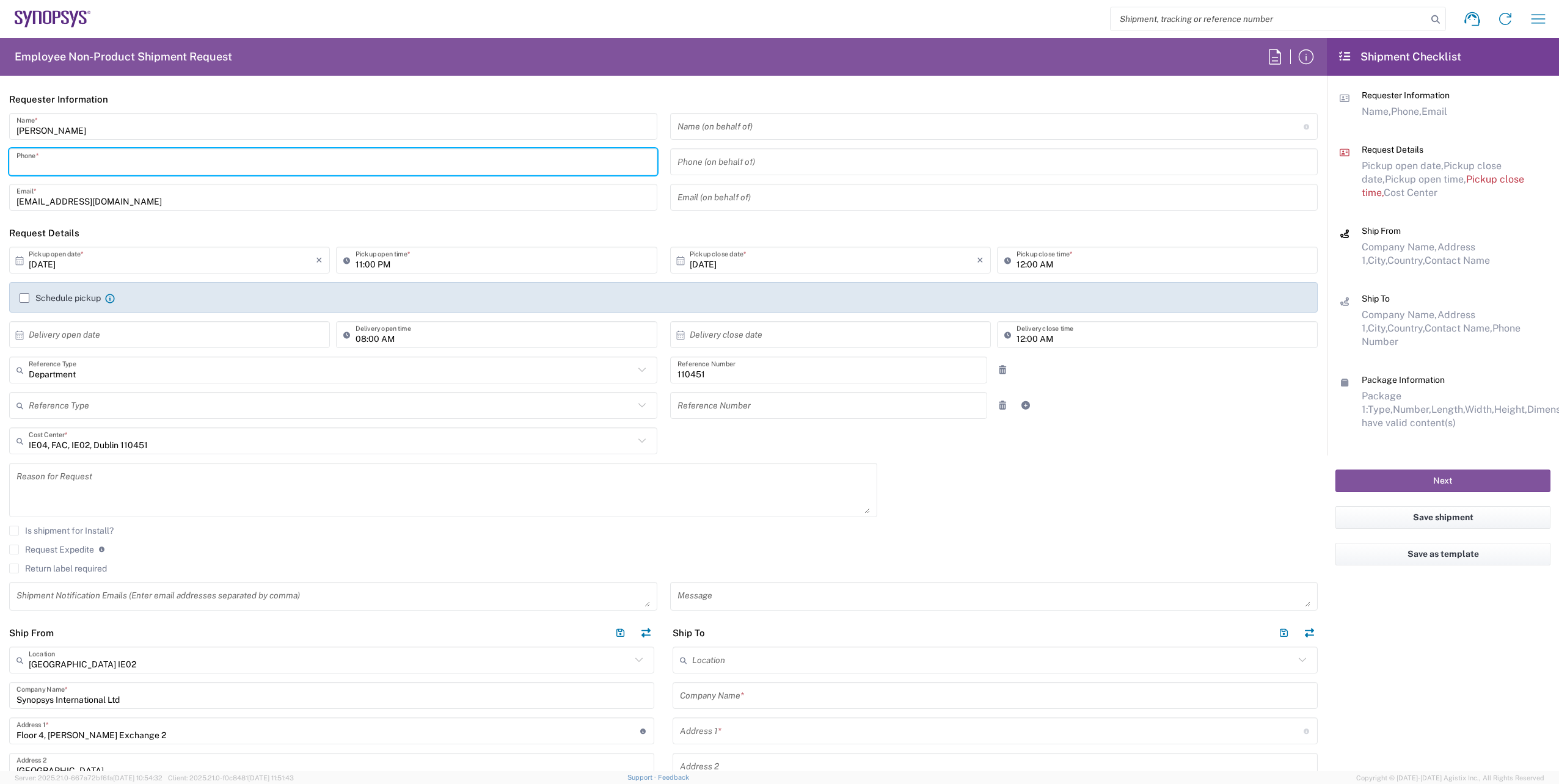
paste input "[PHONE_NUMBER]"
type input "[PHONE_NUMBER]"
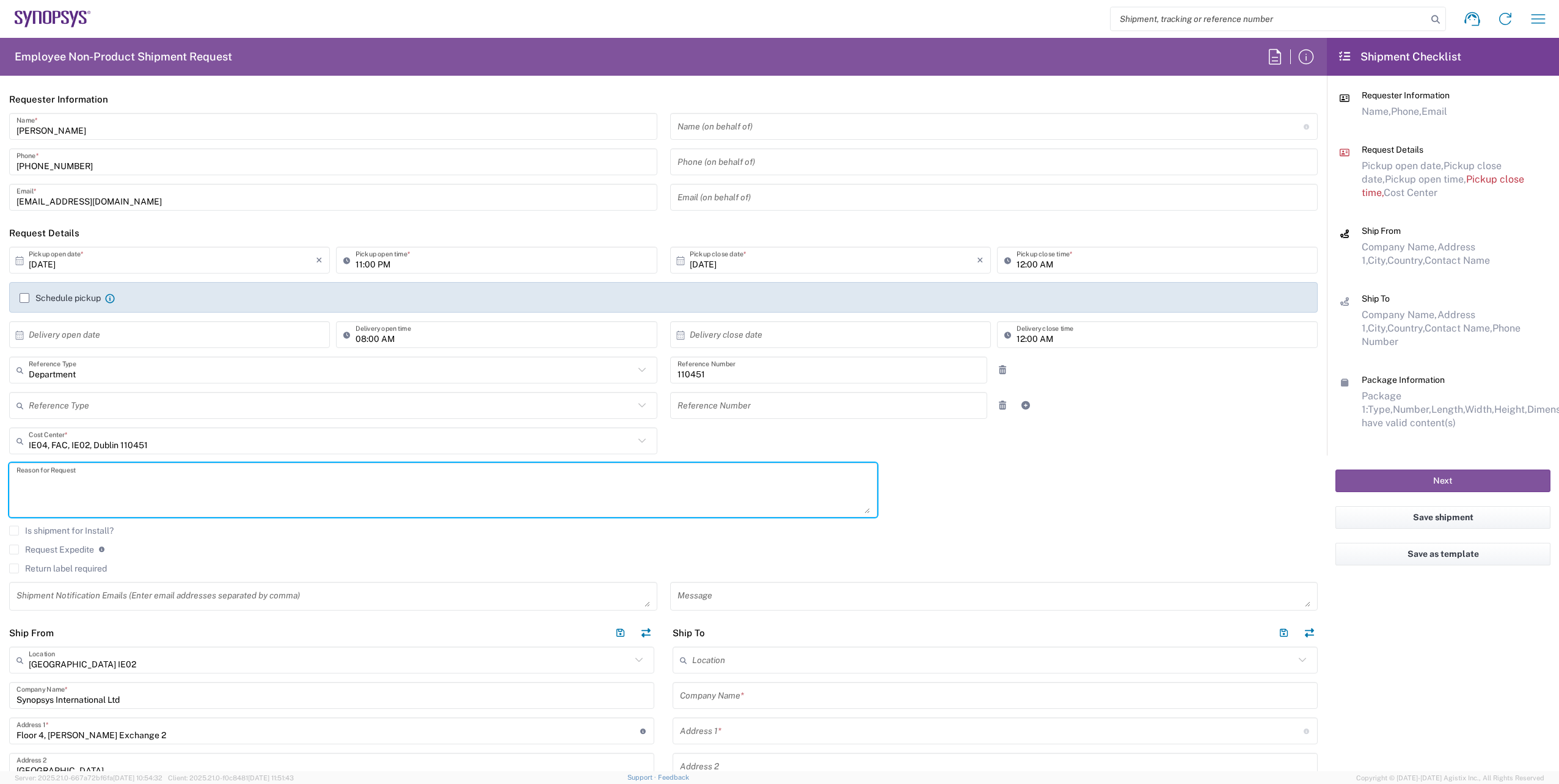
click at [264, 497] on textarea at bounding box center [443, 489] width 853 height 47
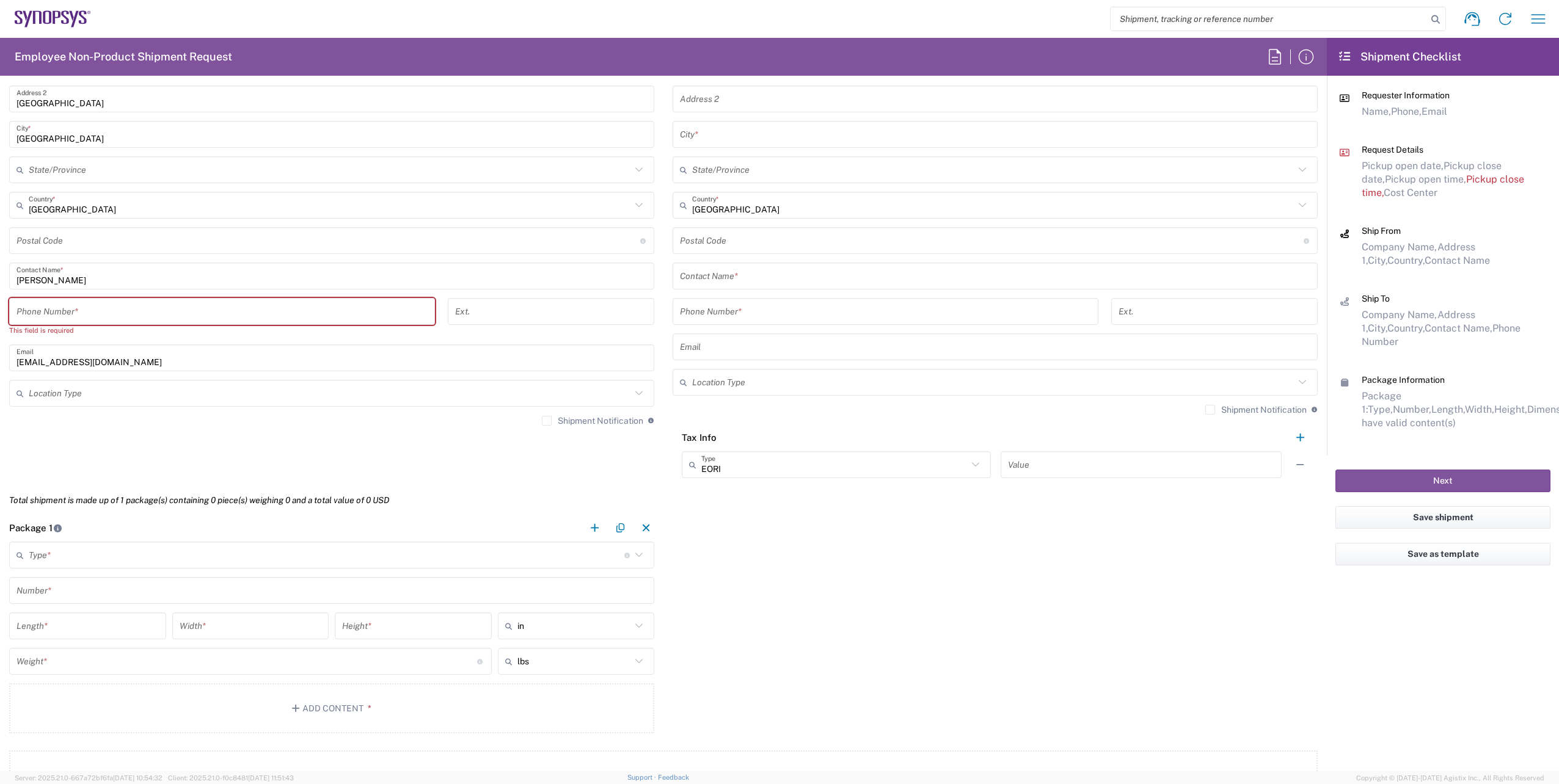
scroll to position [672, 0]
click at [72, 303] on input "tel" at bounding box center [222, 307] width 411 height 21
paste input "[PHONE_NUMBER]"
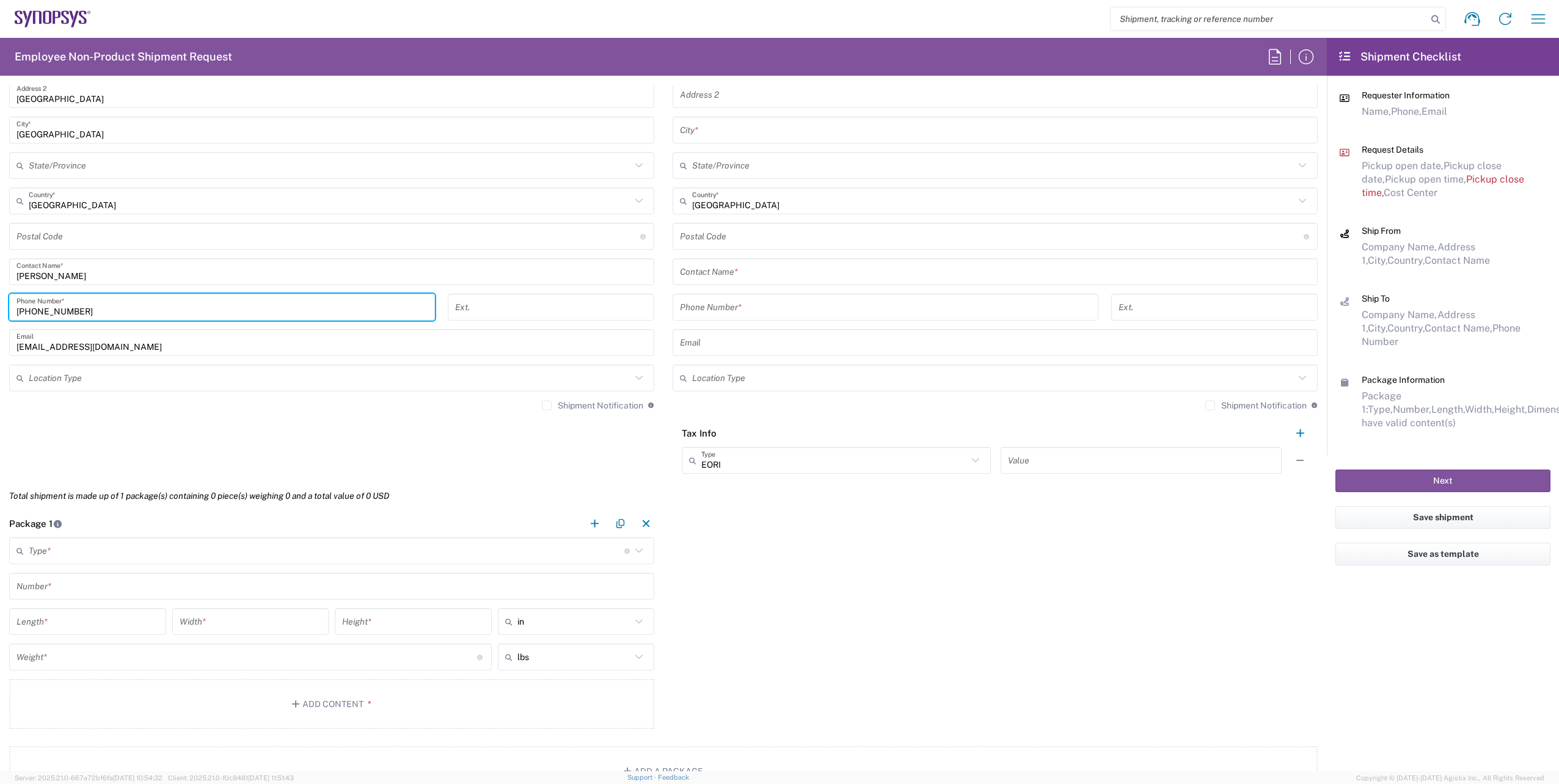
type input "[PHONE_NUMBER]"
click at [138, 423] on agx-shipment-stop-widget "Ship From [GEOGRAPHIC_DATA] IE02 Location [GEOGRAPHIC_DATA] IE02 [GEOGRAPHIC_DA…" at bounding box center [331, 214] width 663 height 535
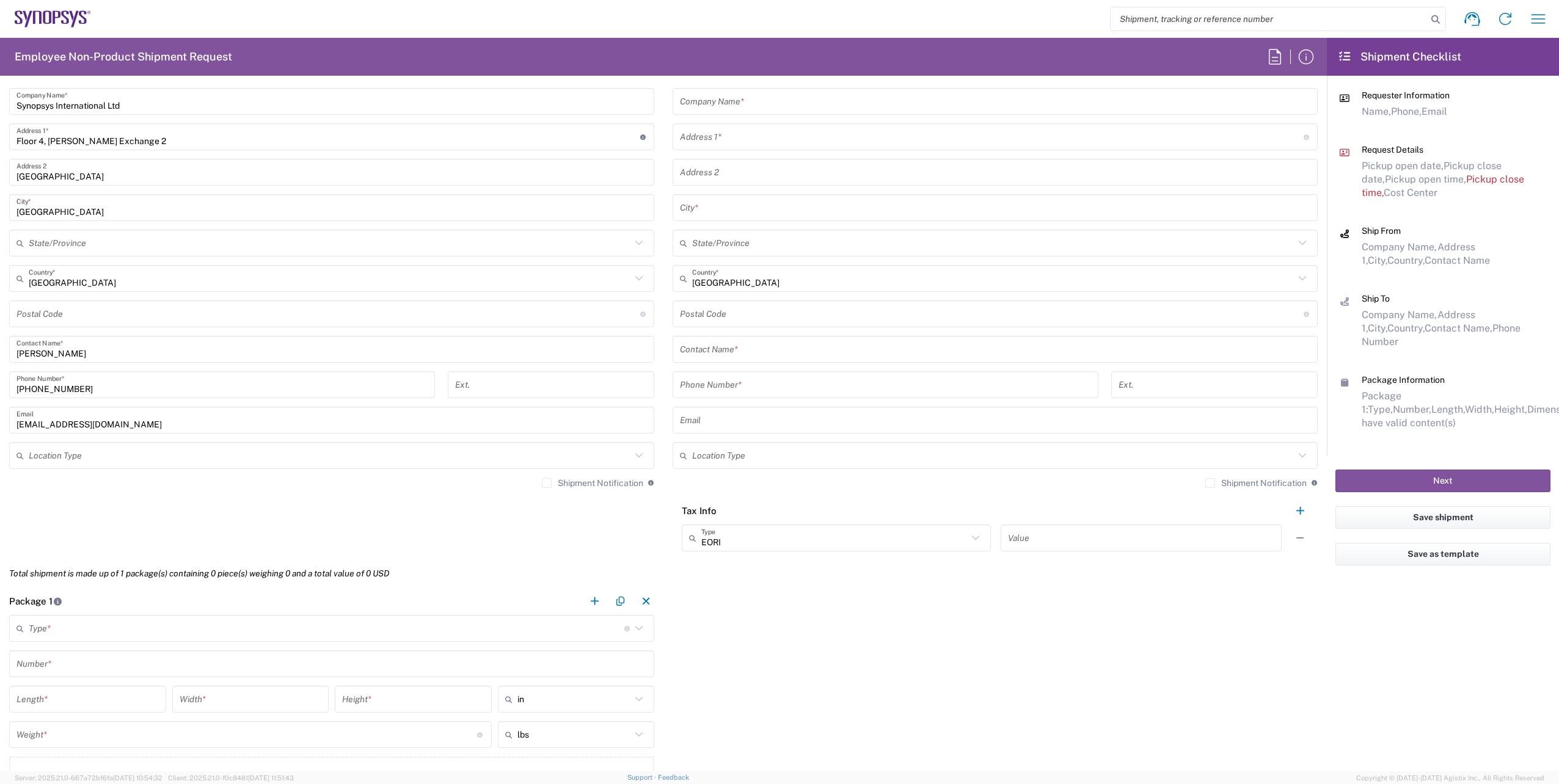
scroll to position [427, 0]
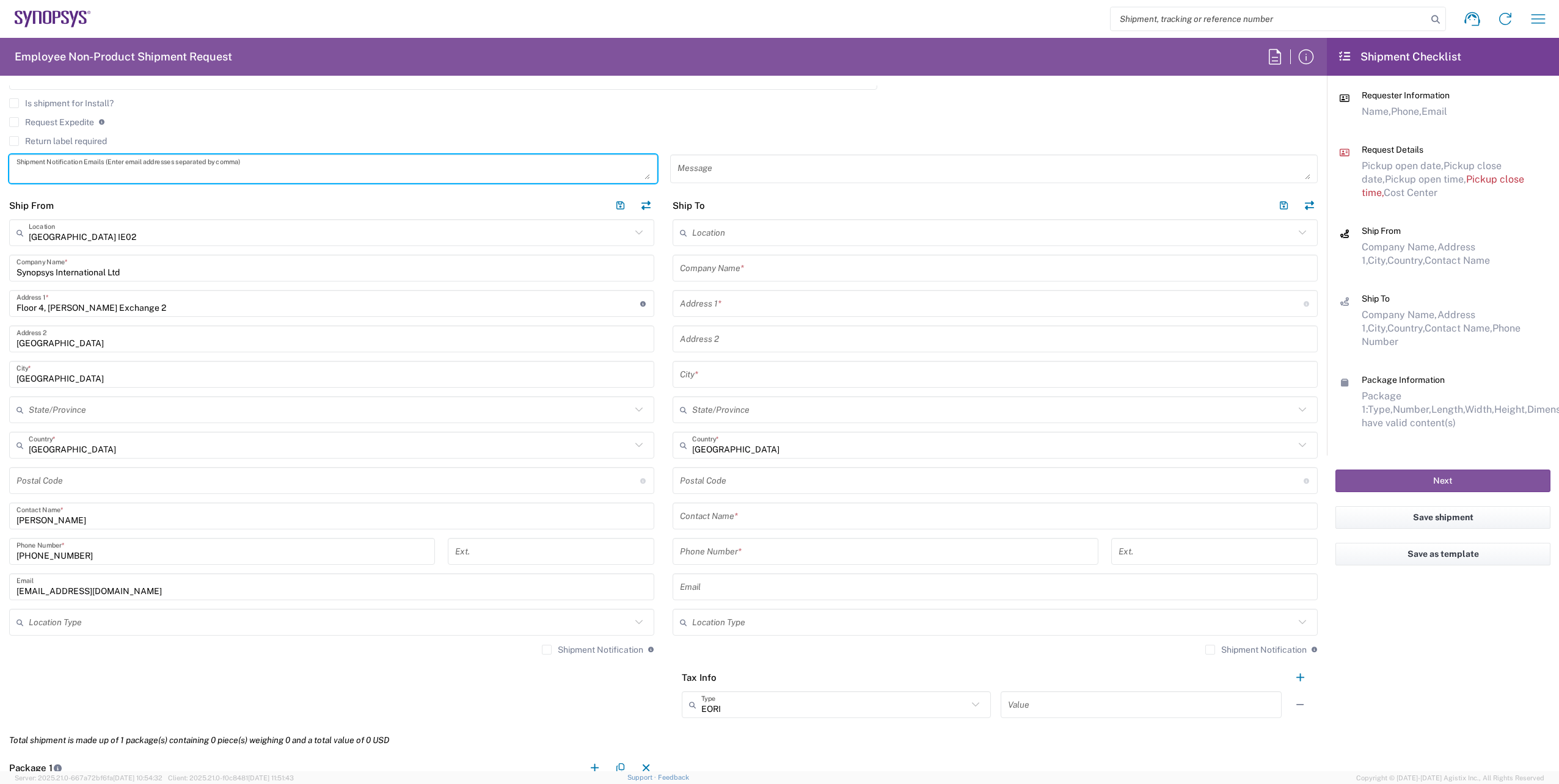
click at [142, 170] on textarea at bounding box center [333, 169] width 633 height 21
paste textarea "[PHONE_NUMBER]"
type textarea "+"
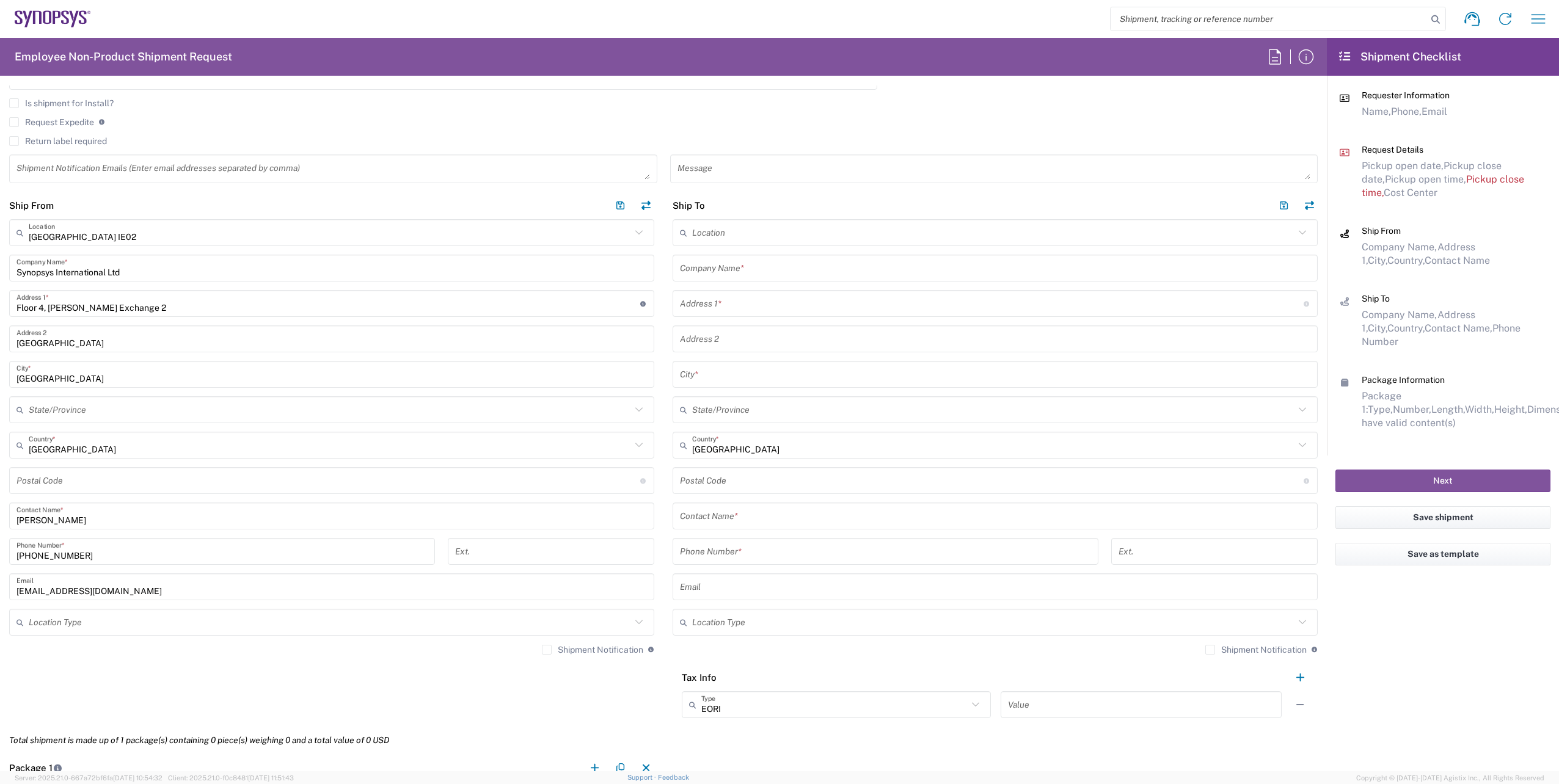
click at [113, 162] on textarea at bounding box center [333, 169] width 633 height 21
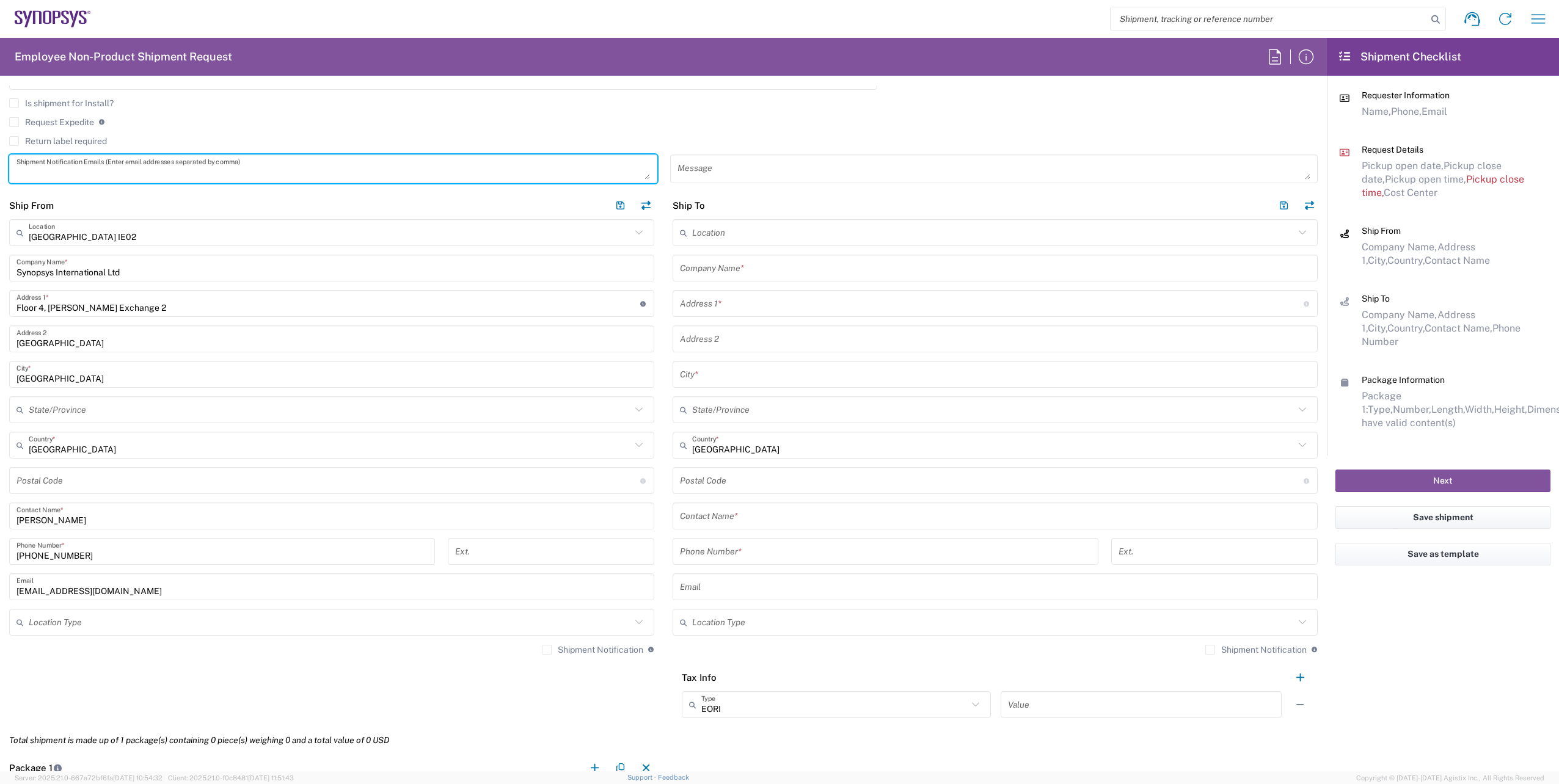
paste textarea "[EMAIL_ADDRESS][DOMAIN_NAME]"
type textarea "[EMAIL_ADDRESS][DOMAIN_NAME]"
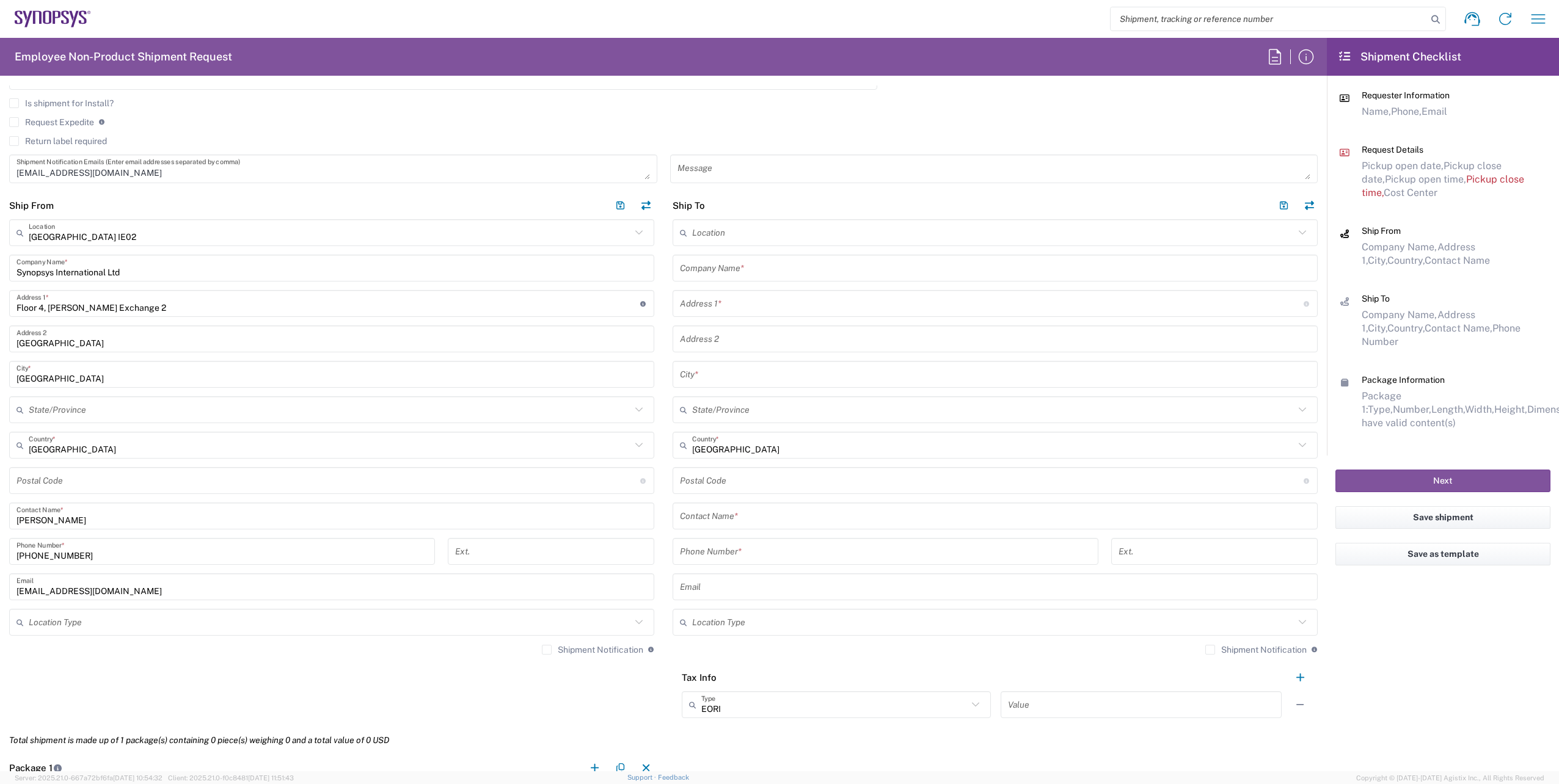
click at [455, 195] on header "Ship From" at bounding box center [331, 205] width 663 height 27
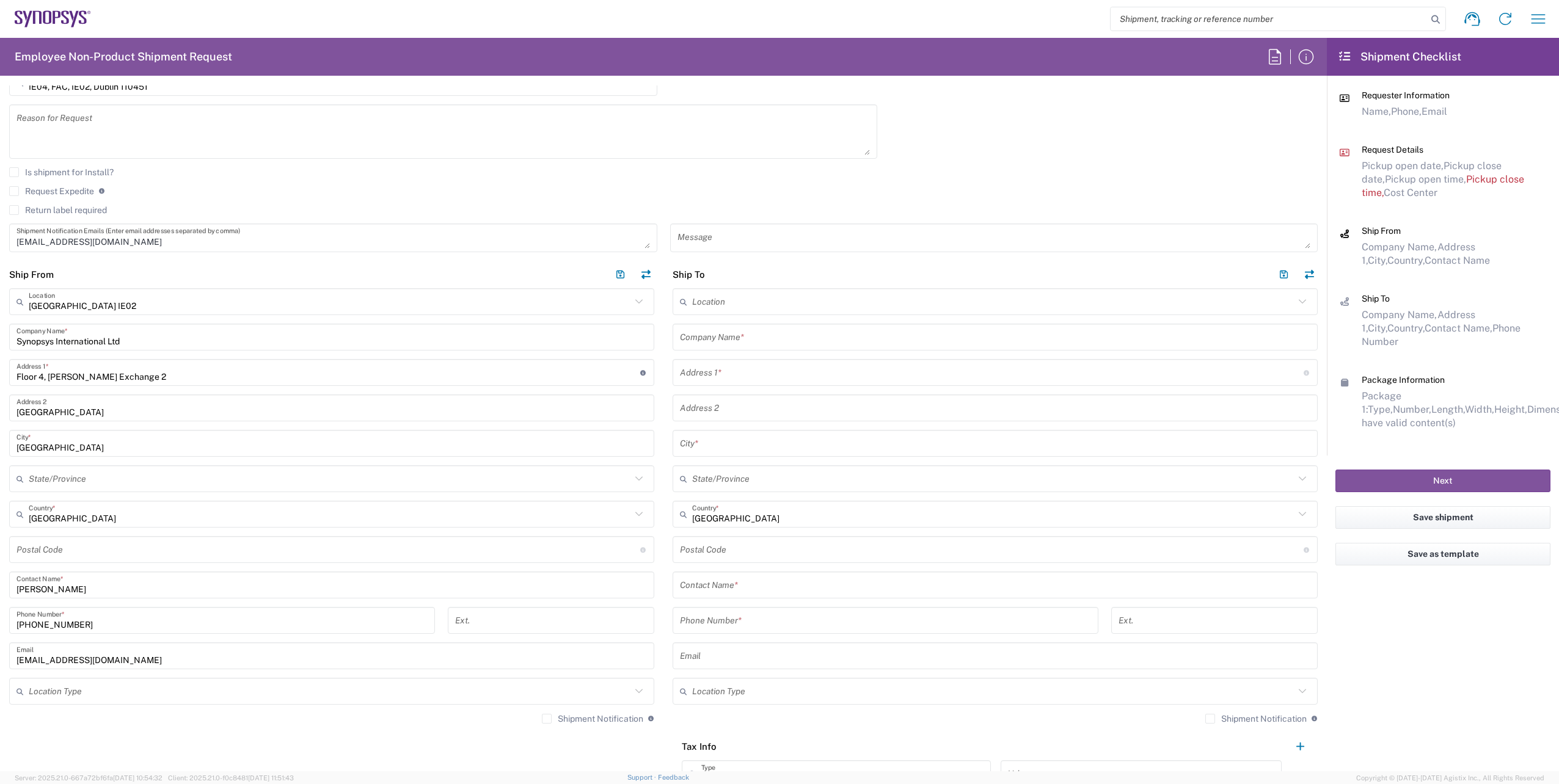
scroll to position [183, 0]
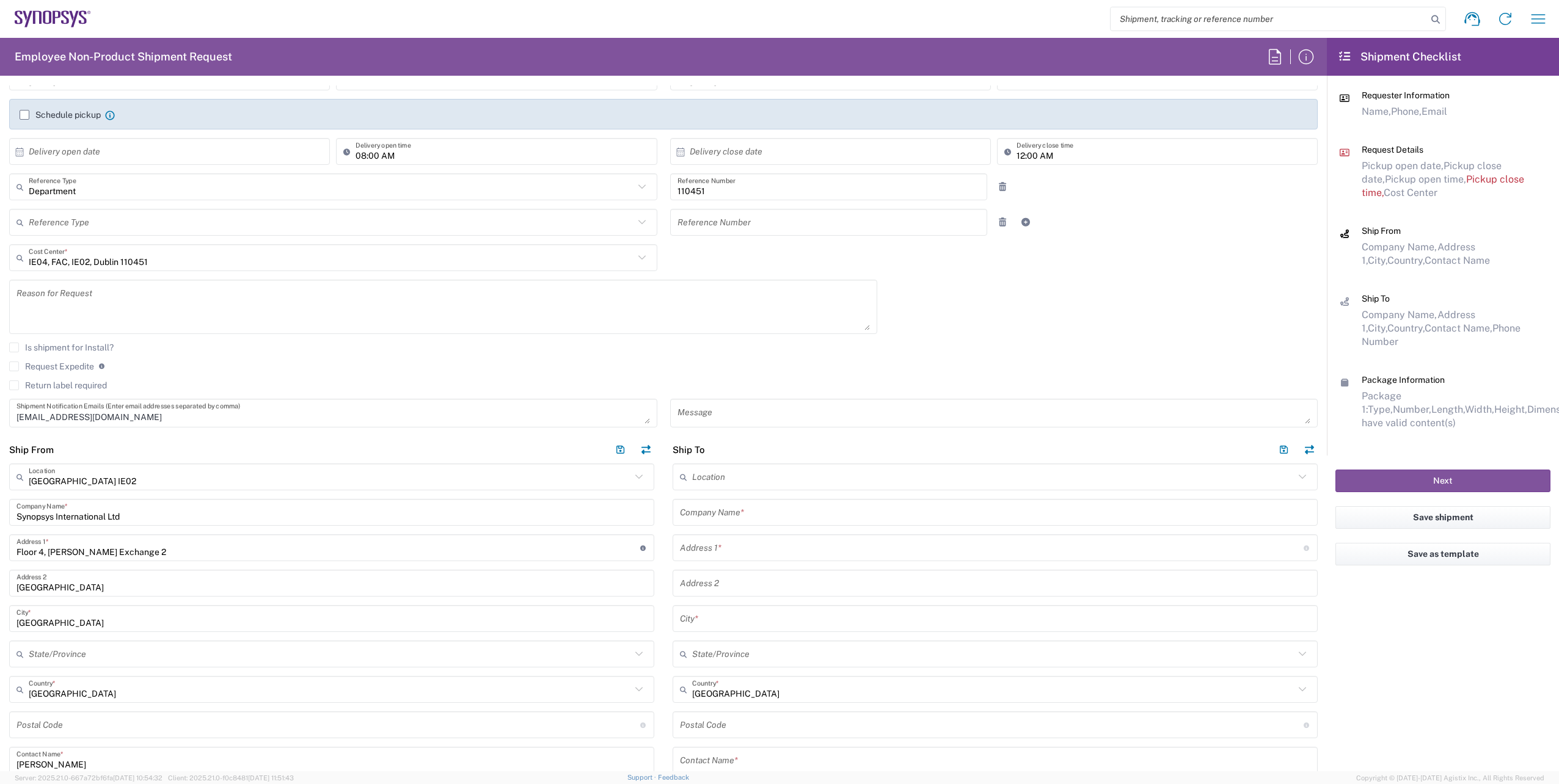
click at [809, 416] on textarea at bounding box center [994, 412] width 633 height 21
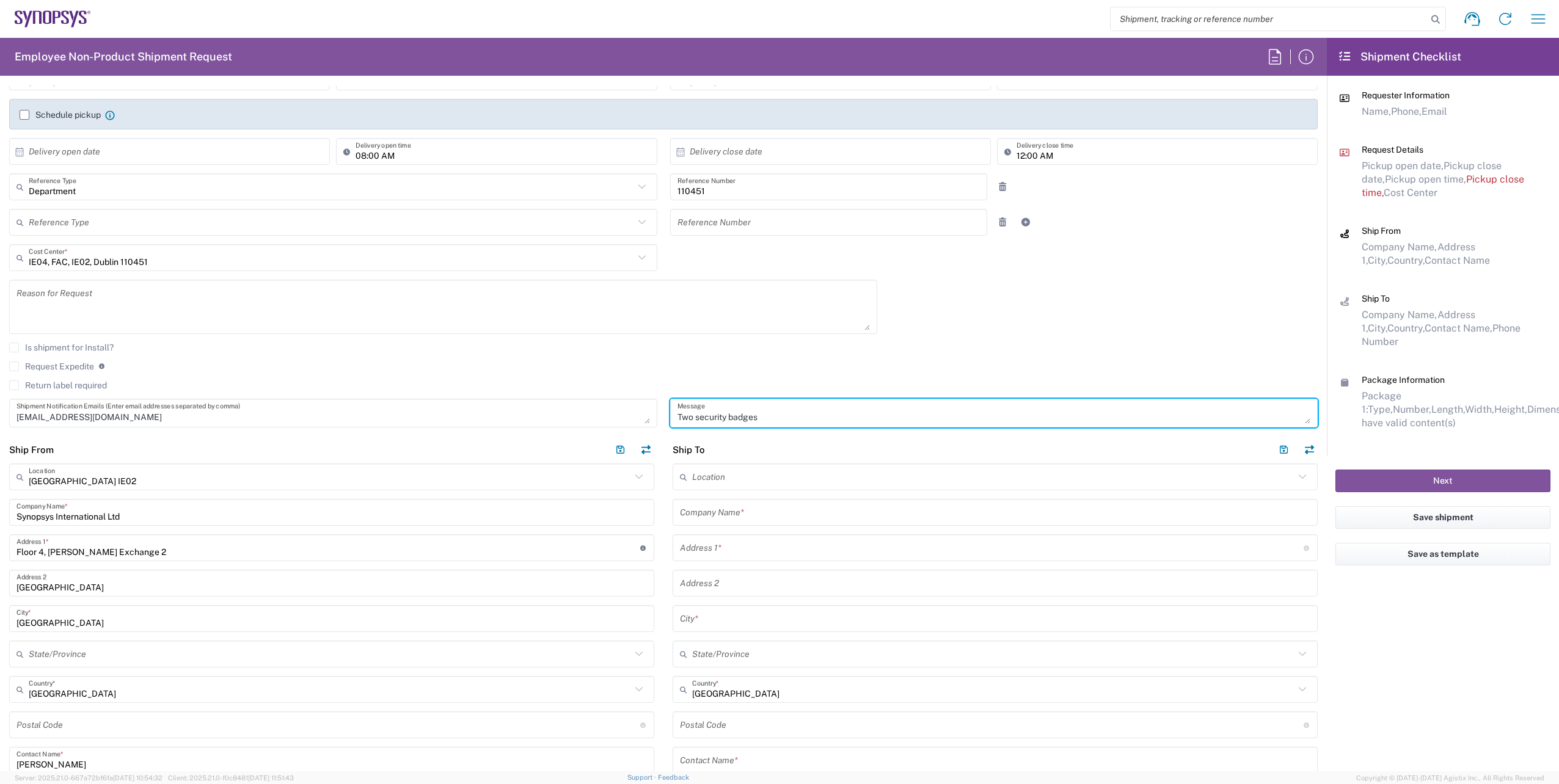
type textarea "Two security badges"
click at [957, 351] on agx-checkbox-control "Is shipment for Install?" at bounding box center [663, 348] width 1308 height 10
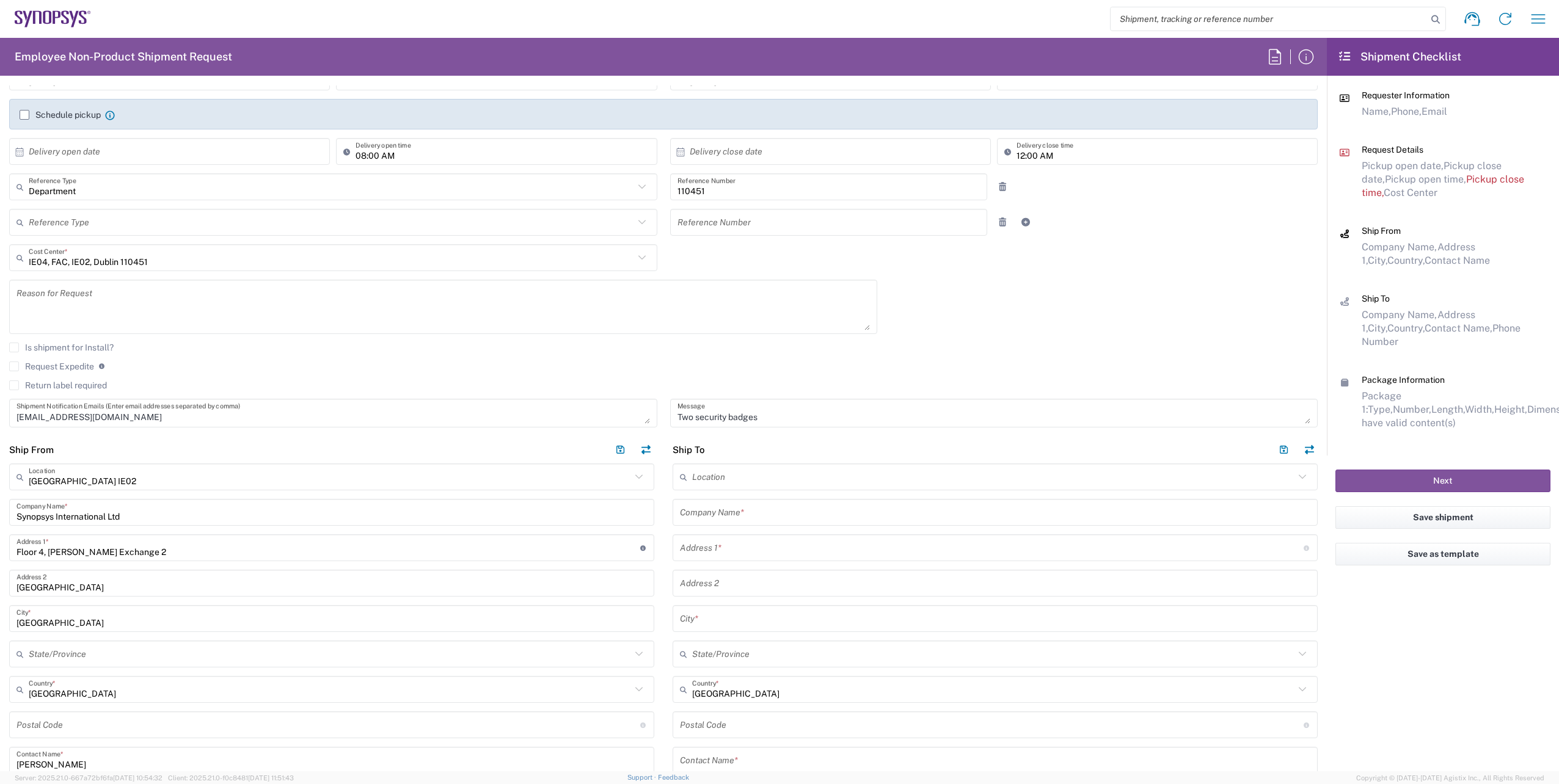
scroll to position [0, 0]
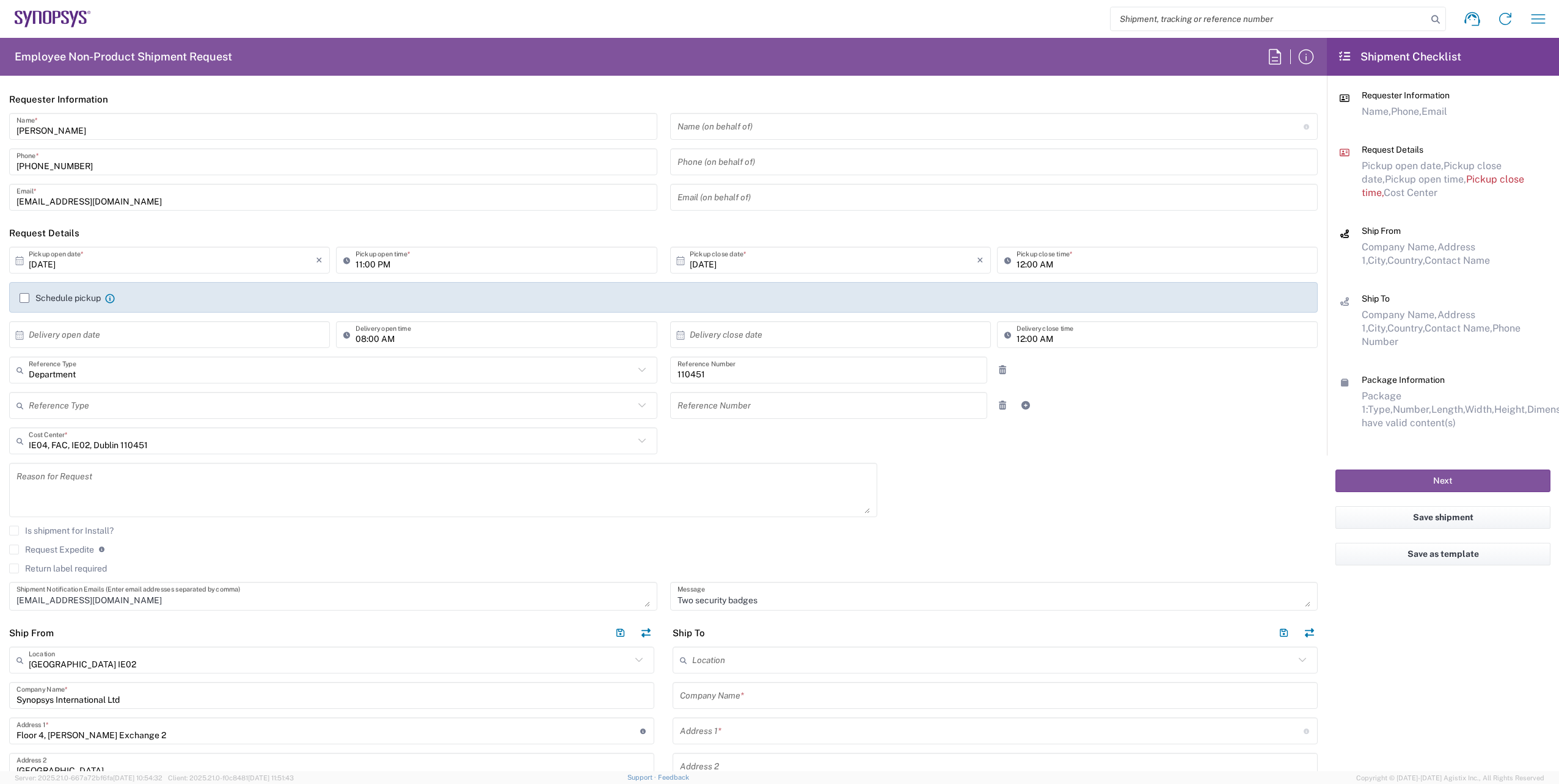
click at [23, 262] on icon at bounding box center [20, 261] width 11 height 11
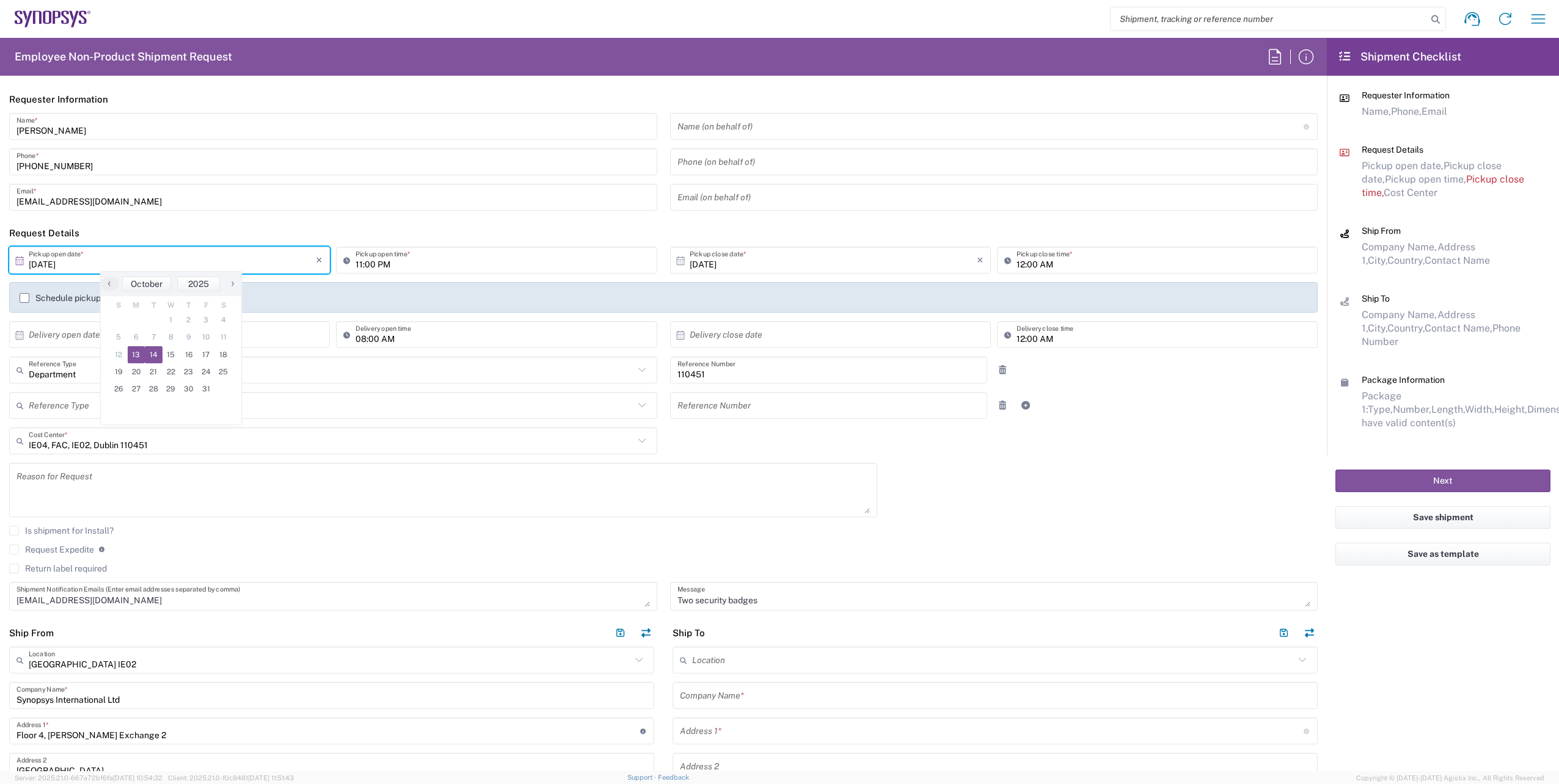
click at [157, 355] on span "14" at bounding box center [153, 355] width 18 height 17
type input "[DATE]"
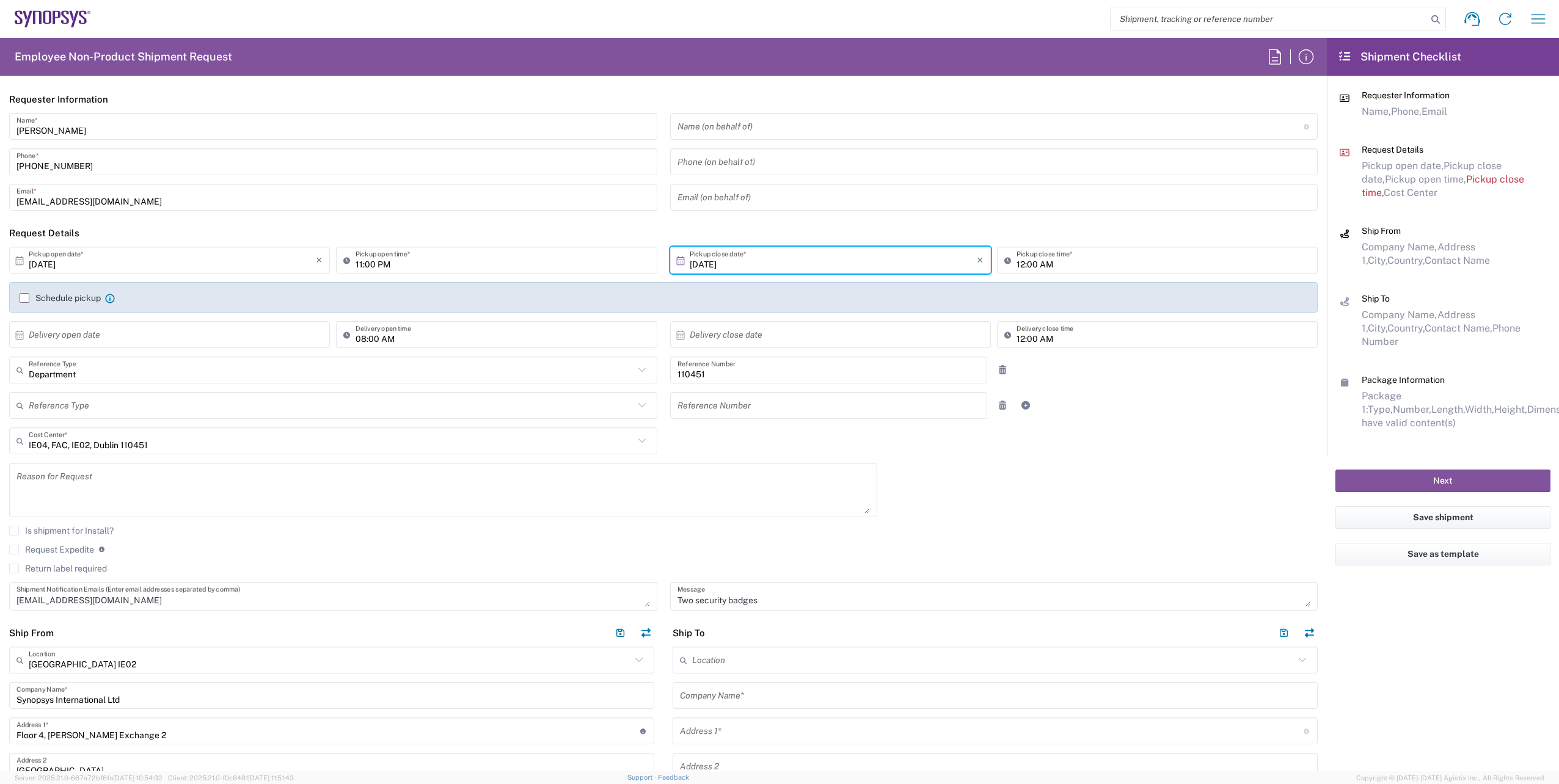
click at [677, 260] on icon at bounding box center [680, 260] width 8 height 9
click at [809, 356] on span "14" at bounding box center [809, 355] width 18 height 17
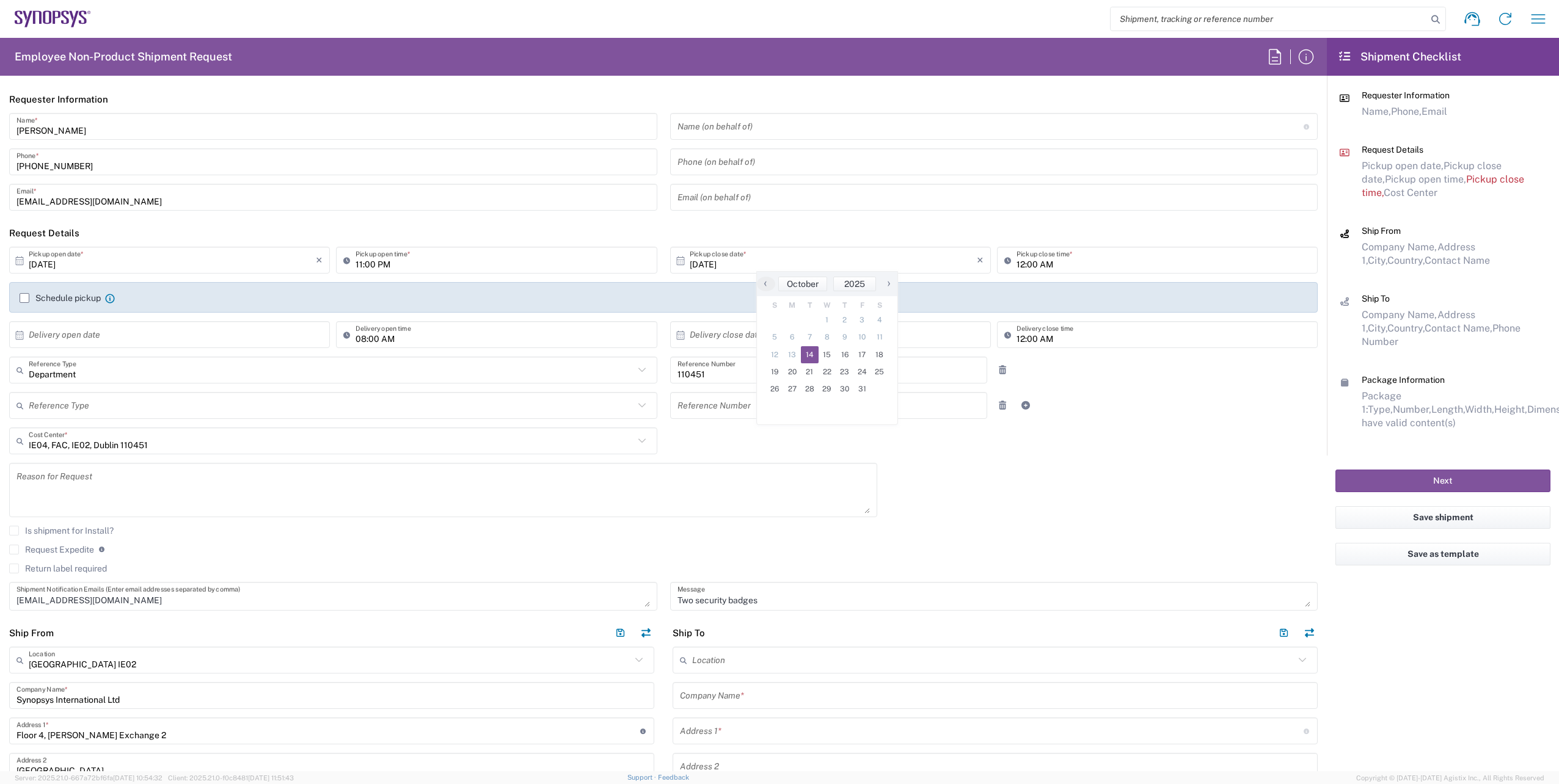
click at [807, 351] on span "14" at bounding box center [809, 355] width 18 height 17
click at [1093, 220] on header "Request Details" at bounding box center [663, 233] width 1327 height 27
click at [359, 265] on input "11:00 PM" at bounding box center [503, 260] width 294 height 21
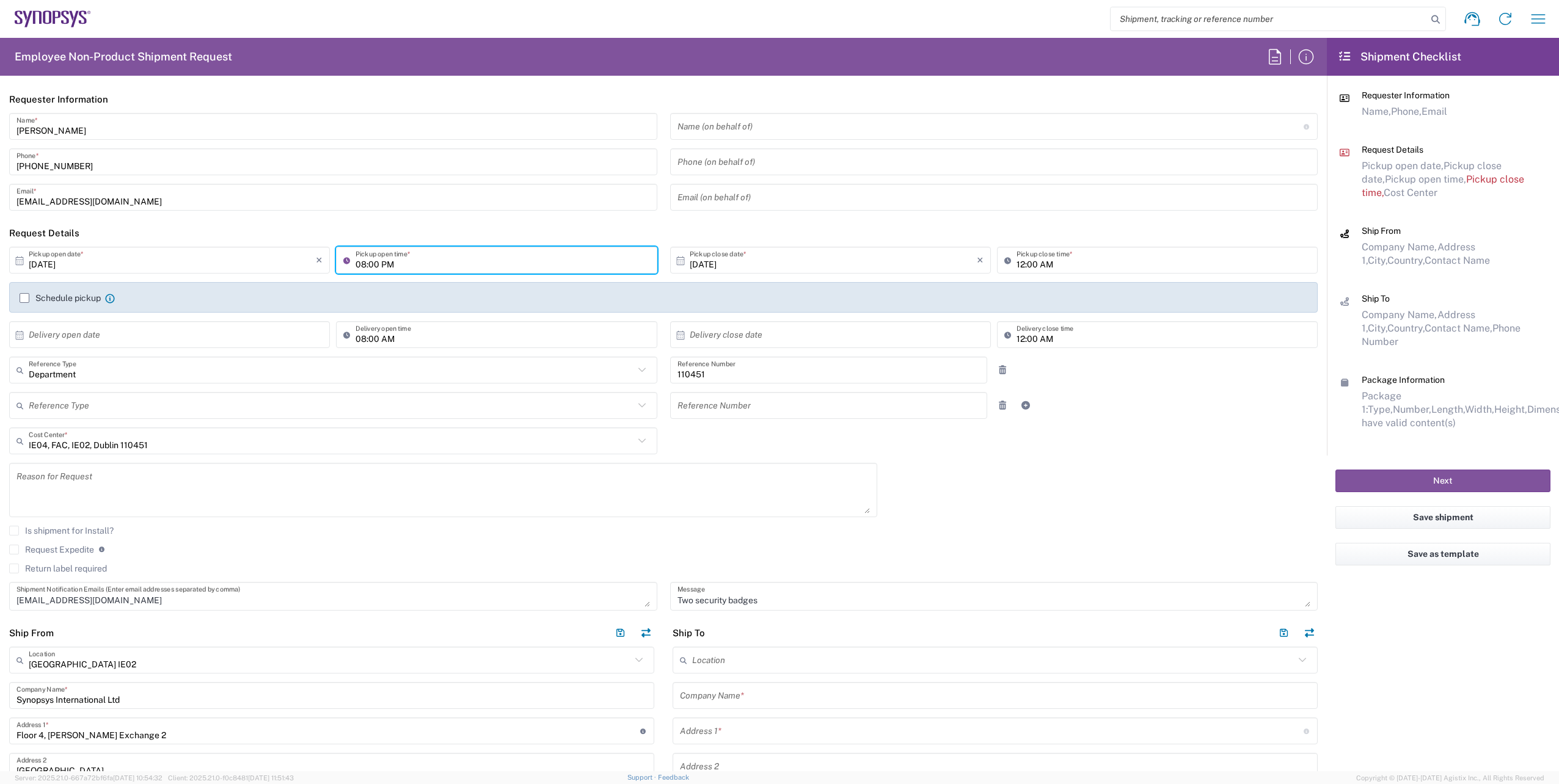
click at [393, 265] on input "08:00 PM" at bounding box center [503, 260] width 294 height 21
type input "08:00 AM"
click at [1017, 269] on input "12:00 AM" at bounding box center [1163, 260] width 294 height 21
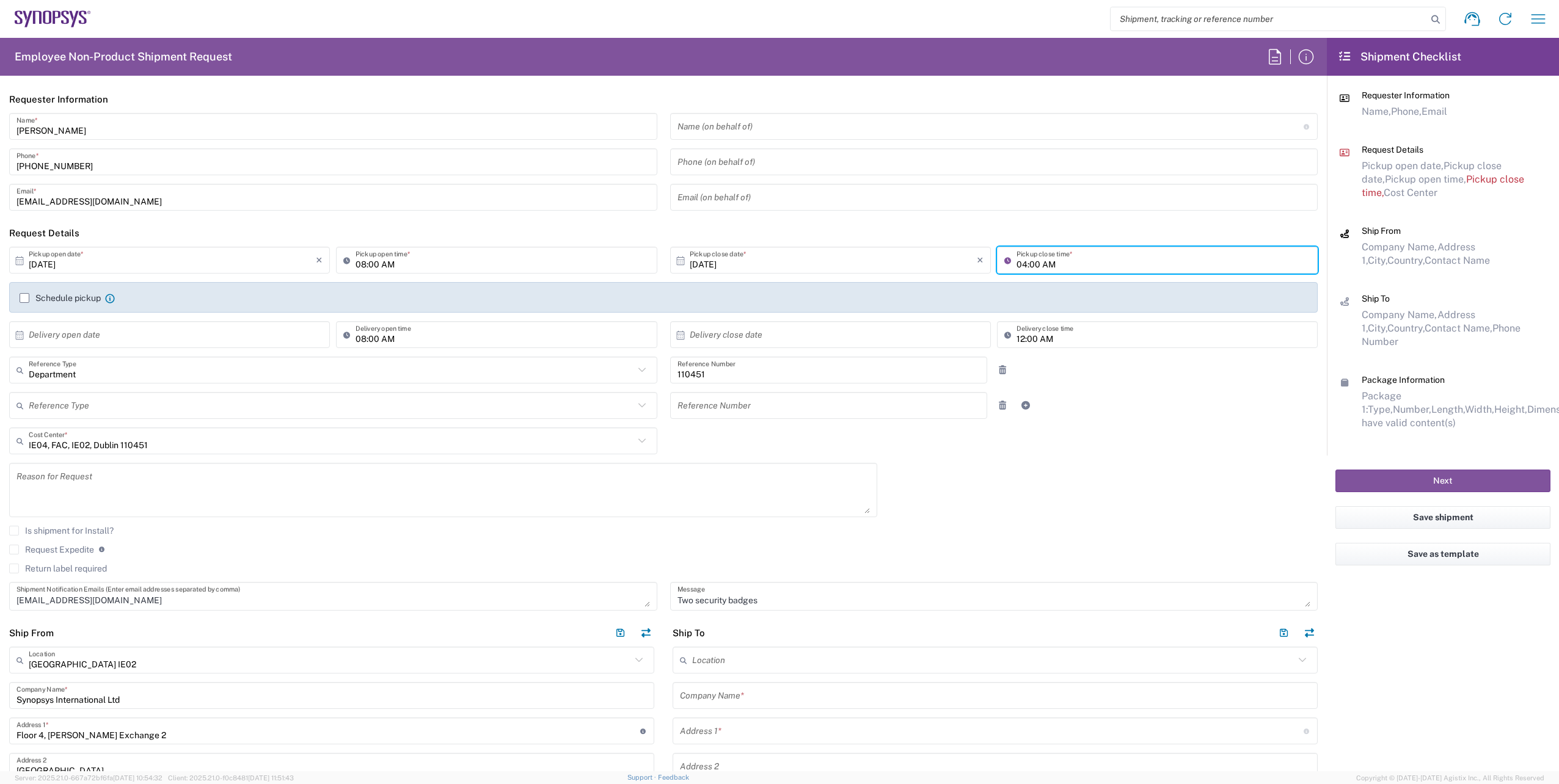
click at [1050, 265] on input "04:00 AM" at bounding box center [1163, 260] width 294 height 21
type input "04:00 PM"
click at [1096, 422] on div "Reference Type Customer Ref Department Invoice Number Purchase Order RMA Refere…" at bounding box center [663, 409] width 1321 height 35
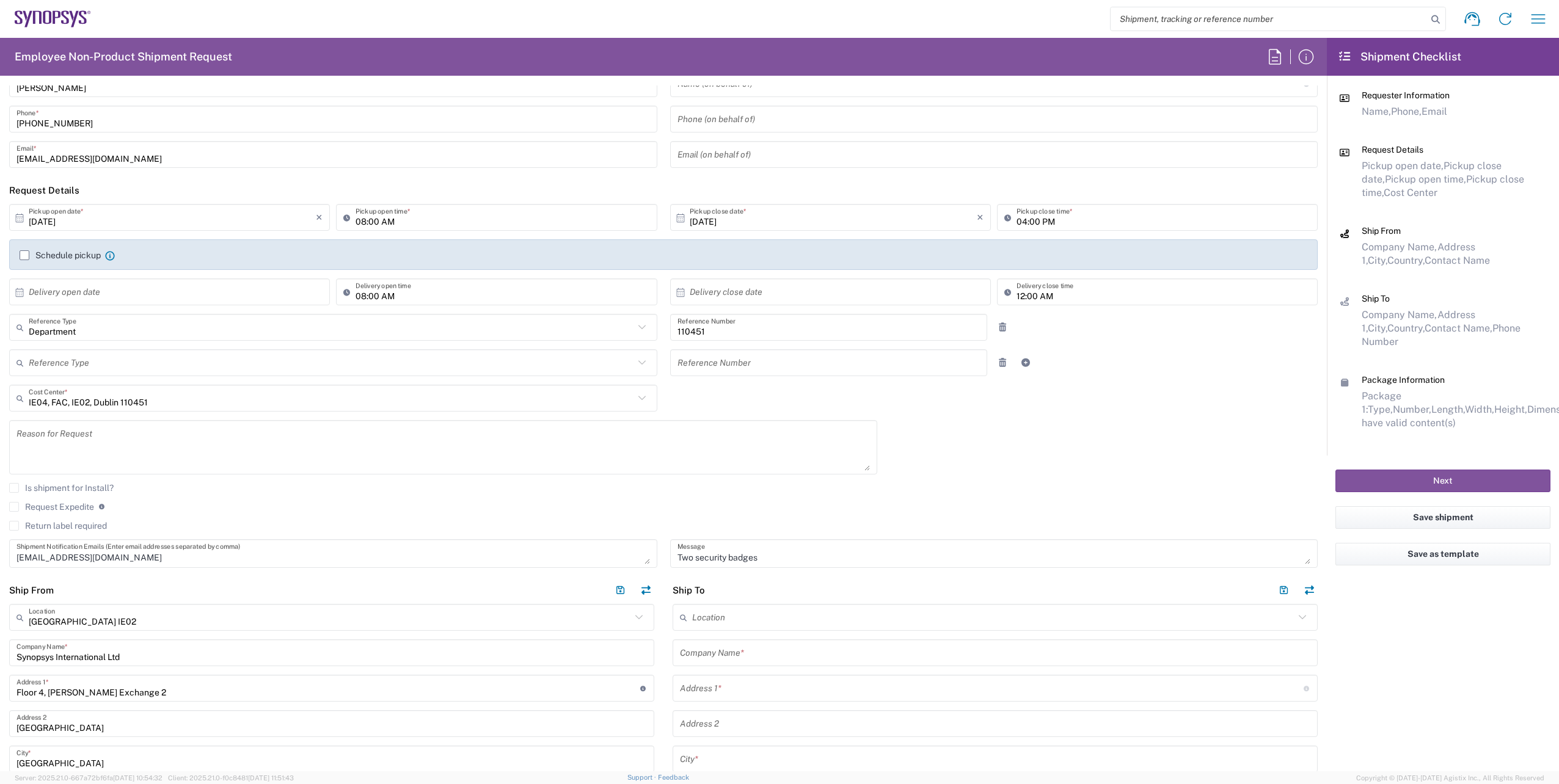
scroll to position [244, 0]
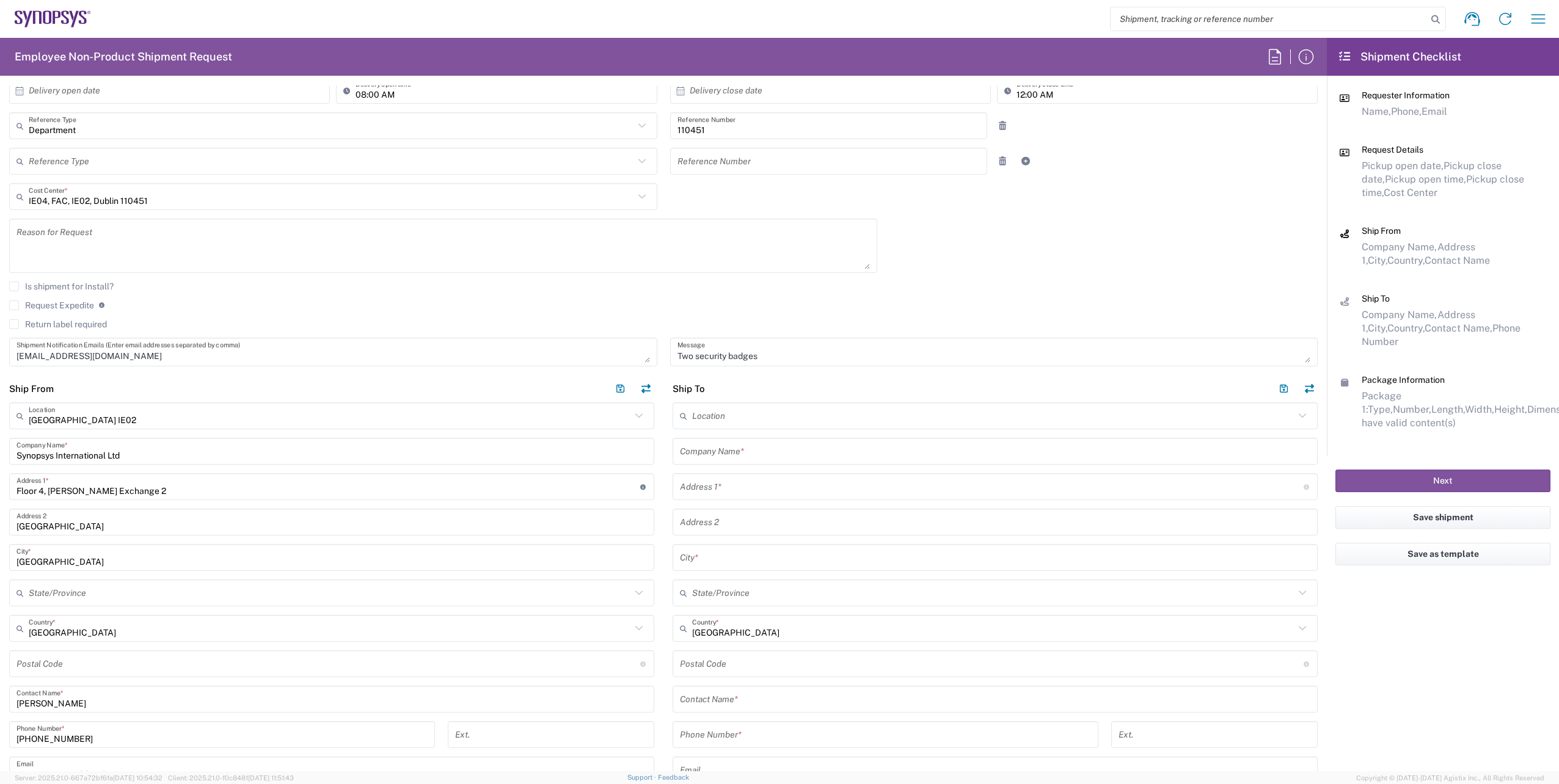
click at [899, 411] on input "text" at bounding box center [993, 416] width 602 height 21
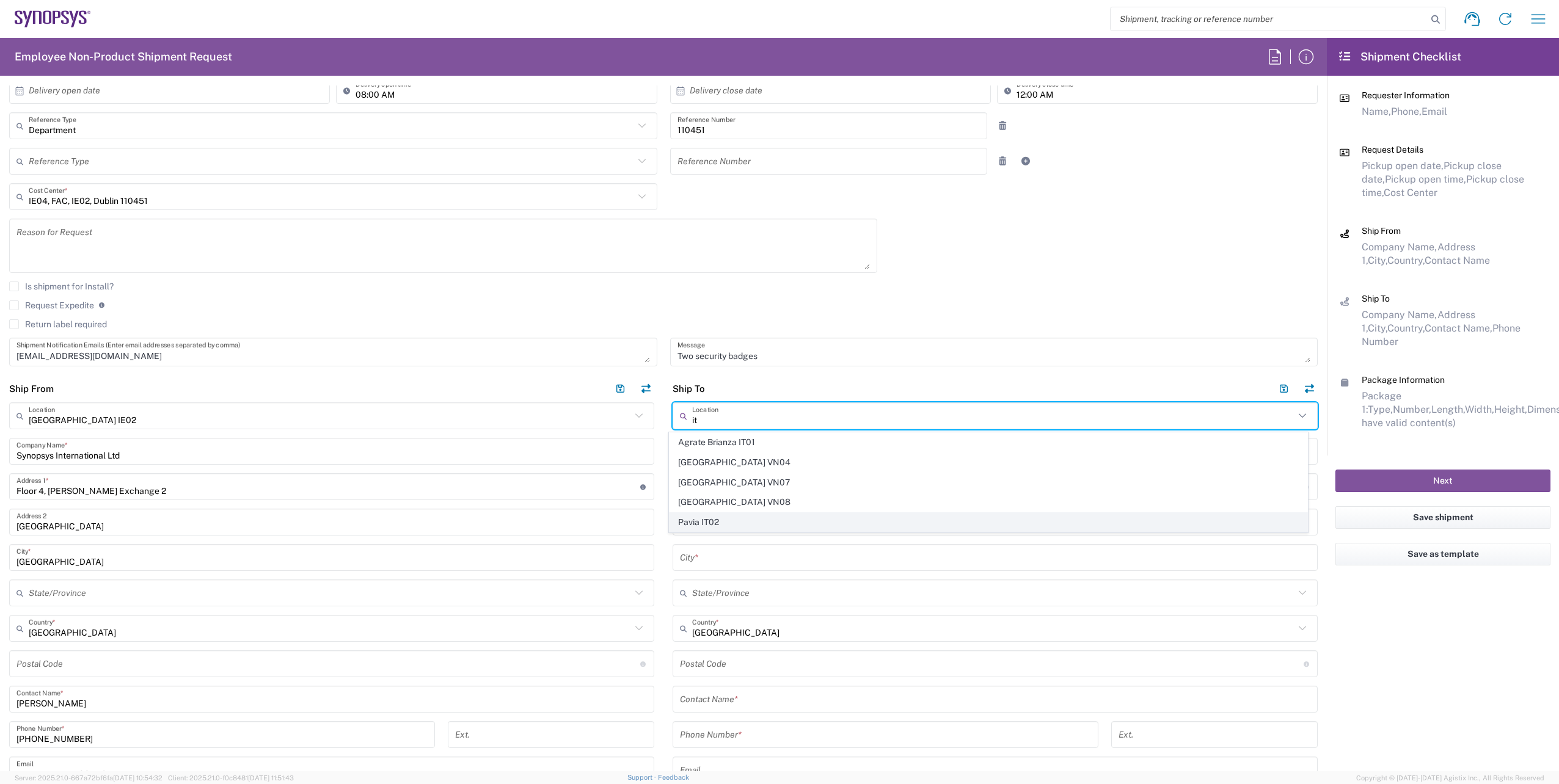
click at [716, 518] on span "Pavia IT02" at bounding box center [989, 522] width 638 height 19
type input "Pavia IT02"
type input "Synopsys SRL"
type input "[STREET_ADDRESS]"
type input "[GEOGRAPHIC_DATA]"
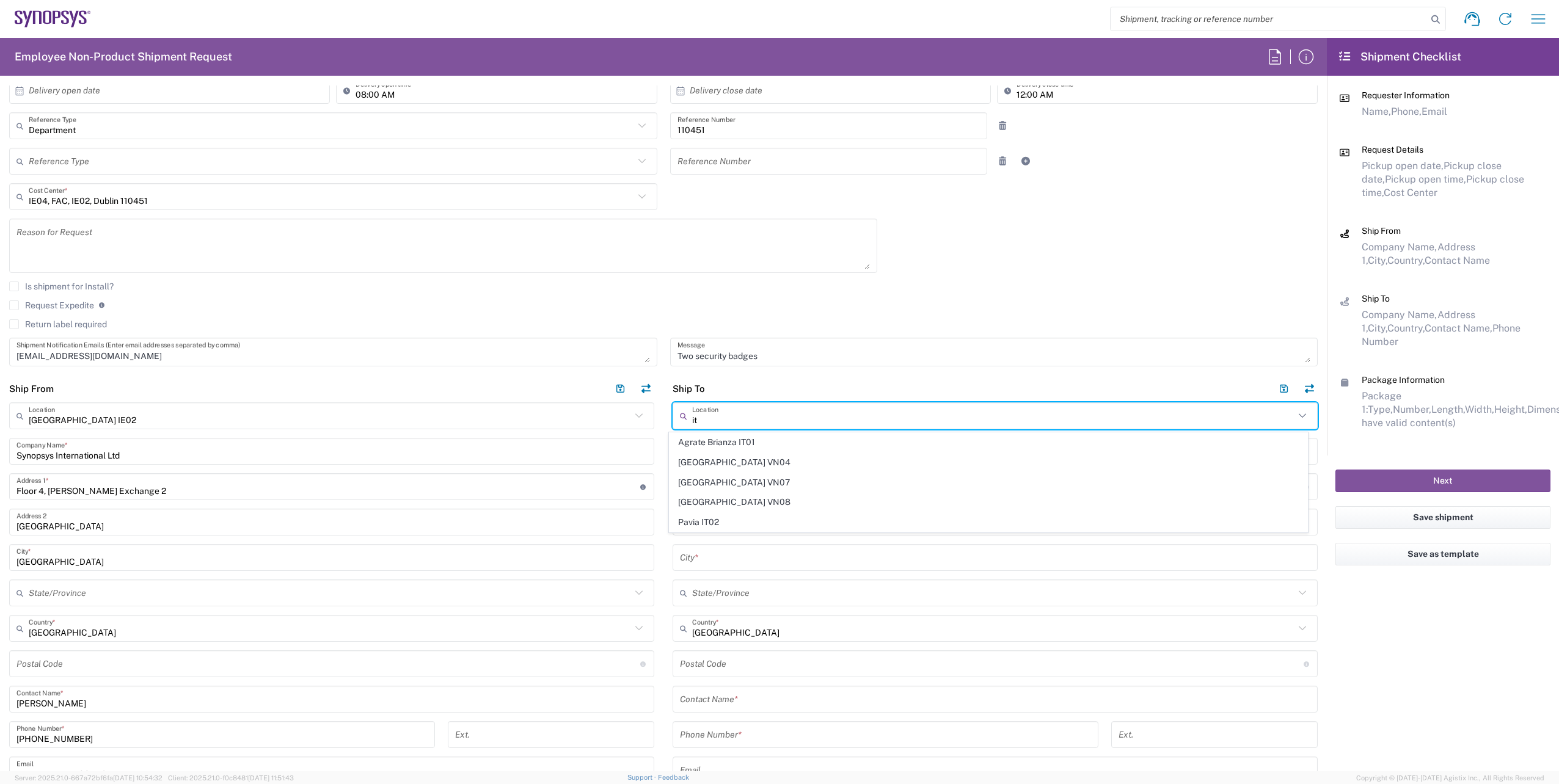
type input "[GEOGRAPHIC_DATA]"
type input "27100"
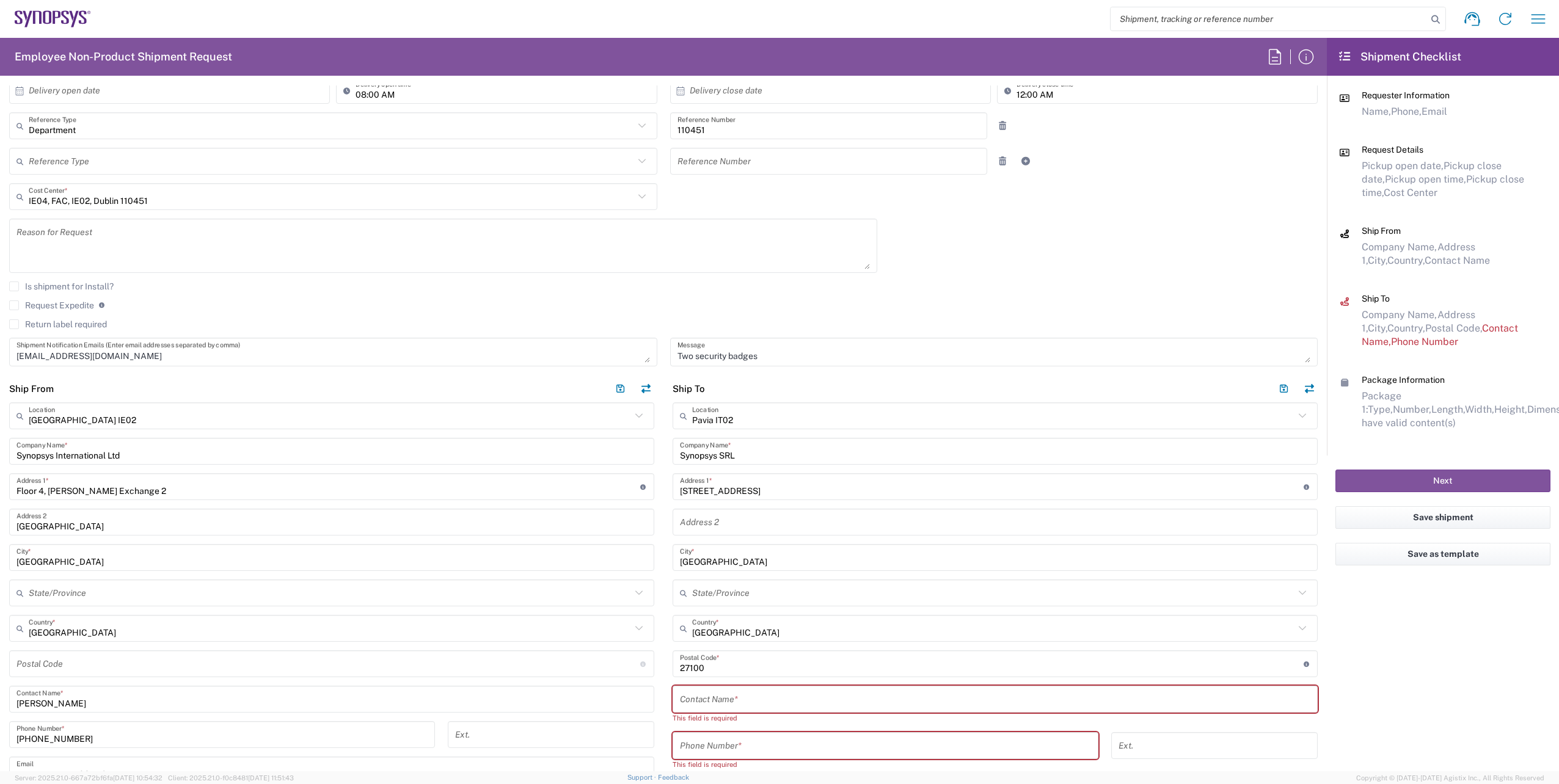
click at [723, 696] on input "text" at bounding box center [995, 699] width 630 height 21
paste input "[PERSON_NAME]"
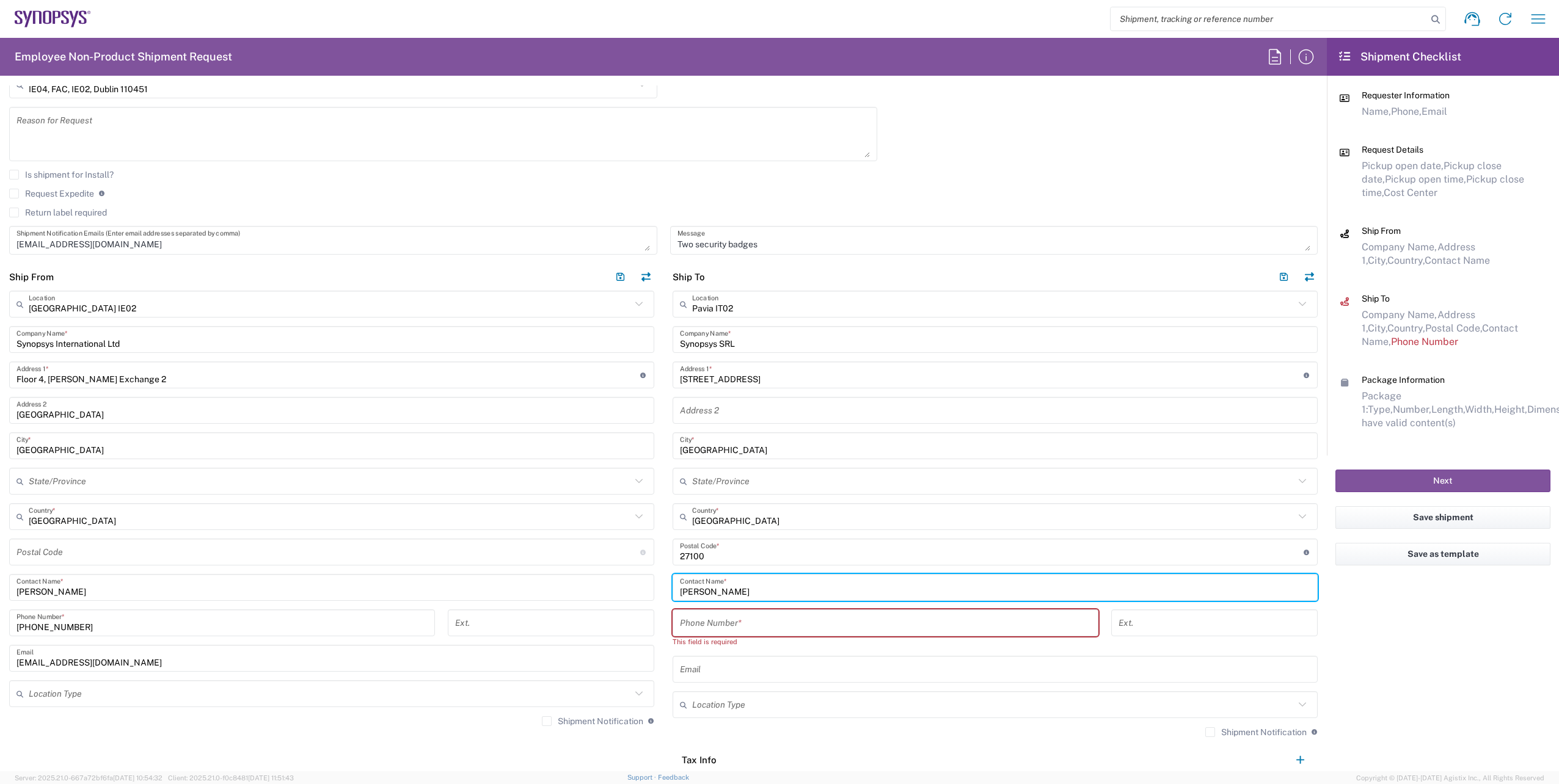
scroll to position [488, 0]
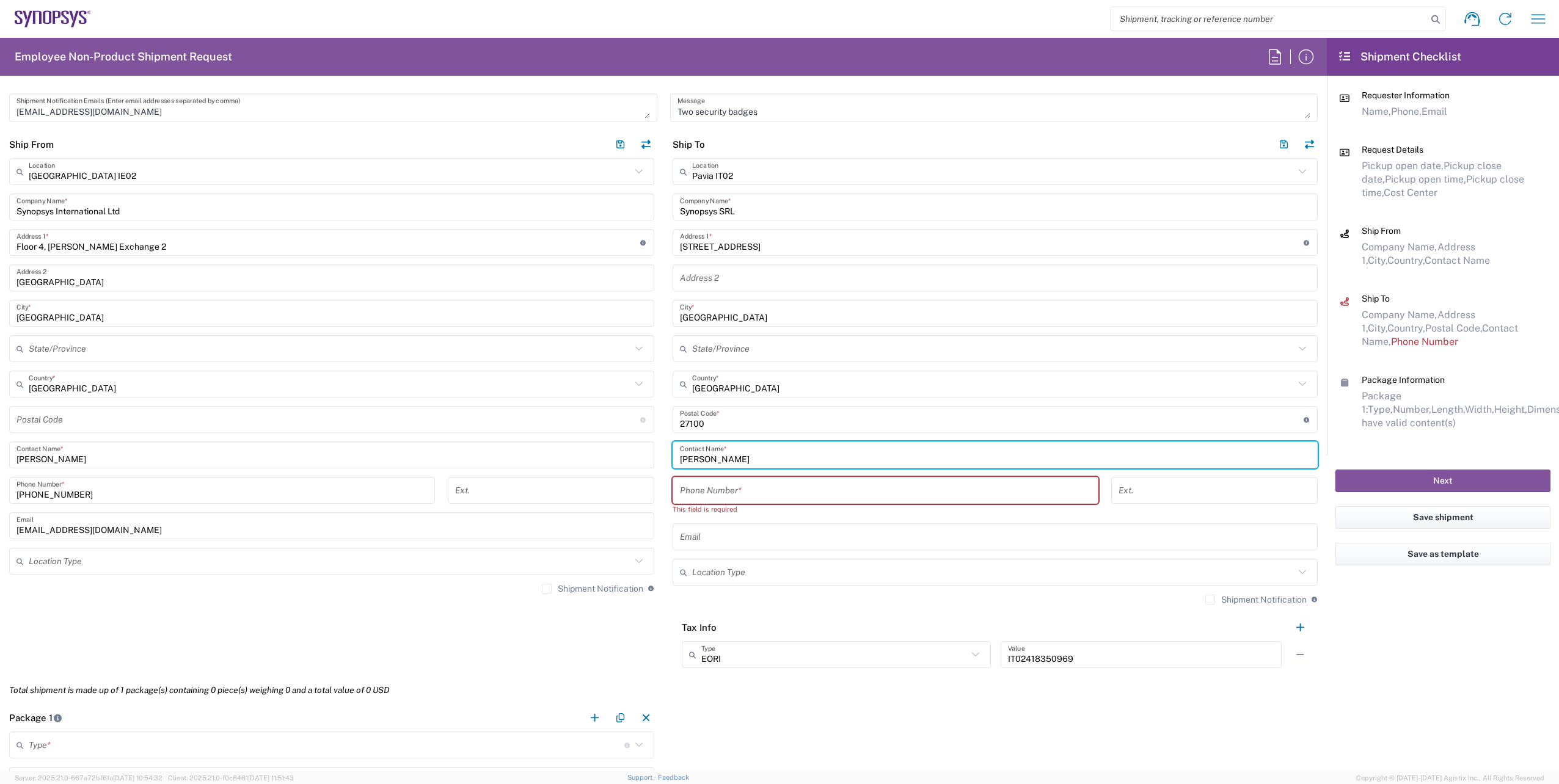
type input "[PERSON_NAME]"
click at [710, 536] on input "text" at bounding box center [995, 537] width 630 height 21
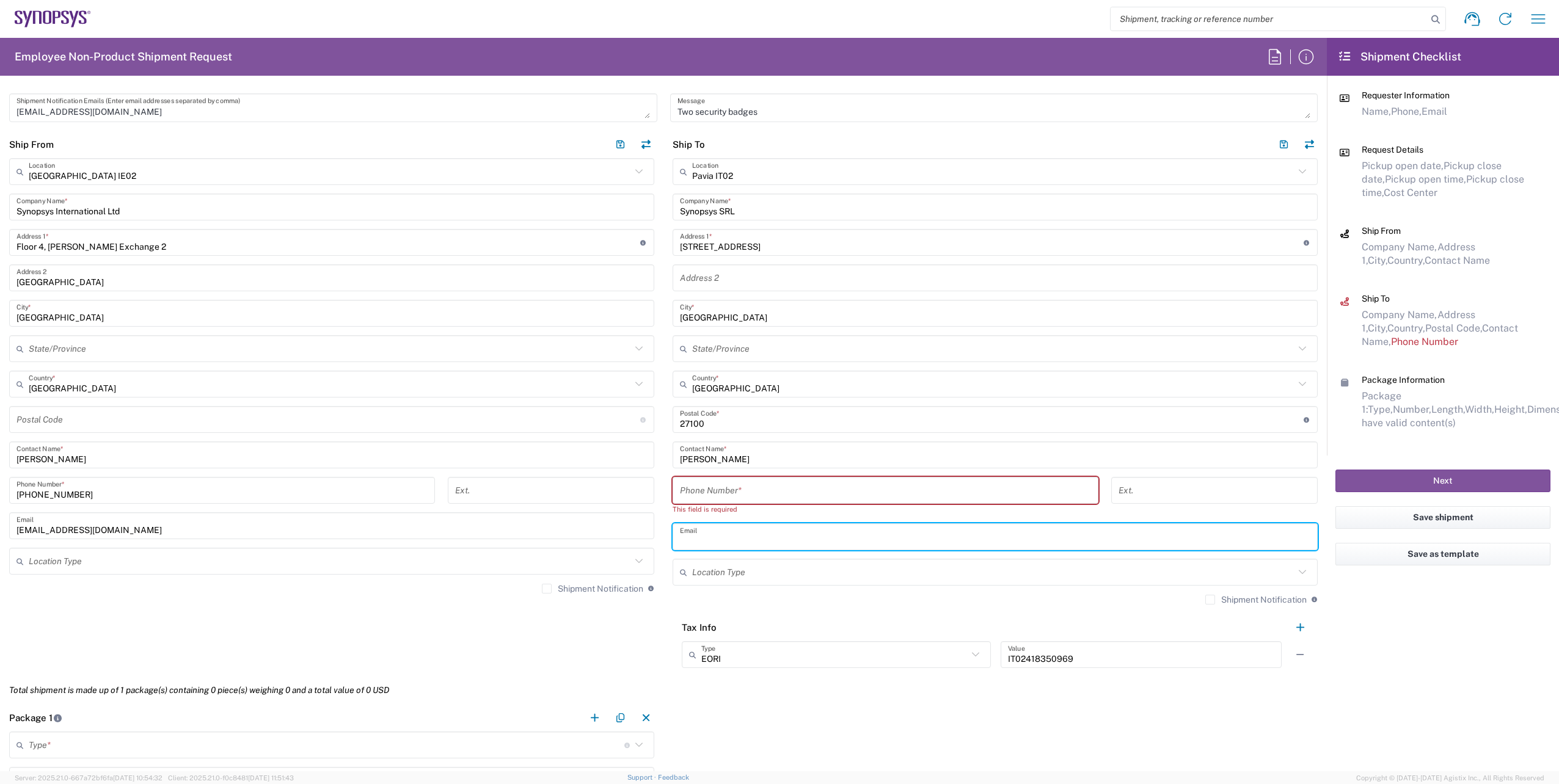
paste input "[EMAIL_ADDRESS][DOMAIN_NAME]"
type input "[EMAIL_ADDRESS][DOMAIN_NAME]"
click at [723, 499] on input "tel" at bounding box center [885, 490] width 411 height 21
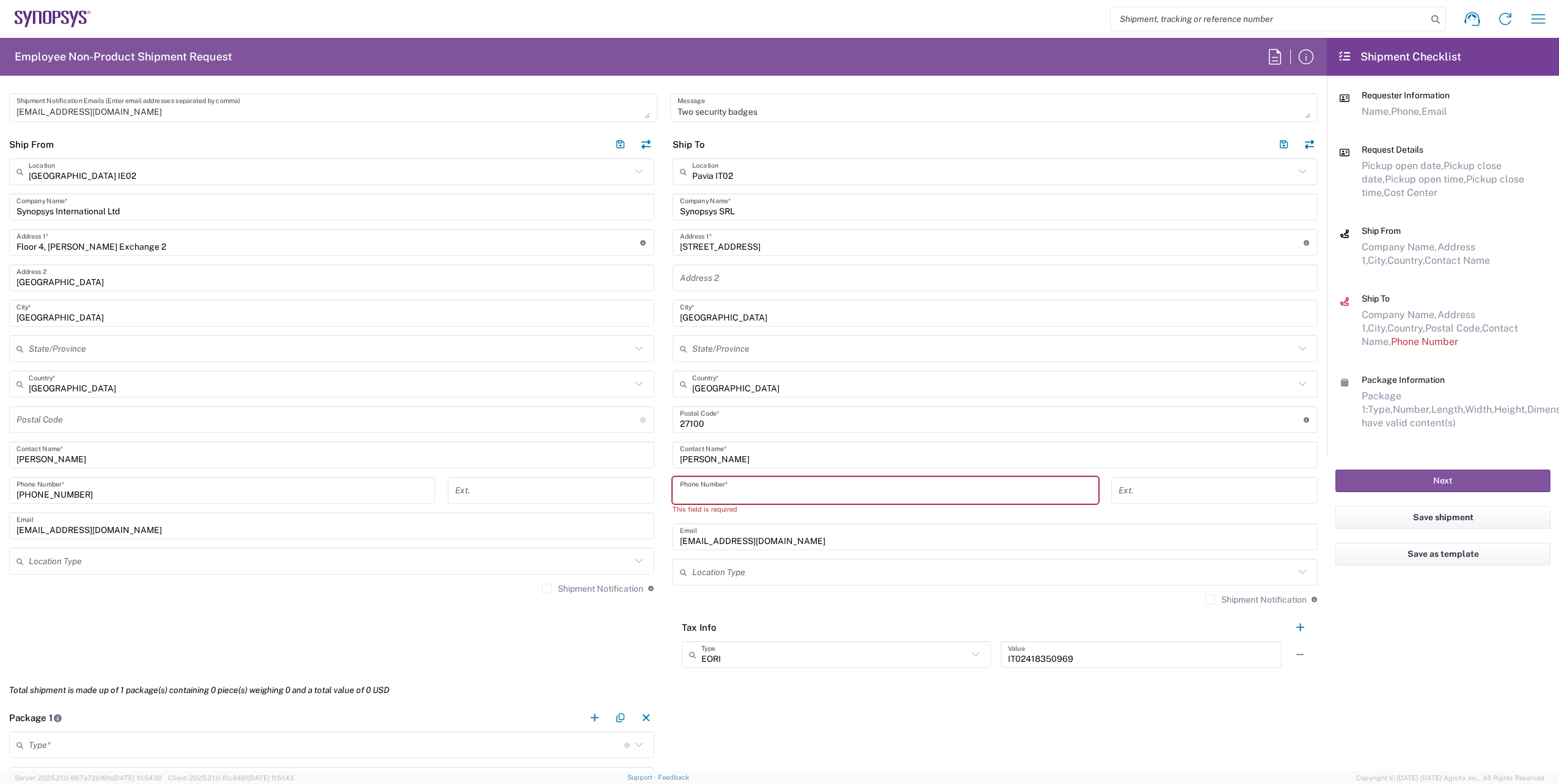
paste input "[PHONE_NUMBER]"
click at [717, 493] on input "[PHONE_NUMBER]" at bounding box center [885, 490] width 411 height 21
click at [695, 496] on input "+39.03821891650" at bounding box center [885, 490] width 411 height 21
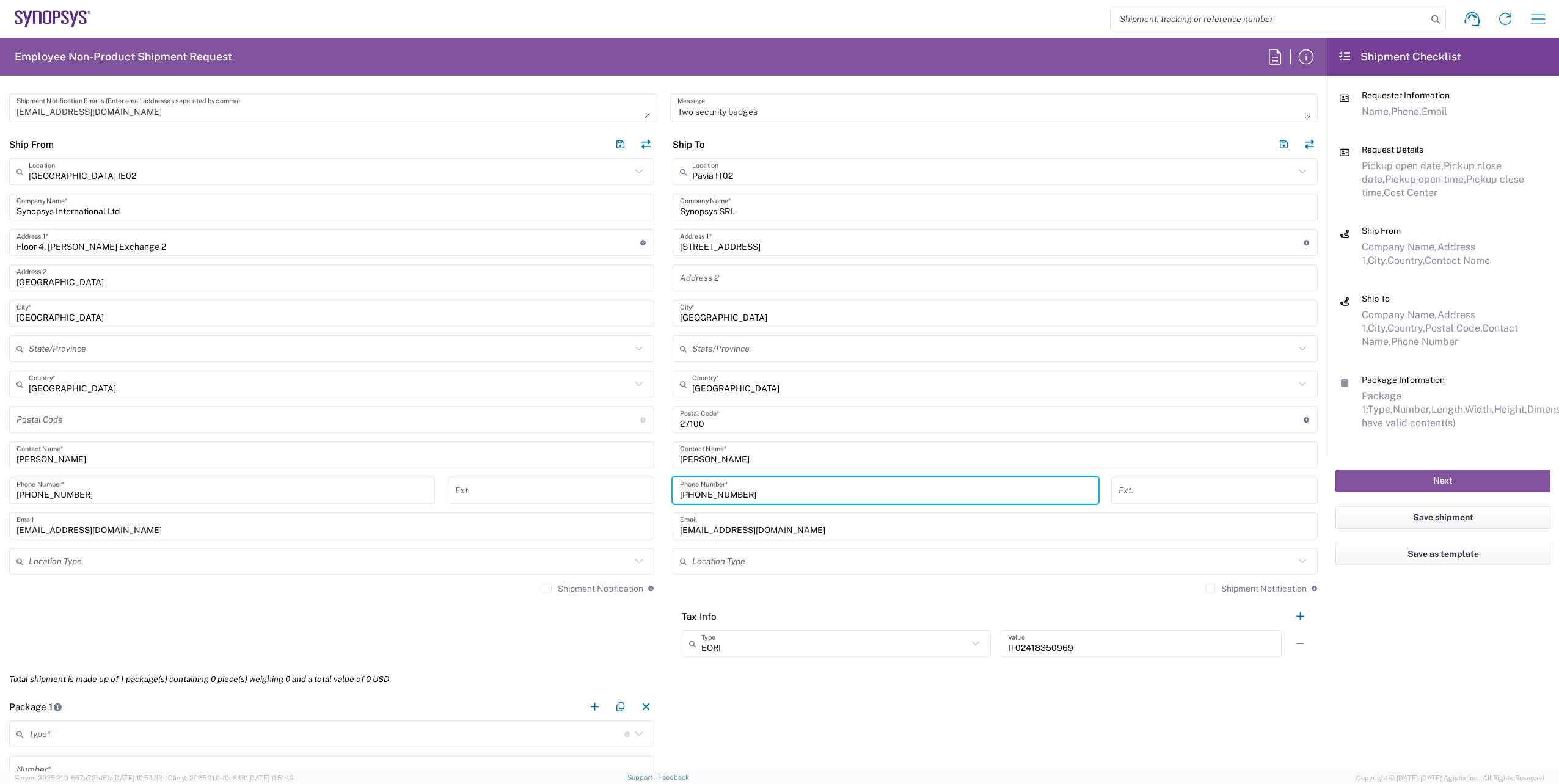
type input "[PHONE_NUMBER]"
click at [1387, 661] on agx-form-checklist "Shipment Checklist Requester Information Name, Phone, Email Request Details Pic…" at bounding box center [1443, 405] width 232 height 733
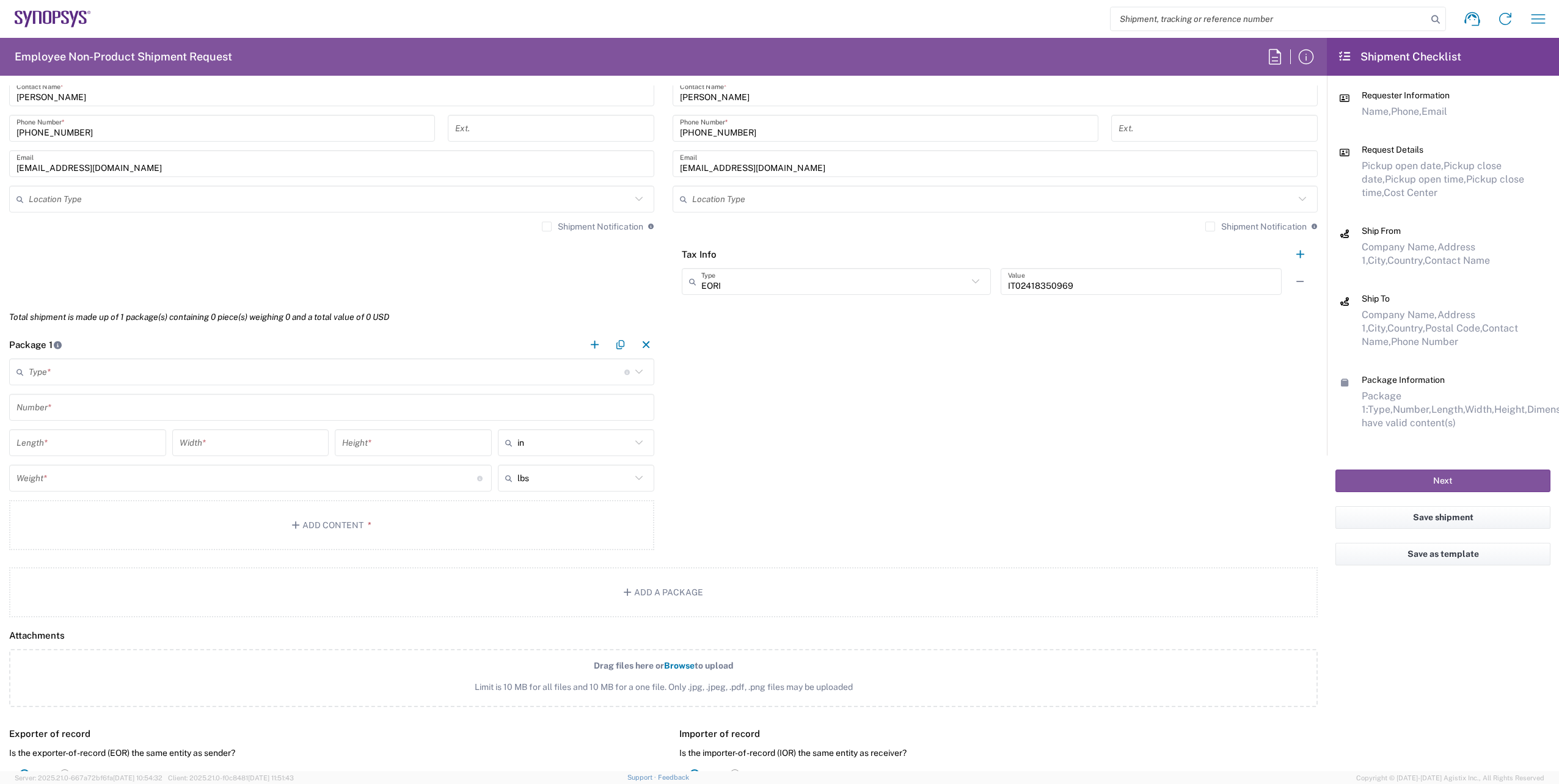
scroll to position [855, 0]
click at [636, 366] on icon at bounding box center [639, 368] width 16 height 16
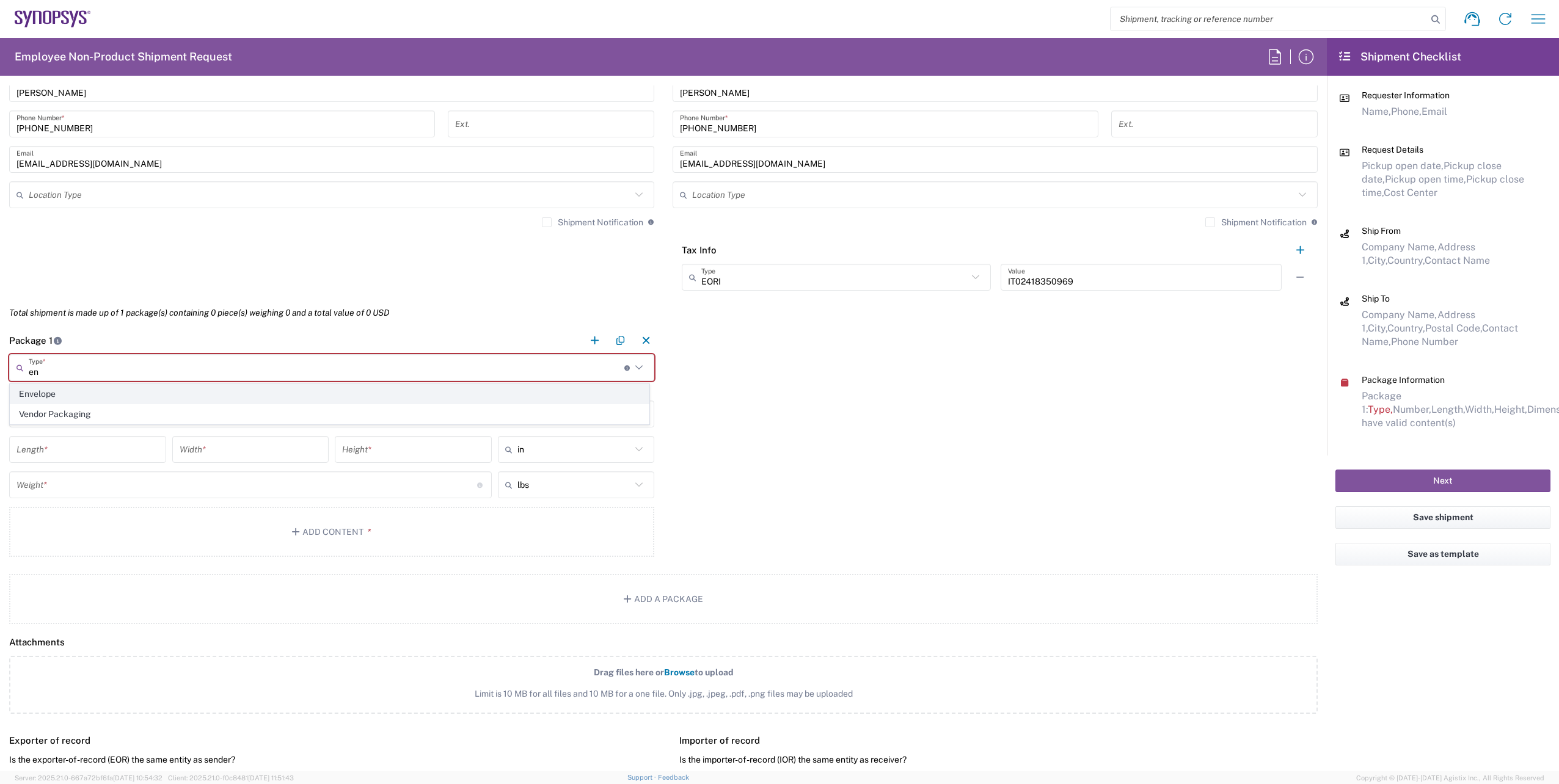
click at [61, 389] on span "Envelope" at bounding box center [330, 394] width 638 height 19
type input "Envelope"
type input "1"
type input "9.5"
type input "12.5"
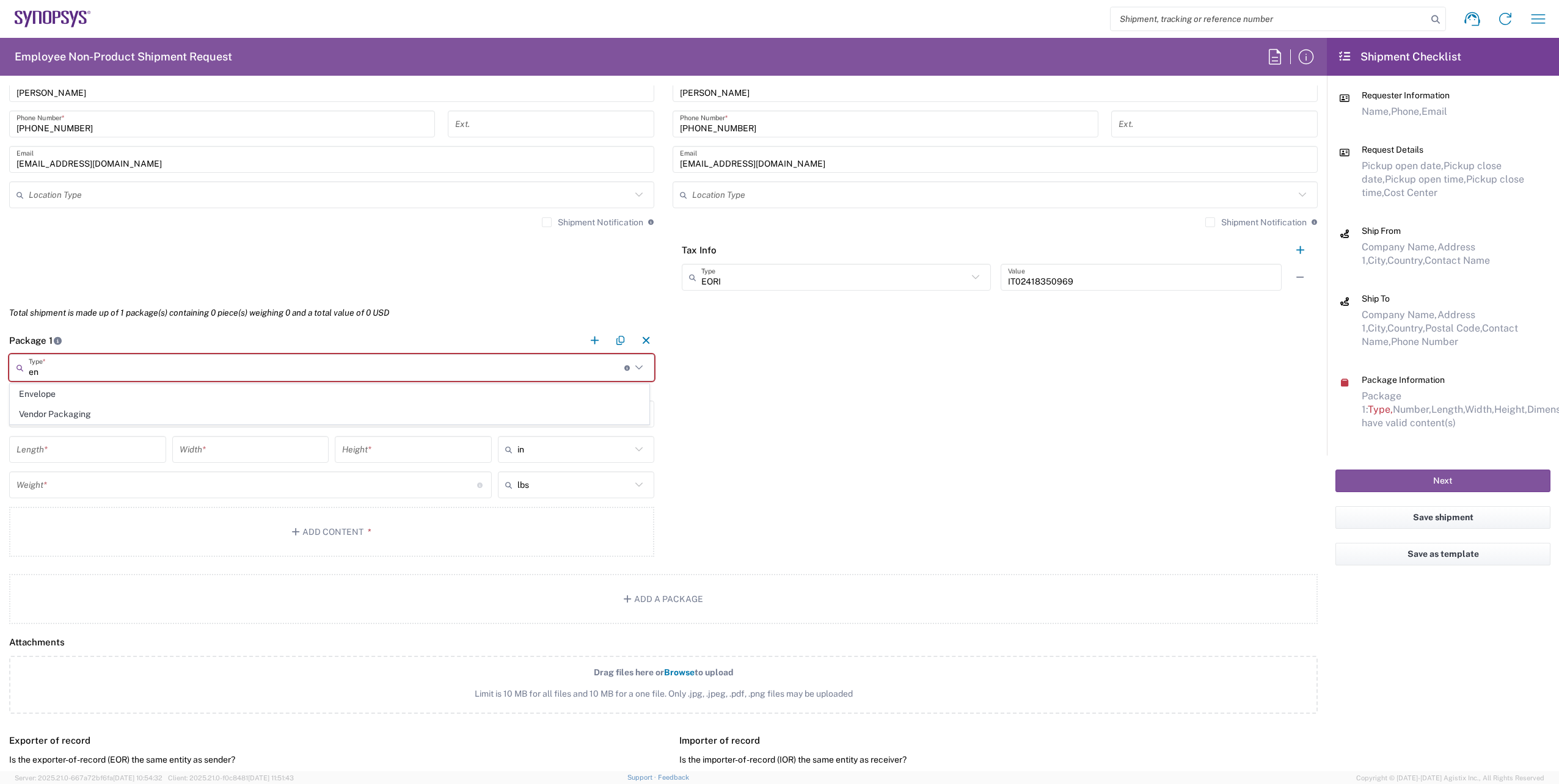
type input "0.25"
type input "1"
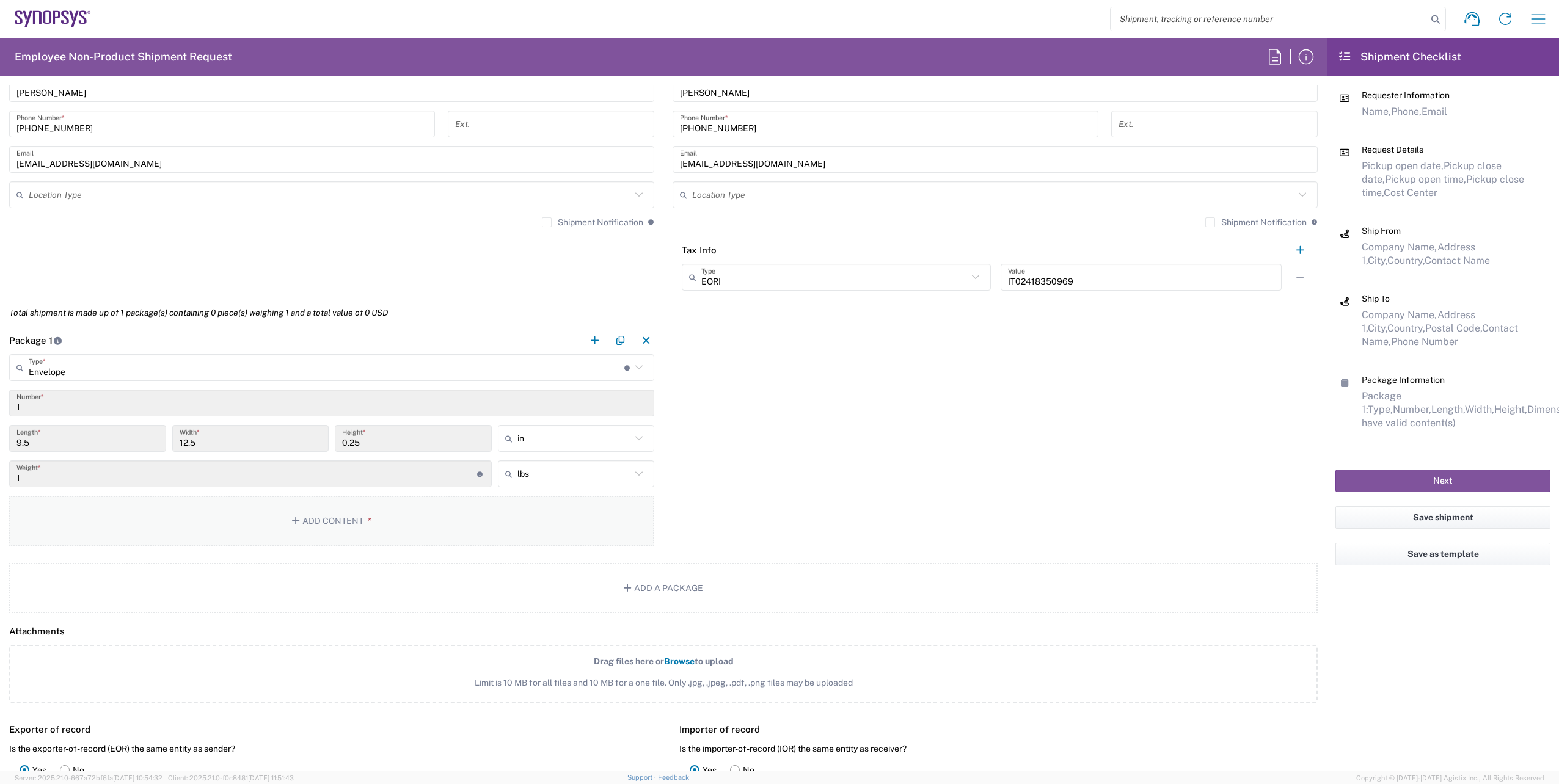
click at [358, 527] on button "Add Content *" at bounding box center [331, 521] width 645 height 50
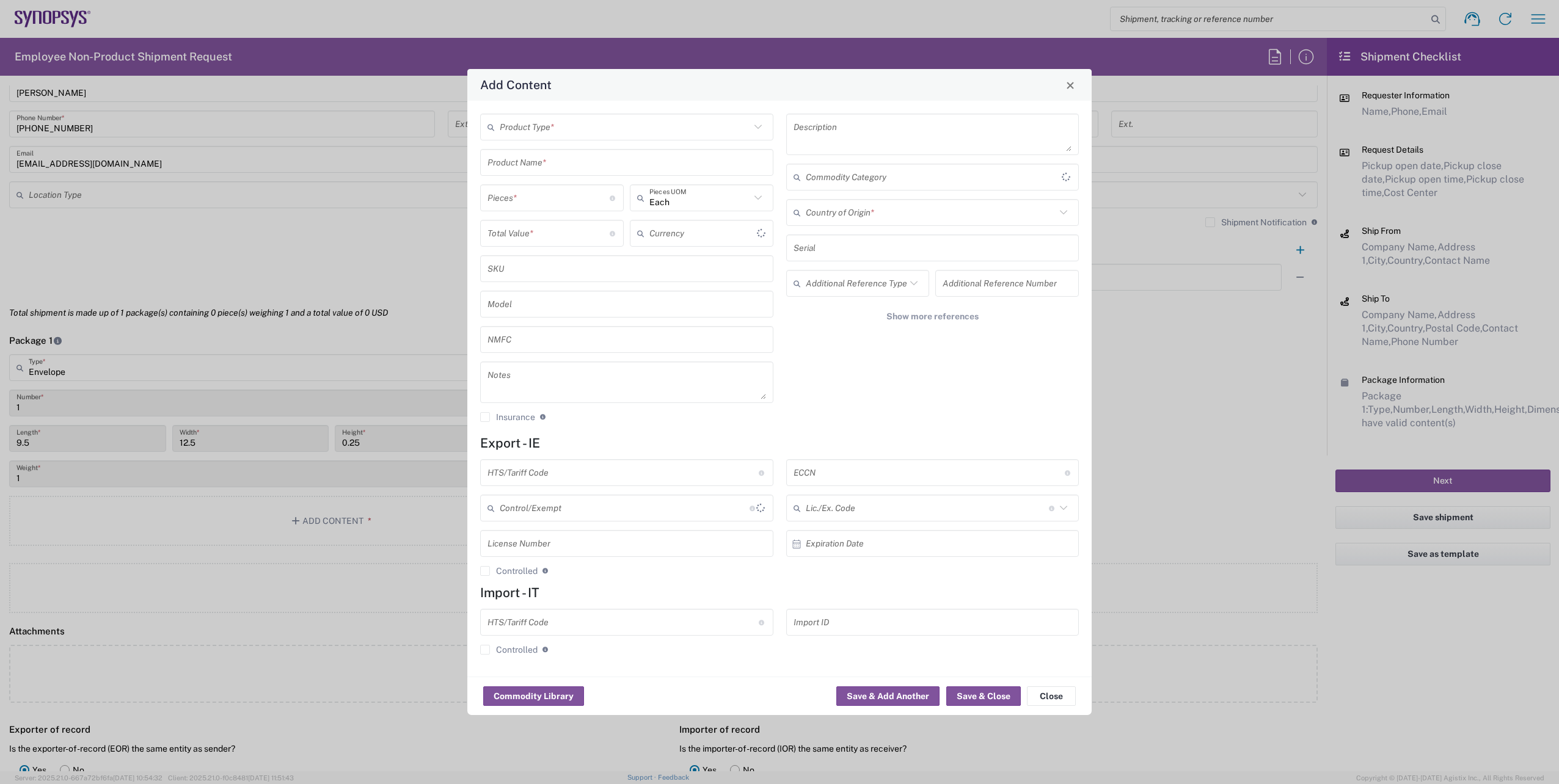
type input "US Dollar"
click at [759, 128] on icon at bounding box center [758, 127] width 16 height 16
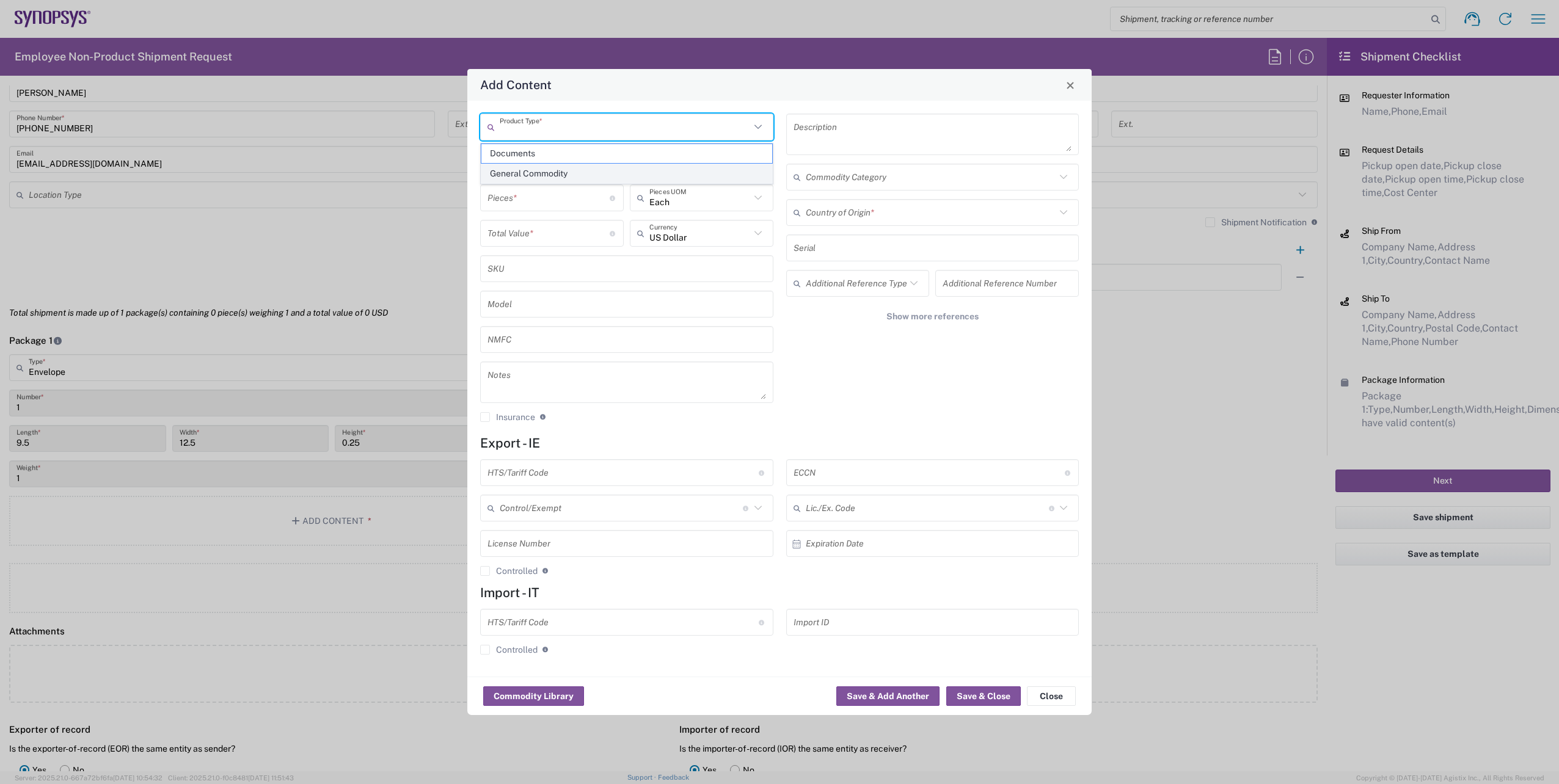
click at [638, 180] on span "General Commodity" at bounding box center [627, 174] width 291 height 19
type input "General Commodity"
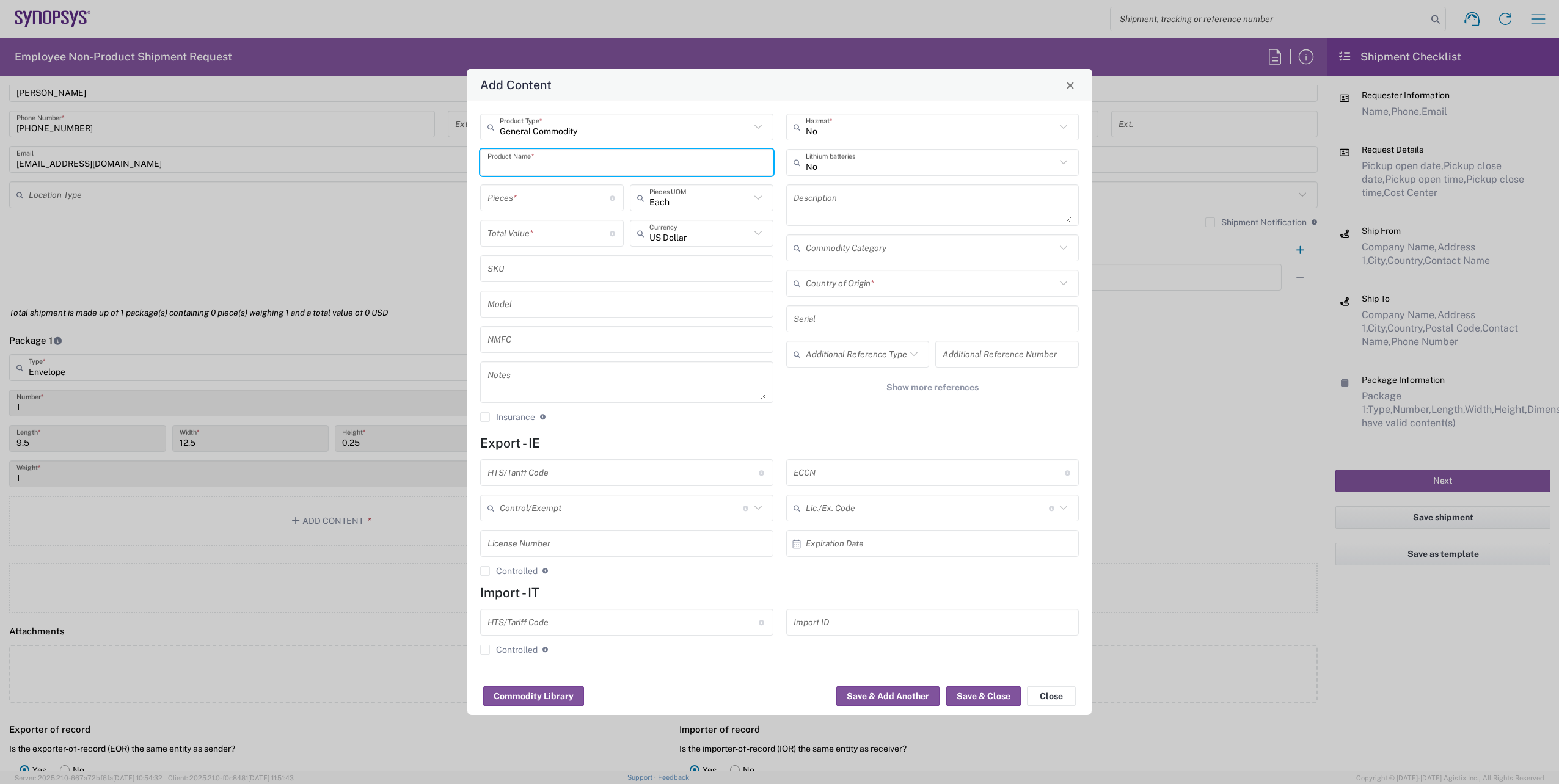
click at [555, 166] on input "text" at bounding box center [627, 163] width 279 height 21
type input ";"
click at [569, 210] on div "Badge/Smart Card" at bounding box center [627, 212] width 291 height 21
type input "Badge/Smart Card"
type input "10.15"
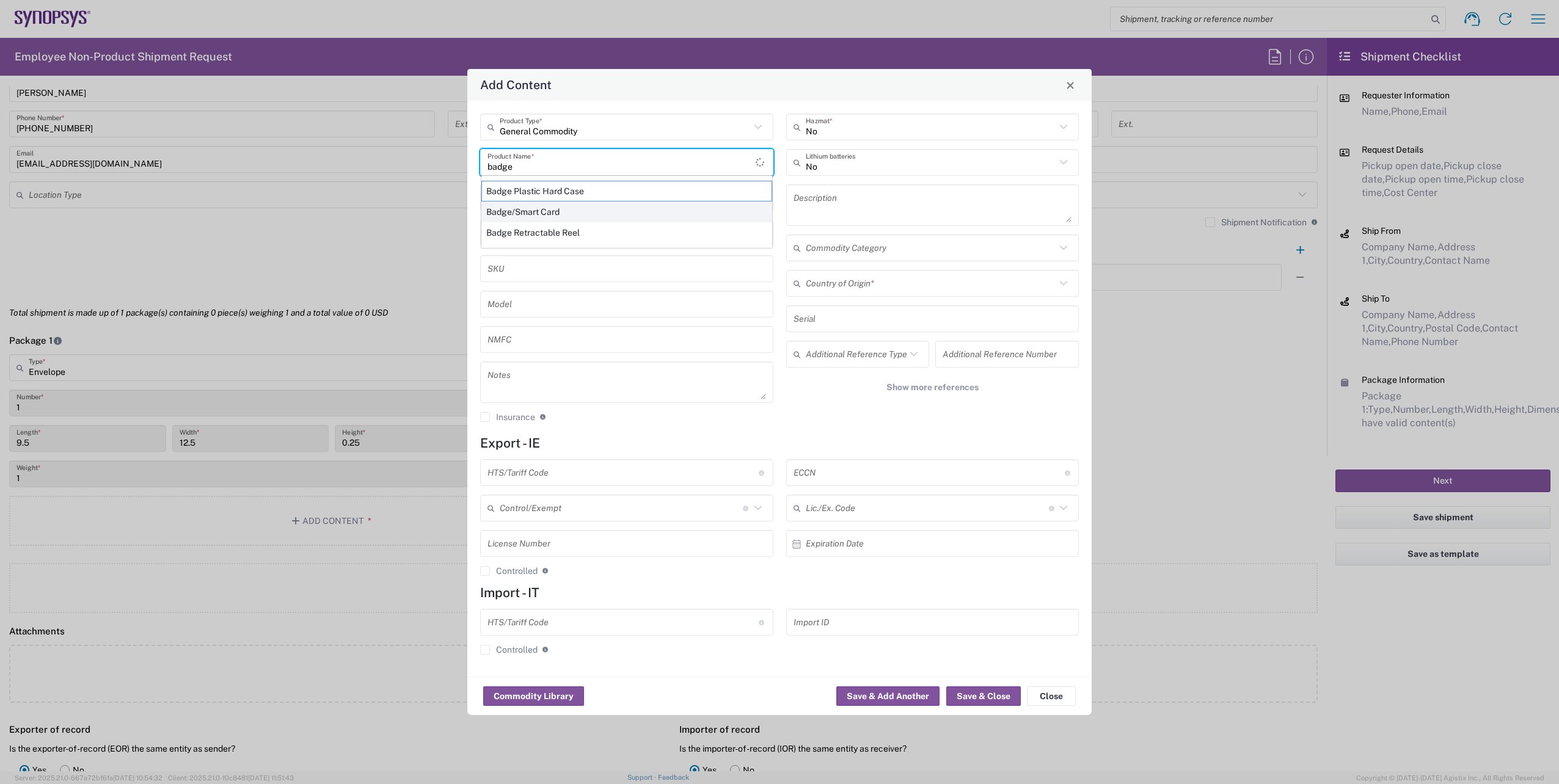
type textarea "Badge/Smart Card"
type input "[GEOGRAPHIC_DATA]"
type input "8523.52.0090"
type input "BIS"
type input "EAR99"
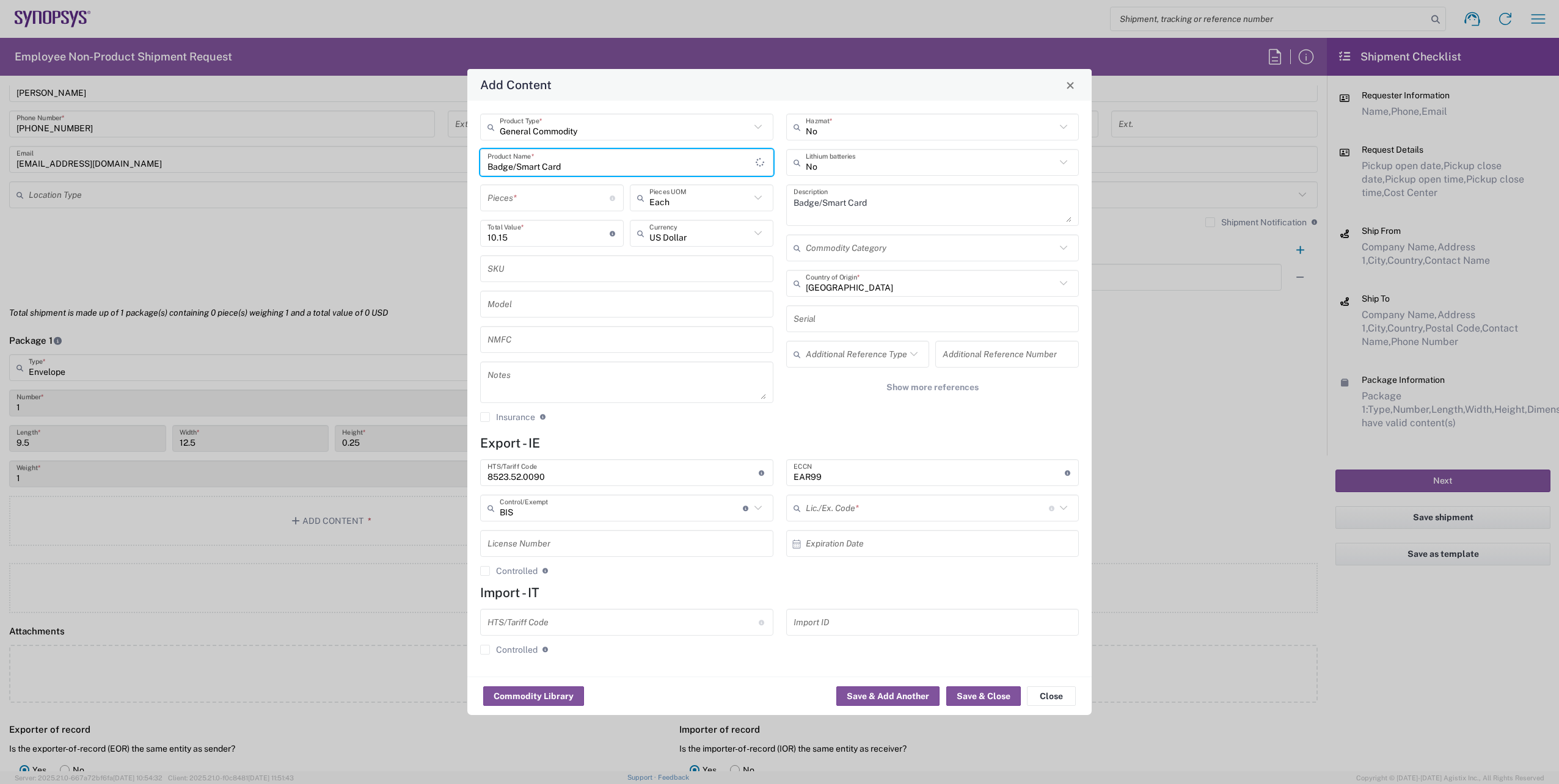
type input "NLR - No License Required"
click at [1004, 277] on input "text" at bounding box center [931, 284] width 251 height 21
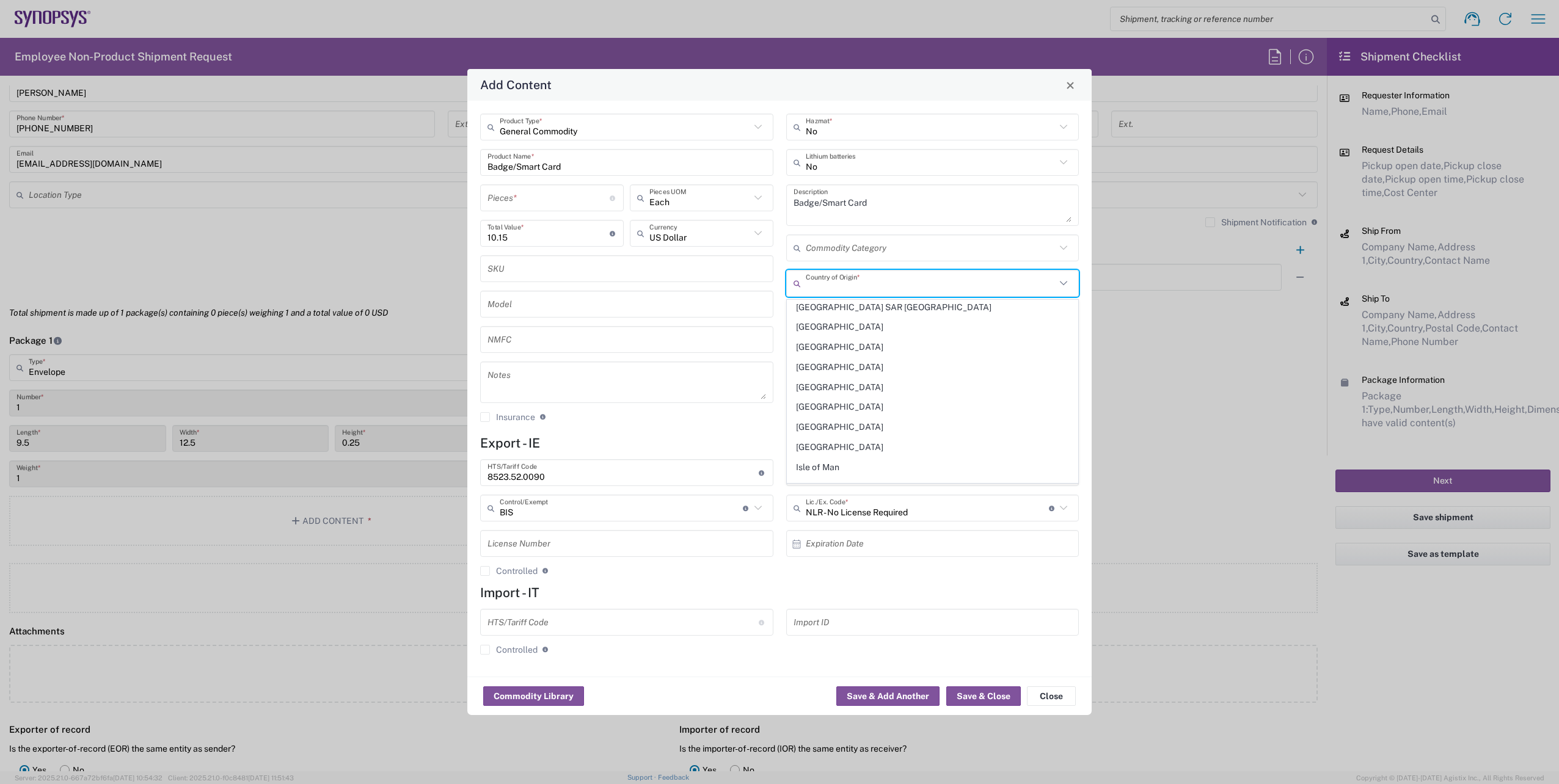
scroll to position [2076, 0]
click at [821, 401] on span "[GEOGRAPHIC_DATA]" at bounding box center [933, 396] width 291 height 19
type input "[GEOGRAPHIC_DATA]"
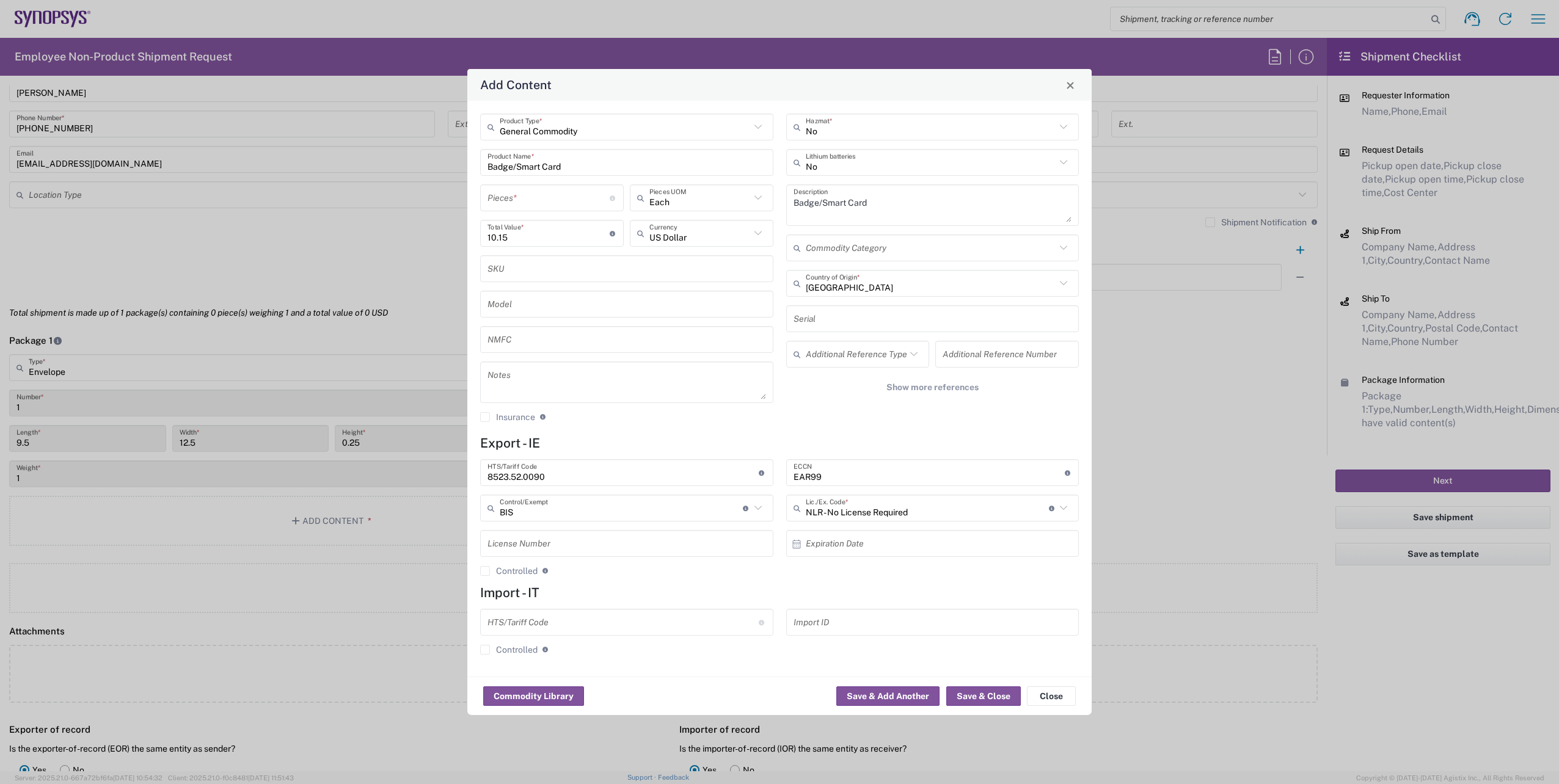
click at [512, 194] on input "number" at bounding box center [548, 198] width 122 height 21
type input "2"
type input "20.3"
type input "2"
click at [734, 429] on div "General Commodity Product Type * Badge/Smart Card Product Name * 2 Pieces * Num…" at bounding box center [627, 273] width 306 height 318
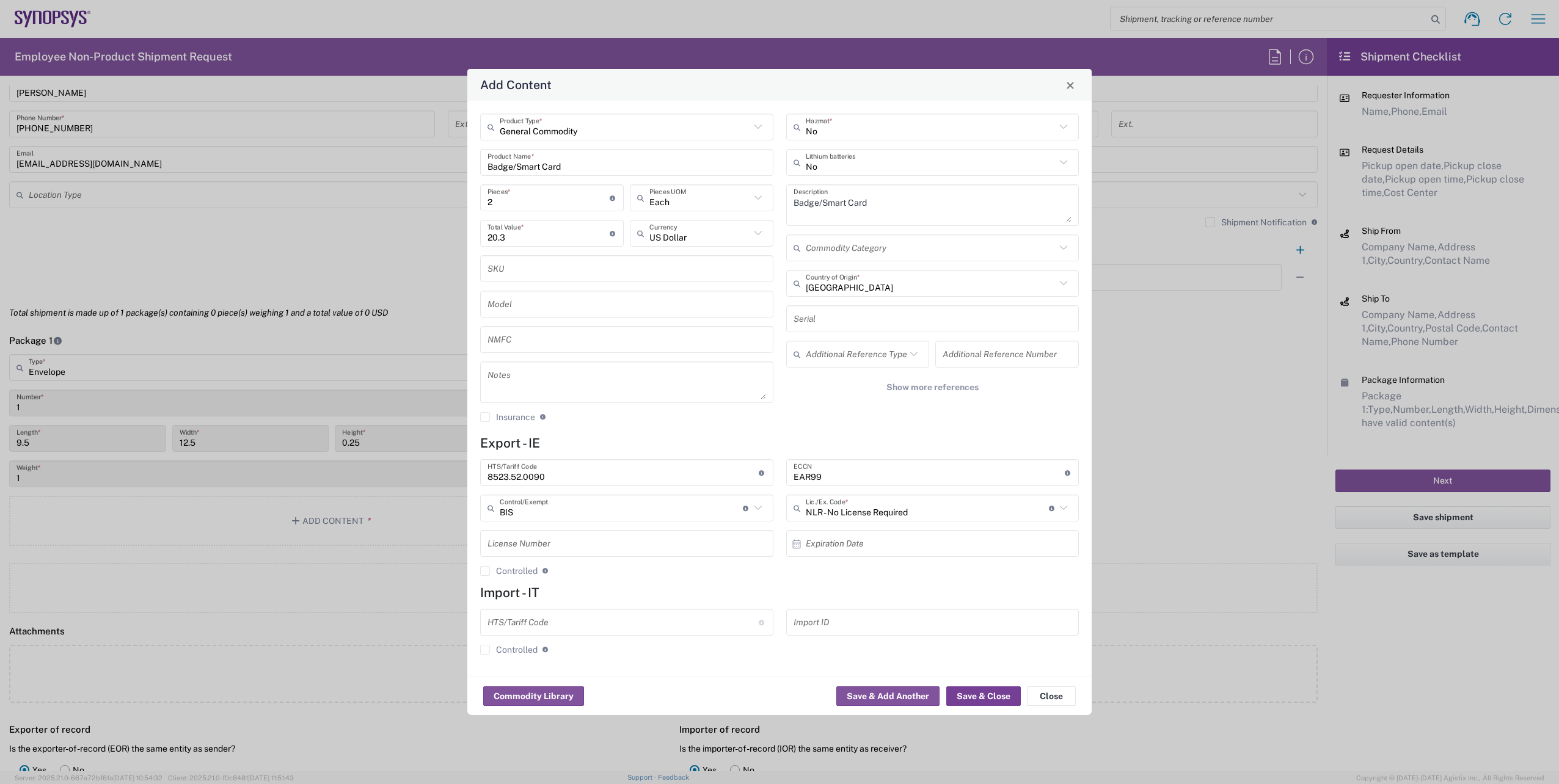
click at [997, 698] on button "Save & Close" at bounding box center [984, 696] width 75 height 20
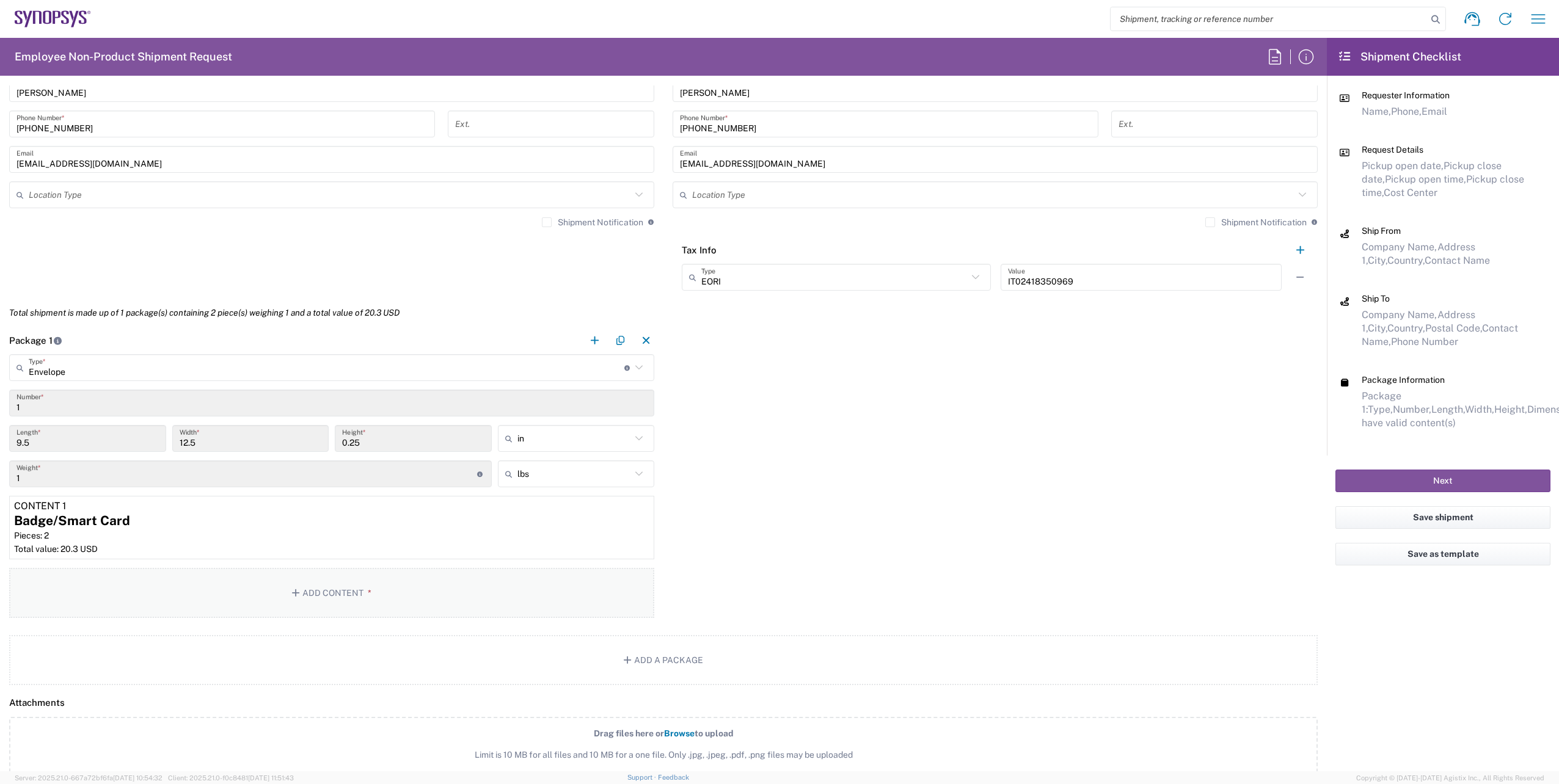
click at [335, 593] on button "Add Content *" at bounding box center [331, 593] width 645 height 50
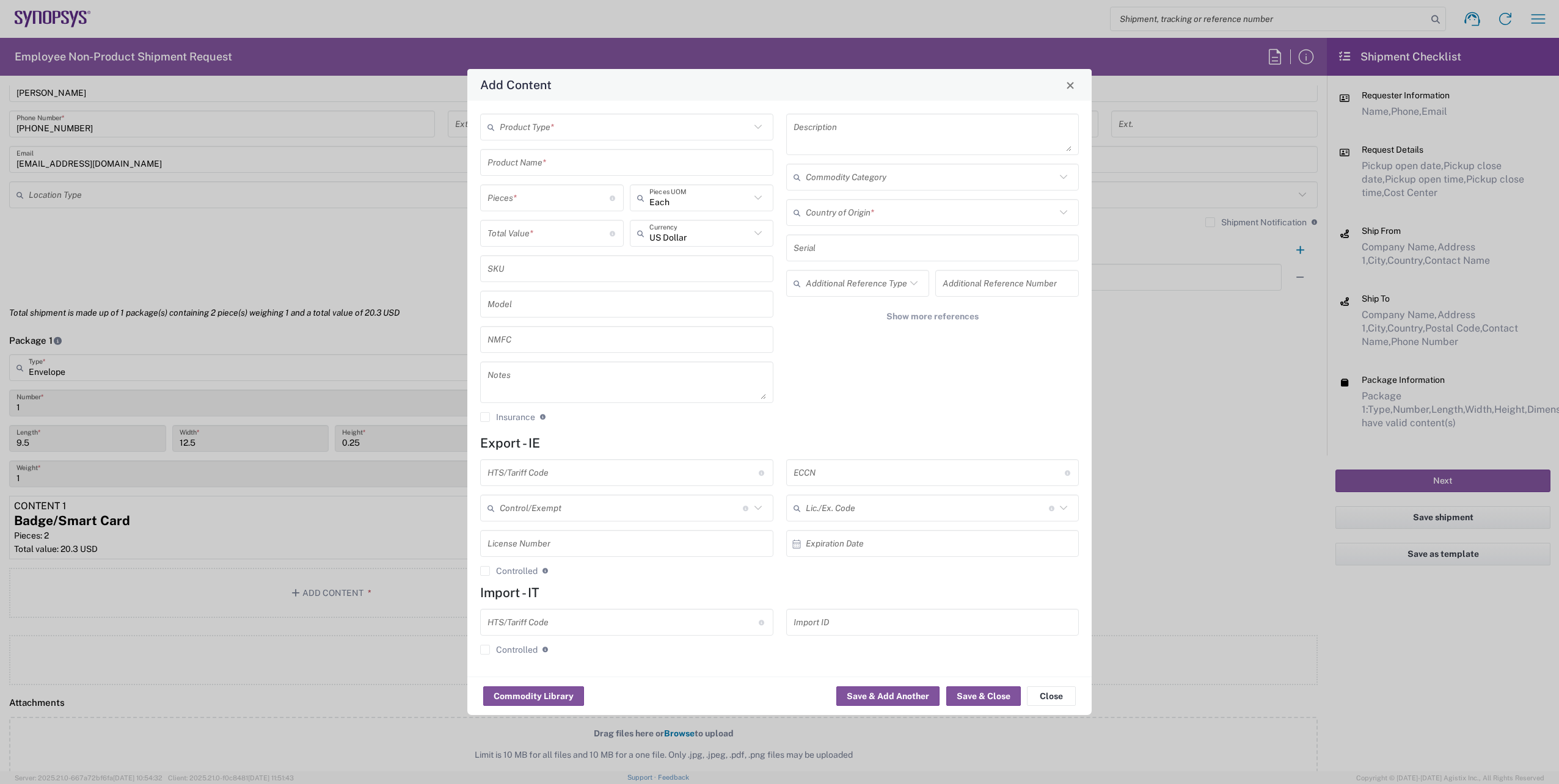
click at [751, 125] on icon at bounding box center [758, 127] width 16 height 16
click at [611, 172] on span "General Commodity" at bounding box center [627, 174] width 291 height 19
type input "General Commodity"
click at [605, 167] on input "text" at bounding box center [627, 163] width 279 height 21
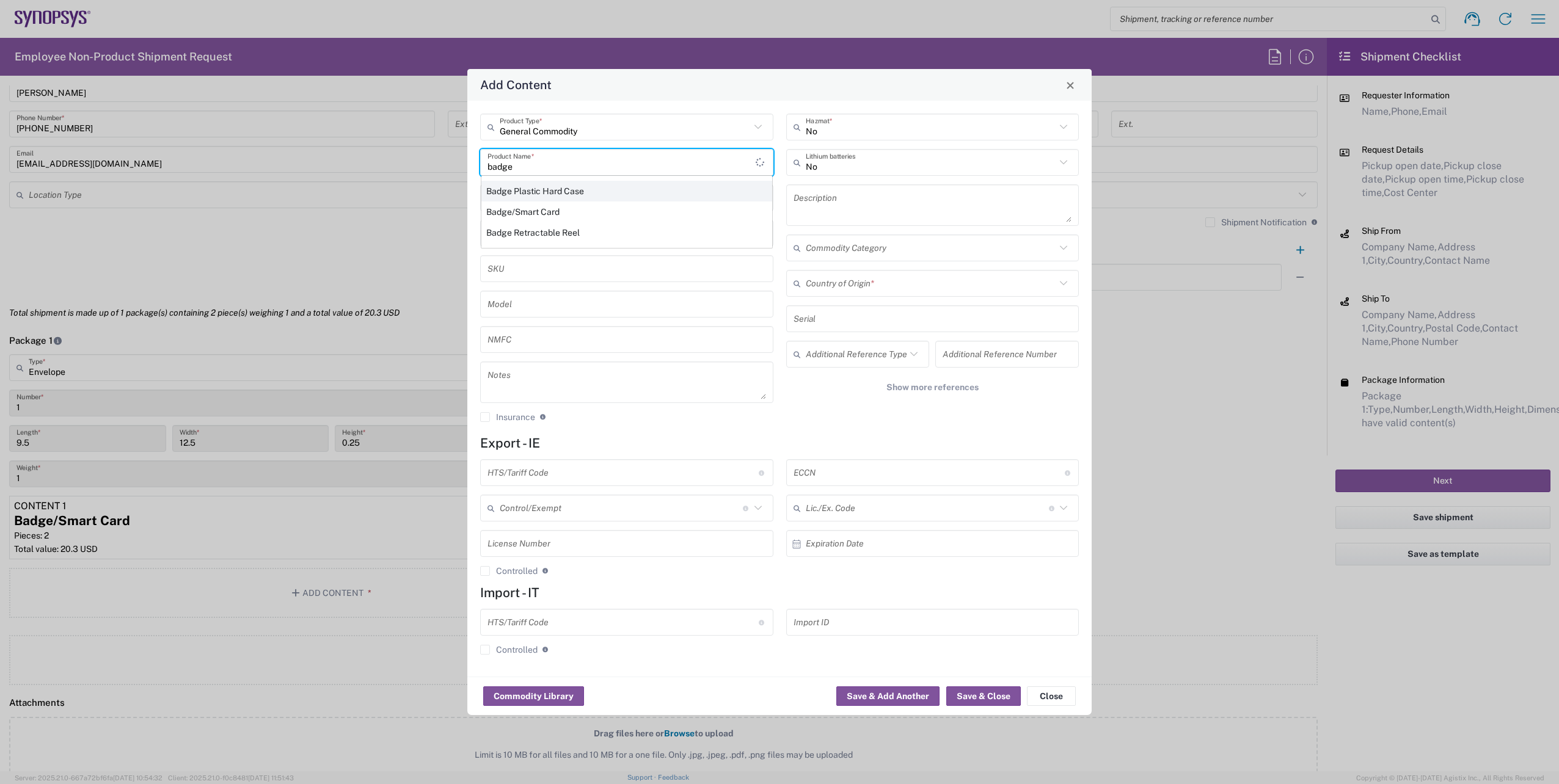
click at [546, 194] on div "Badge Plastic Hard Case" at bounding box center [627, 191] width 291 height 21
type input "Badge Plastic Hard Case"
type input "1.25"
type textarea "Badge Plastic Hard Case"
type input "[GEOGRAPHIC_DATA]"
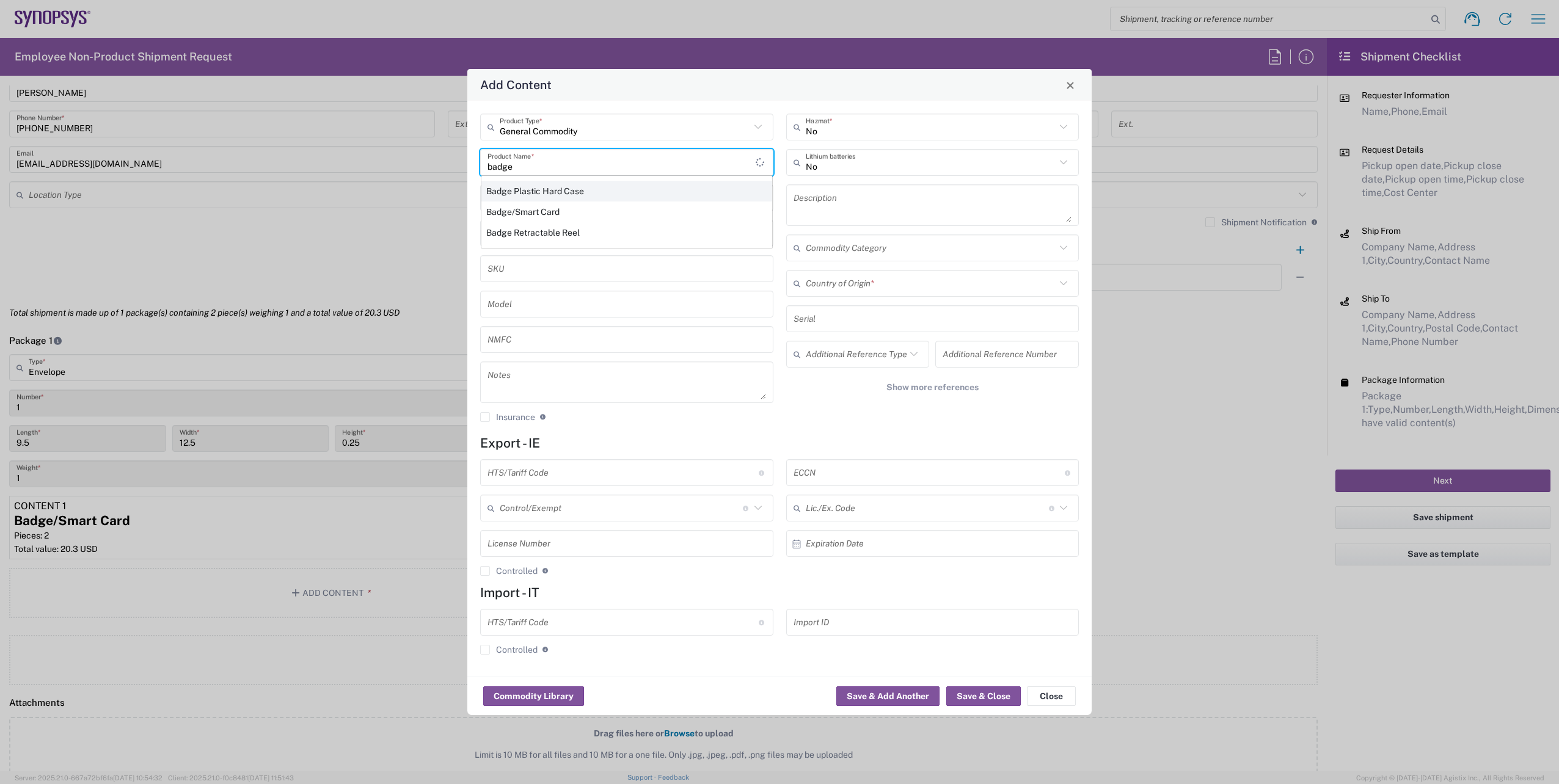
type input "4202.32.0000"
type input "BIS"
type input "EAR99"
type input "NLR - No License Required"
click at [566, 191] on div "Badge Plastic Hard Case" at bounding box center [627, 191] width 291 height 21
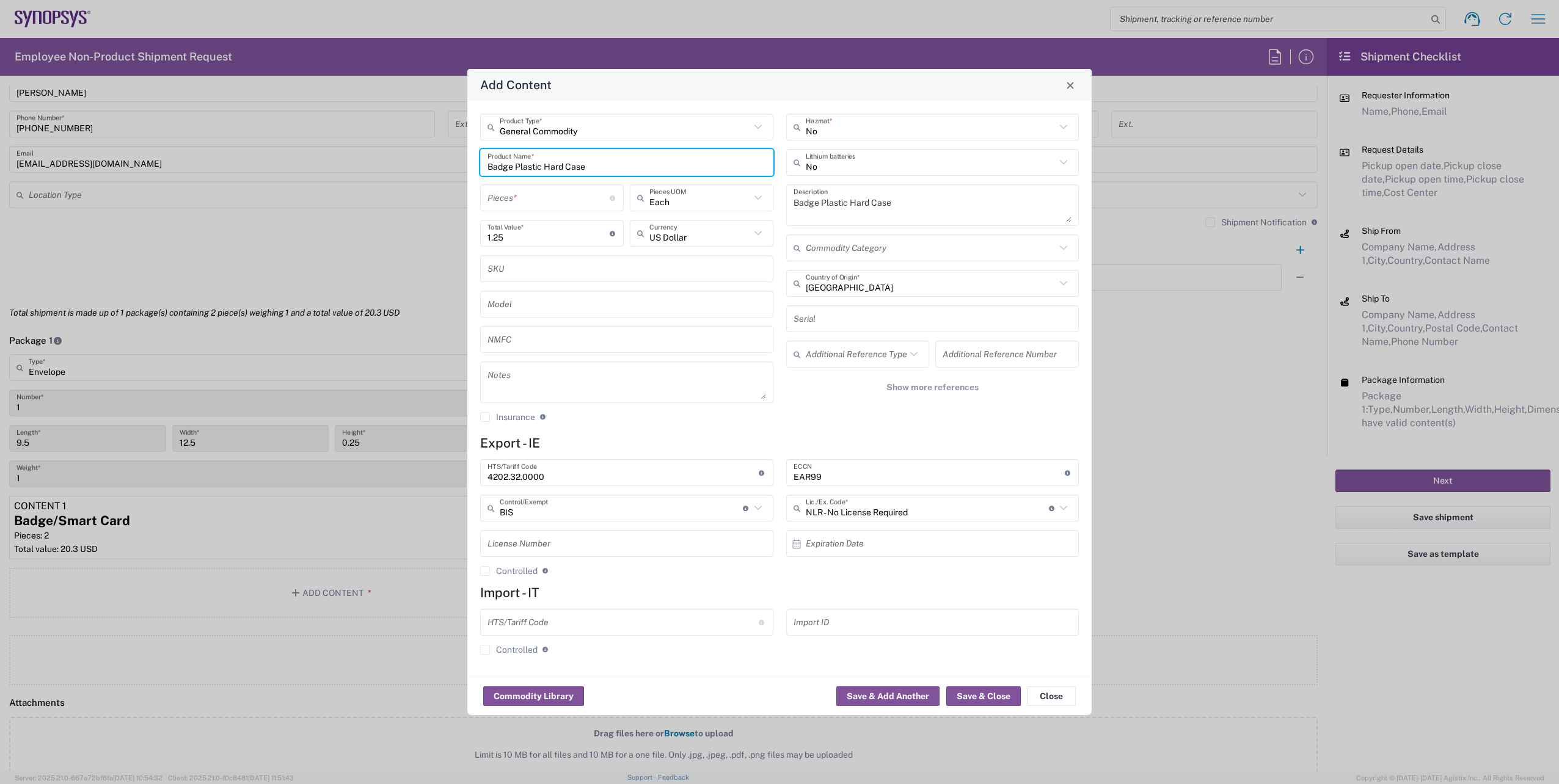
click at [534, 205] on input "number" at bounding box center [548, 198] width 122 height 21
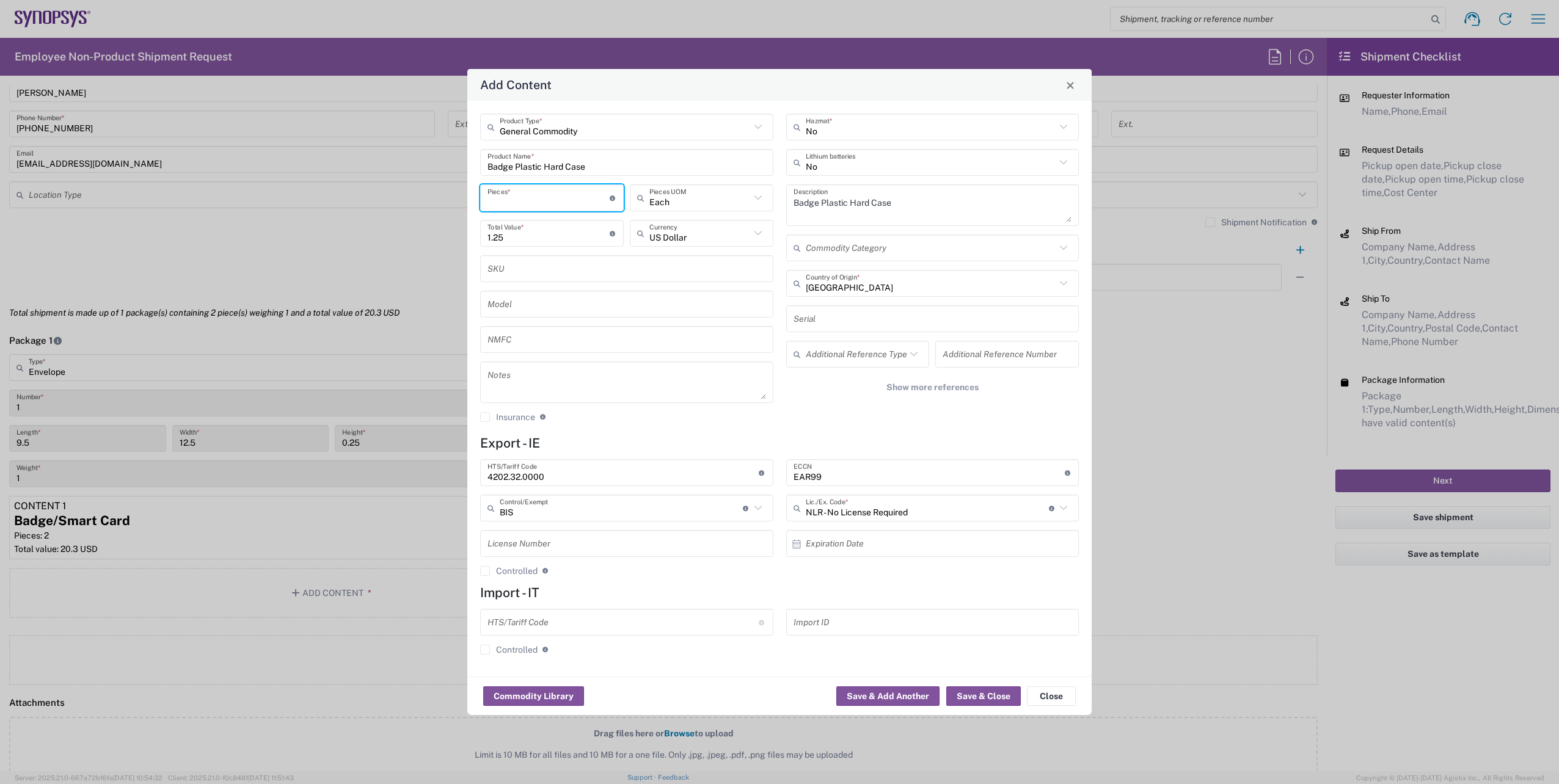
type input "2"
type input "2.5"
type input "2"
click at [703, 427] on div "General Commodity Product Type * Badge Plastic Hard Case Product Name * 2 Piece…" at bounding box center [627, 273] width 306 height 318
click at [985, 695] on button "Save & Close" at bounding box center [984, 696] width 75 height 20
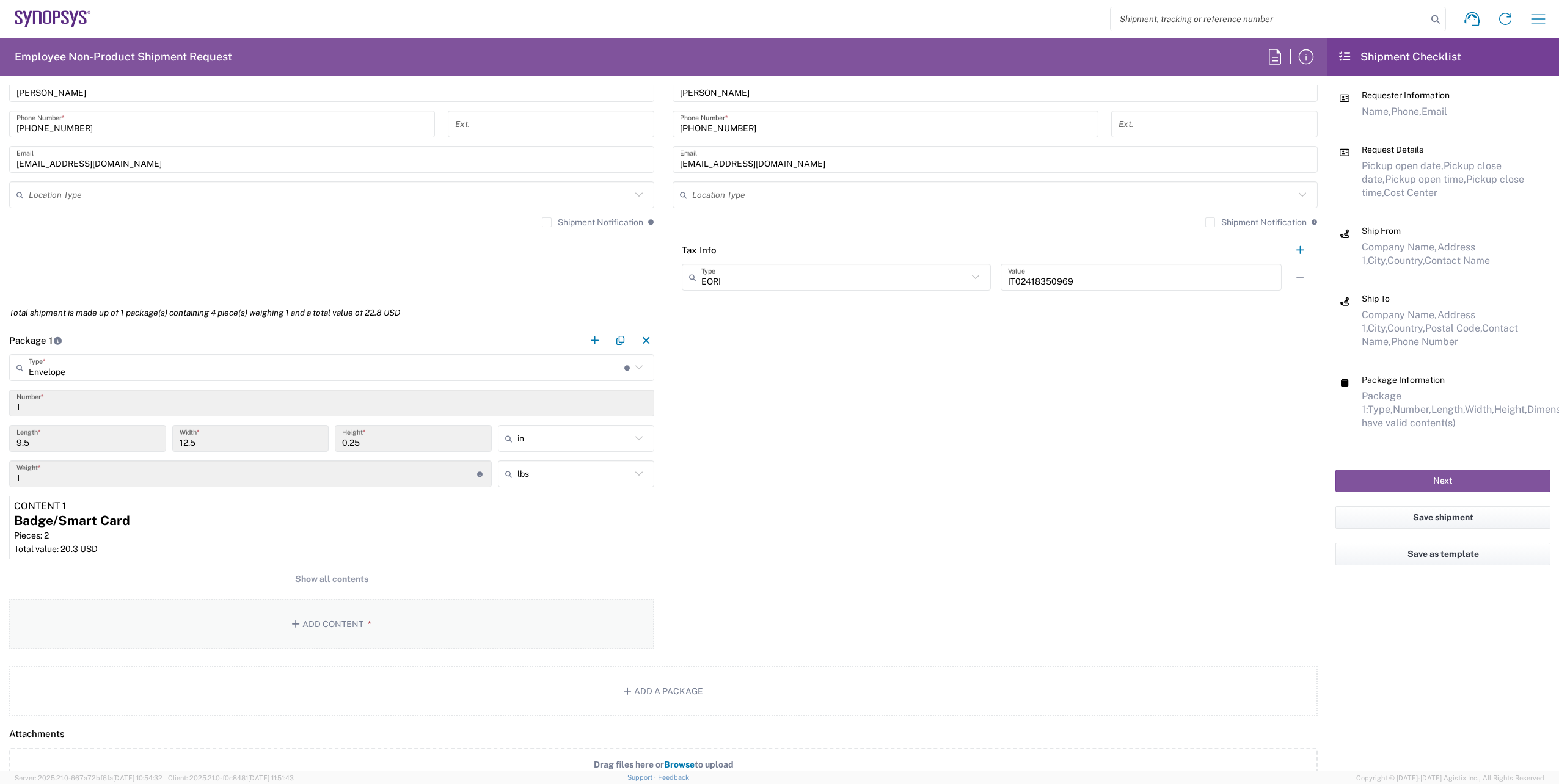
click at [380, 627] on button "Add Content *" at bounding box center [331, 624] width 645 height 50
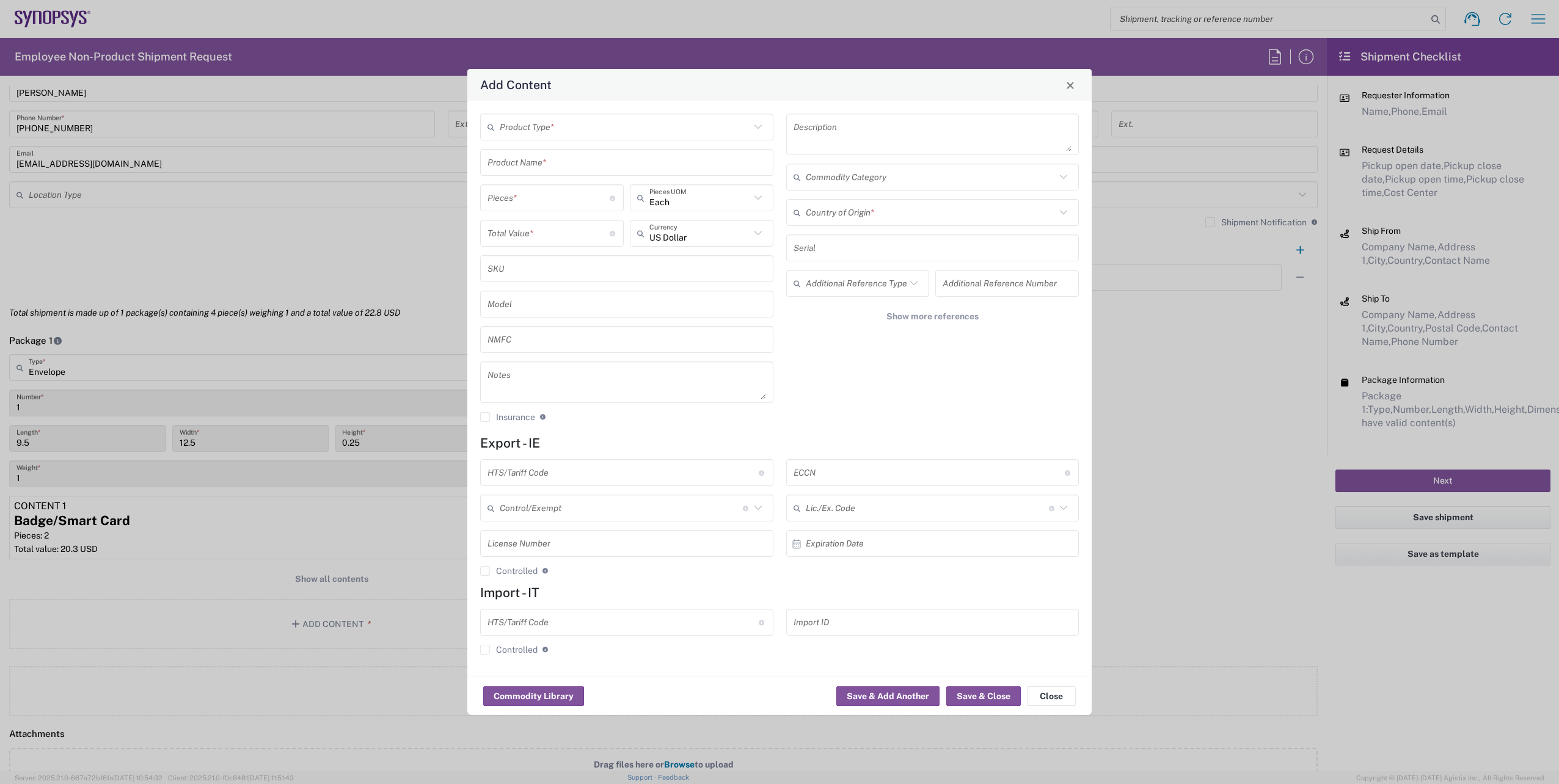
click at [754, 133] on icon at bounding box center [758, 127] width 16 height 16
click at [641, 175] on span "General Commodity" at bounding box center [627, 174] width 291 height 19
type input "General Commodity"
click at [586, 168] on input "text" at bounding box center [627, 163] width 279 height 21
click at [511, 189] on div "Lanyard" at bounding box center [627, 191] width 291 height 21
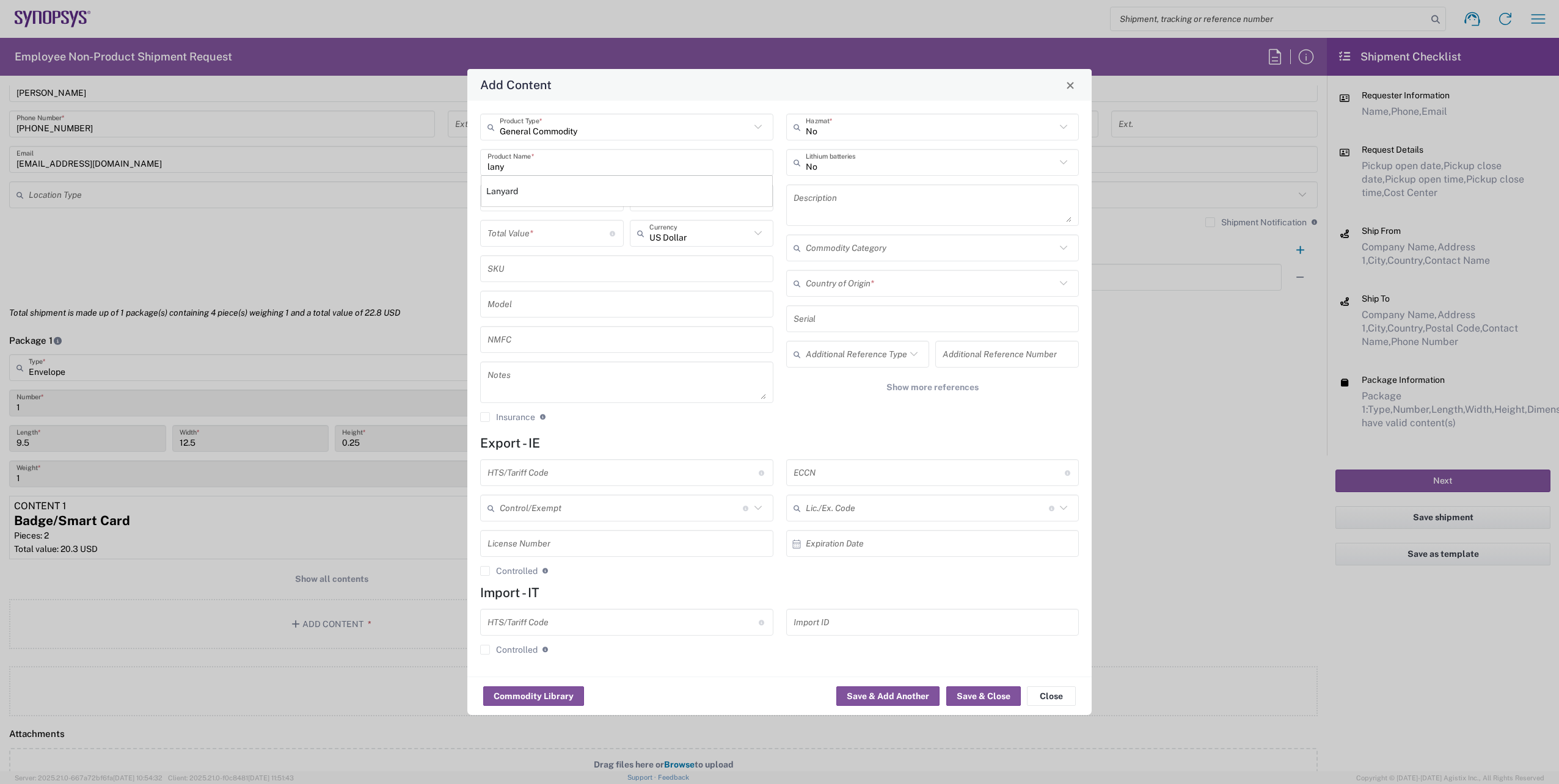
type input "Lanyard"
type input "1.7"
type textarea "Lanyard for ID Badge"
type input "[GEOGRAPHIC_DATA]"
type input "5609.00.3000"
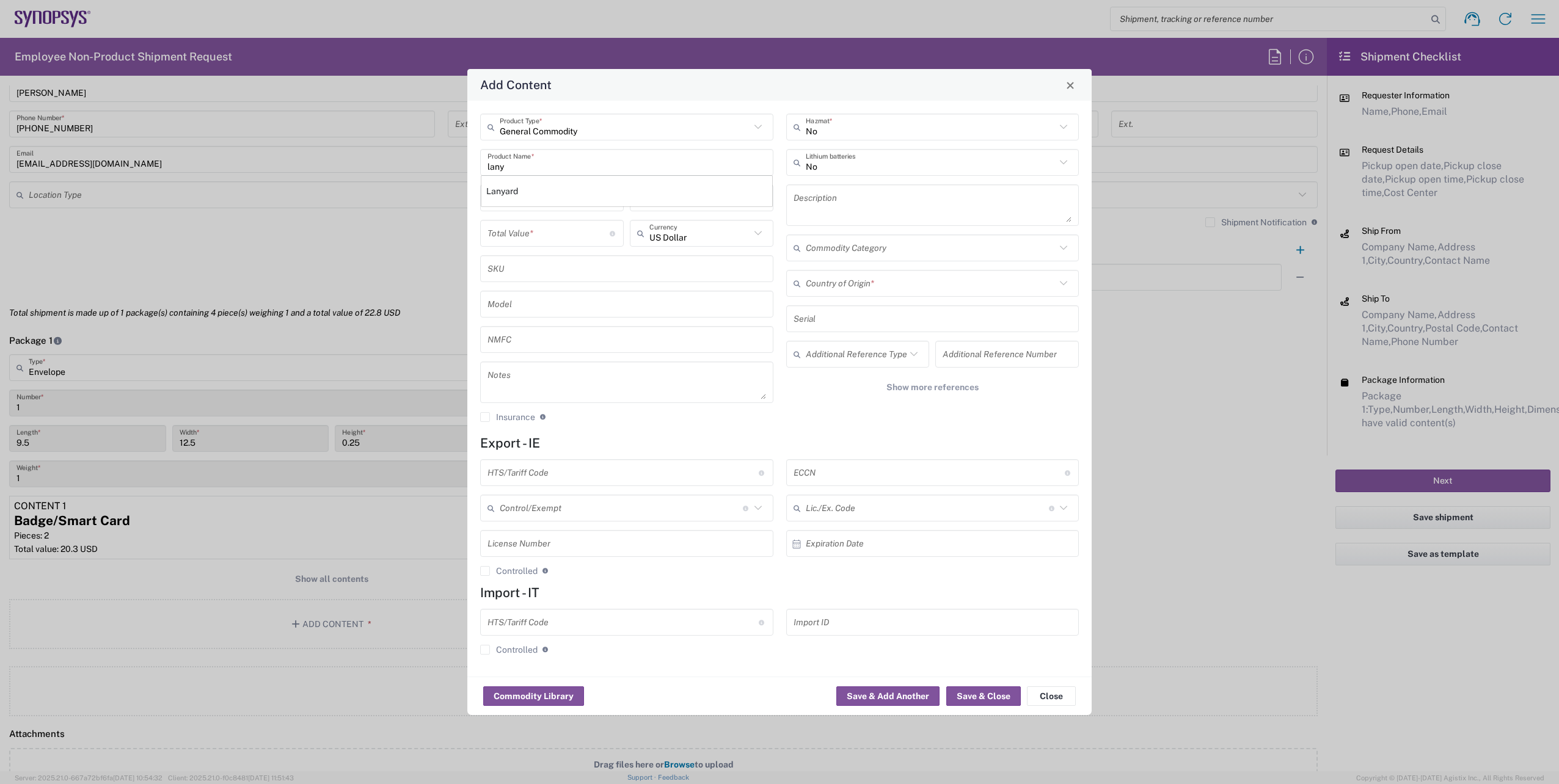
type input "BIS"
type input "EAR99"
type input "NLR - No License Required"
click at [498, 205] on input "number" at bounding box center [548, 198] width 122 height 21
type input "2"
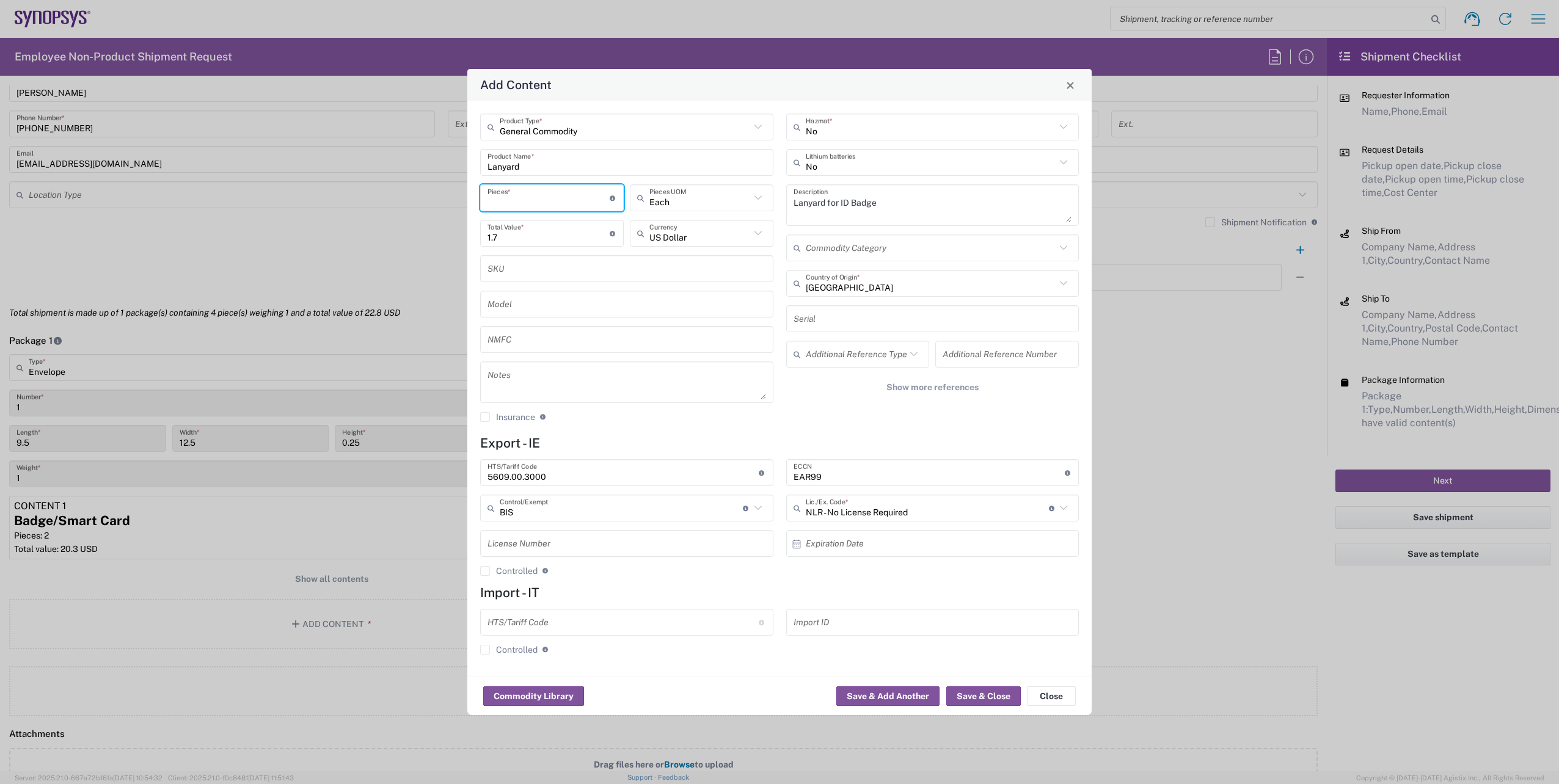
type input "3.4"
type input "2"
click at [678, 428] on div "General Commodity Product Type * Lanyard Product Name * 2 Pieces * Number of pi…" at bounding box center [627, 273] width 306 height 318
click at [987, 694] on button "Save & Close" at bounding box center [984, 696] width 75 height 20
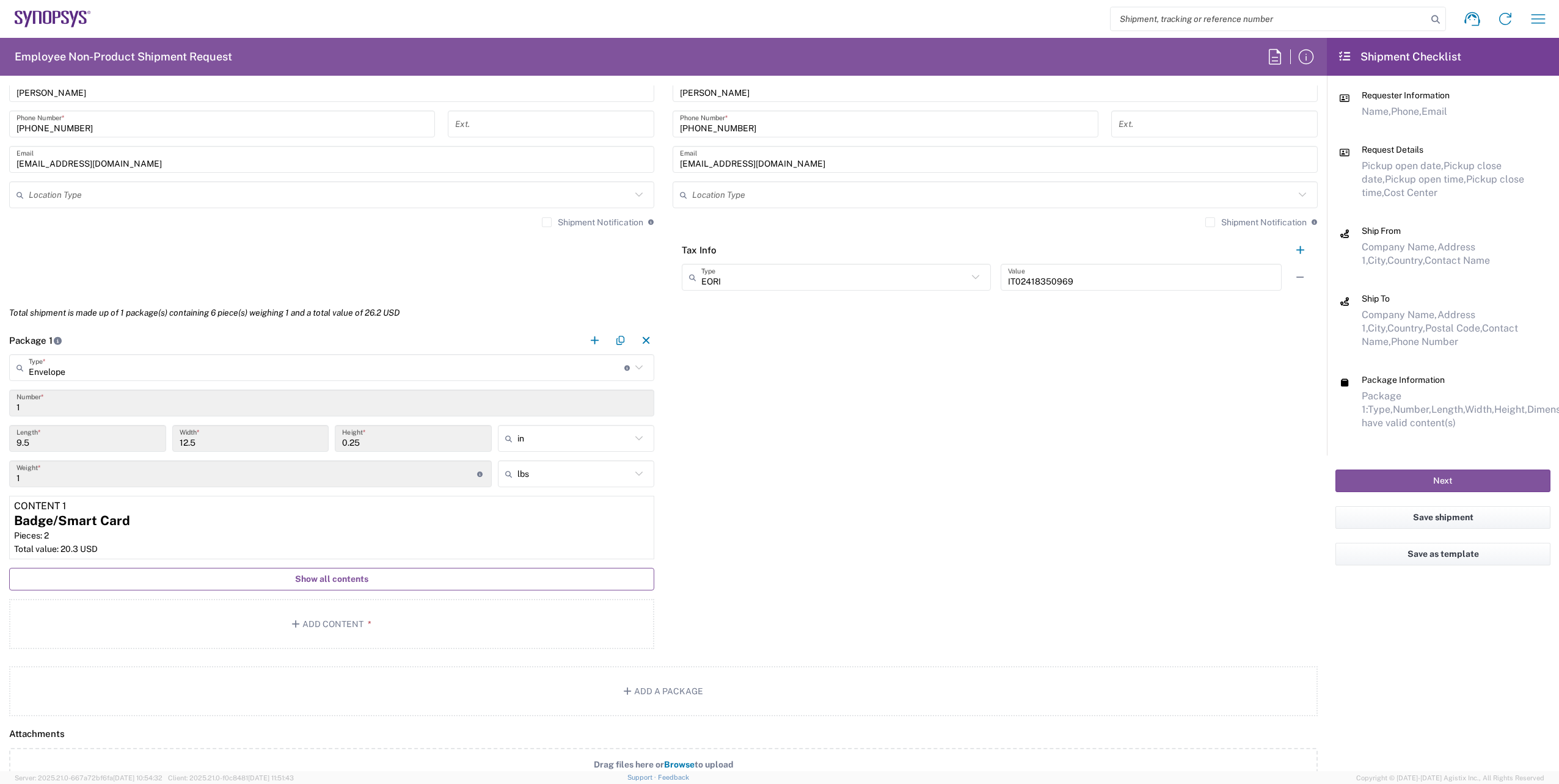
click at [366, 587] on button "Show all contents" at bounding box center [331, 579] width 645 height 23
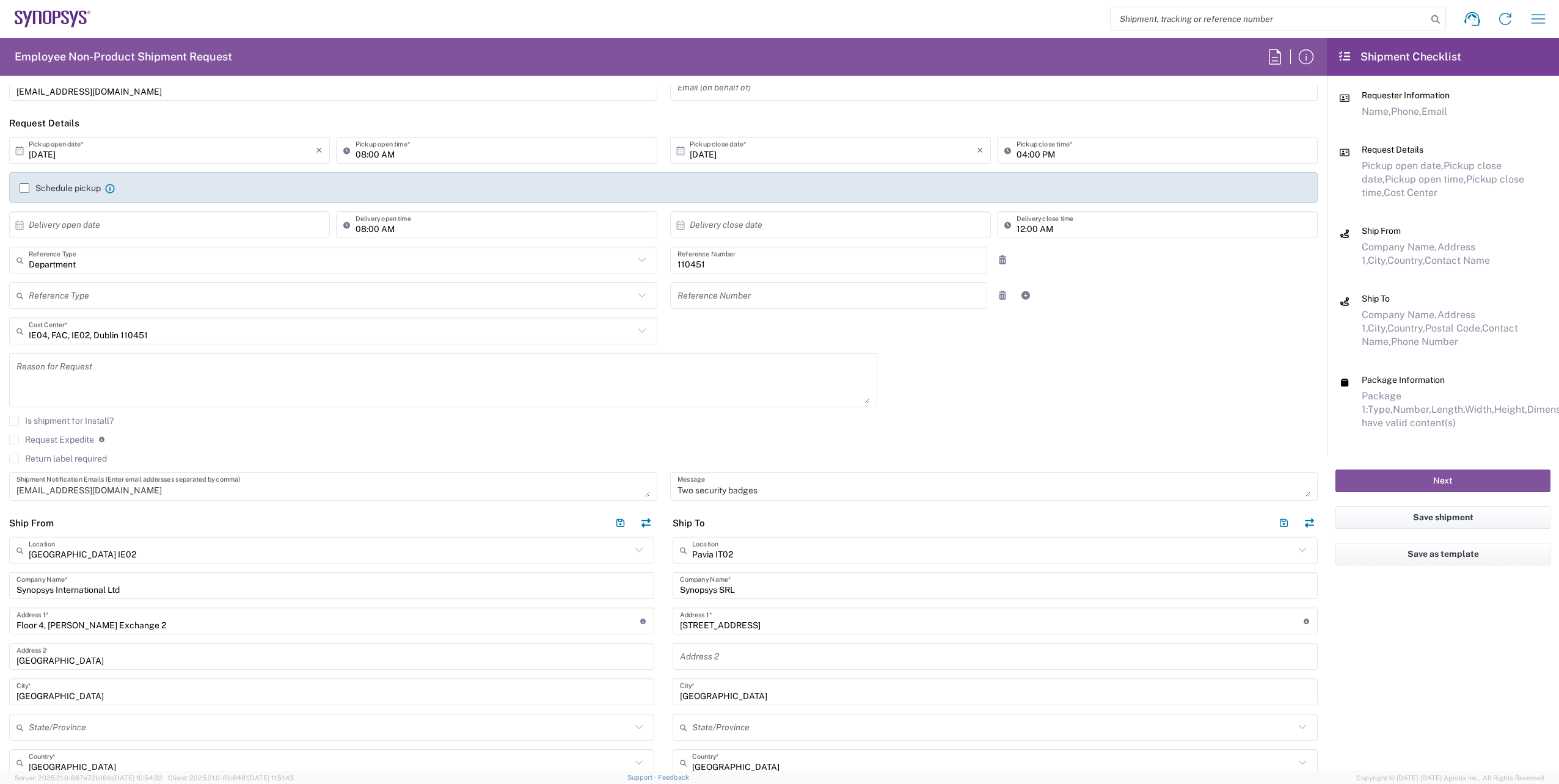
scroll to position [0, 0]
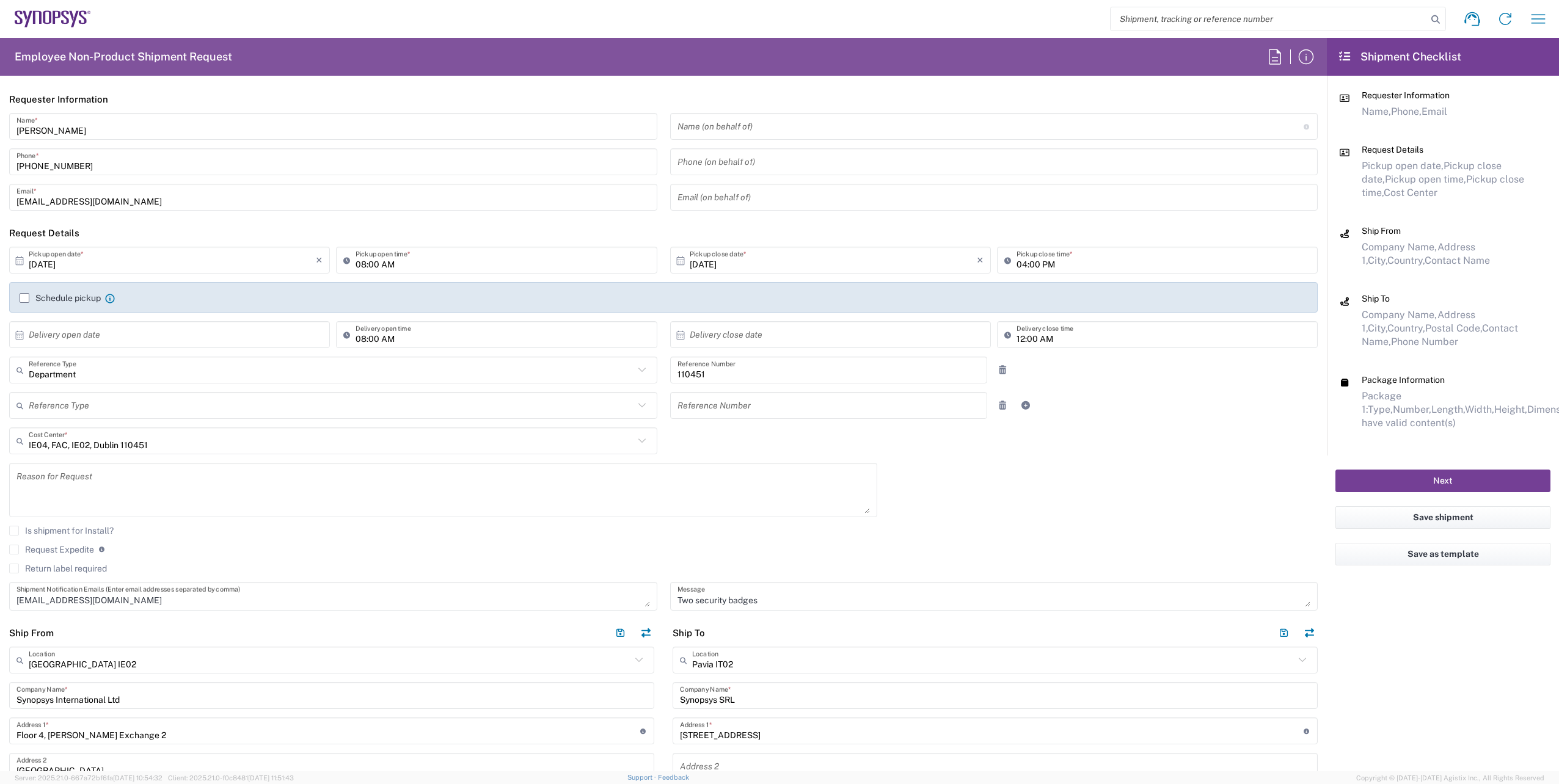
drag, startPoint x: 1406, startPoint y: 477, endPoint x: 1418, endPoint y: 496, distance: 22.5
click at [1406, 477] on button "Next" at bounding box center [1443, 480] width 215 height 23
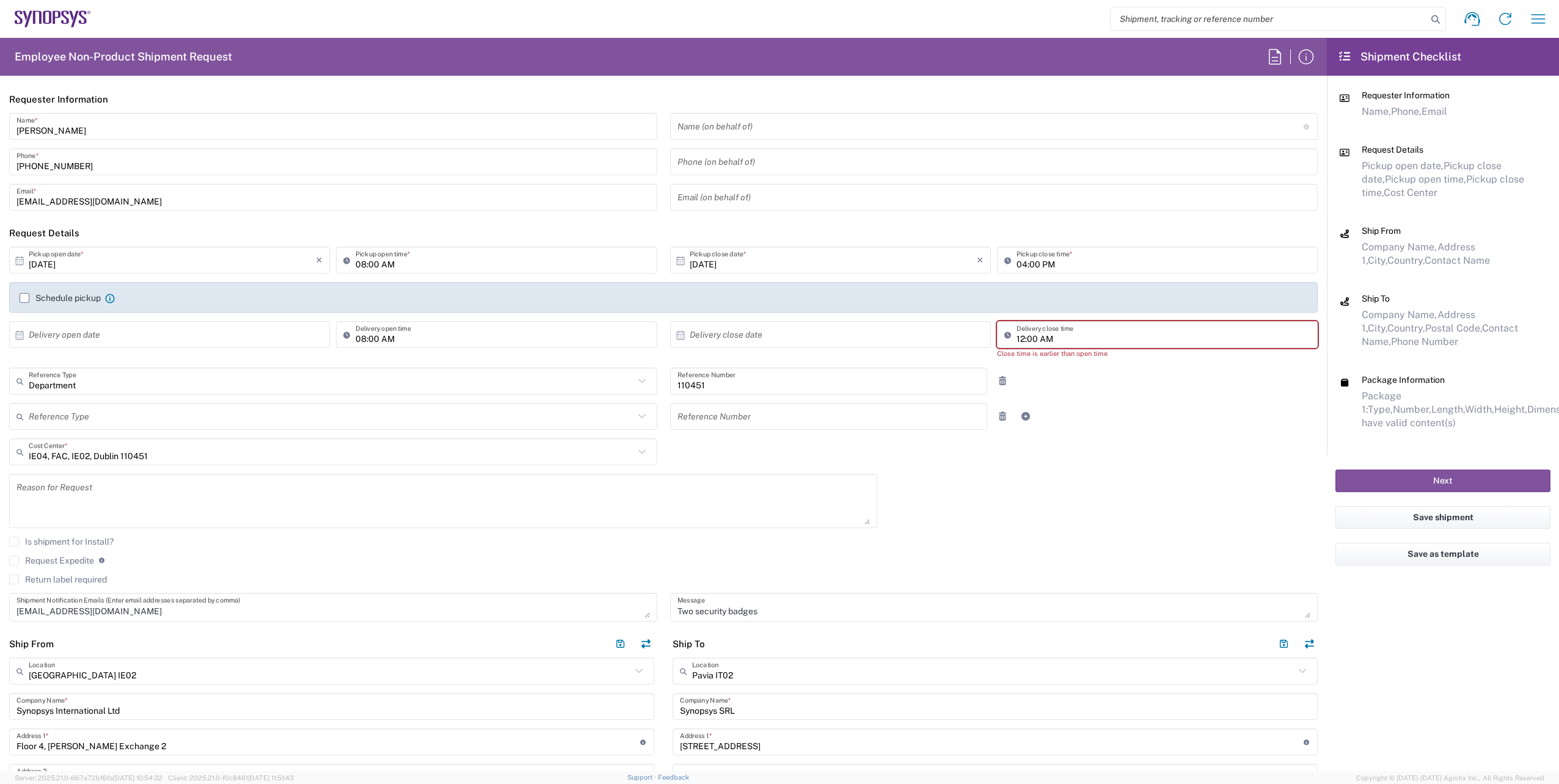
click at [1052, 335] on input "12:00 AM" at bounding box center [1163, 335] width 294 height 21
click at [1057, 337] on input "12:00 AM" at bounding box center [1163, 335] width 294 height 21
type input "1"
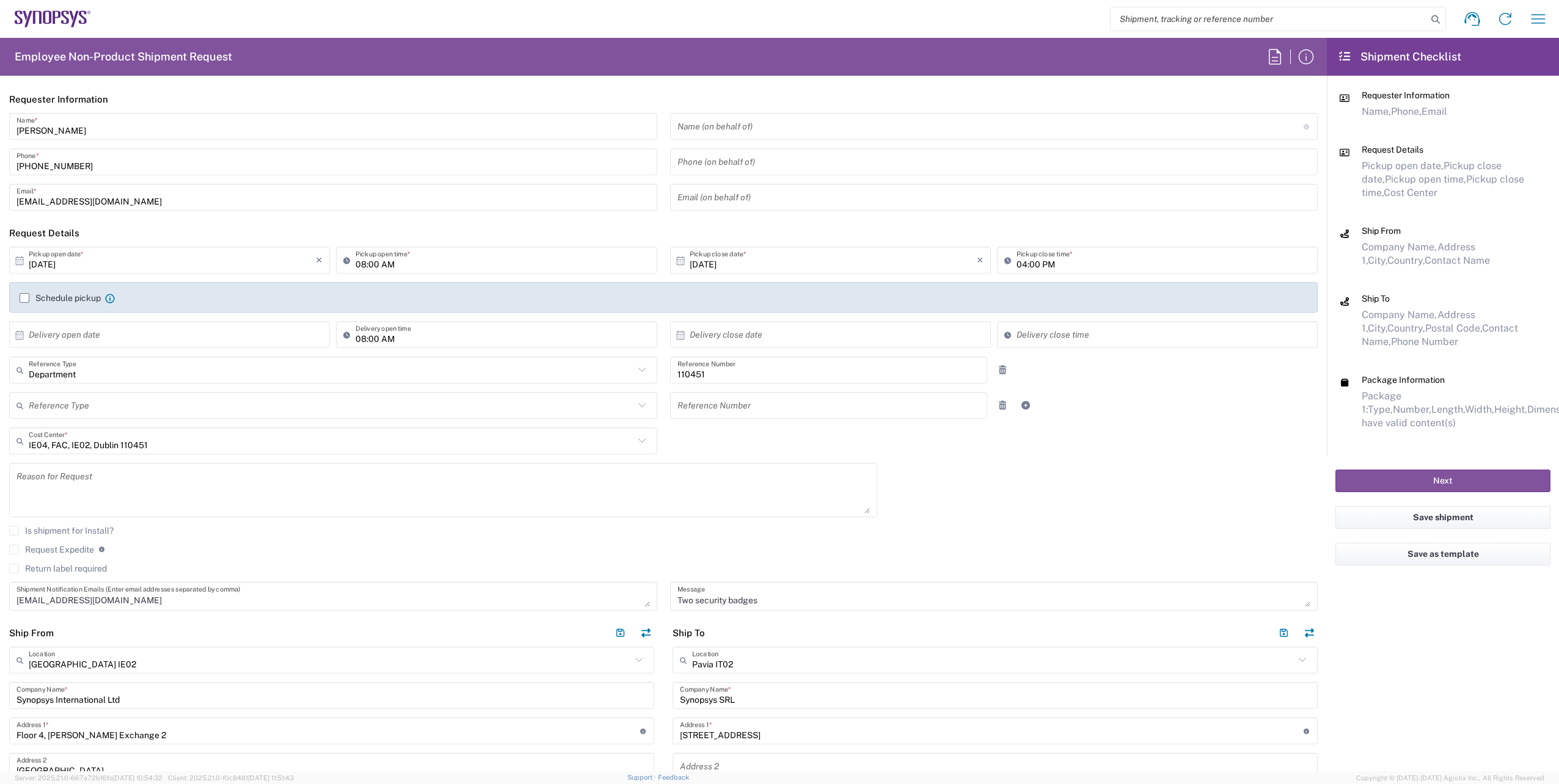
click at [1122, 420] on div "Reference Type Customer Ref Department Invoice Number Purchase Order RMA Refere…" at bounding box center [663, 409] width 1321 height 35
click at [1396, 480] on button "Next" at bounding box center [1443, 480] width 215 height 23
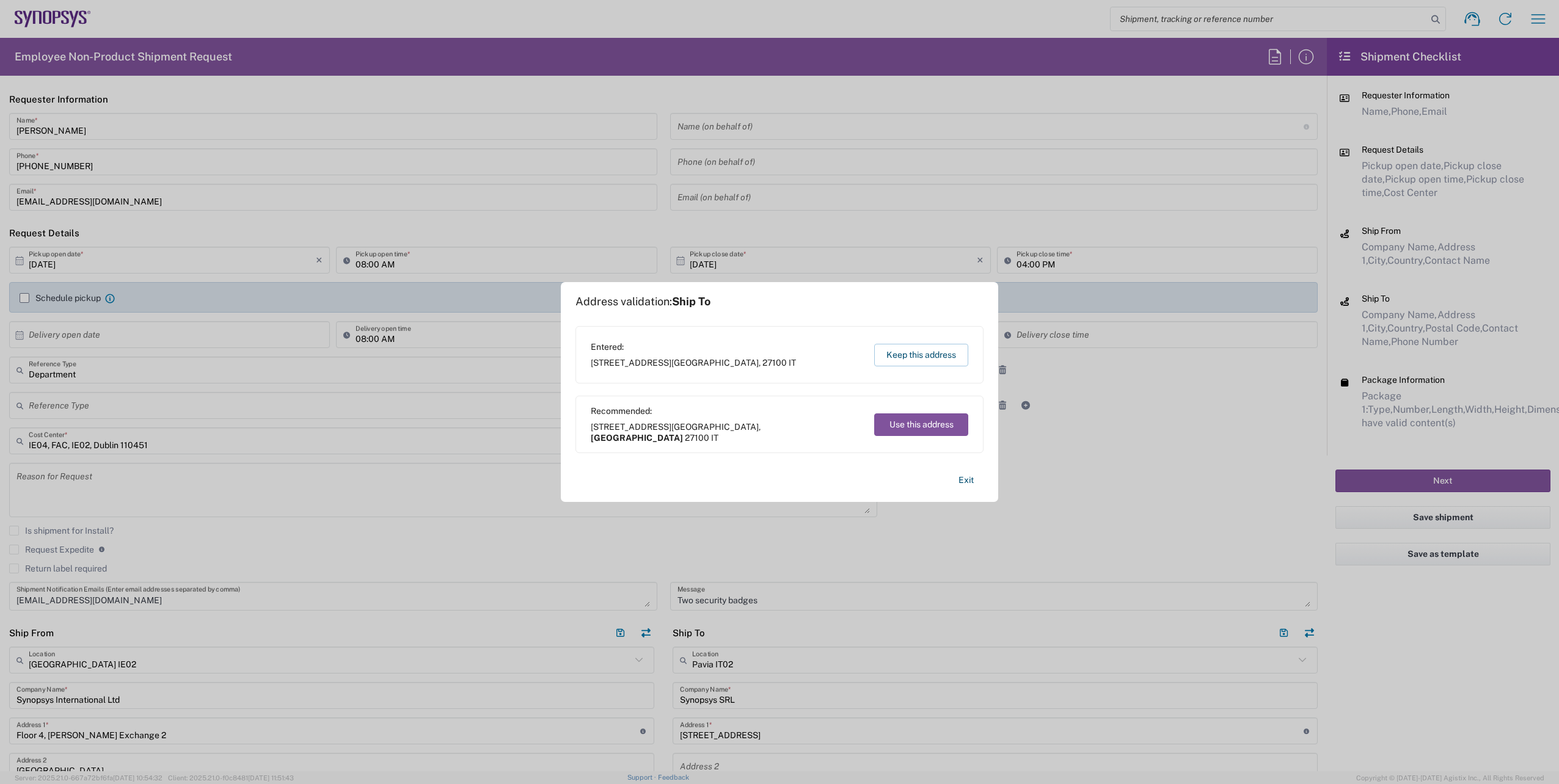
click at [924, 353] on button "Keep this address" at bounding box center [921, 355] width 94 height 23
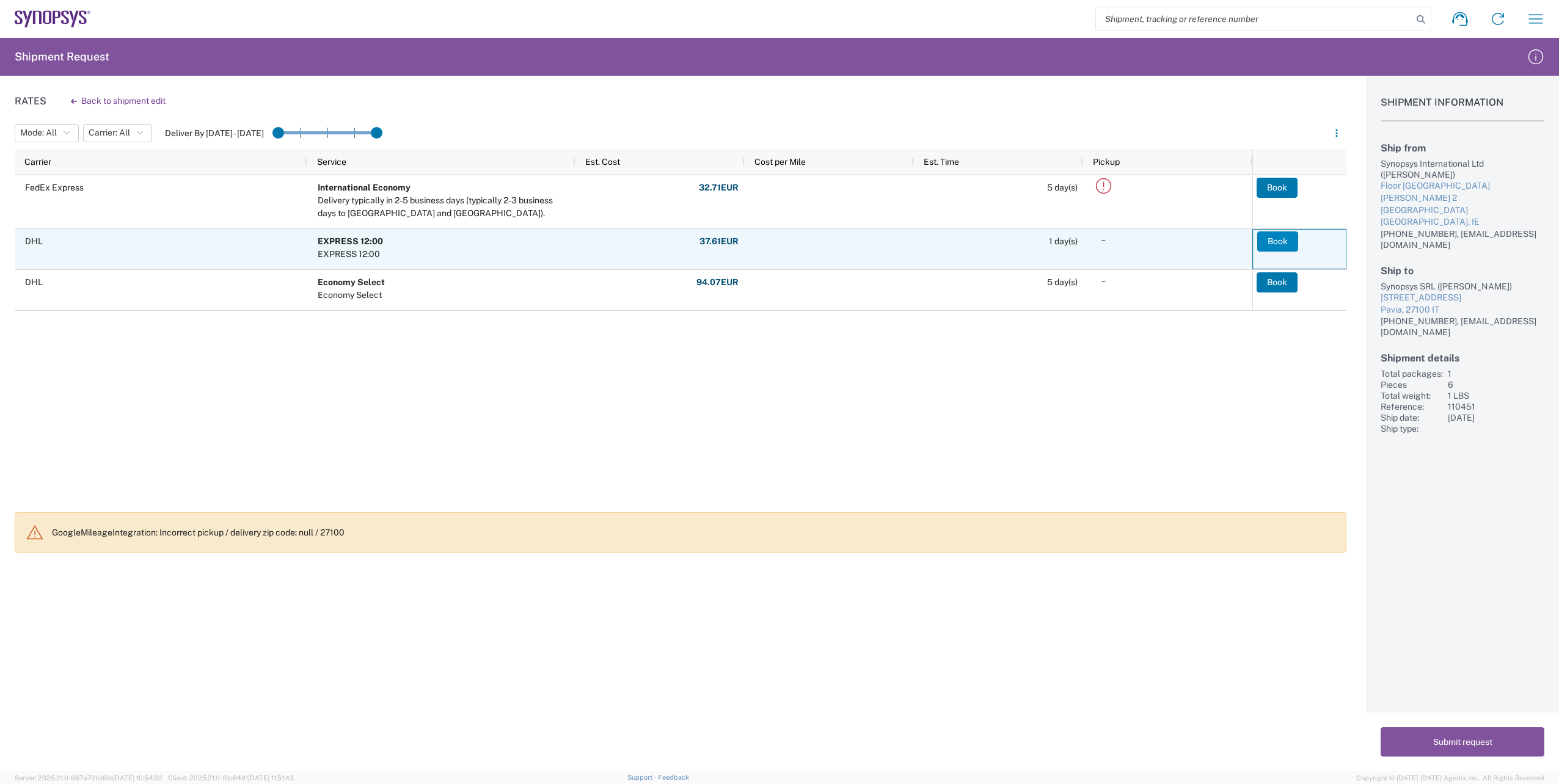
click at [1271, 243] on button "Book" at bounding box center [1277, 241] width 41 height 20
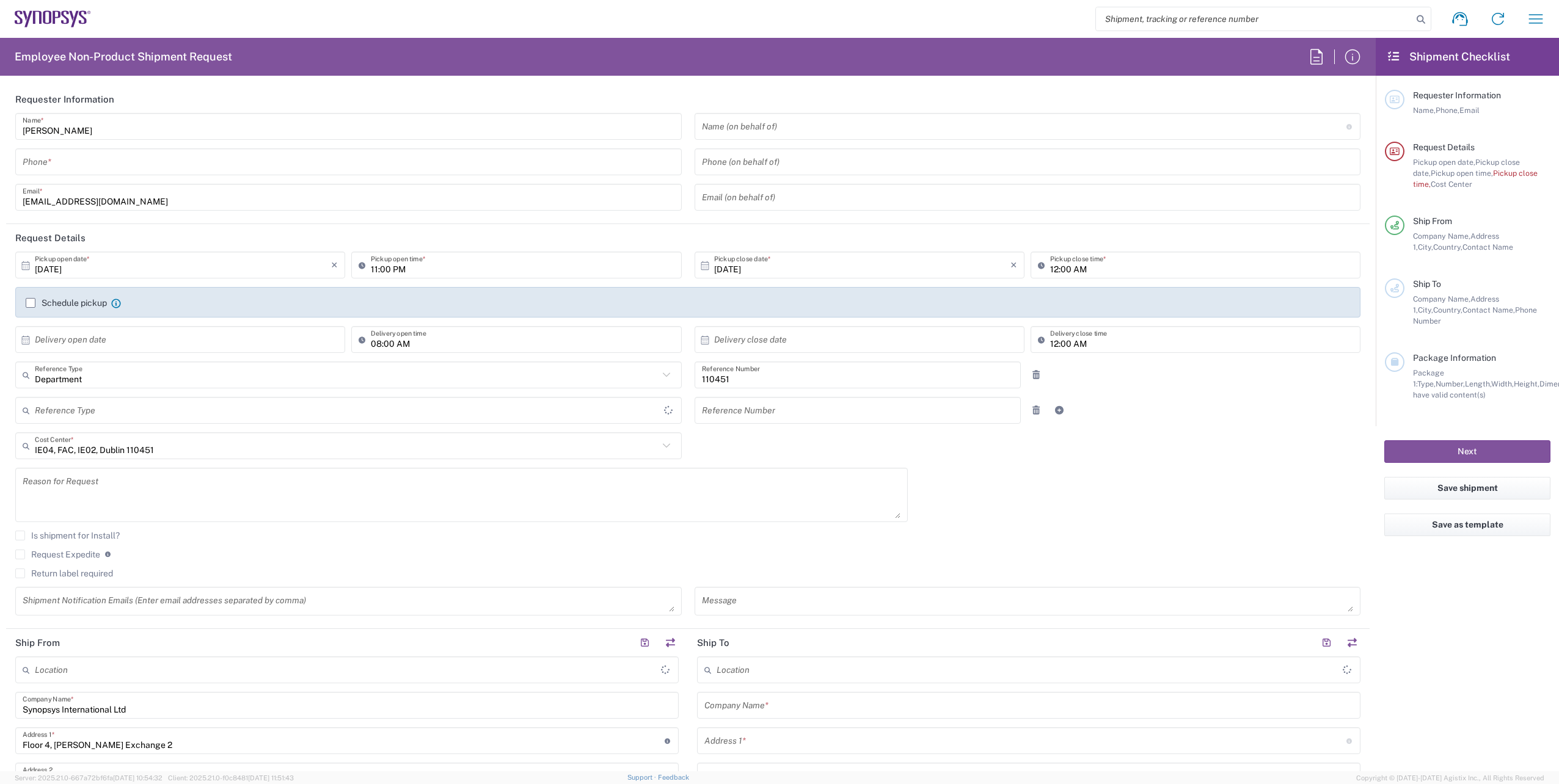
type input "[GEOGRAPHIC_DATA]"
type input "[GEOGRAPHIC_DATA] IE02"
drag, startPoint x: 1148, startPoint y: 13, endPoint x: 1148, endPoint y: 23, distance: 10.0
click at [1148, 16] on input "search" at bounding box center [1255, 19] width 317 height 23
paste input "57117310"
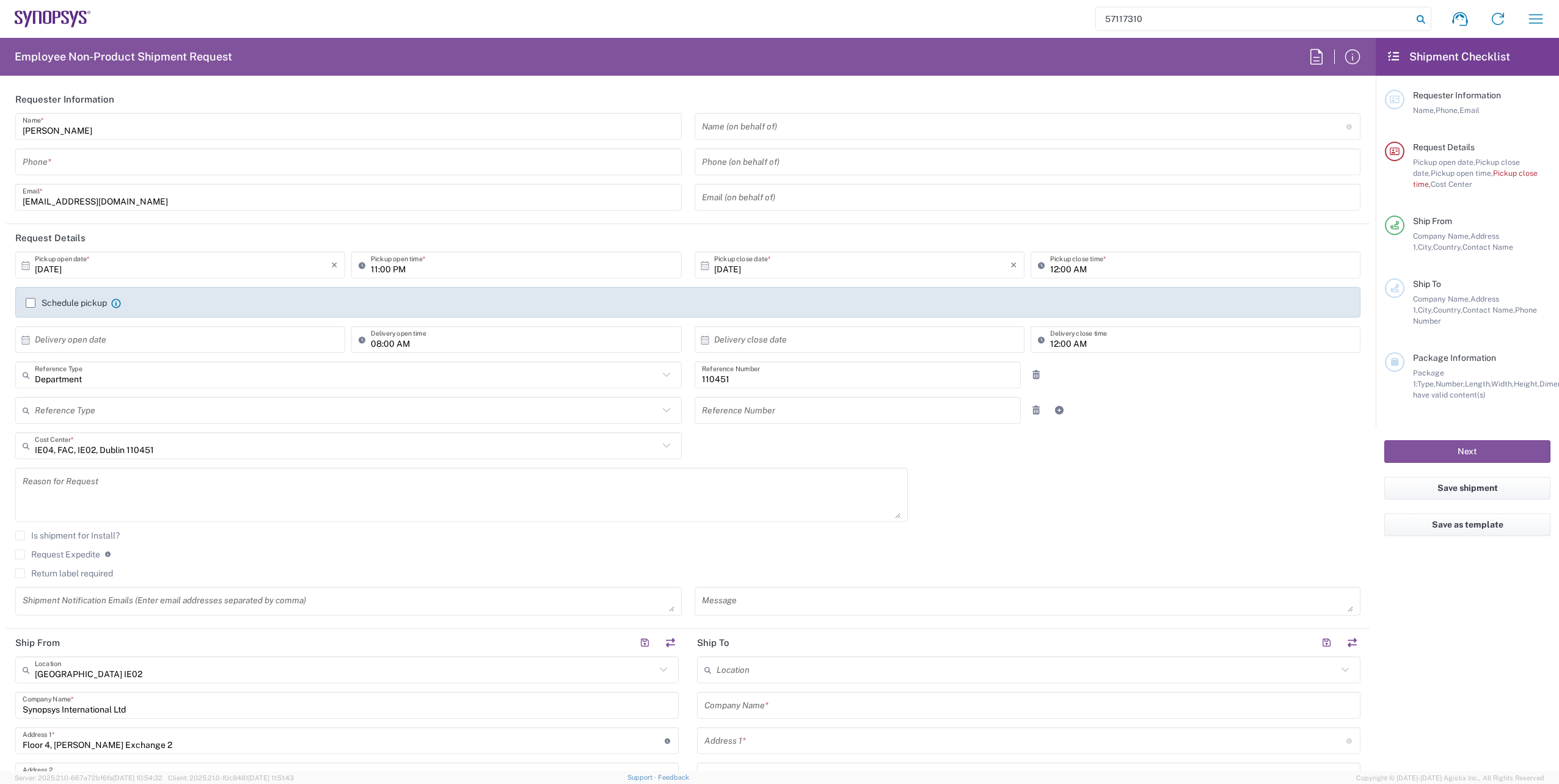
type input "57117310"
click at [1420, 19] on icon at bounding box center [1421, 20] width 17 height 17
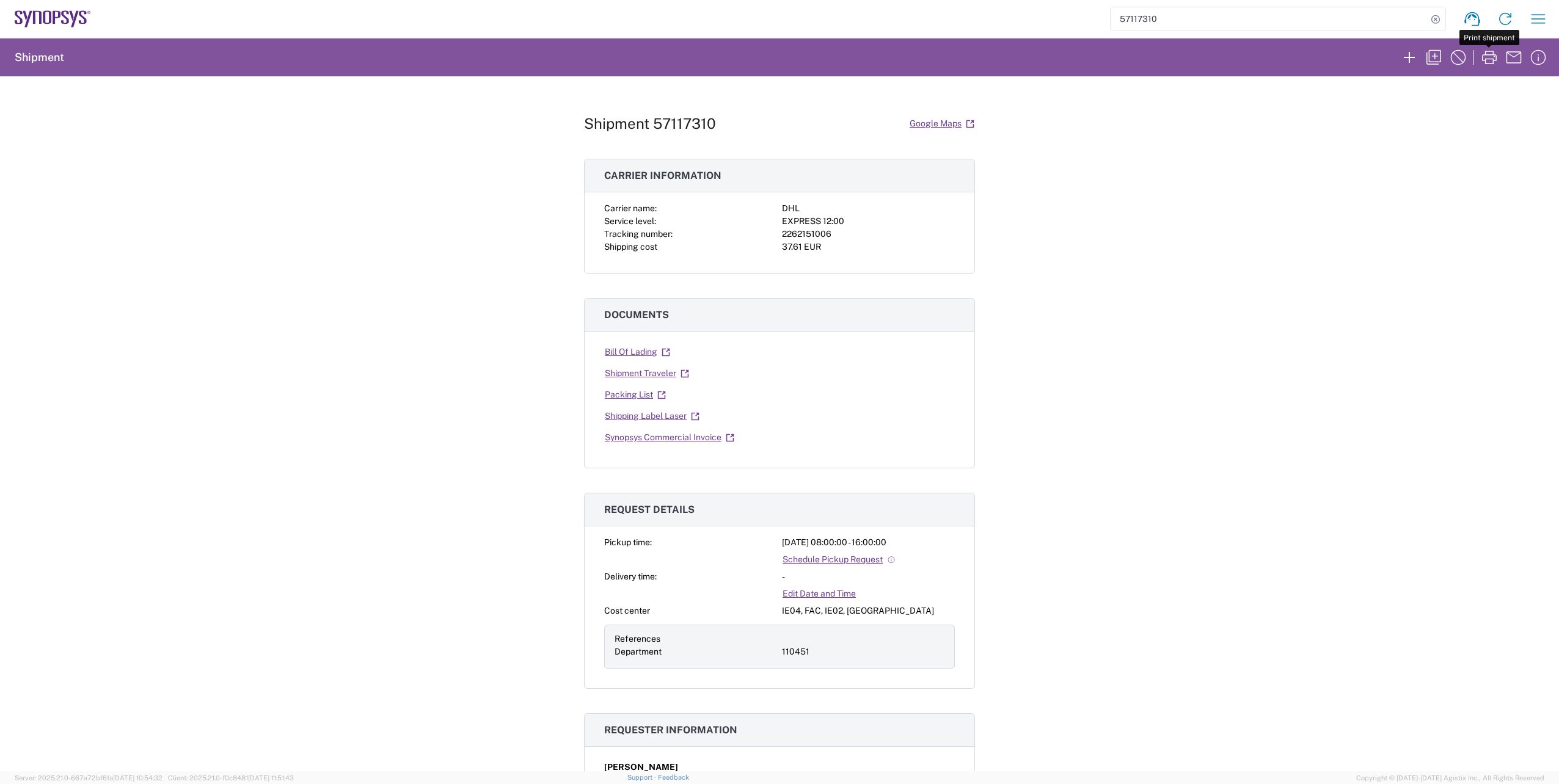
click at [1491, 59] on icon "button" at bounding box center [1489, 57] width 20 height 20
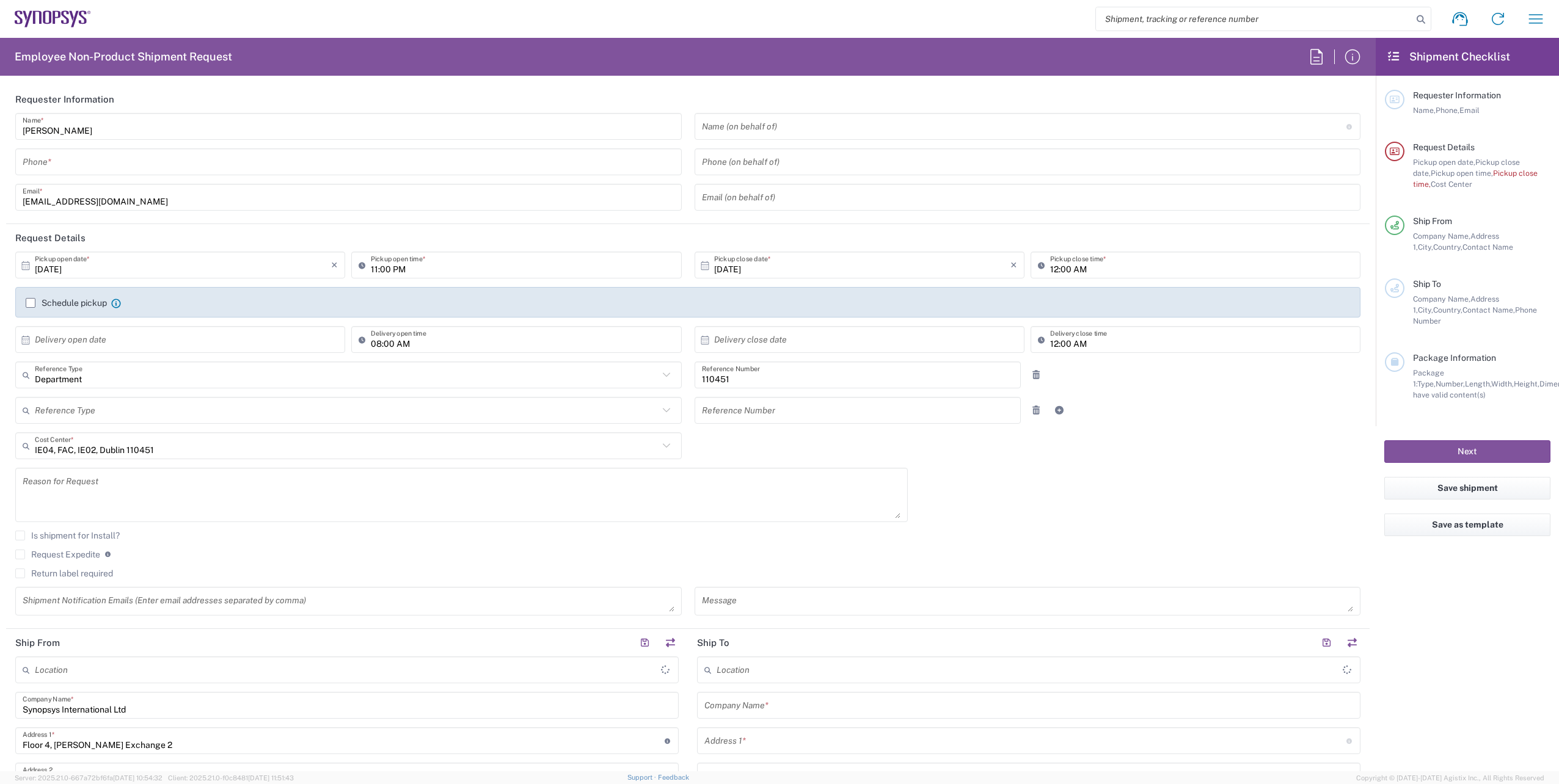
type input "[GEOGRAPHIC_DATA] IE02"
